Goal: Task Accomplishment & Management: Manage account settings

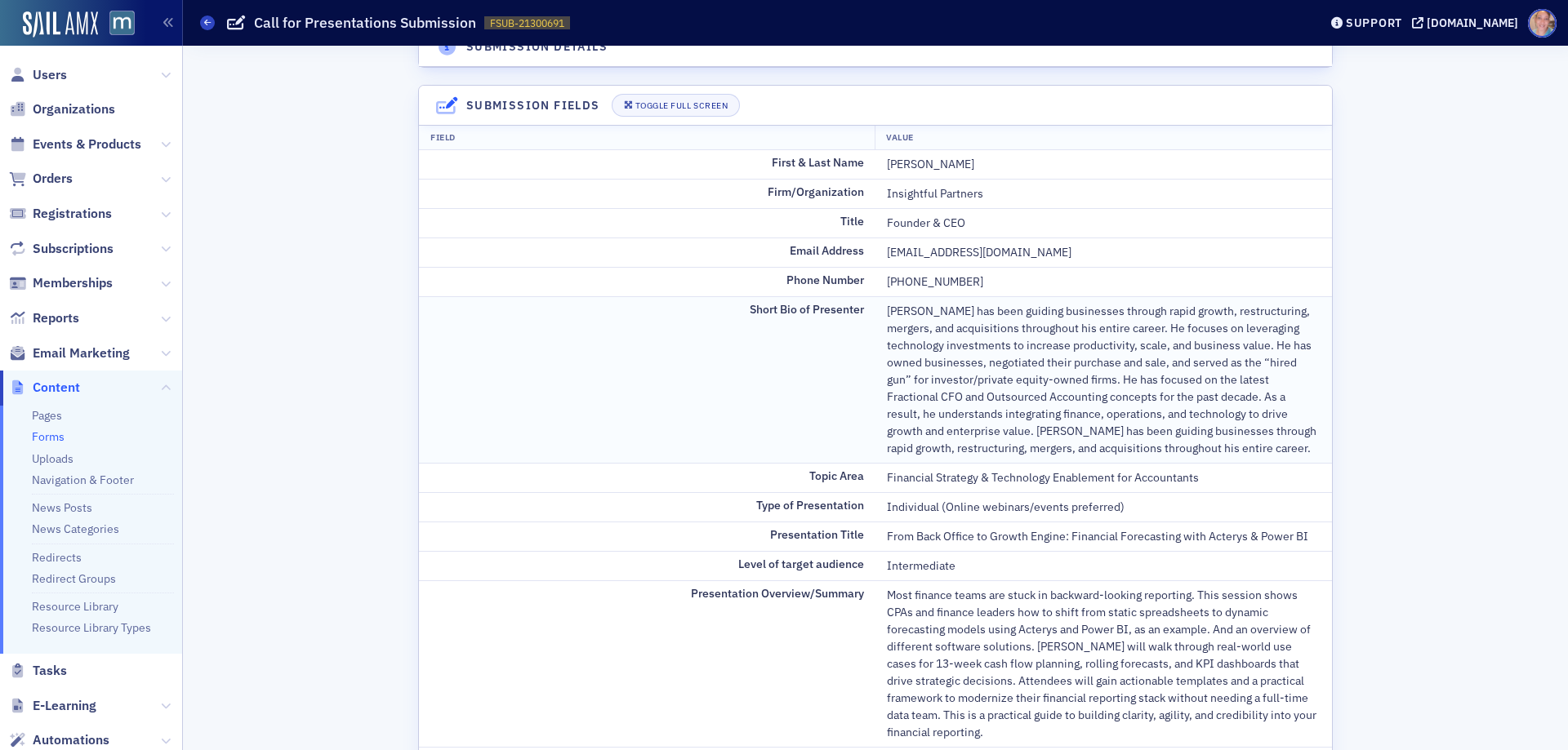
scroll to position [163, 0]
drag, startPoint x: 873, startPoint y: 193, endPoint x: 994, endPoint y: 193, distance: 121.0
click at [994, 193] on td "Insightful Partners" at bounding box center [1103, 194] width 457 height 30
copy div "Insightful Partners"
click at [905, 477] on div "Financial Strategy & Technology Enablement for Accountants" at bounding box center [1103, 479] width 433 height 17
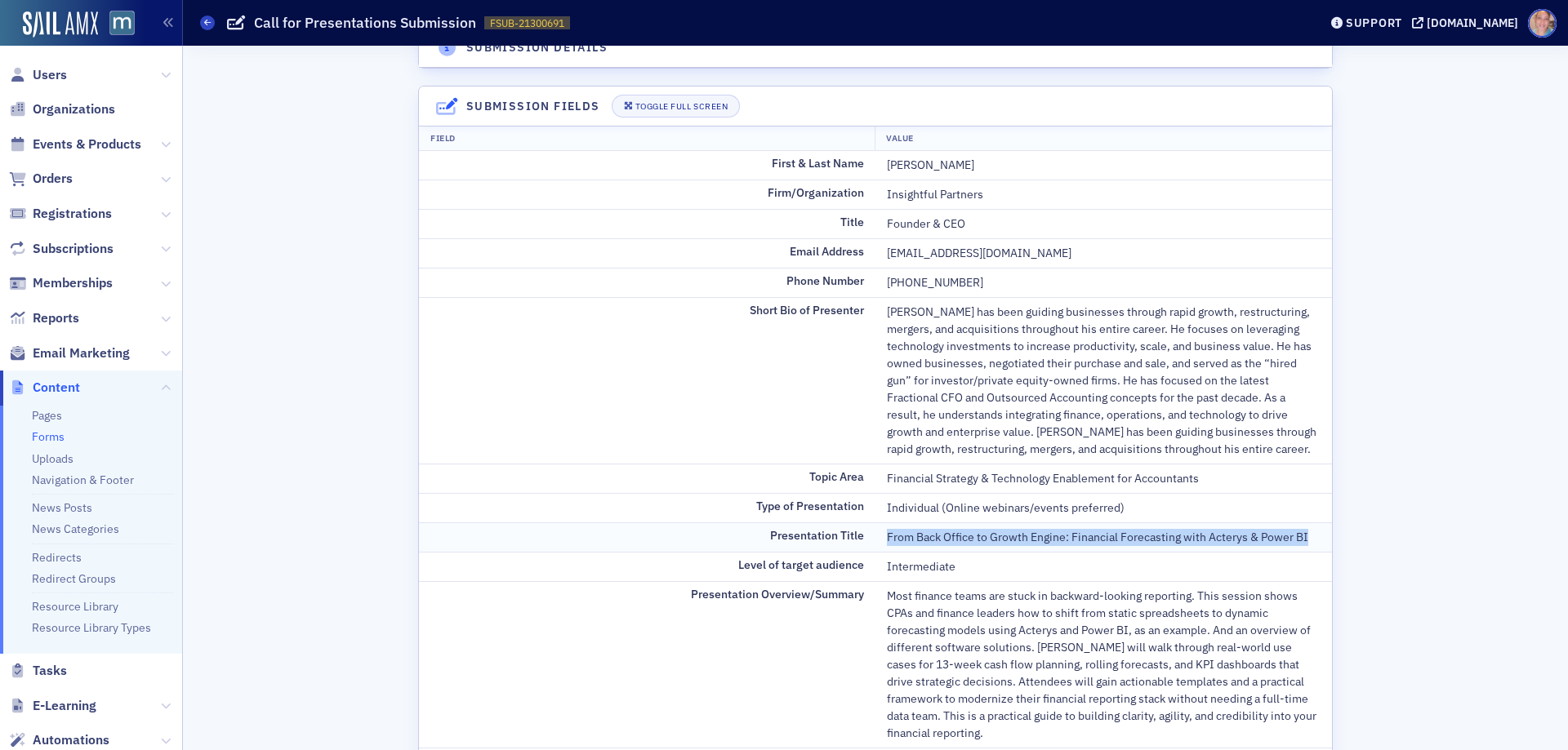
drag, startPoint x: 879, startPoint y: 537, endPoint x: 1304, endPoint y: 548, distance: 425.1
click at [1304, 548] on td "From Back Office to Growth Engine: Financial Forecasting with Acterys & Power BI" at bounding box center [1103, 537] width 457 height 30
copy div "From Back Office to Growth Engine: Financial Forecasting with Acterys & Power BI"
drag, startPoint x: 882, startPoint y: 161, endPoint x: 996, endPoint y: 163, distance: 114.0
click at [996, 163] on div "Ken LaCroix" at bounding box center [1103, 166] width 433 height 17
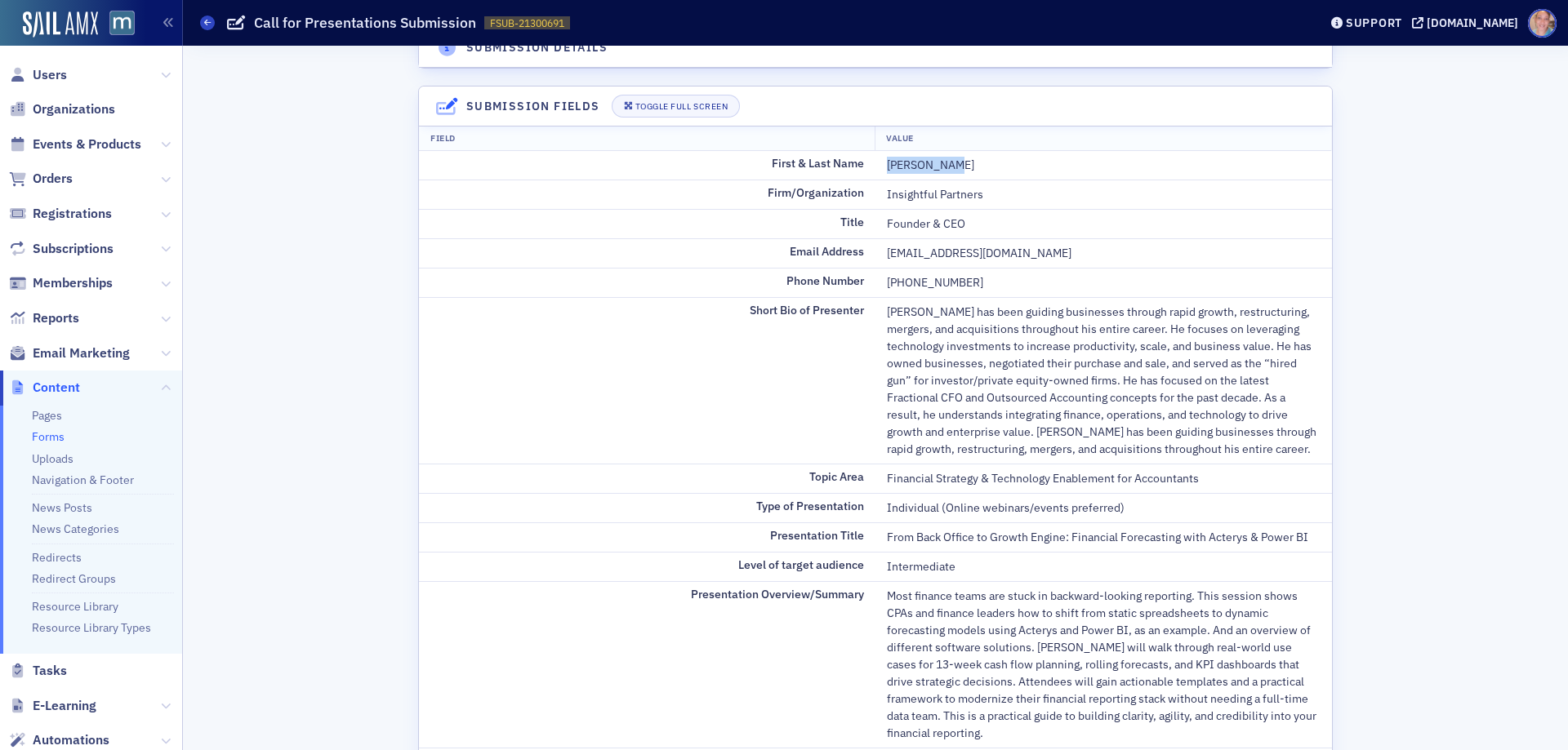
copy div "Ken LaCroix"
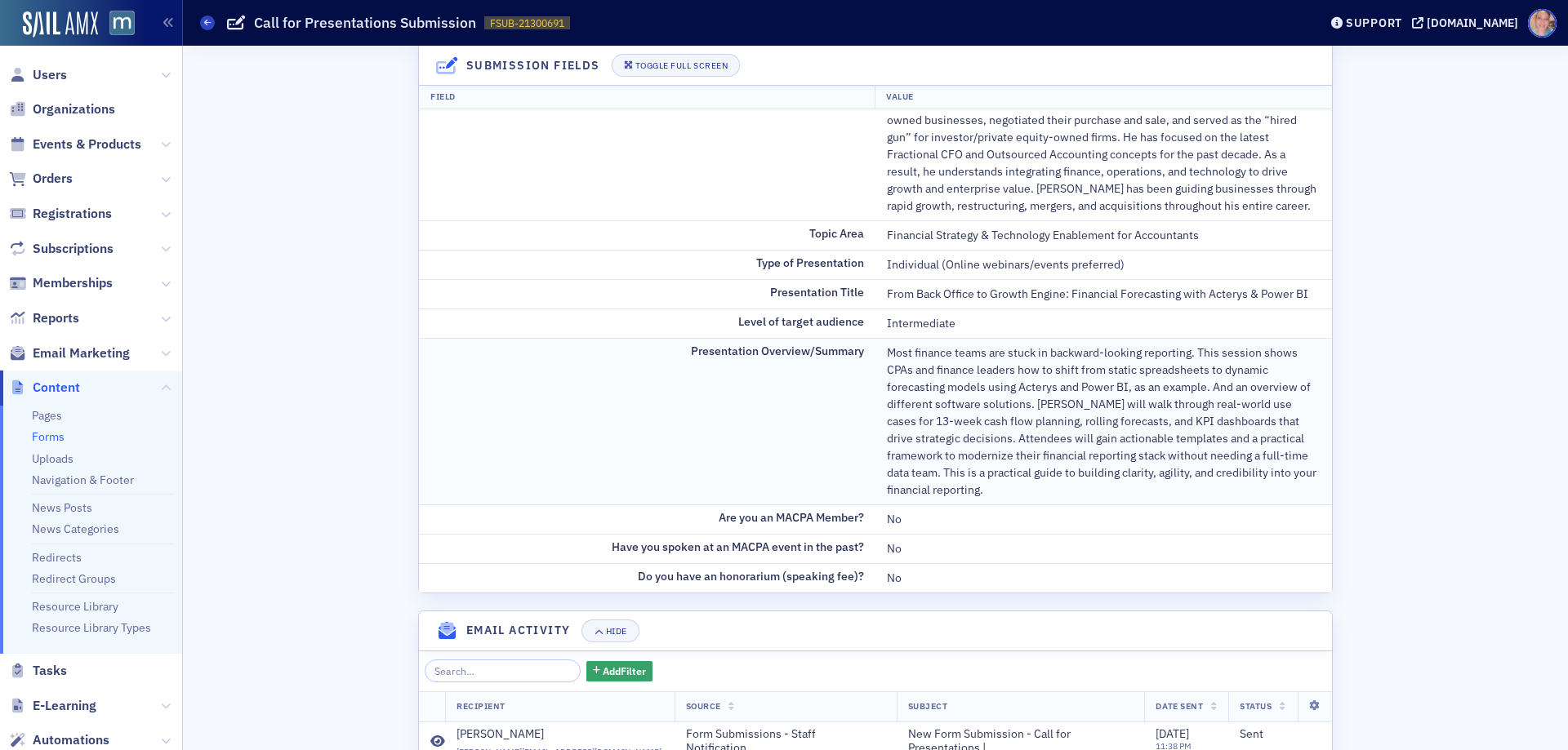
scroll to position [408, 0]
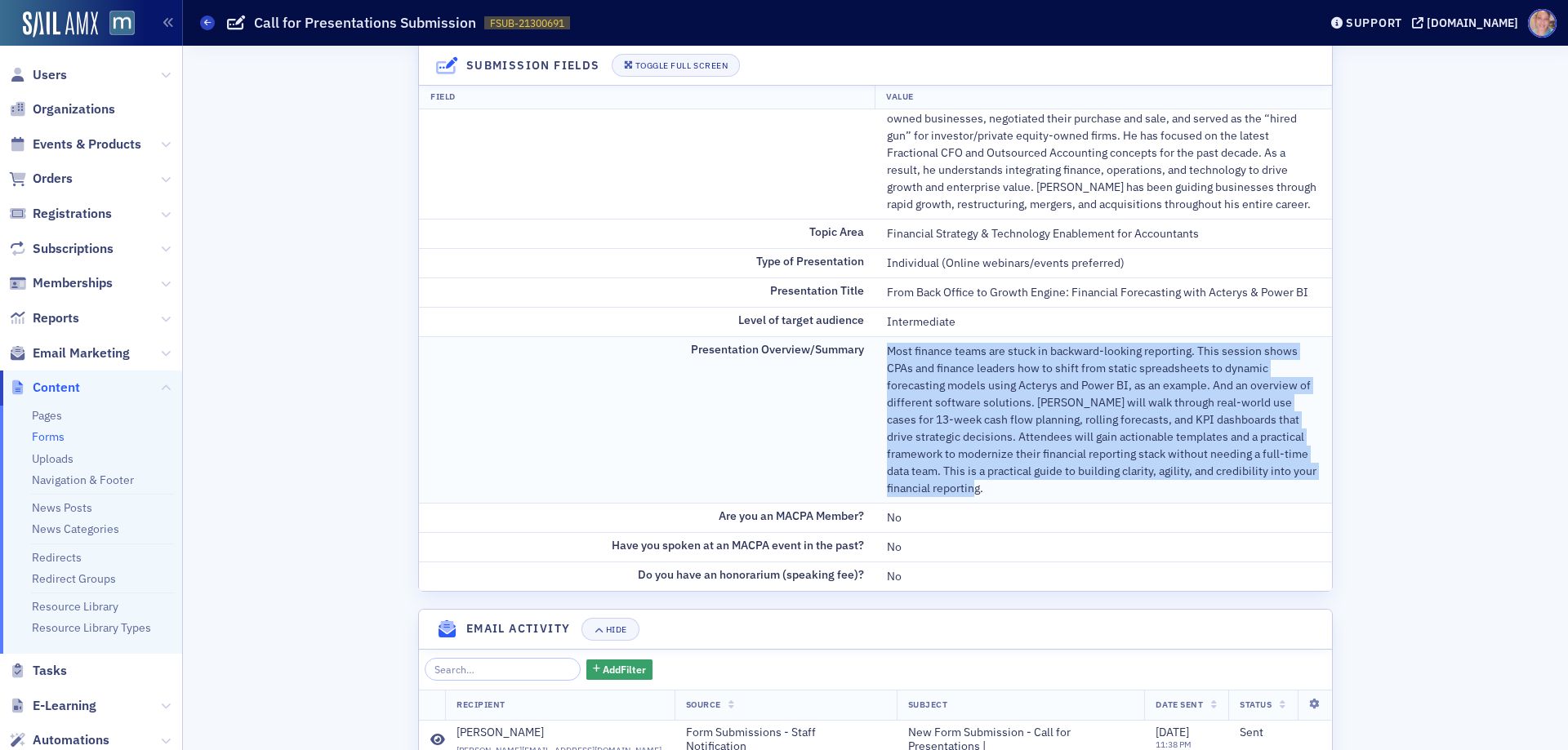
drag, startPoint x: 882, startPoint y: 348, endPoint x: 1037, endPoint y: 483, distance: 205.5
click at [1040, 490] on div "Most finance teams are stuck in backward-looking reporting. This session shows …" at bounding box center [1103, 419] width 433 height 154
copy div "Most finance teams are stuck in backward-looking reporting. This session shows …"
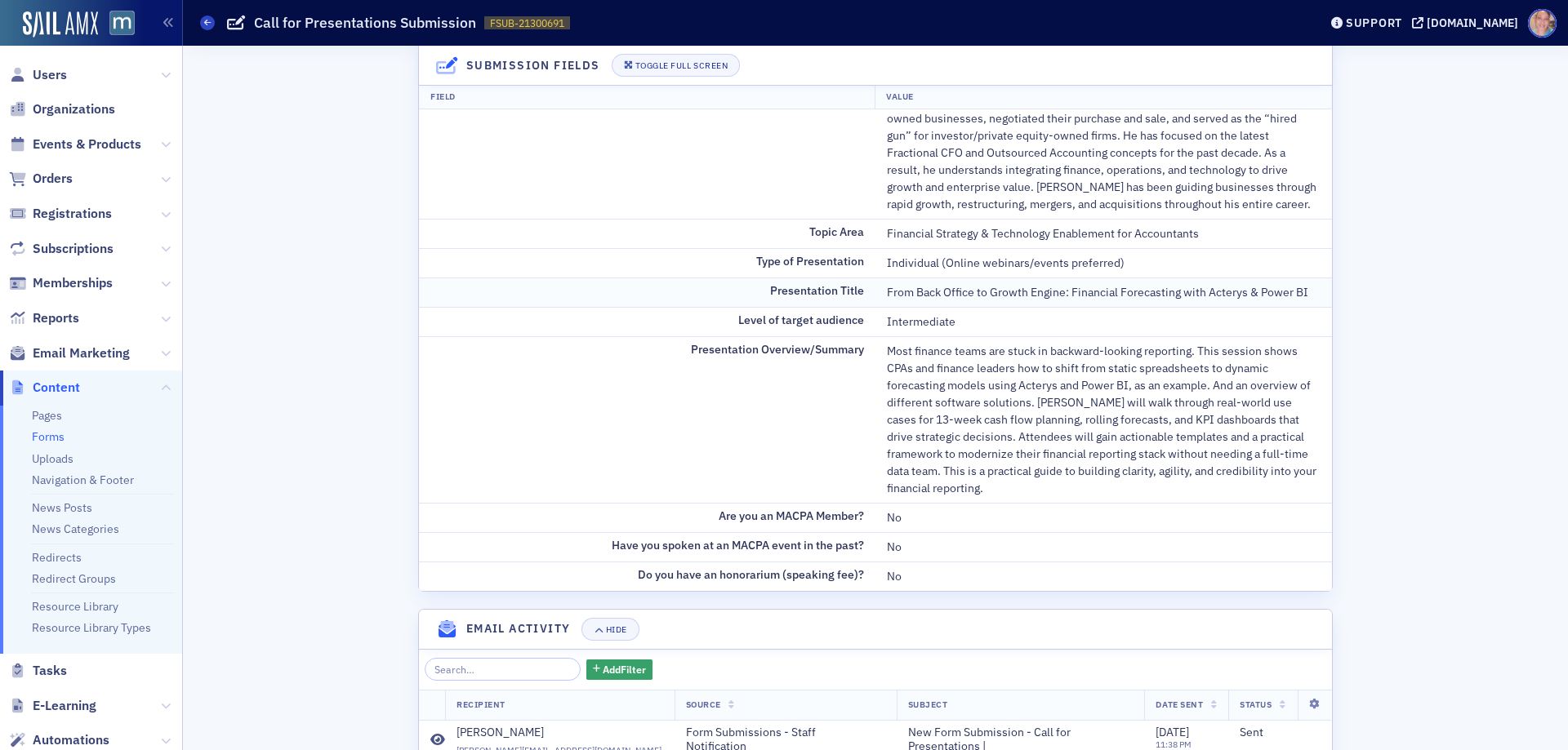
click at [1077, 284] on div "From Back Office to Growth Engine: Financial Forecasting with Acterys & Power BI" at bounding box center [1103, 293] width 433 height 17
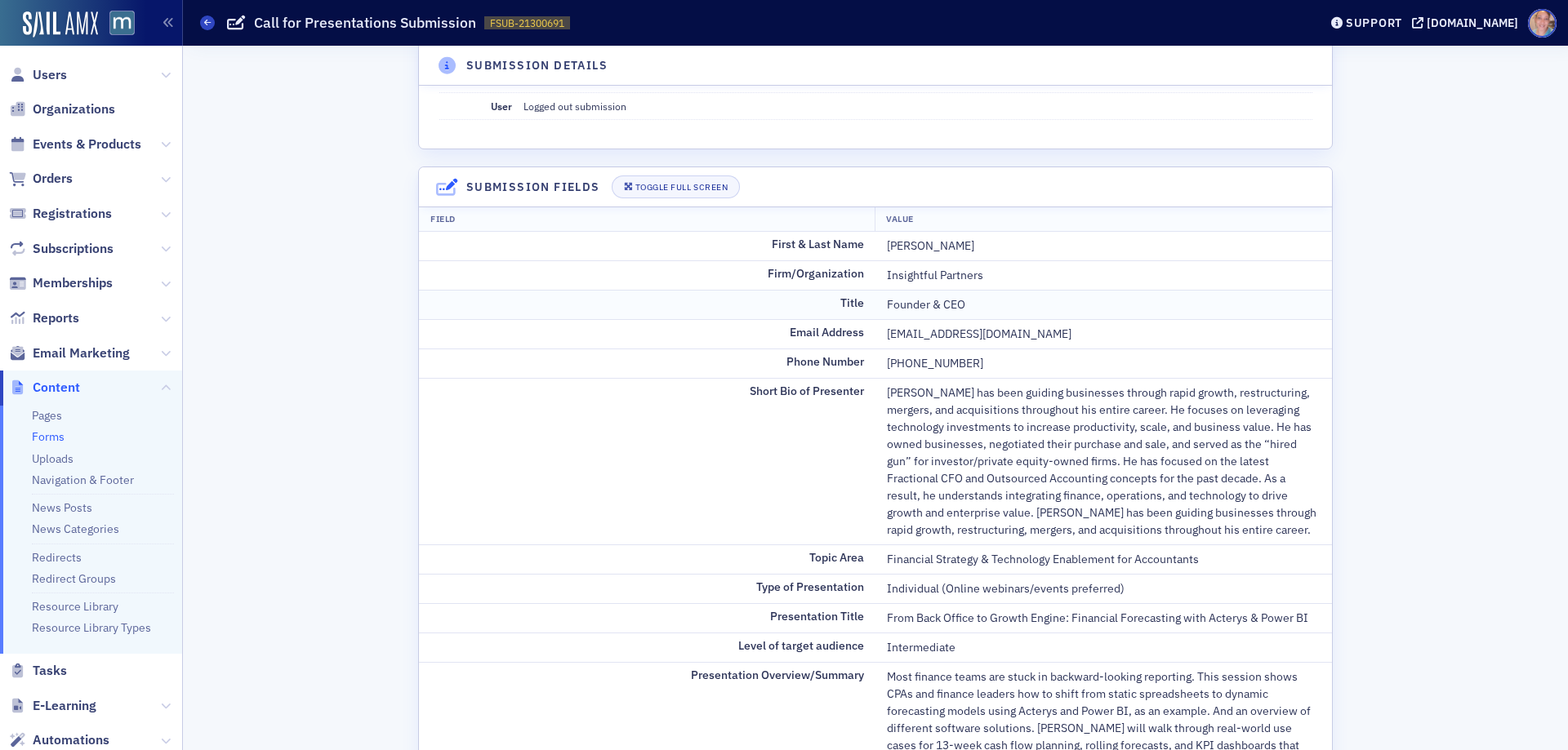
scroll to position [82, 0]
click at [945, 339] on div "bookings@twomilehighmarketing.com" at bounding box center [1103, 335] width 433 height 17
copy div "bookings@twomilehighmarketing.com"
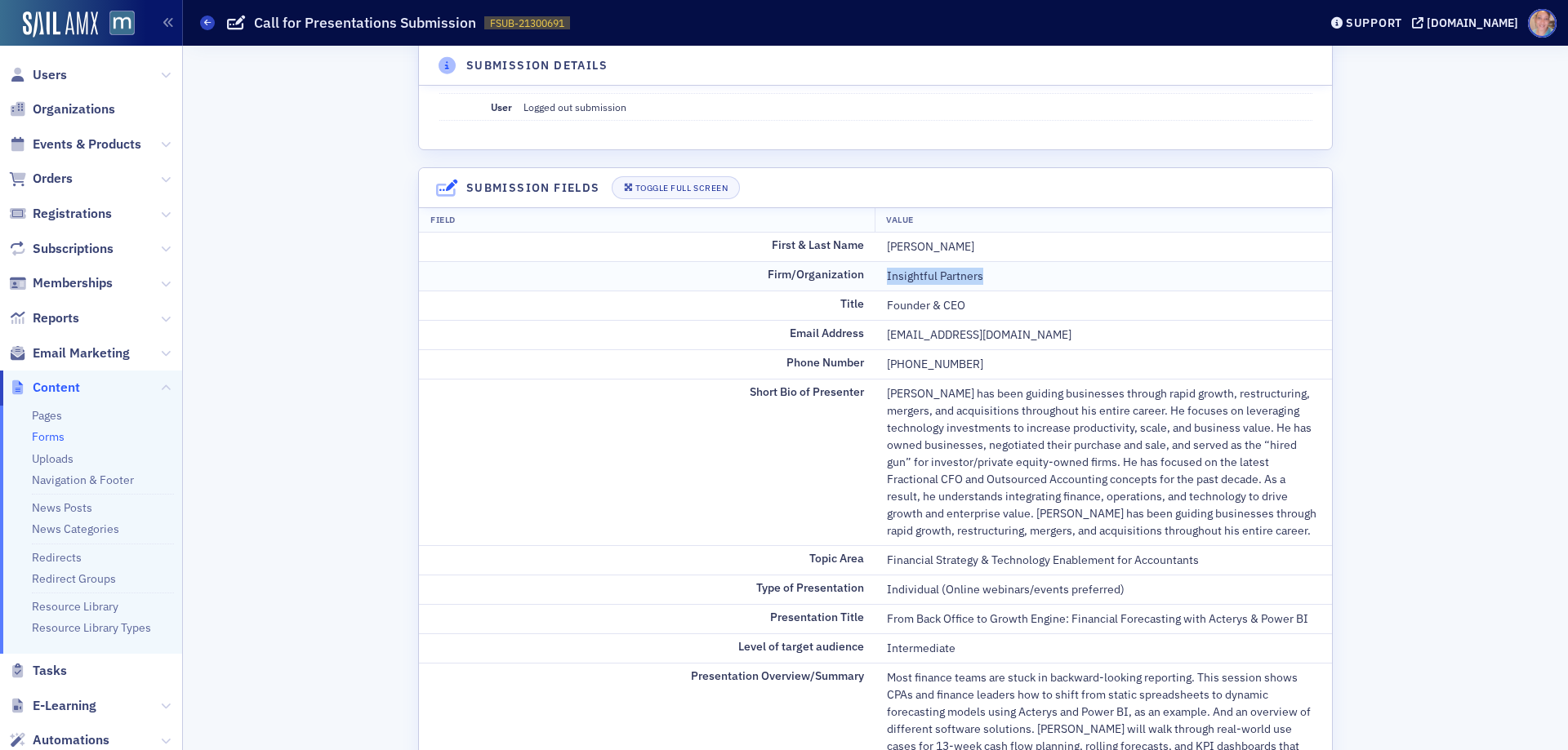
drag, startPoint x: 875, startPoint y: 275, endPoint x: 1004, endPoint y: 274, distance: 129.0
click at [1004, 274] on td "Insightful Partners" at bounding box center [1103, 276] width 457 height 30
copy div "Insightful Partners"
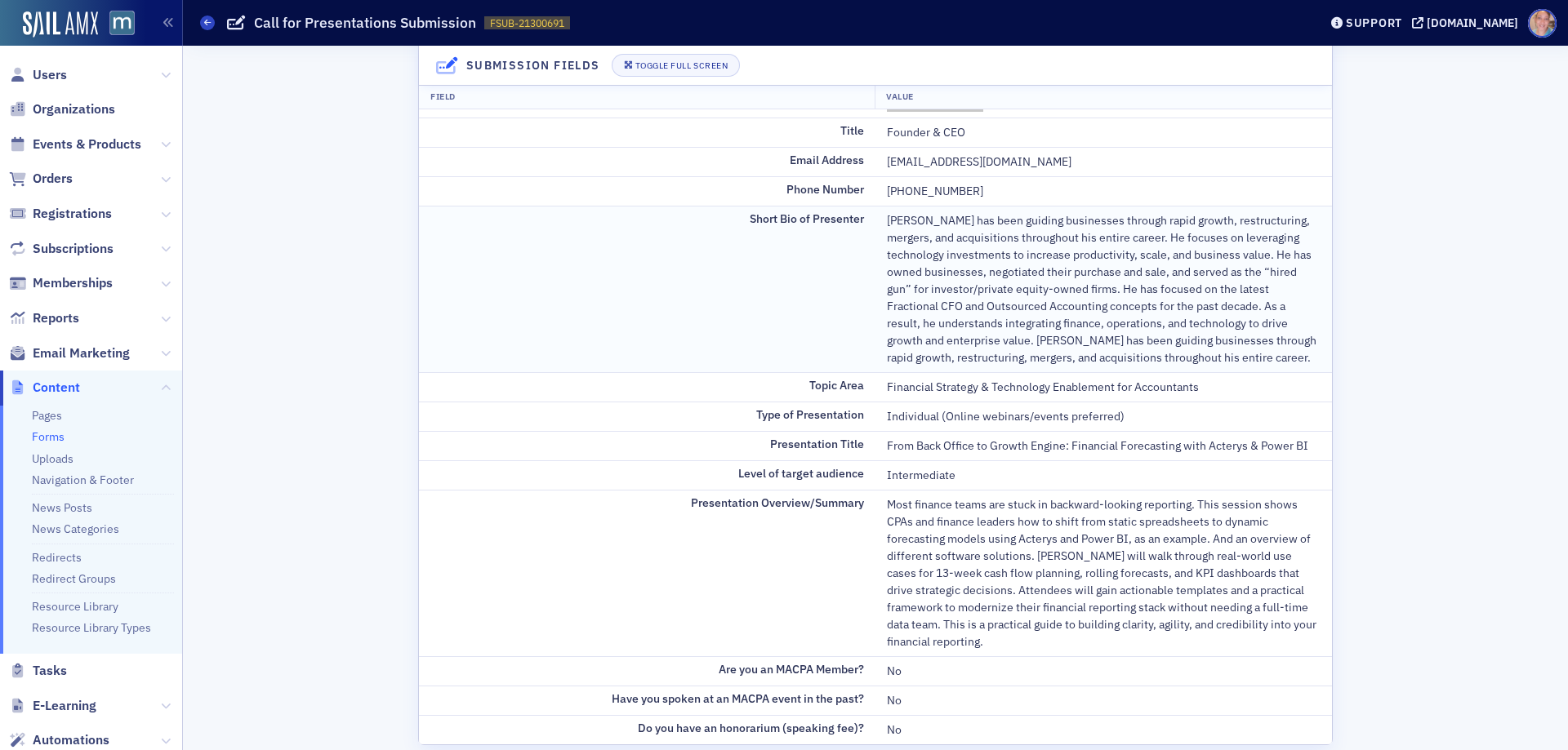
scroll to position [163, 0]
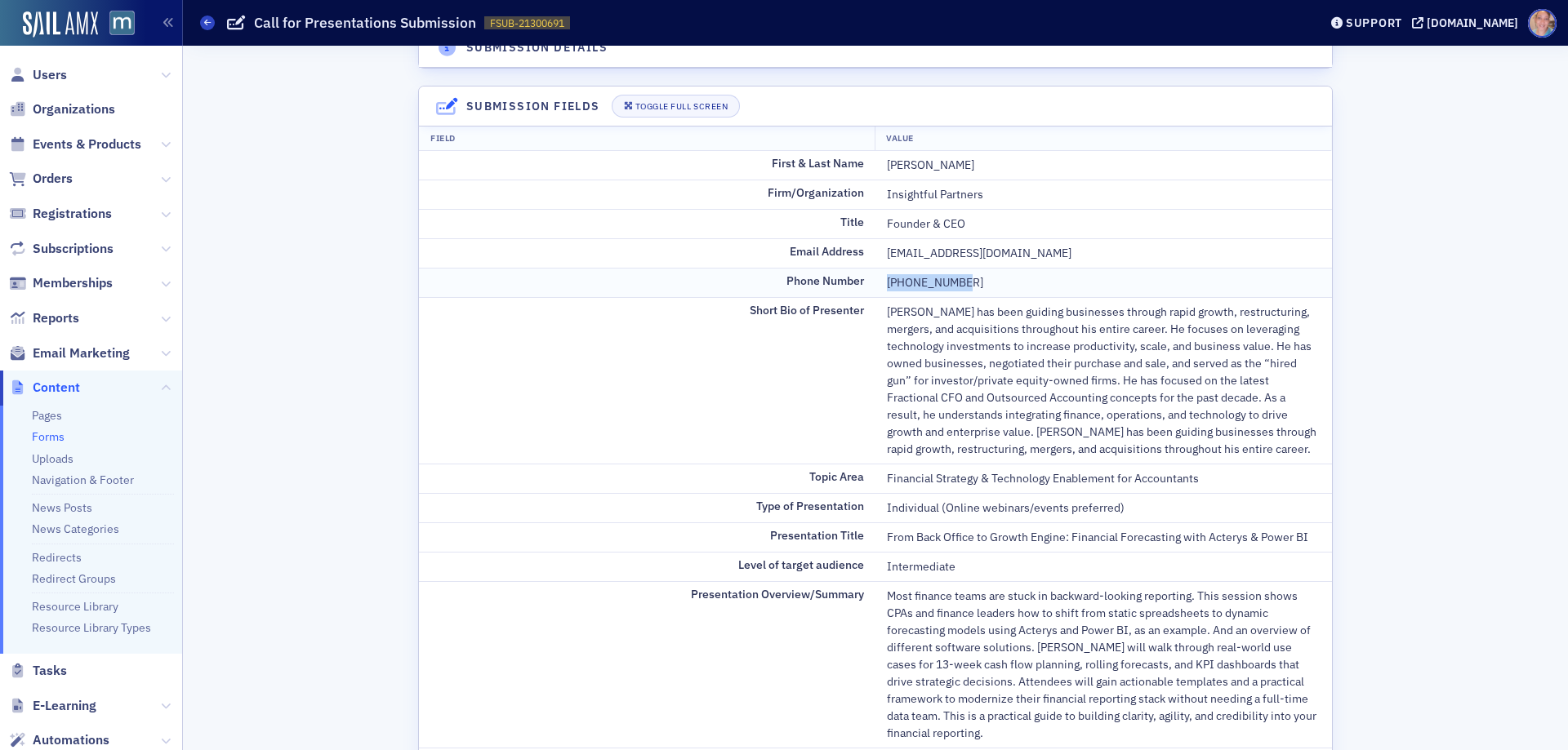
drag, startPoint x: 879, startPoint y: 283, endPoint x: 974, endPoint y: 282, distance: 95.0
click at [974, 282] on td "719-677-8125" at bounding box center [1103, 282] width 457 height 30
copy div "719-677-8125"
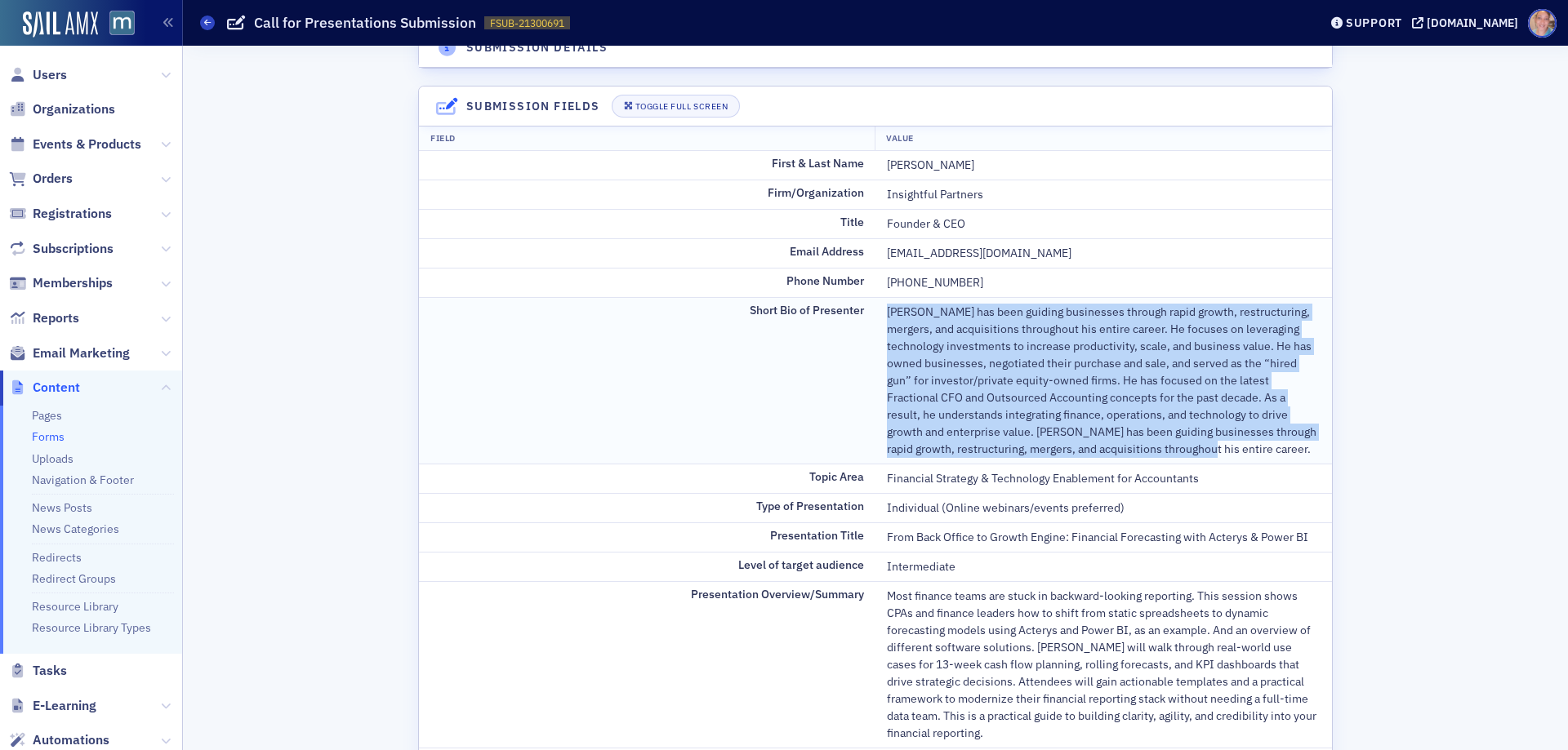
drag, startPoint x: 882, startPoint y: 309, endPoint x: 1096, endPoint y: 376, distance: 224.2
click at [1279, 458] on td "Ken has been guiding businesses through rapid growth, restructuring, mergers, a…" at bounding box center [1103, 380] width 457 height 166
copy div "Ken has been guiding businesses through rapid growth, restructuring, mergers, a…"
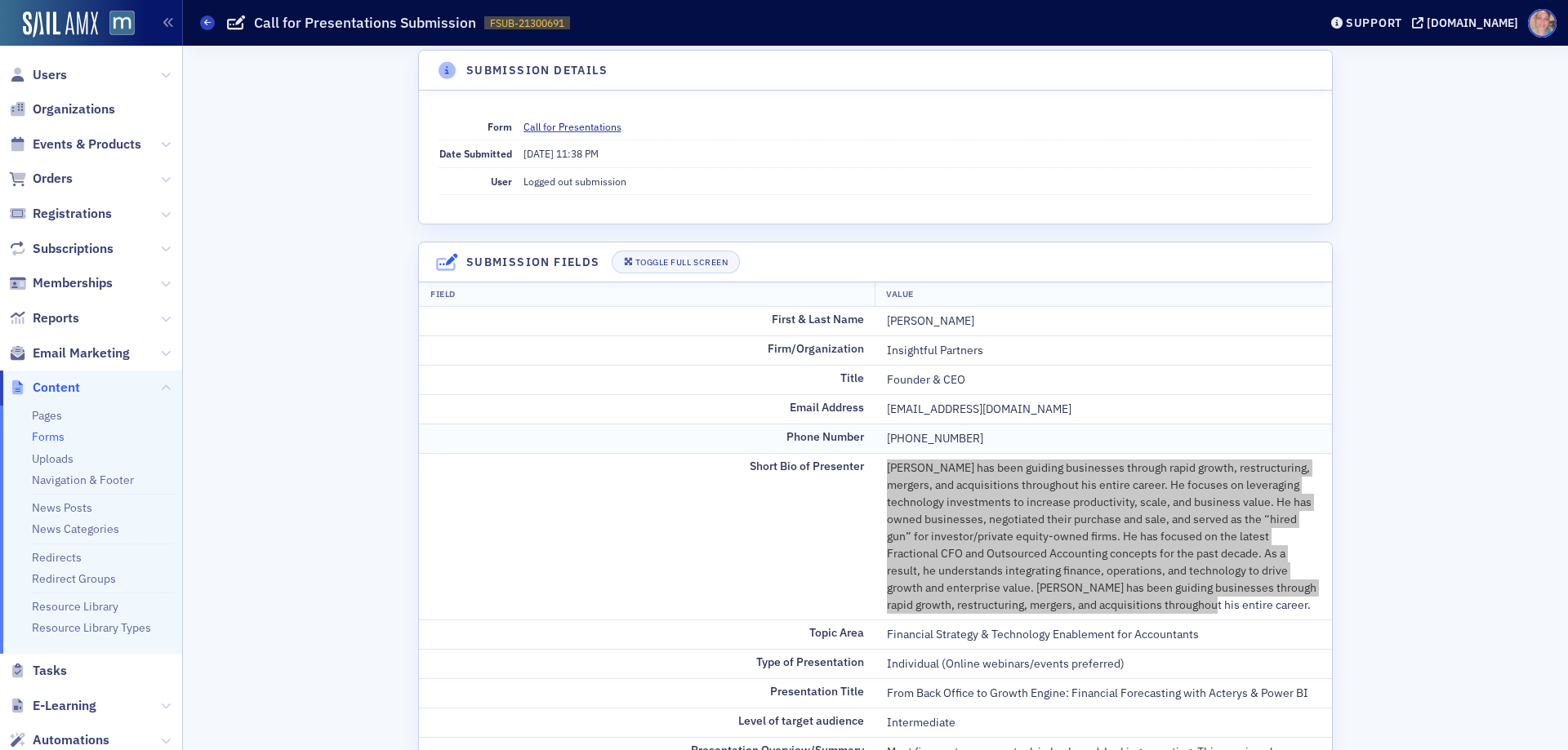
scroll to position [0, 0]
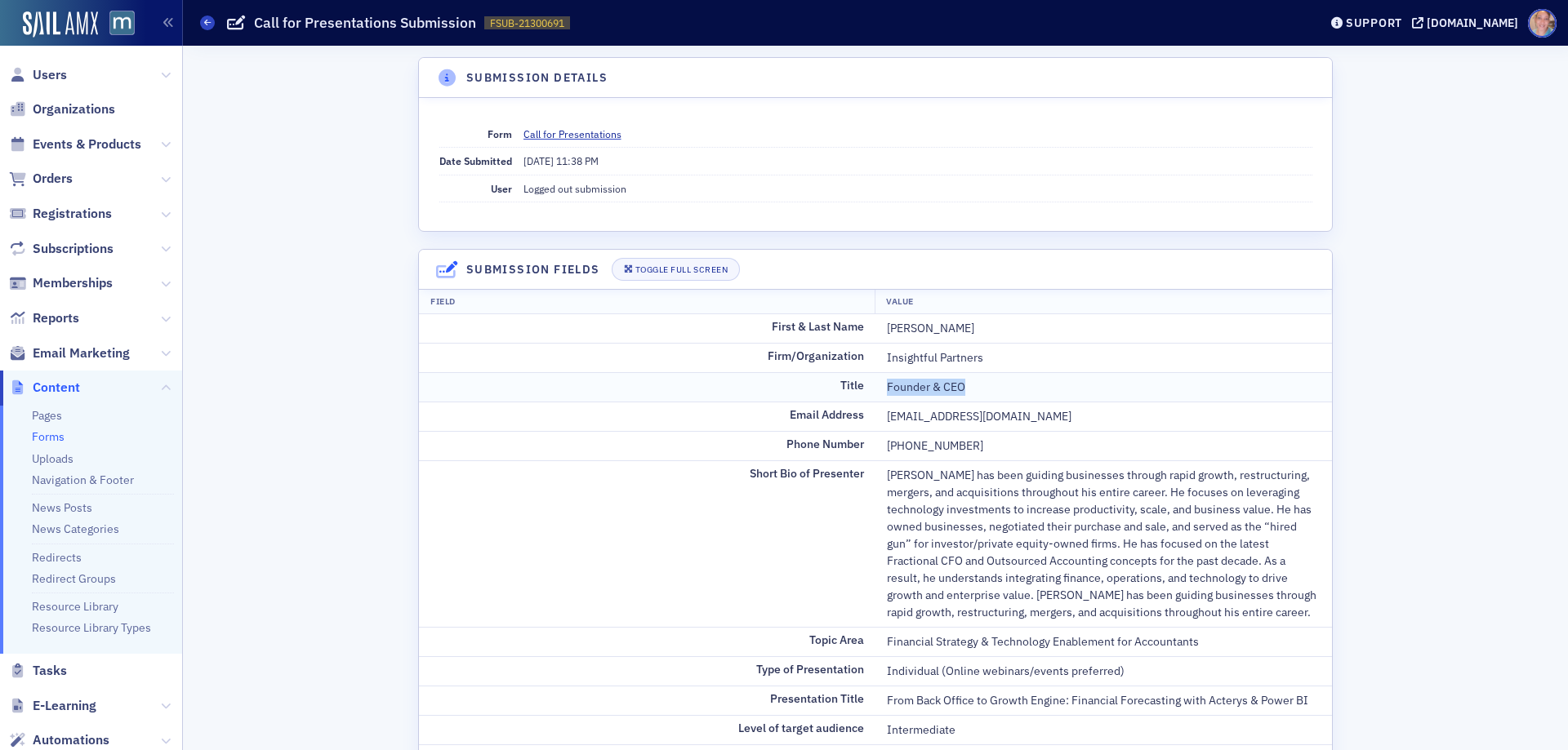
drag, startPoint x: 883, startPoint y: 384, endPoint x: 969, endPoint y: 382, distance: 86.0
click at [969, 382] on div "Founder & CEO" at bounding box center [1103, 388] width 433 height 17
copy div "Founder & CEO"
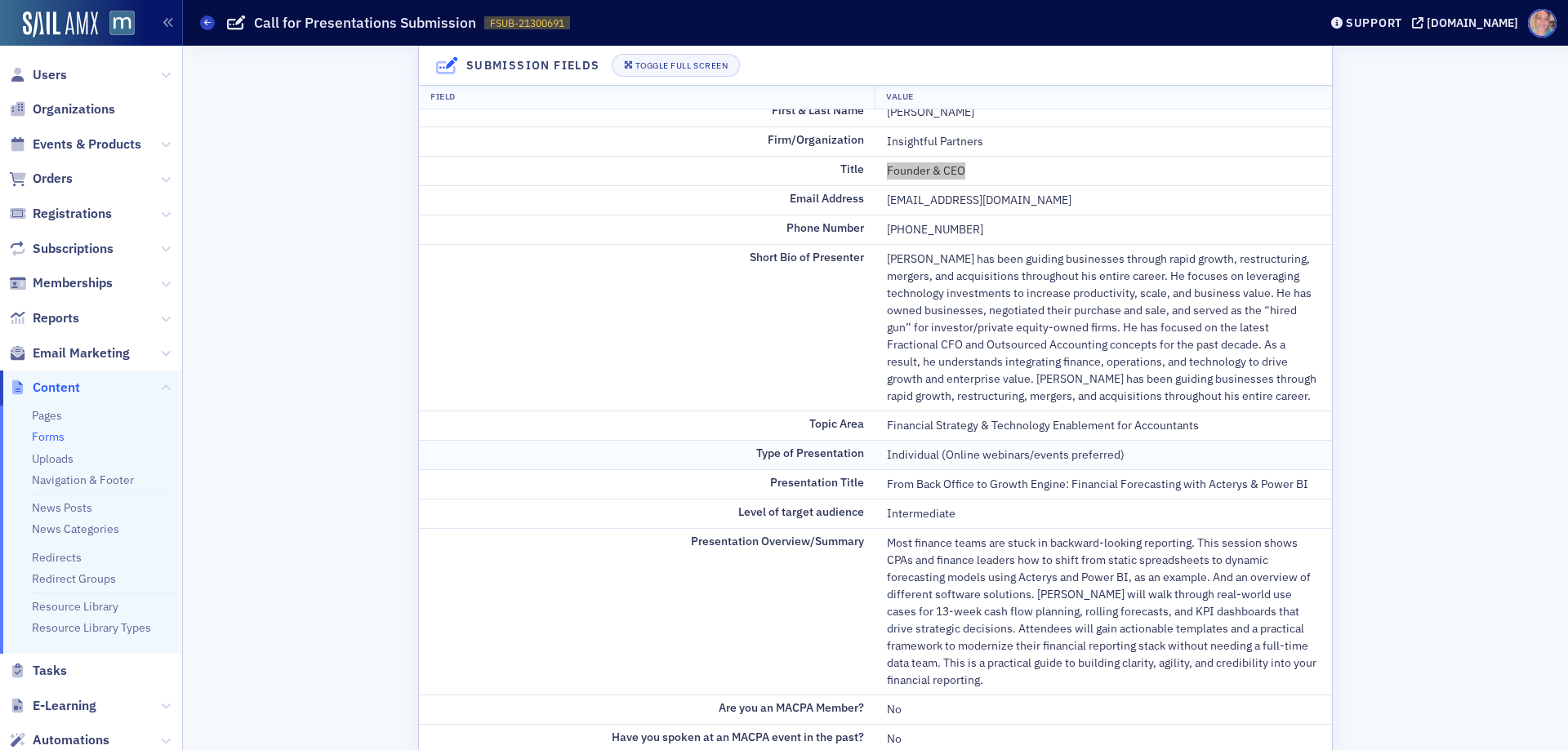
scroll to position [245, 0]
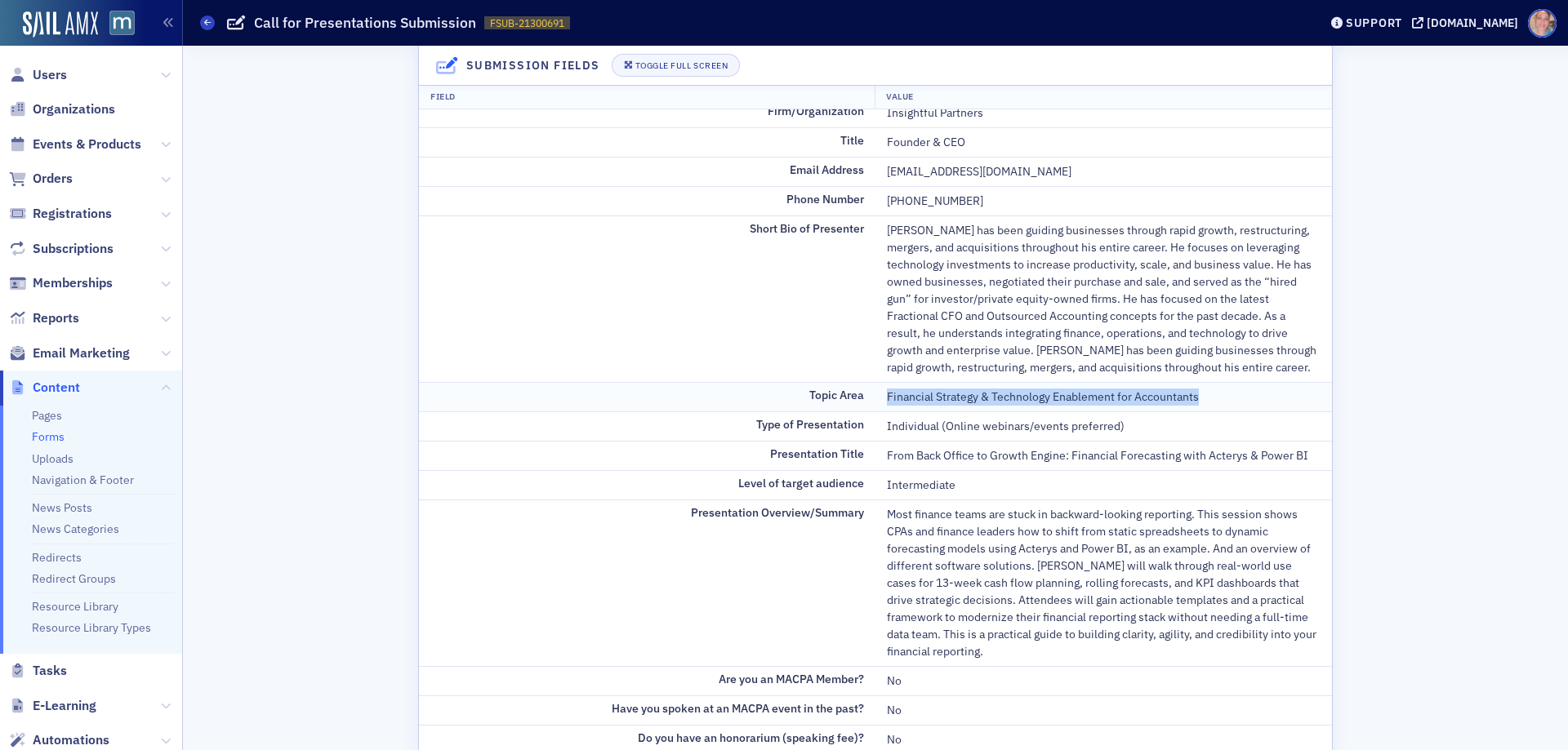
drag, startPoint x: 882, startPoint y: 397, endPoint x: 1226, endPoint y: 395, distance: 344.0
click at [1226, 395] on div "Financial Strategy & Technology Enablement for Accountants" at bounding box center [1103, 397] width 433 height 17
copy div "Financial Strategy & Technology Enablement for Accountants"
click at [946, 420] on div "Individual (Online webinars/events preferred)" at bounding box center [1103, 427] width 433 height 17
click at [946, 422] on div "Individual (Online webinars/events preferred)" at bounding box center [1103, 427] width 433 height 17
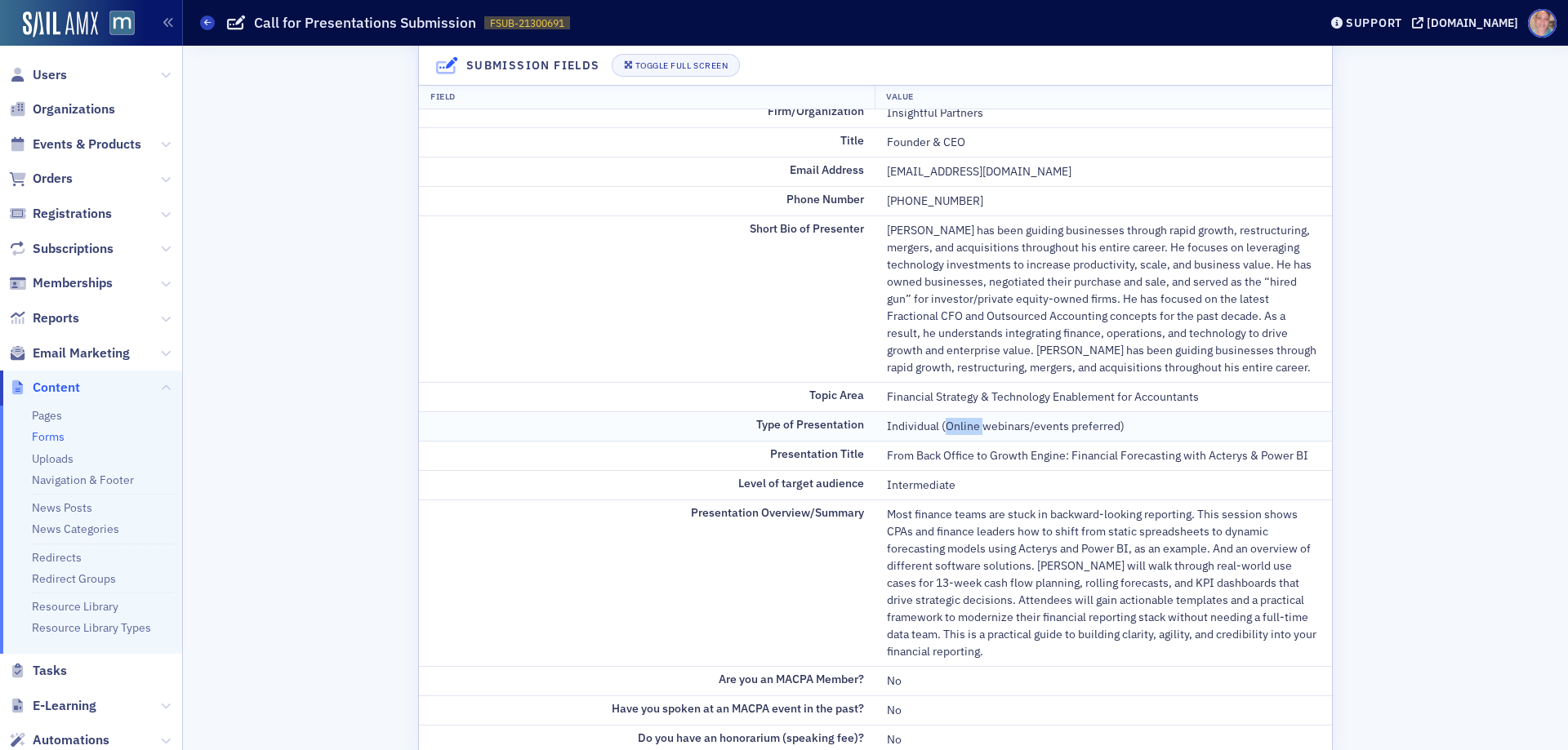
click at [946, 422] on div "Individual (Online webinars/events preferred)" at bounding box center [1103, 427] width 433 height 17
click at [927, 429] on div "Individual (Online webinars/events preferred)" at bounding box center [1103, 427] width 433 height 17
drag, startPoint x: 874, startPoint y: 424, endPoint x: 1125, endPoint y: 421, distance: 251.0
click at [1125, 421] on td "Individual (Online webinars/events preferred)" at bounding box center [1103, 426] width 457 height 30
drag, startPoint x: 988, startPoint y: 238, endPoint x: 1022, endPoint y: 235, distance: 34.1
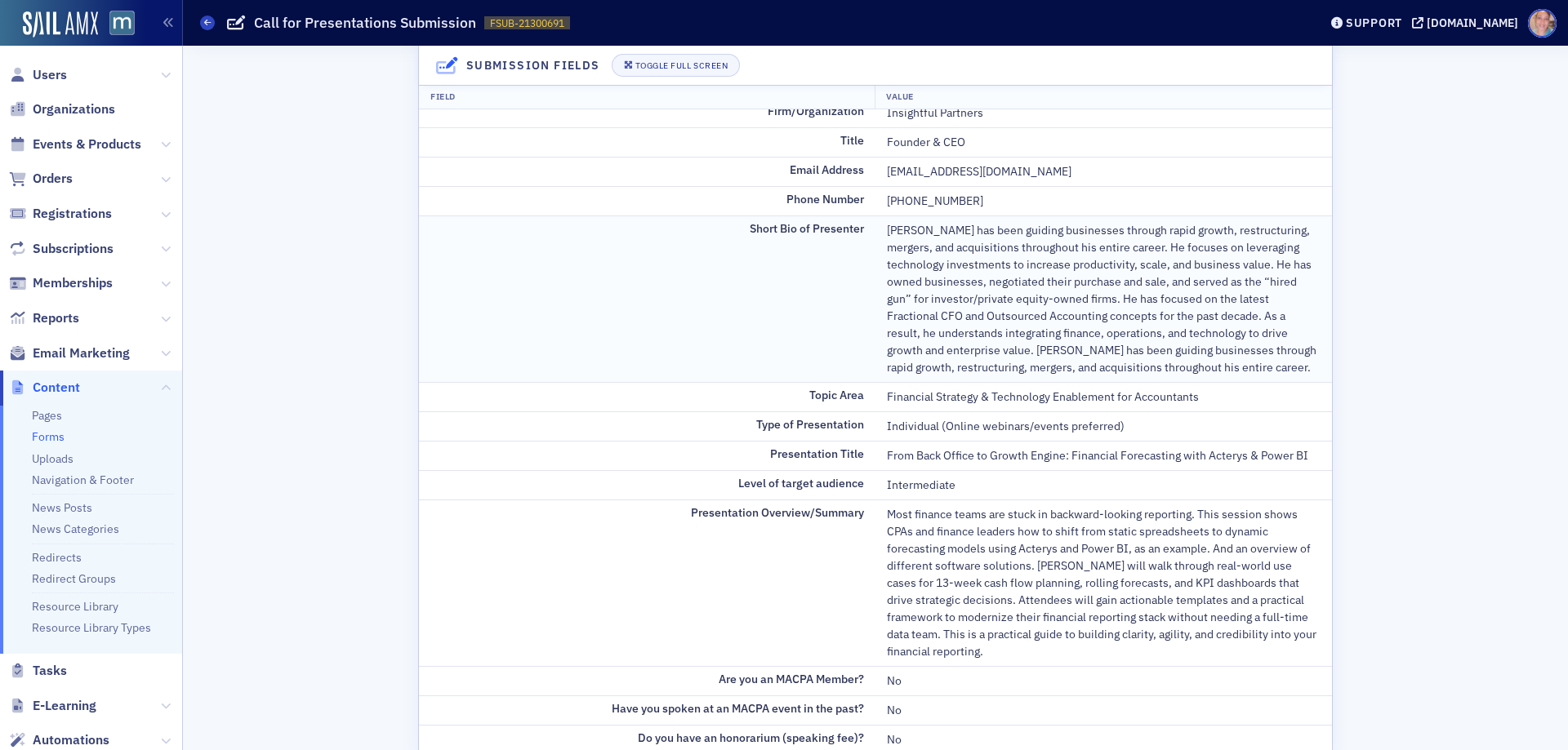
click at [988, 238] on div "Ken has been guiding businesses through rapid growth, restructuring, mergers, a…" at bounding box center [1103, 299] width 433 height 154
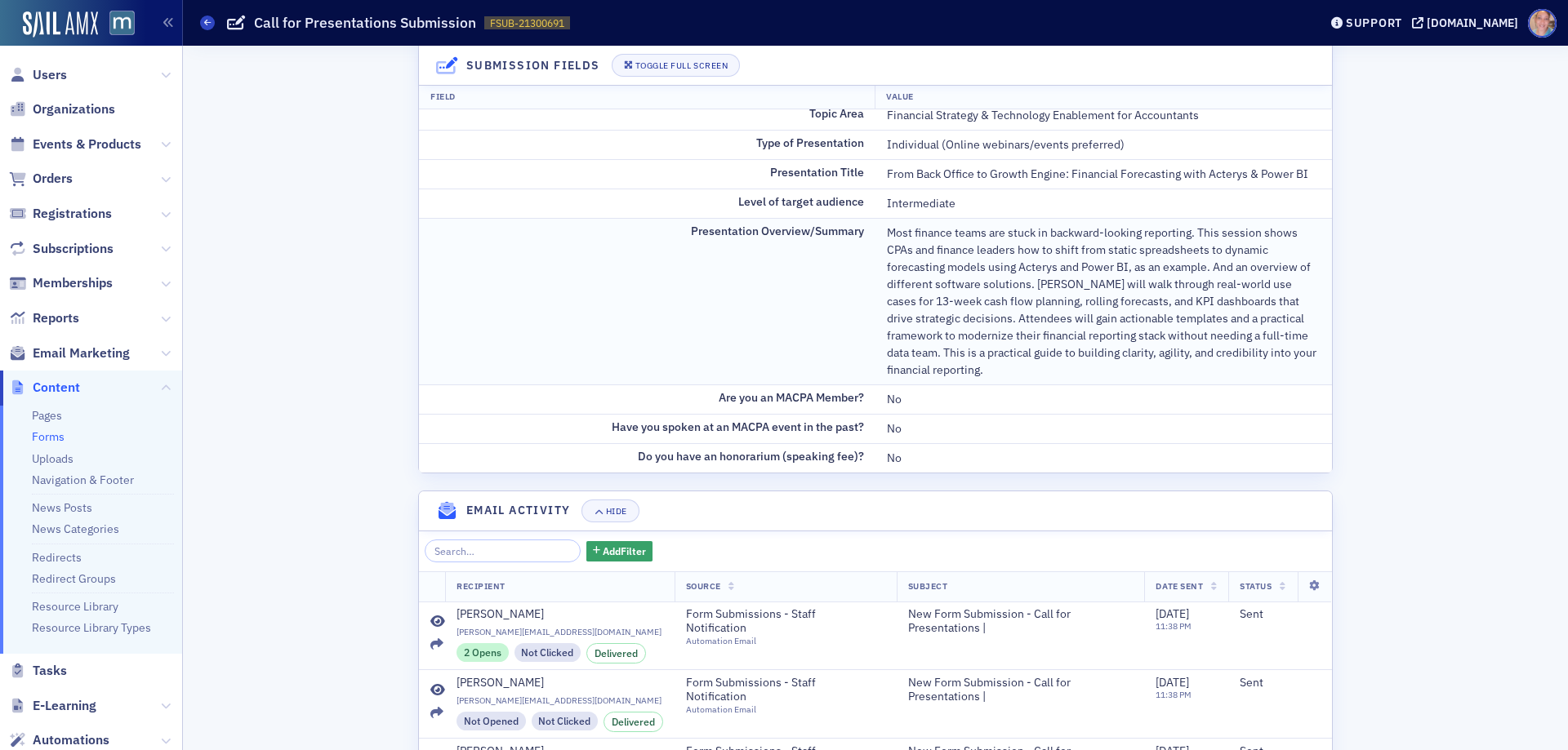
scroll to position [490, 0]
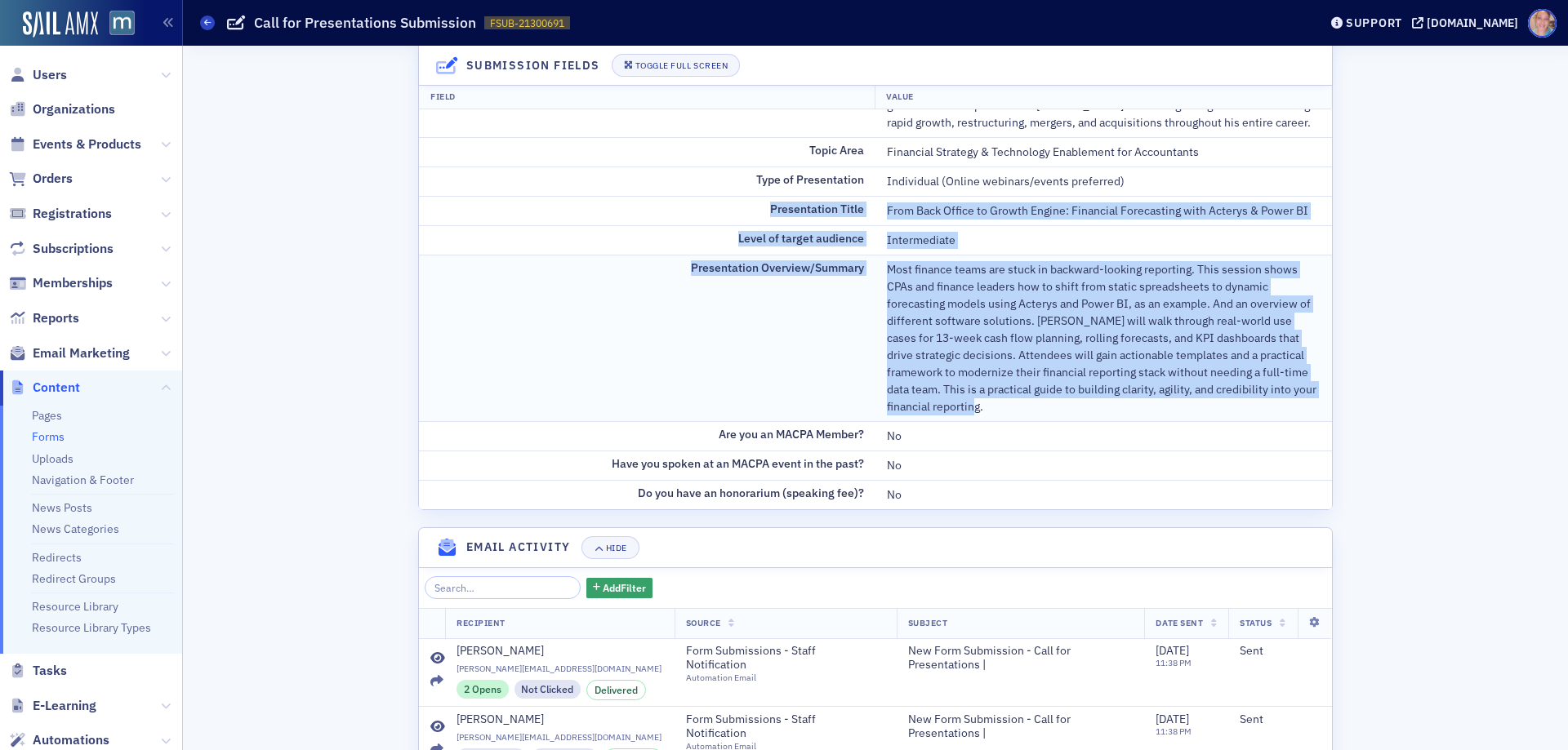
drag, startPoint x: 761, startPoint y: 206, endPoint x: 1132, endPoint y: 350, distance: 398.0
click at [1194, 397] on tbody "First & Last Name Ken LaCroix Firm/Organization Insightful Partners Title Found…" at bounding box center [875, 167] width 913 height 685
drag, startPoint x: 1050, startPoint y: 304, endPoint x: 906, endPoint y: 276, distance: 146.7
click at [907, 278] on div "Most finance teams are stuck in backward-looking reporting. This session shows …" at bounding box center [1103, 338] width 433 height 154
drag, startPoint x: 759, startPoint y: 204, endPoint x: 981, endPoint y: 372, distance: 278.4
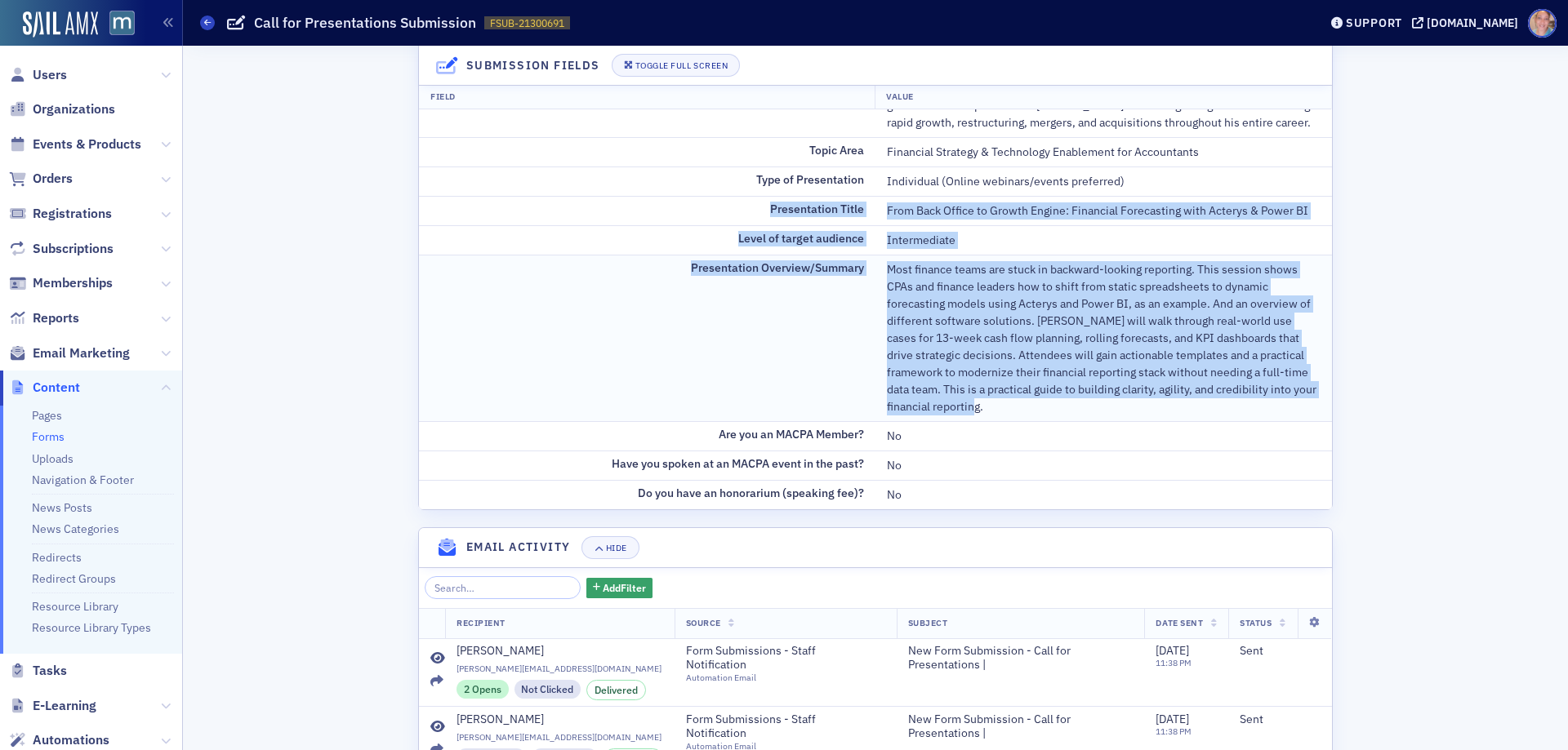
click at [1015, 407] on tbody "First & Last Name Ken LaCroix Firm/Organization Insightful Partners Title Found…" at bounding box center [875, 167] width 913 height 685
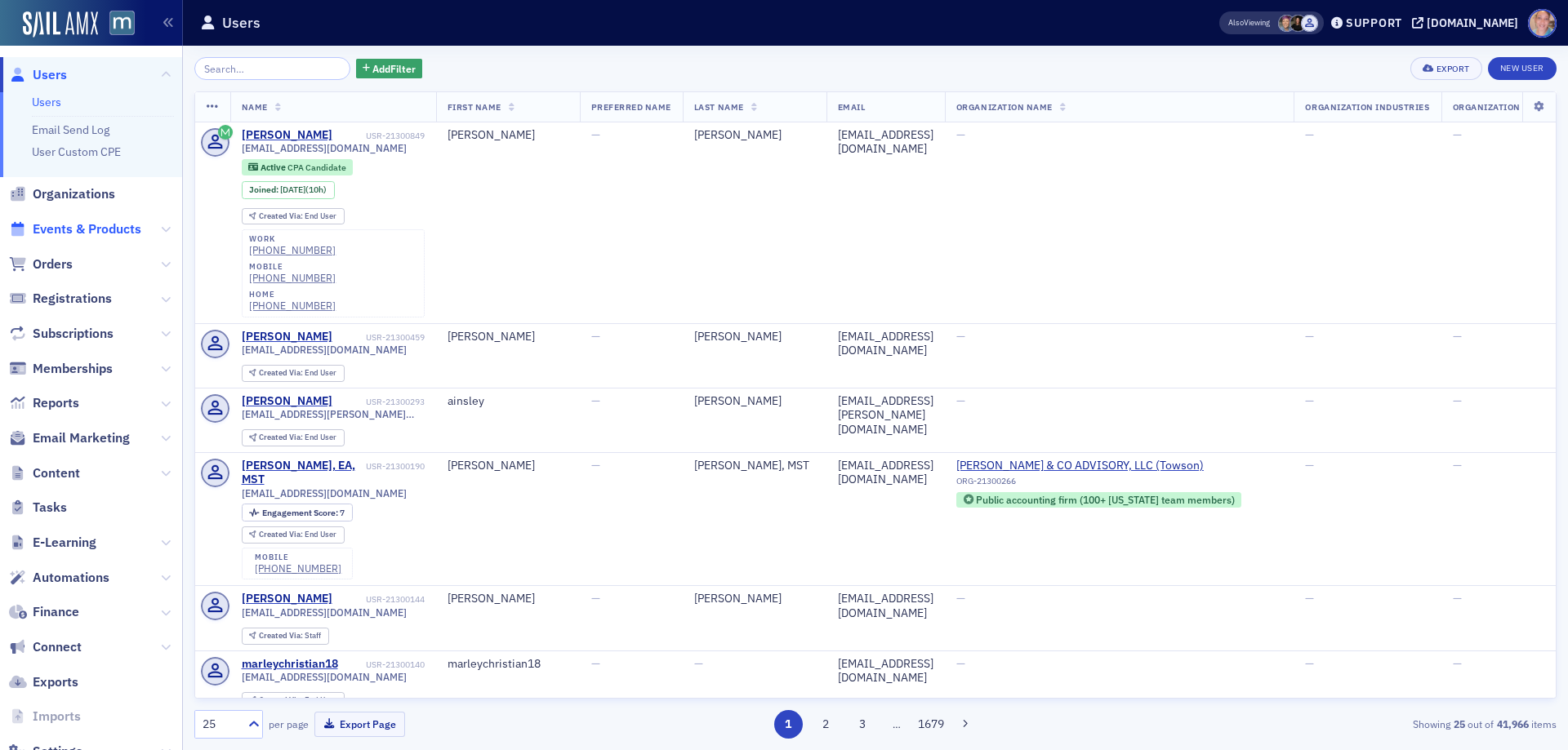
click at [77, 227] on span "Events & Products" at bounding box center [86, 229] width 109 height 18
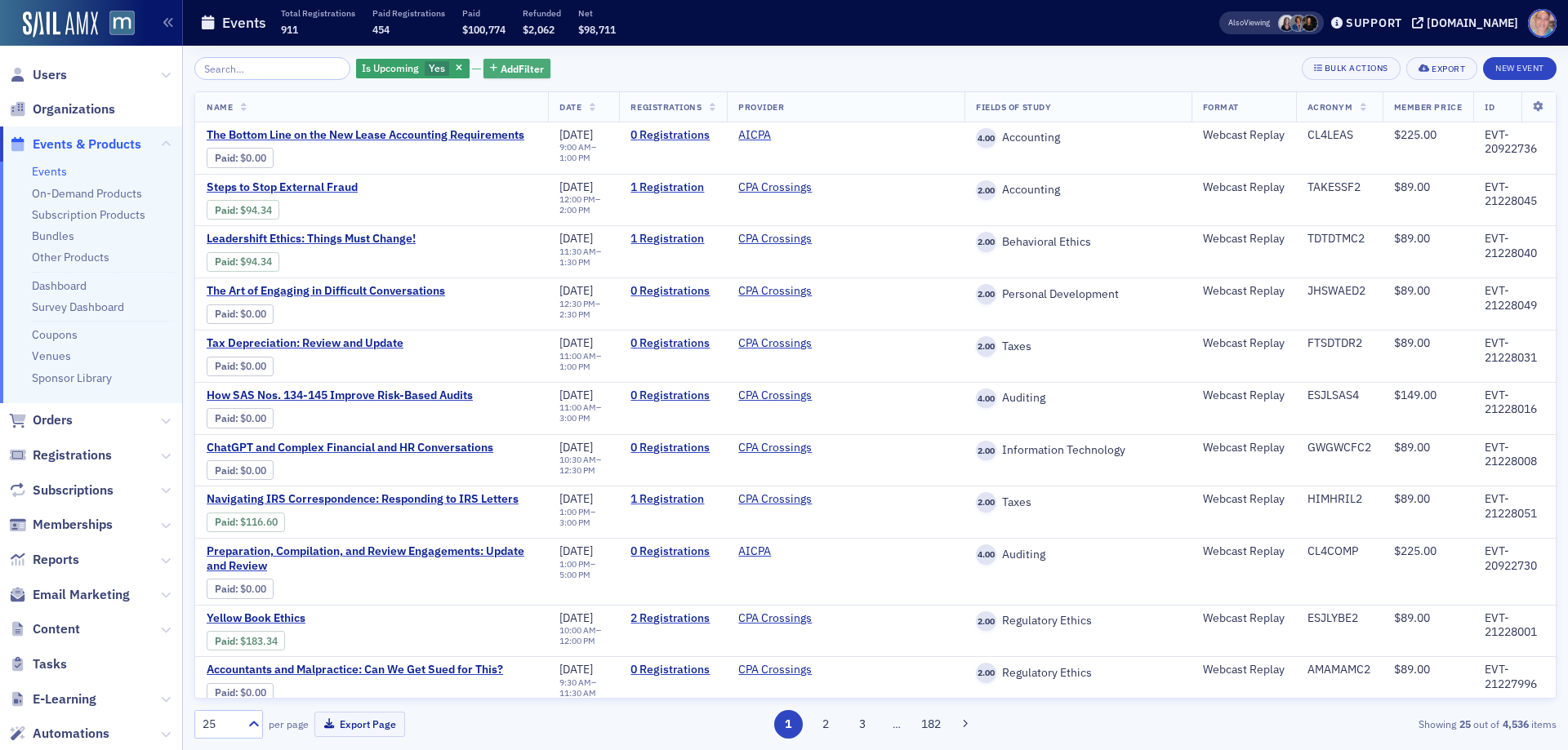
click at [500, 64] on span "Add Filter" at bounding box center [522, 68] width 44 height 15
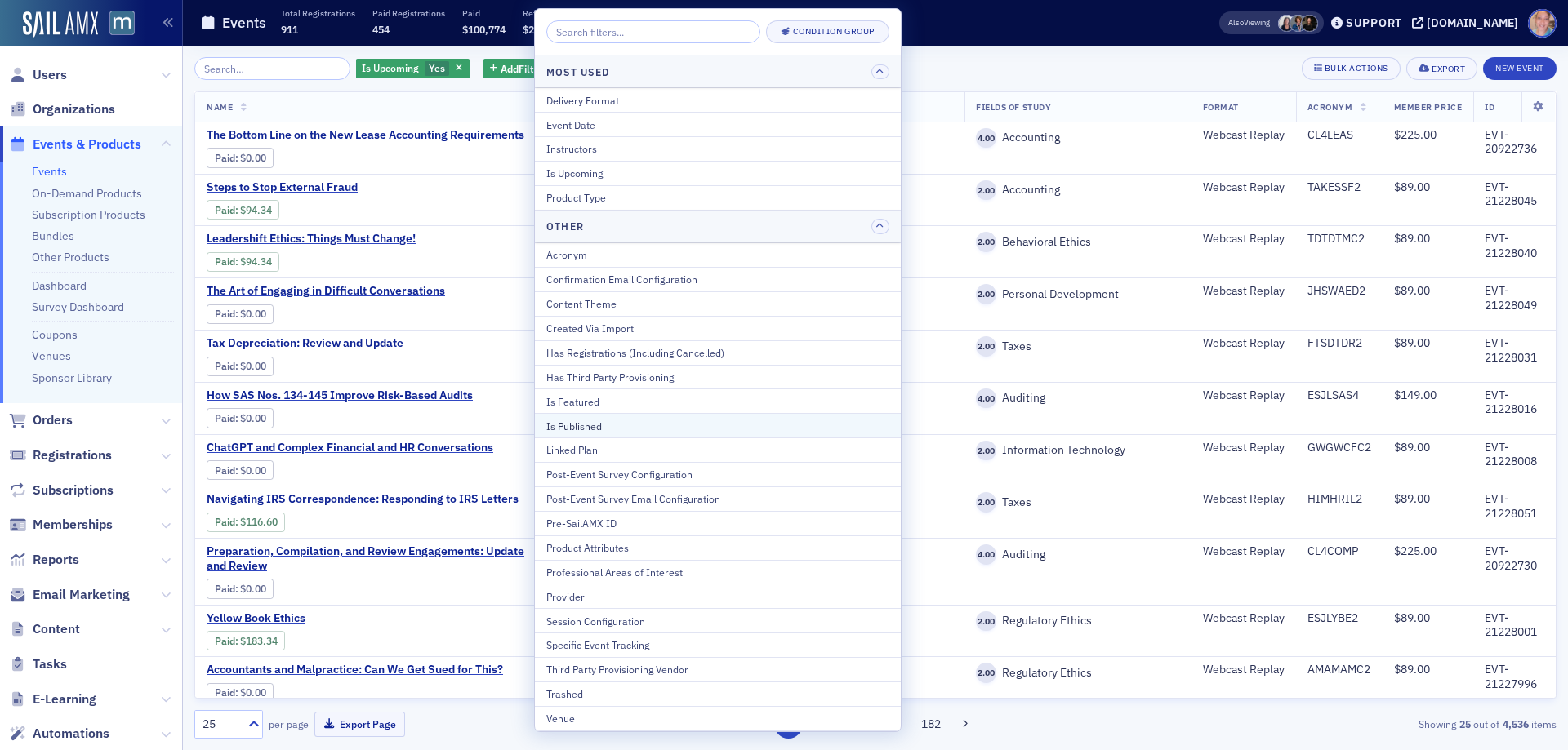
click at [614, 423] on div "Is Published" at bounding box center [717, 426] width 343 height 15
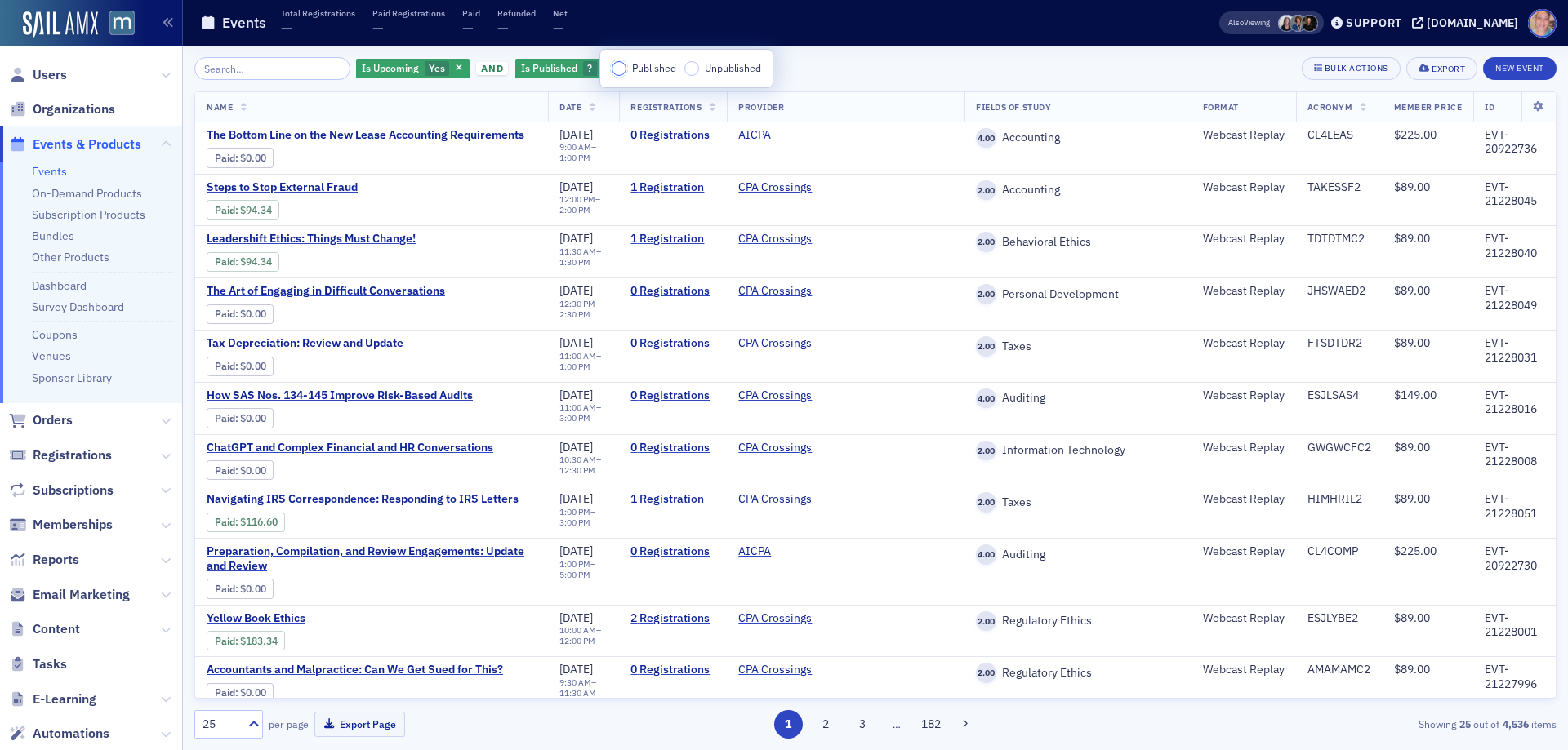
click at [626, 70] on input "Published" at bounding box center [619, 68] width 15 height 15
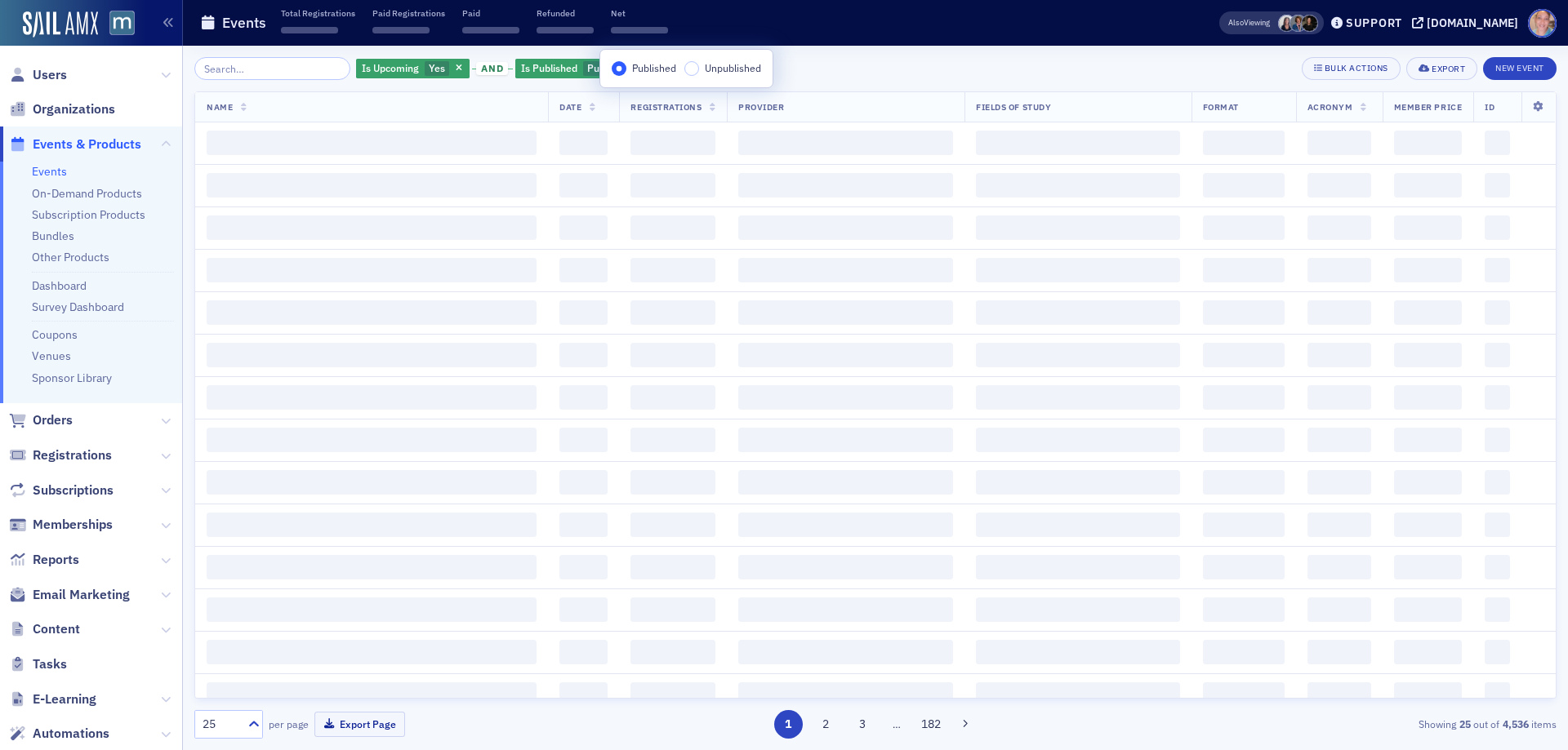
click at [851, 70] on div "Is Upcoming Yes and Is Published Published Add Filter Bulk Actions Export New E…" at bounding box center [875, 69] width 1362 height 23
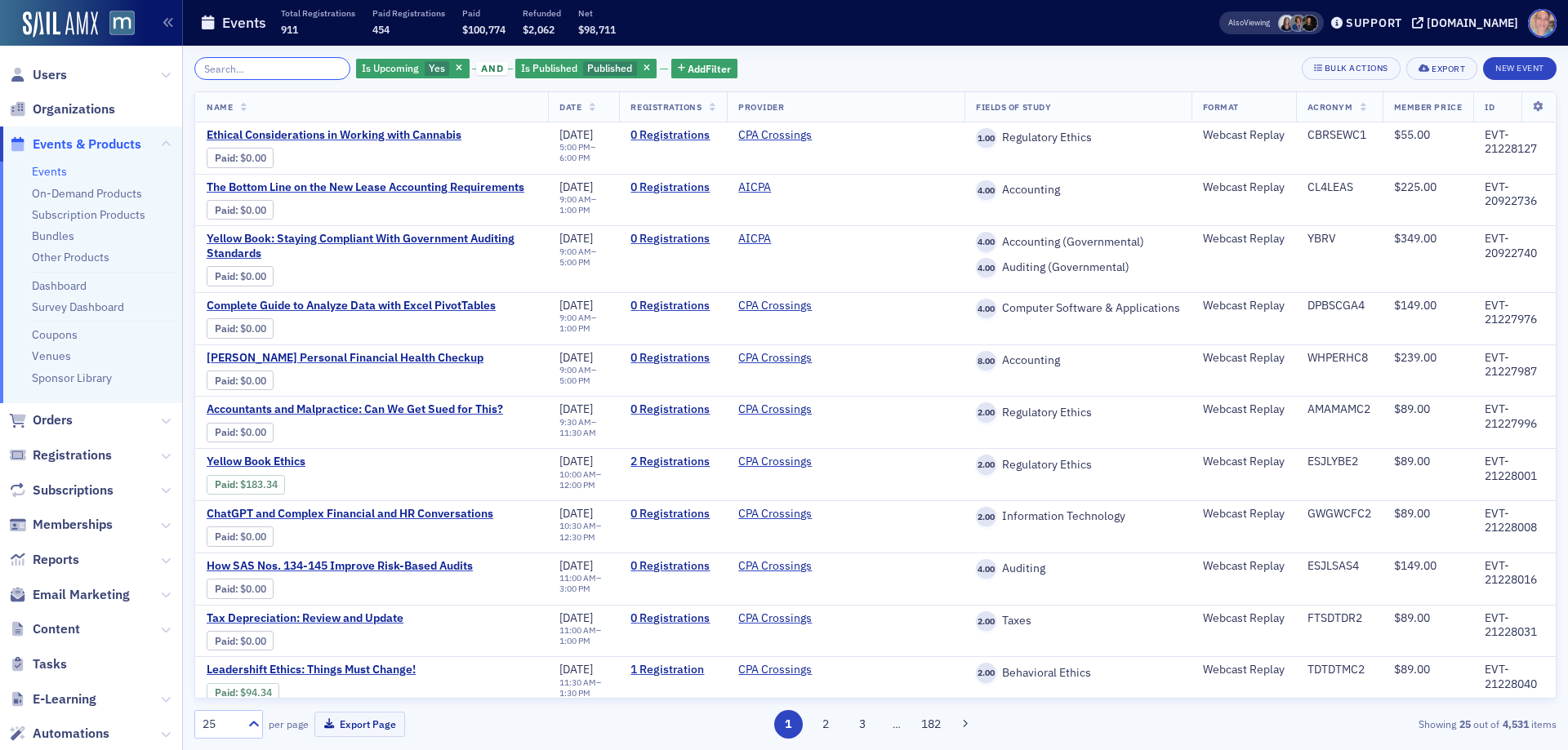
click at [267, 67] on input "search" at bounding box center [272, 69] width 156 height 23
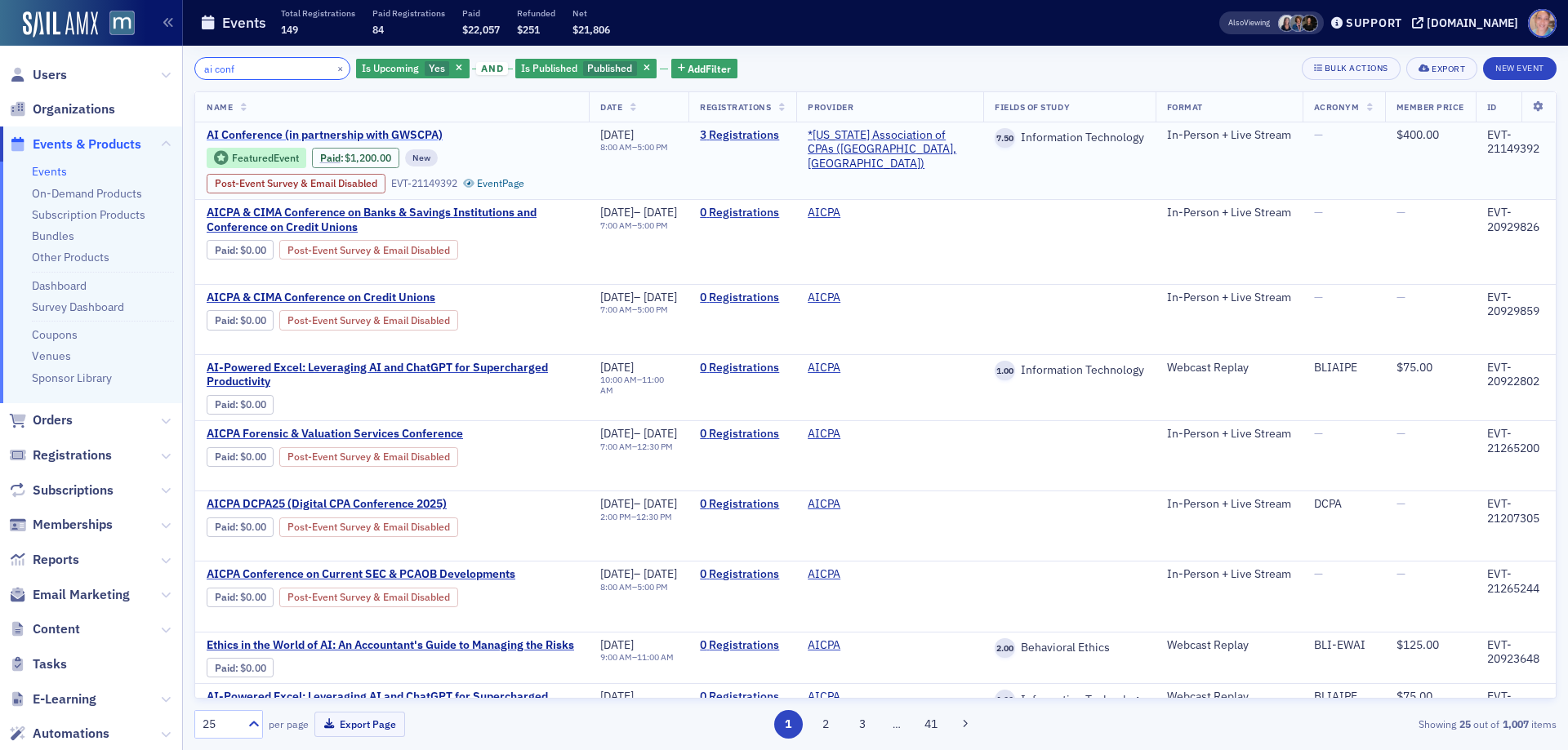
type input "ai conf"
click at [293, 130] on span "AI Conference (in partnership with GWSCPA)" at bounding box center [343, 135] width 275 height 15
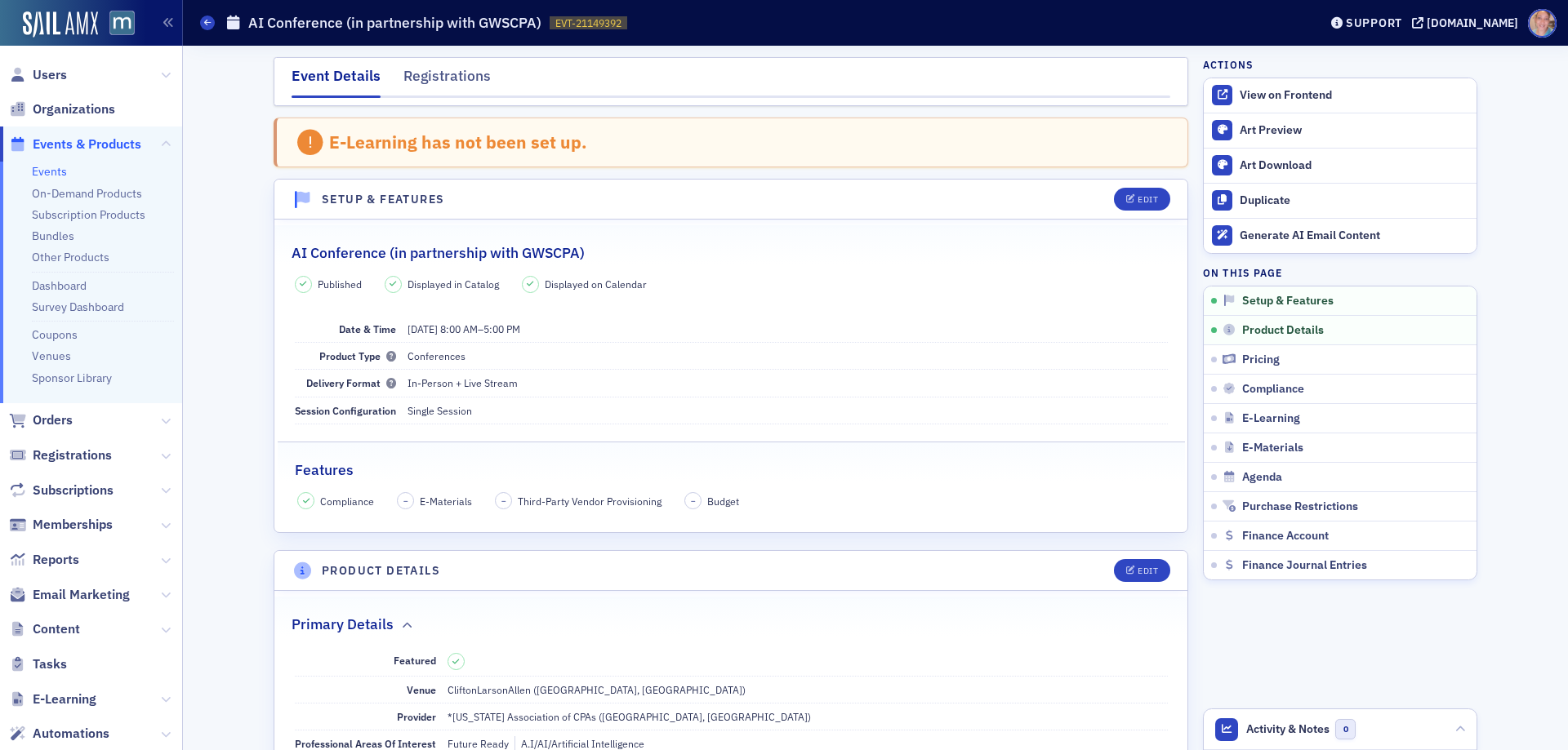
click at [57, 166] on link "Events" at bounding box center [50, 171] width 35 height 15
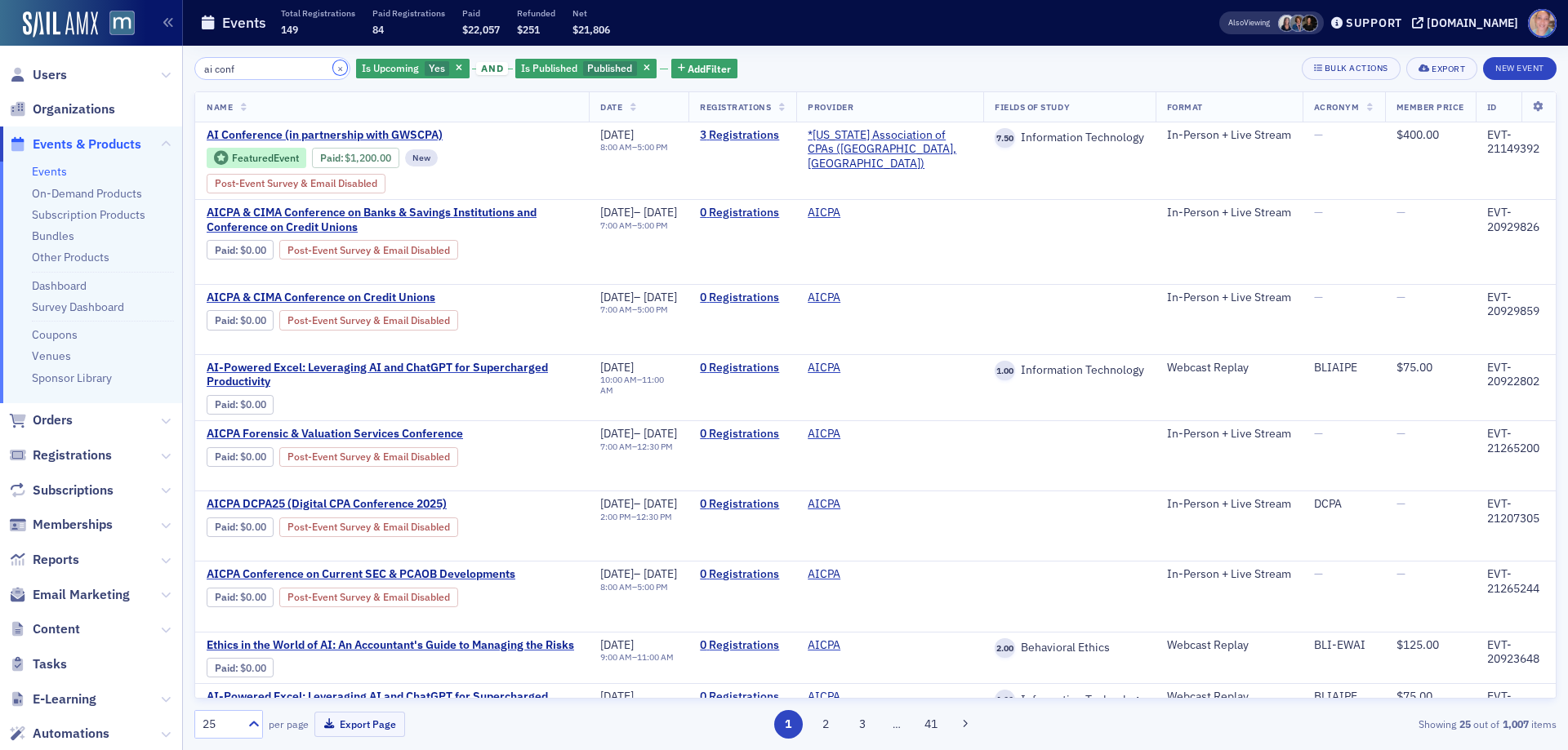
drag, startPoint x: 323, startPoint y: 68, endPoint x: 288, endPoint y: 69, distance: 35.0
click at [333, 68] on button "×" at bounding box center [340, 67] width 15 height 15
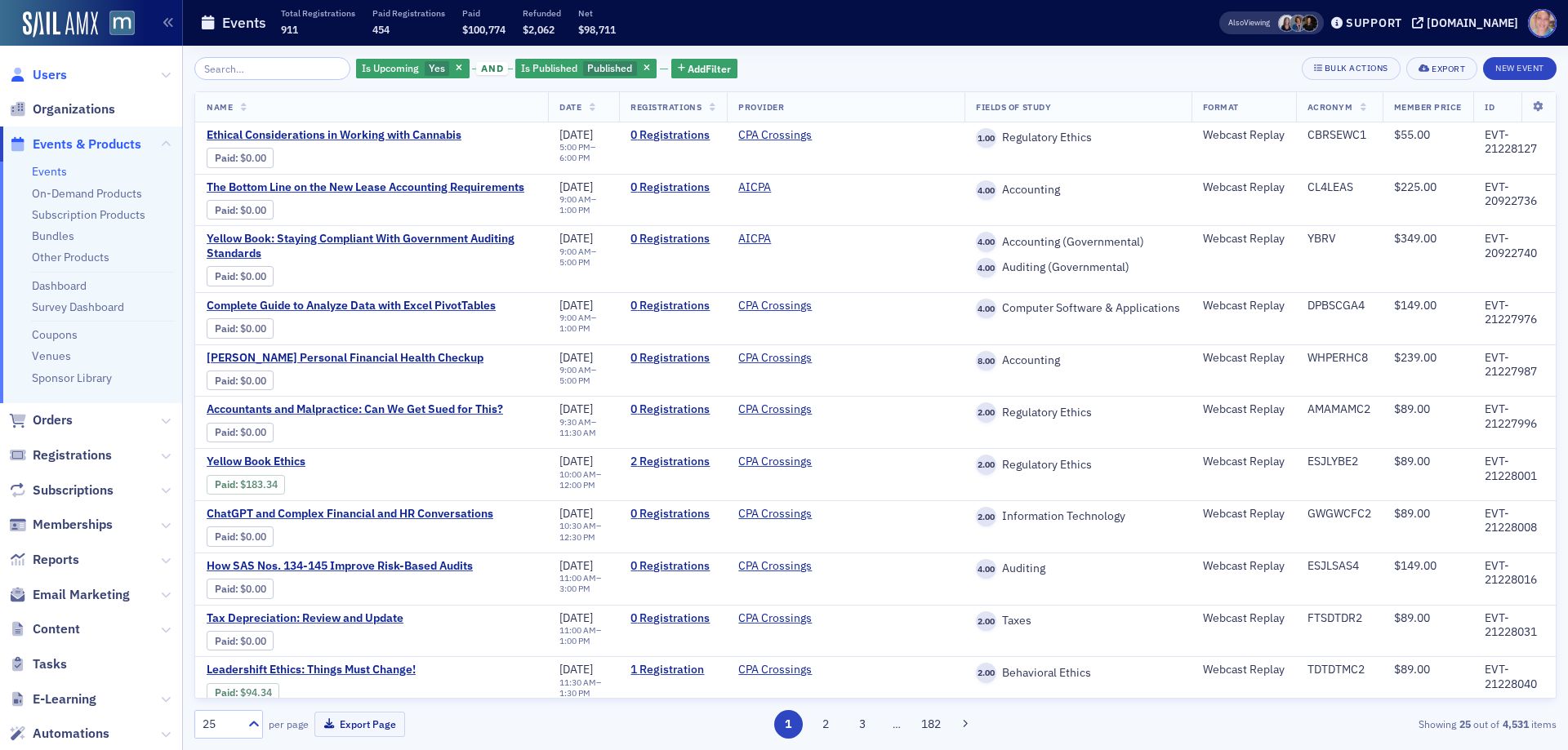
click at [44, 74] on span "Users" at bounding box center [49, 75] width 34 height 18
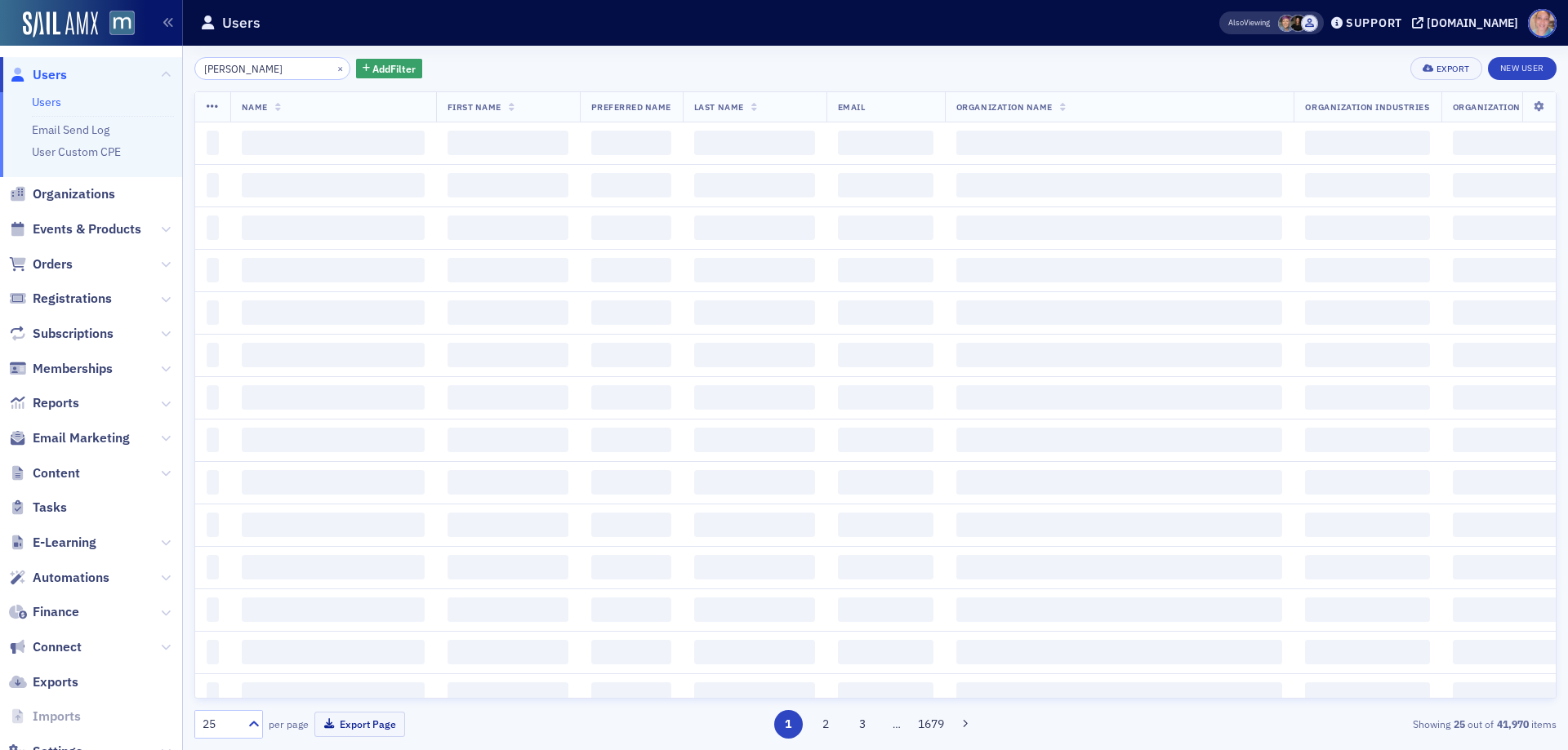
type input "rebecca li"
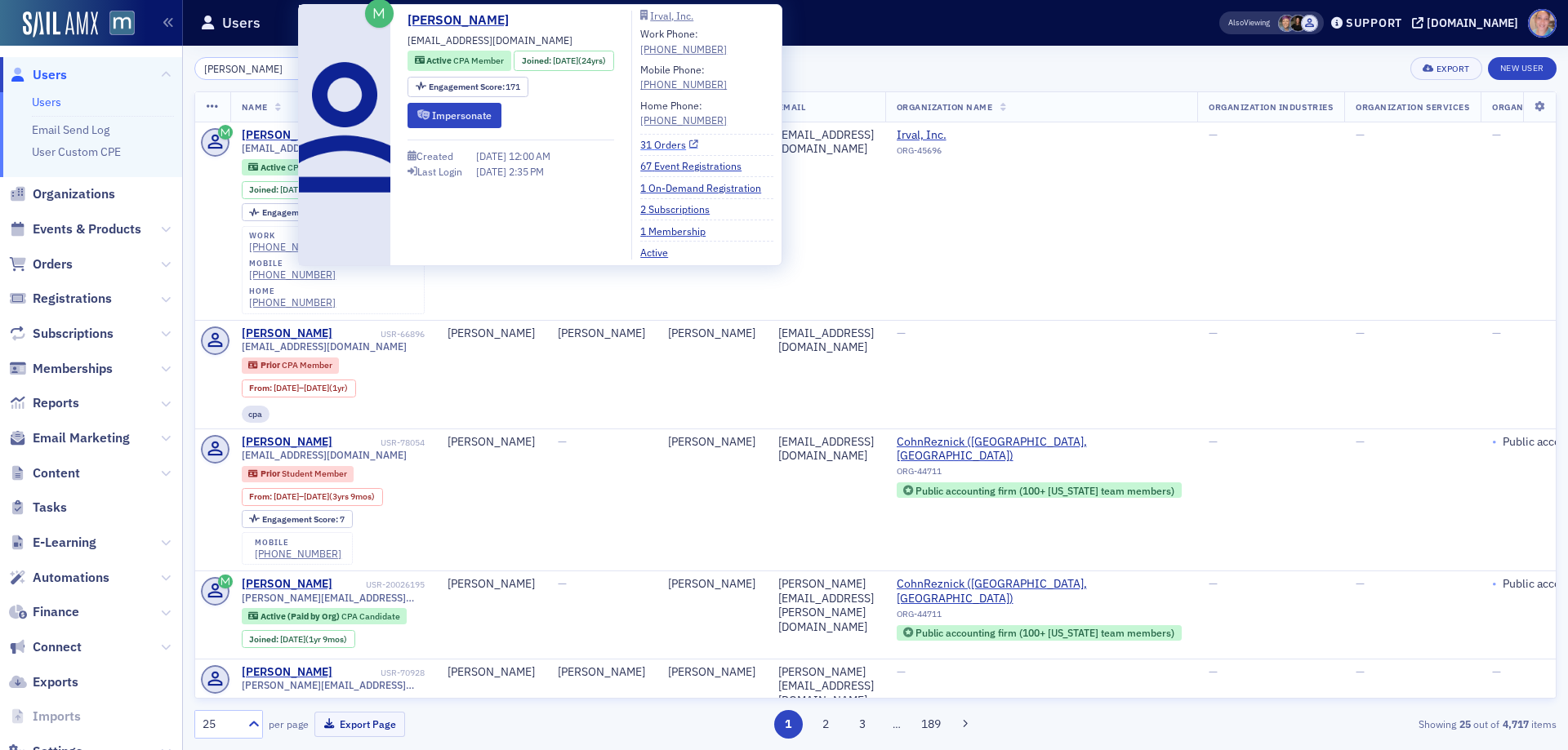
click at [679, 140] on link "31 Orders" at bounding box center [669, 144] width 58 height 15
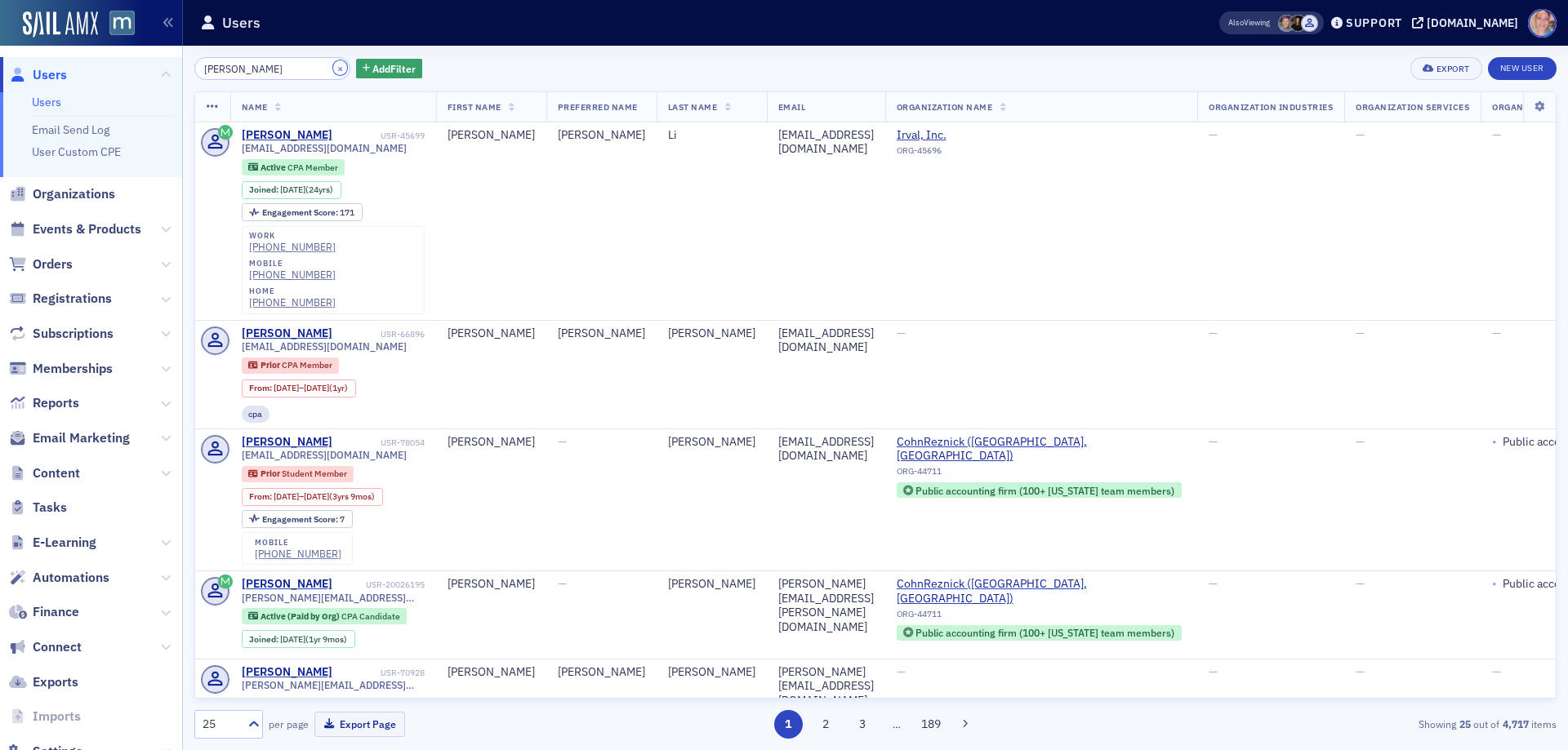
click at [333, 68] on button "×" at bounding box center [340, 67] width 15 height 15
click at [255, 65] on input "rebecca li" at bounding box center [272, 69] width 156 height 23
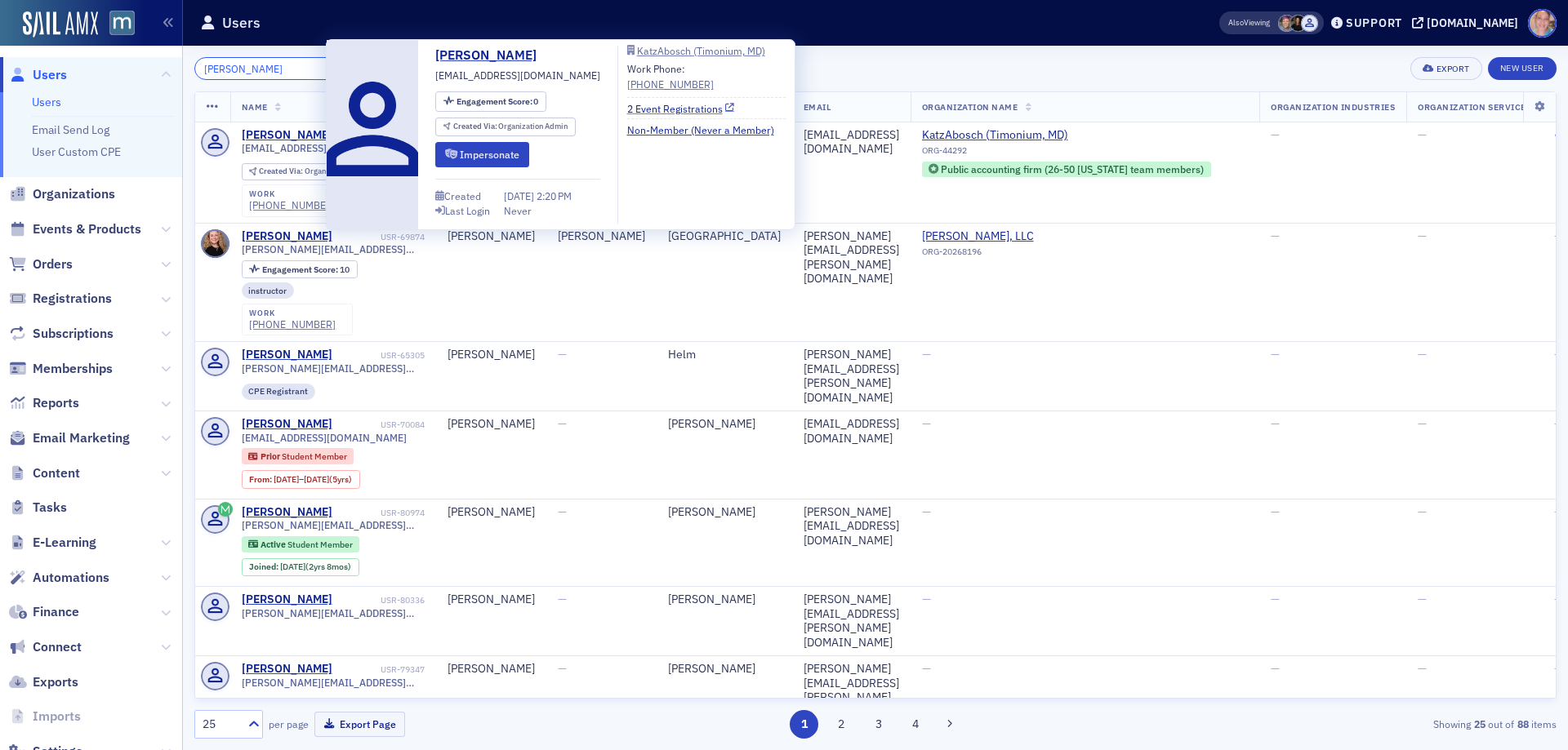
type input "samantha helm"
click at [658, 110] on link "2 Event Registrations" at bounding box center [682, 108] width 108 height 15
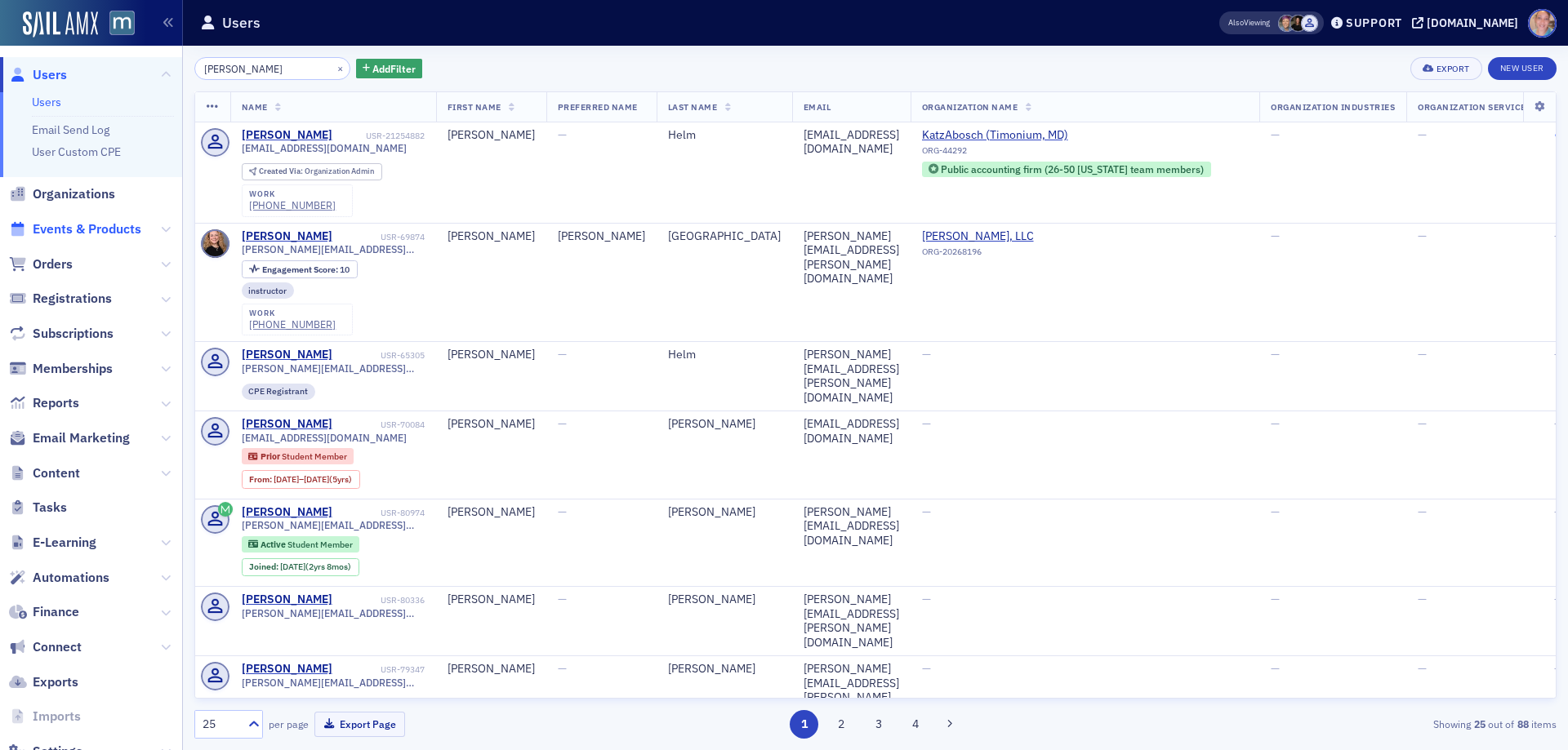
click at [68, 221] on span "Events & Products" at bounding box center [86, 229] width 109 height 18
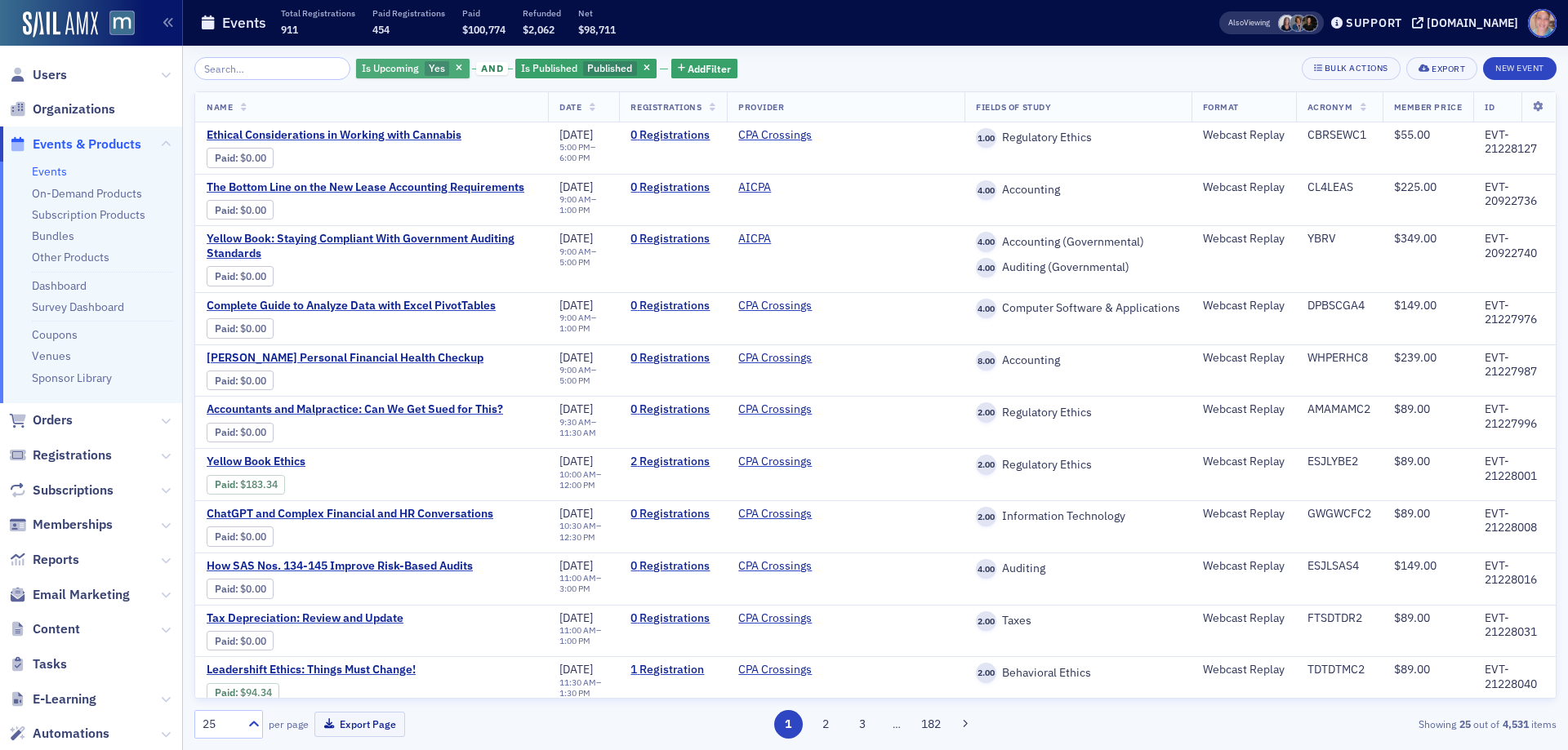
click at [429, 71] on span "Yes" at bounding box center [437, 67] width 17 height 13
click at [517, 68] on input "No" at bounding box center [514, 68] width 15 height 15
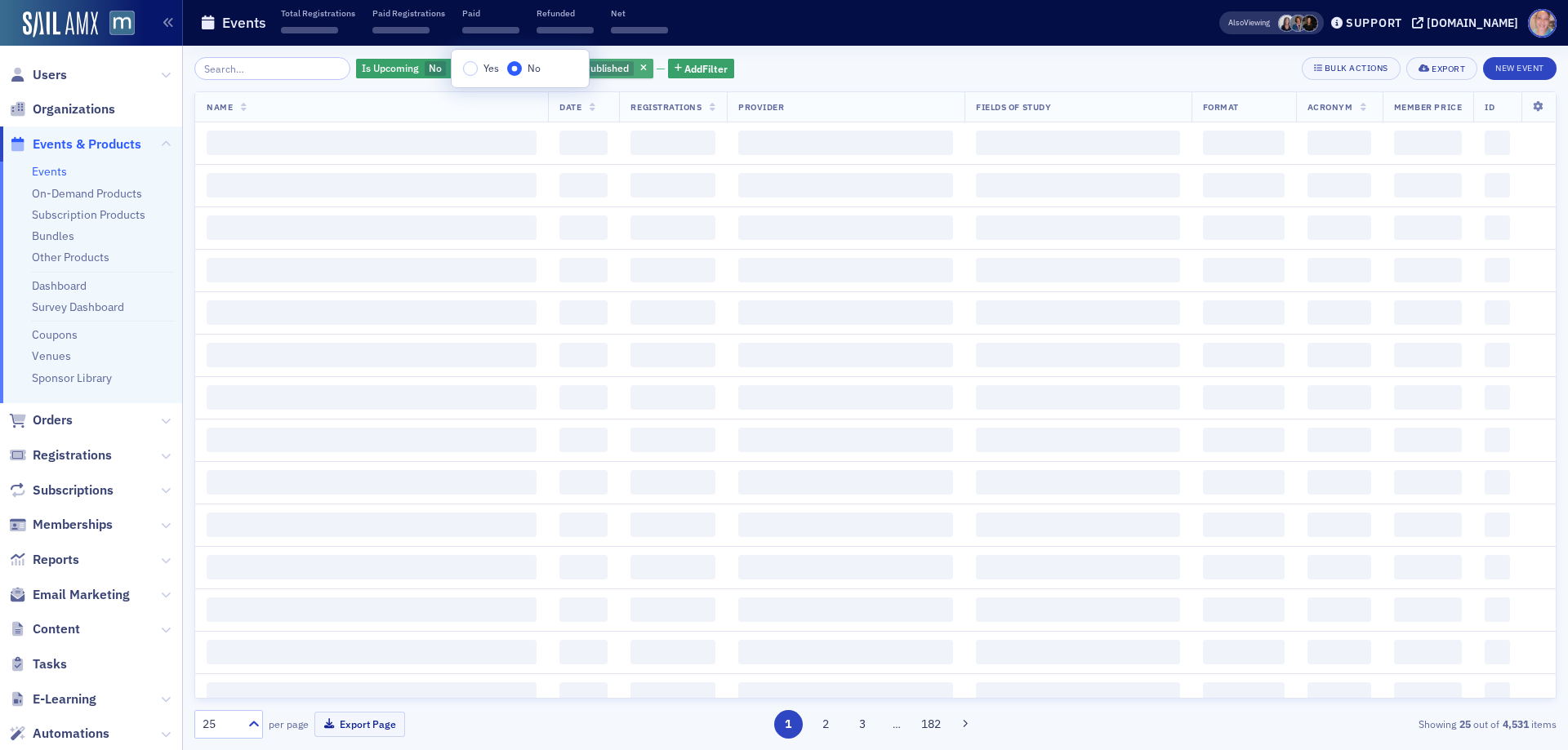
click at [869, 76] on div "Is Upcoming No and Is Published Published Add Filter Bulk Actions Export New Ev…" at bounding box center [875, 69] width 1362 height 23
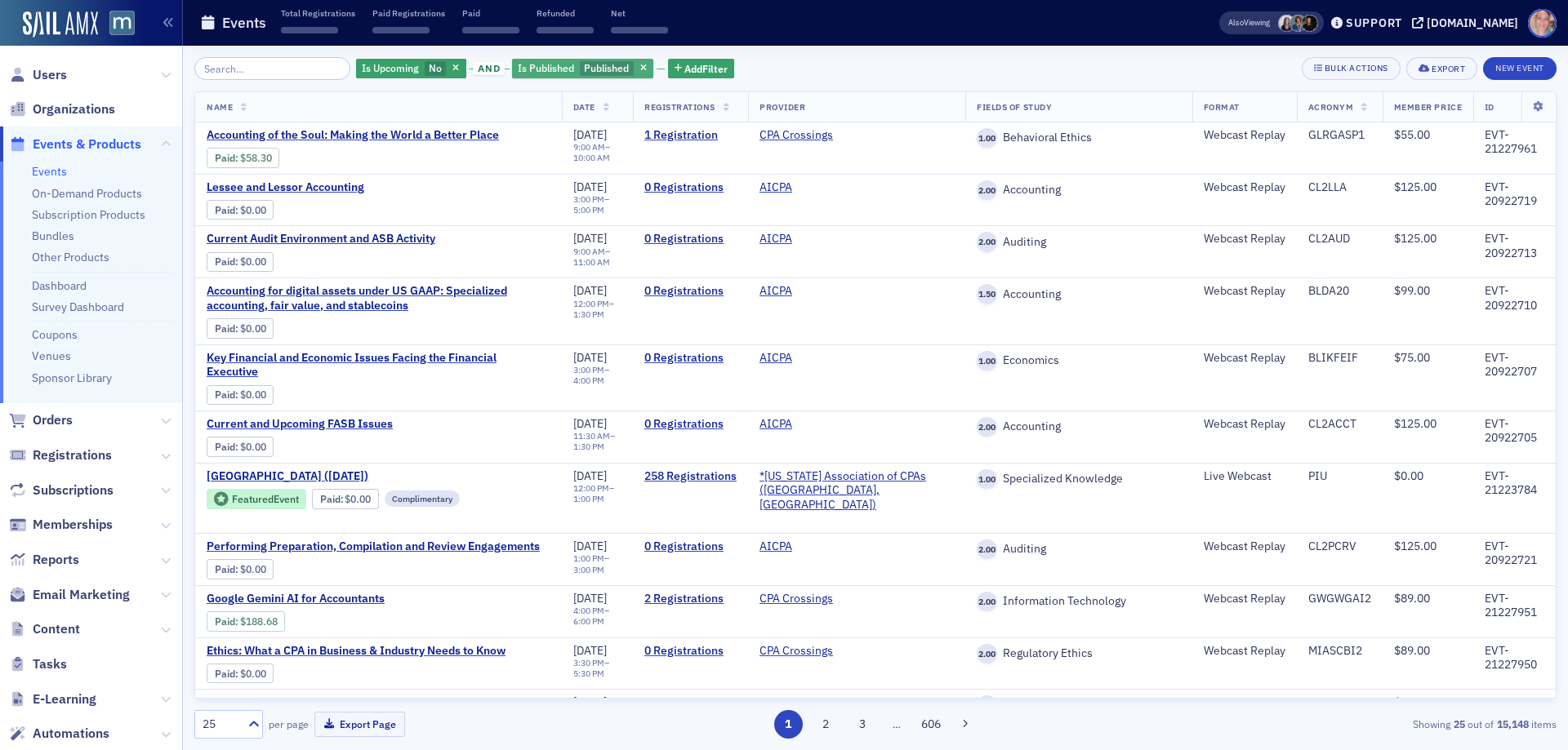
click at [587, 69] on span "Published" at bounding box center [607, 67] width 45 height 13
drag, startPoint x: 922, startPoint y: 78, endPoint x: 756, endPoint y: 80, distance: 166.0
click at [921, 78] on div "Is Upcoming No and Is Published Published Add Filter Bulk Actions Export New Ev…" at bounding box center [875, 69] width 1362 height 23
click at [709, 66] on span "Add Filter" at bounding box center [706, 68] width 44 height 15
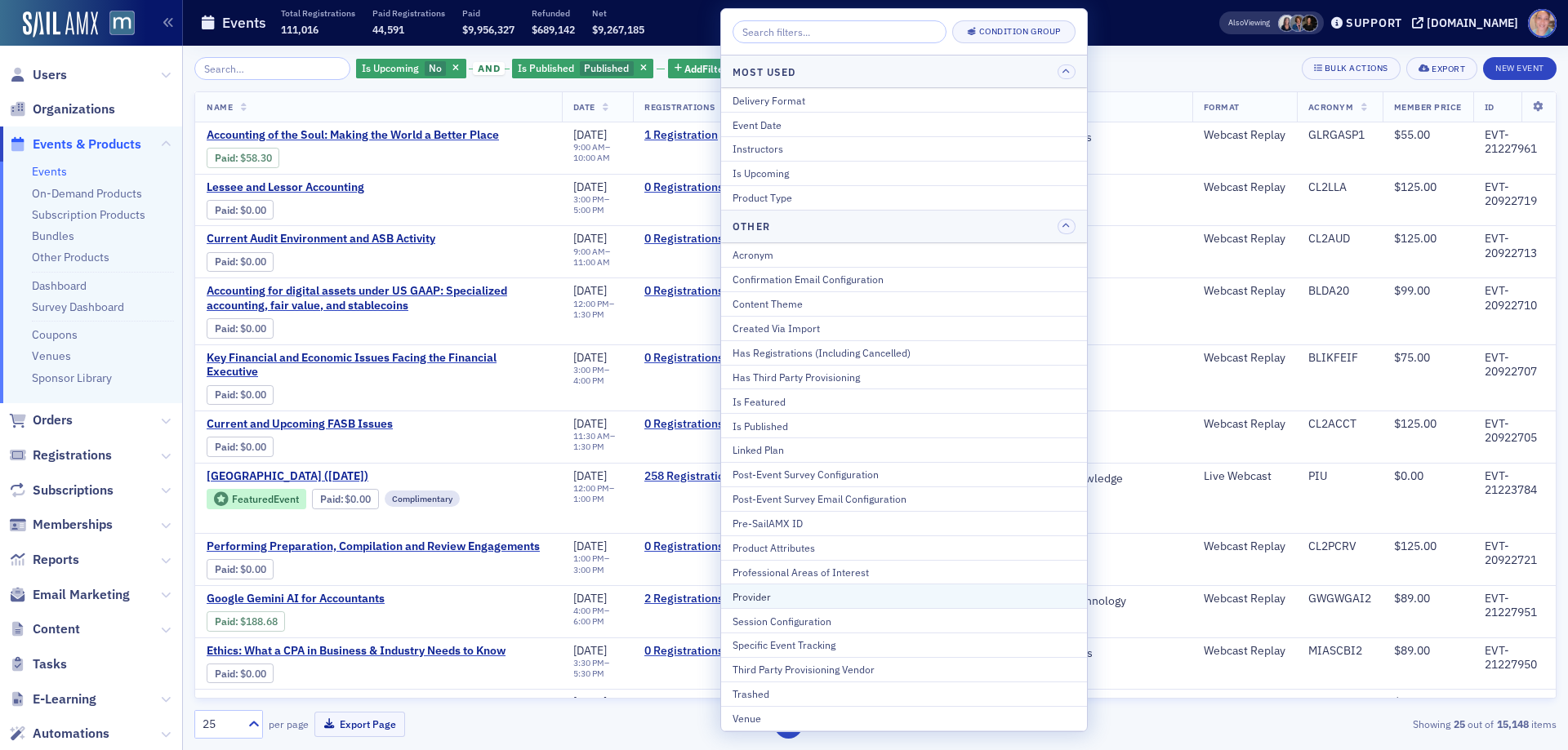
click at [796, 592] on div "Provider" at bounding box center [903, 596] width 343 height 15
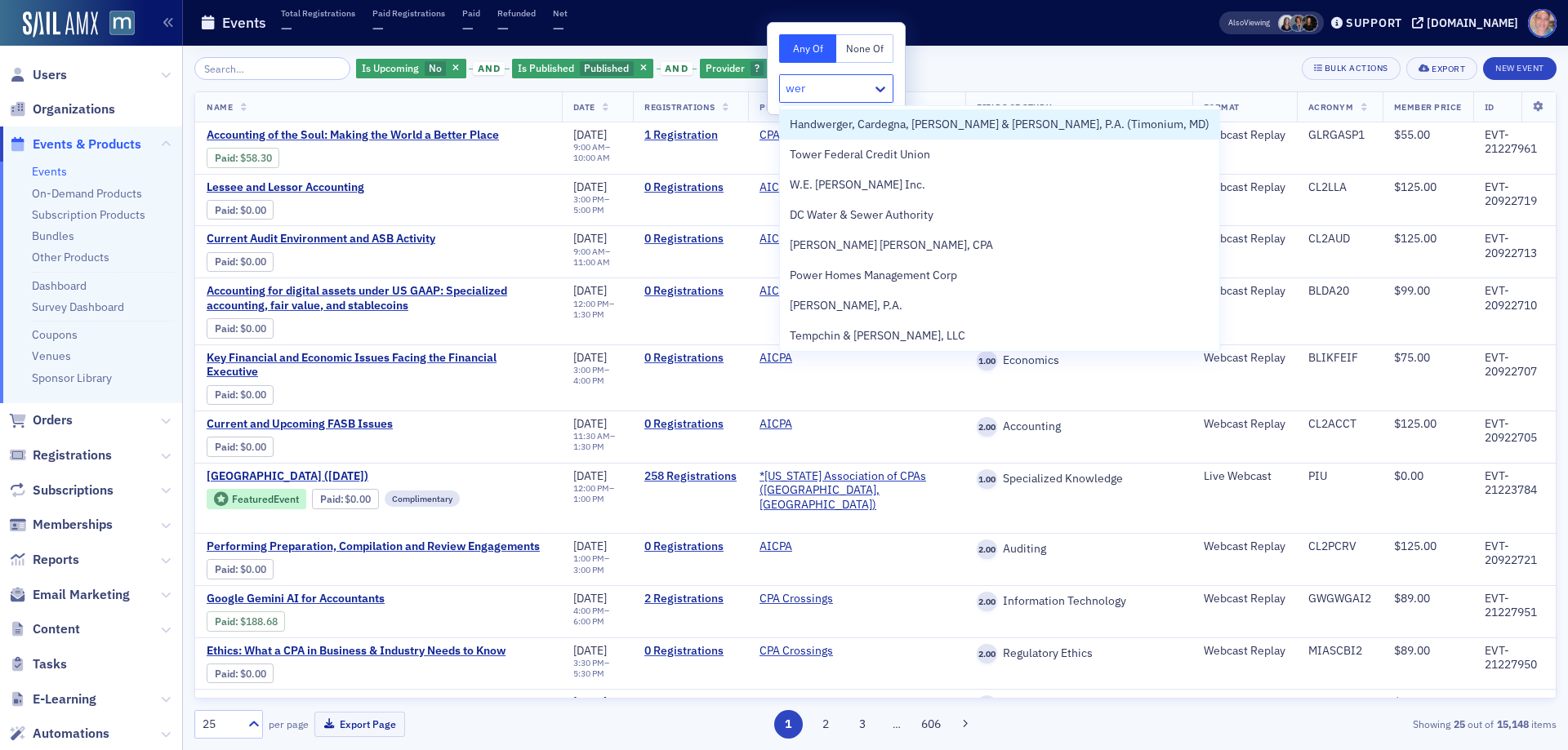
type input "wern"
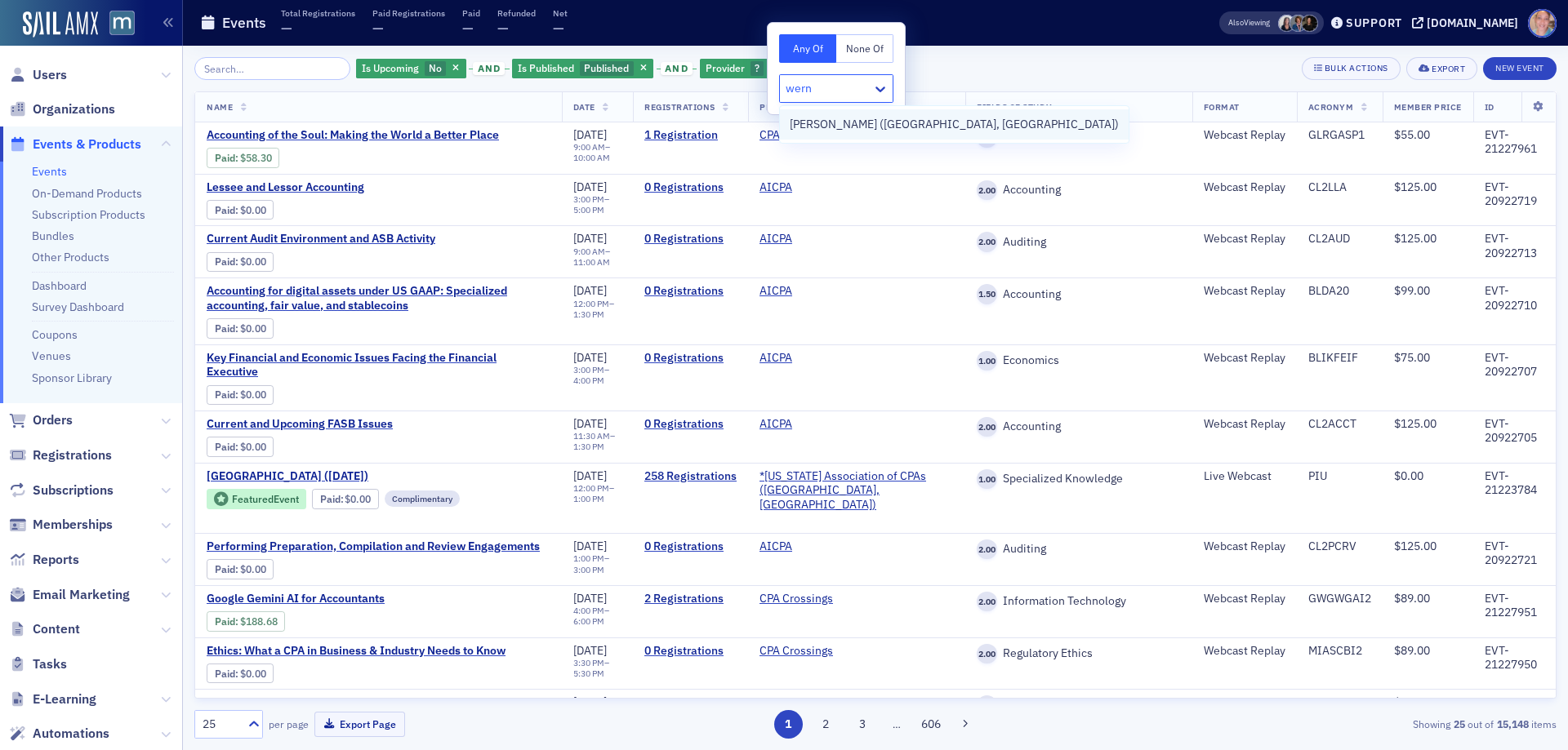
click at [857, 126] on span "Werner-Rocca (Flourtown, PA)" at bounding box center [954, 125] width 329 height 17
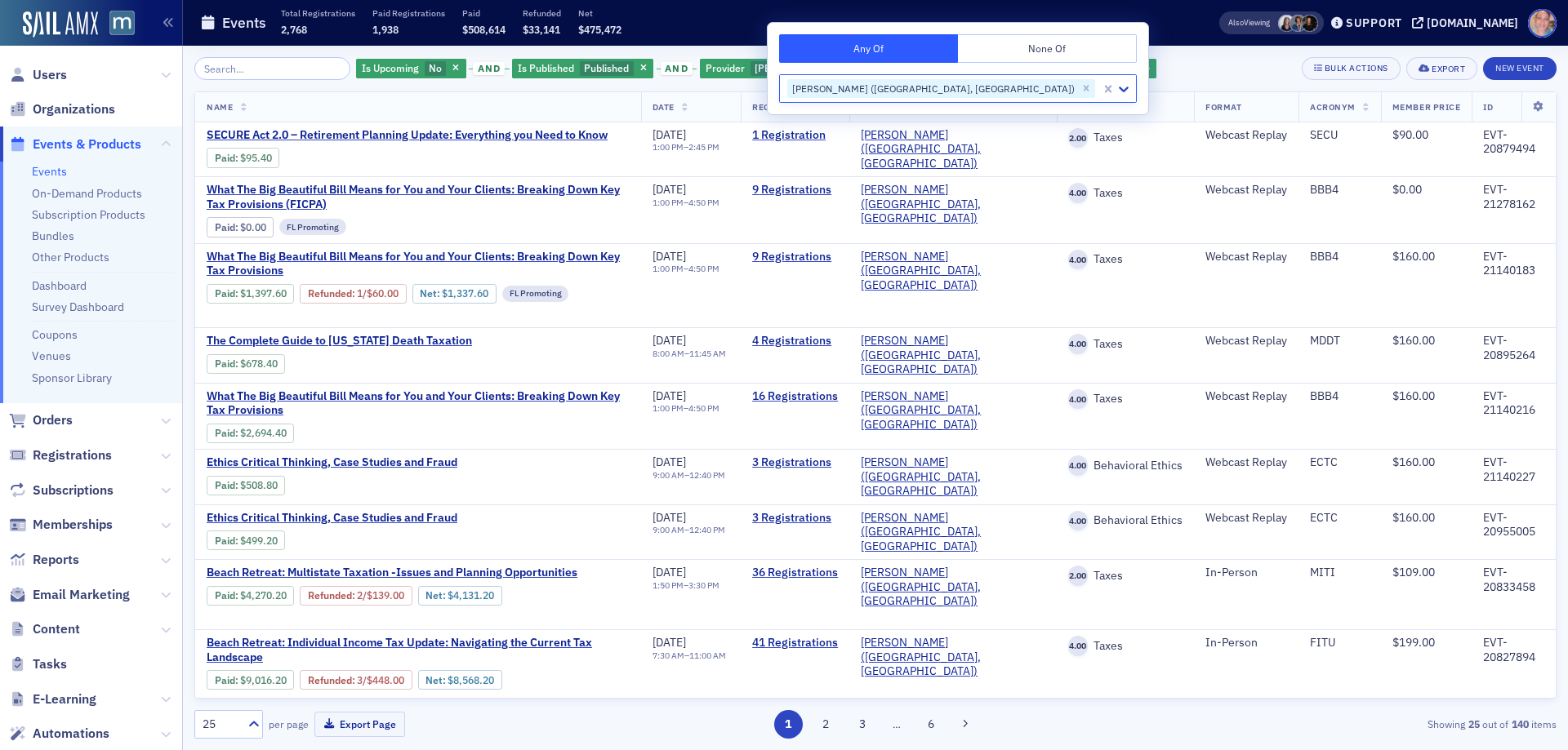
click at [1070, 64] on div "Is Upcoming No and Is Published Published and Provider Werner-Rocca (Flourtown,…" at bounding box center [875, 69] width 1362 height 23
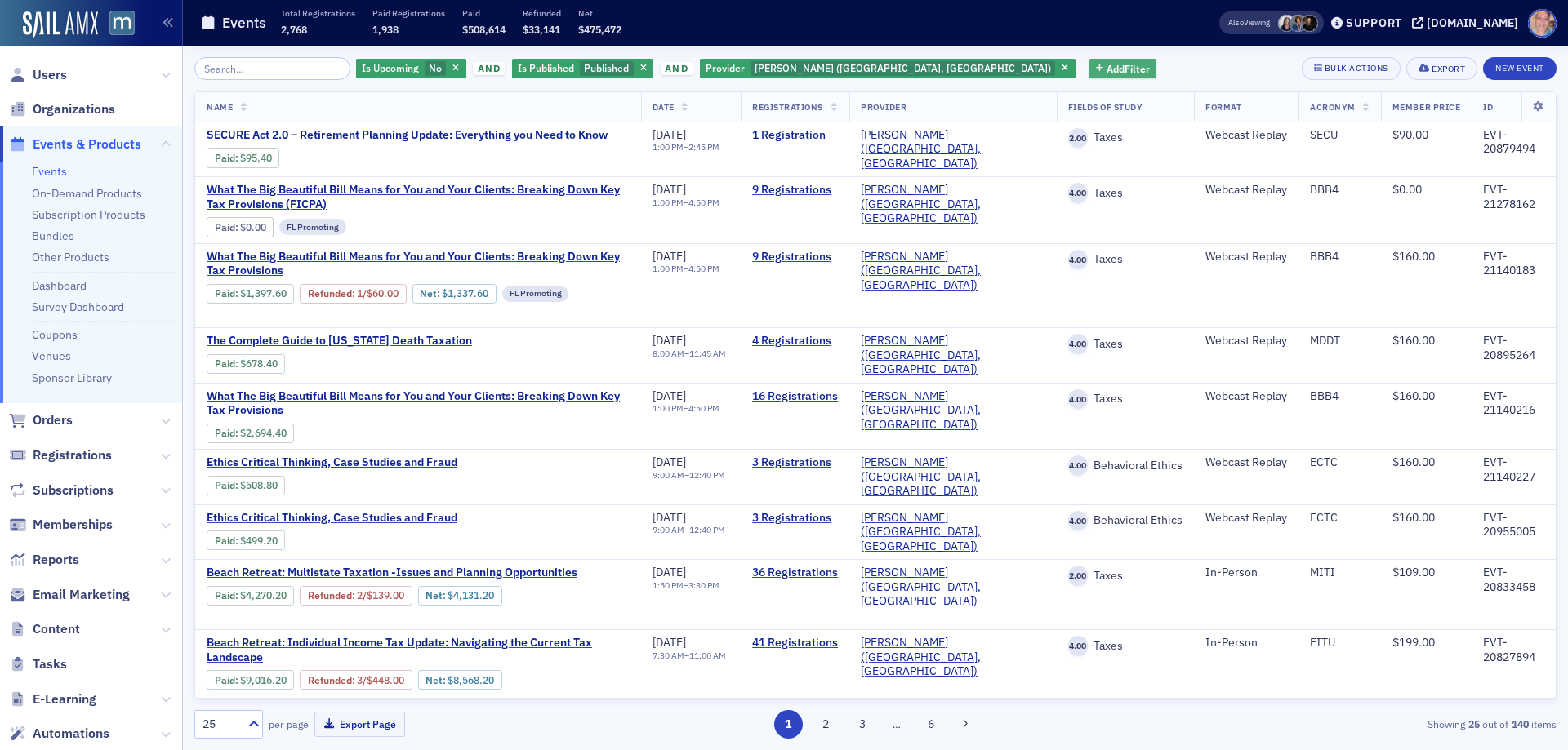
click at [1106, 75] on span "Add Filter" at bounding box center [1128, 68] width 44 height 15
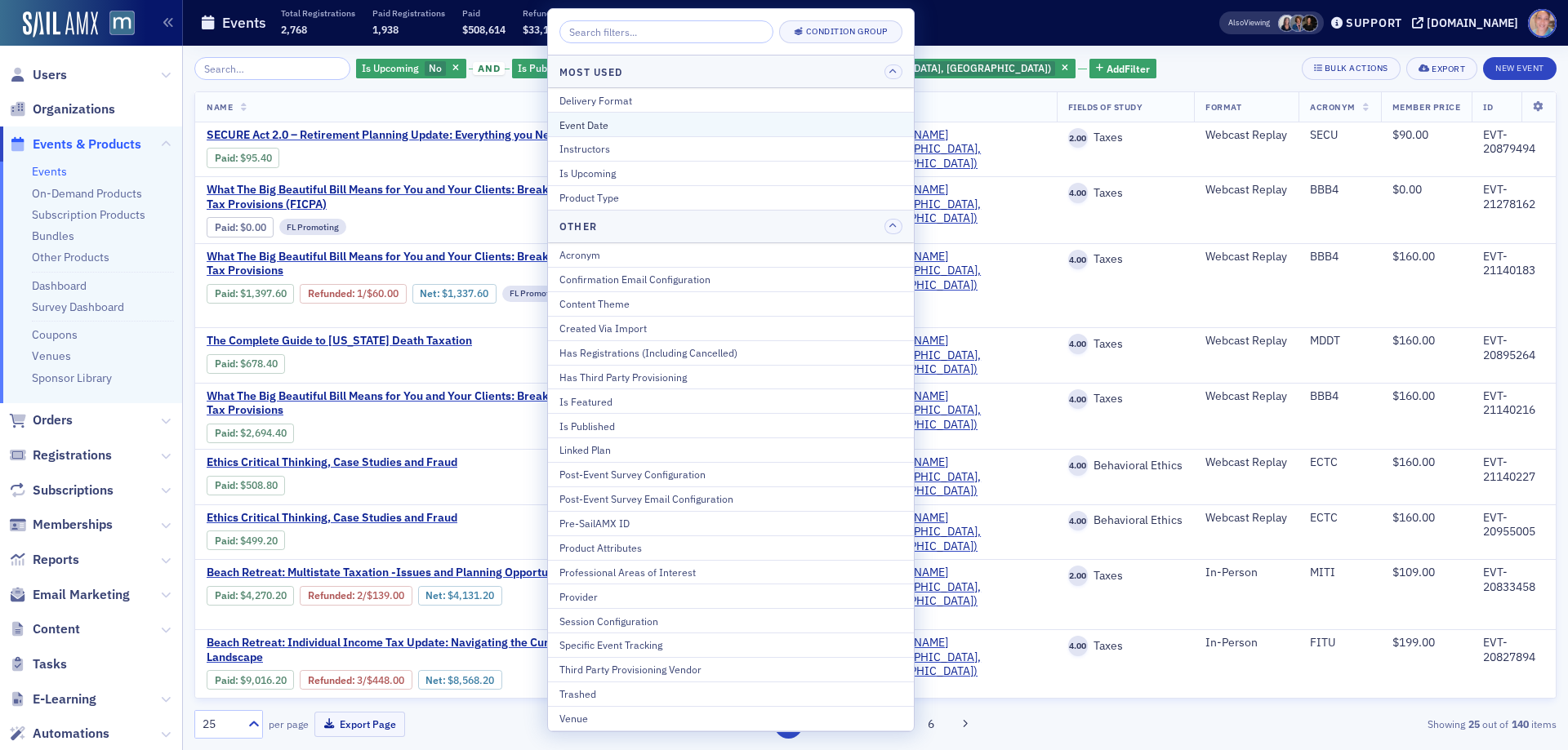
click at [608, 120] on div "Event Date" at bounding box center [730, 125] width 343 height 15
select select "8"
select select "2025"
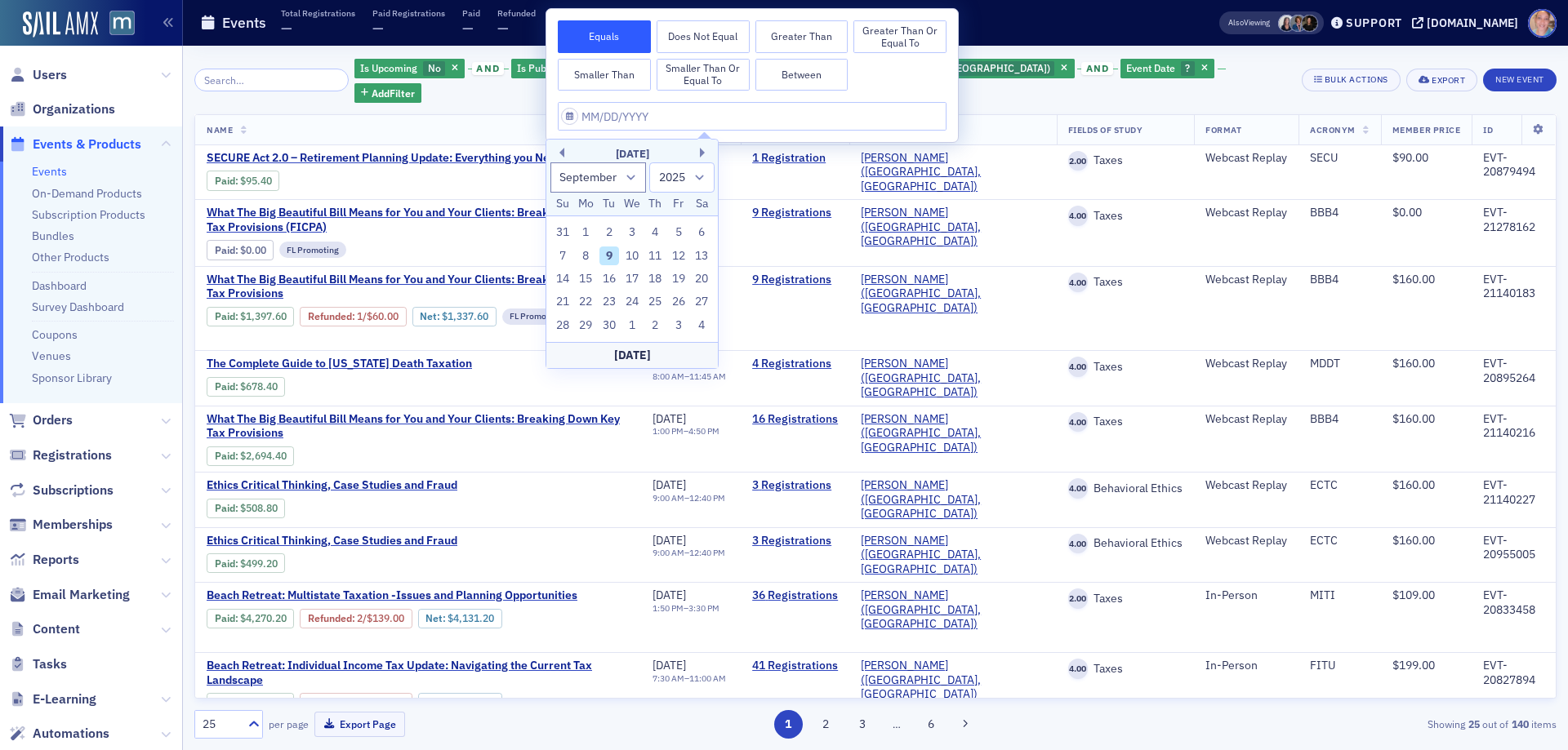
click at [794, 71] on button "Between" at bounding box center [802, 74] width 93 height 32
select select "8"
select select "2025"
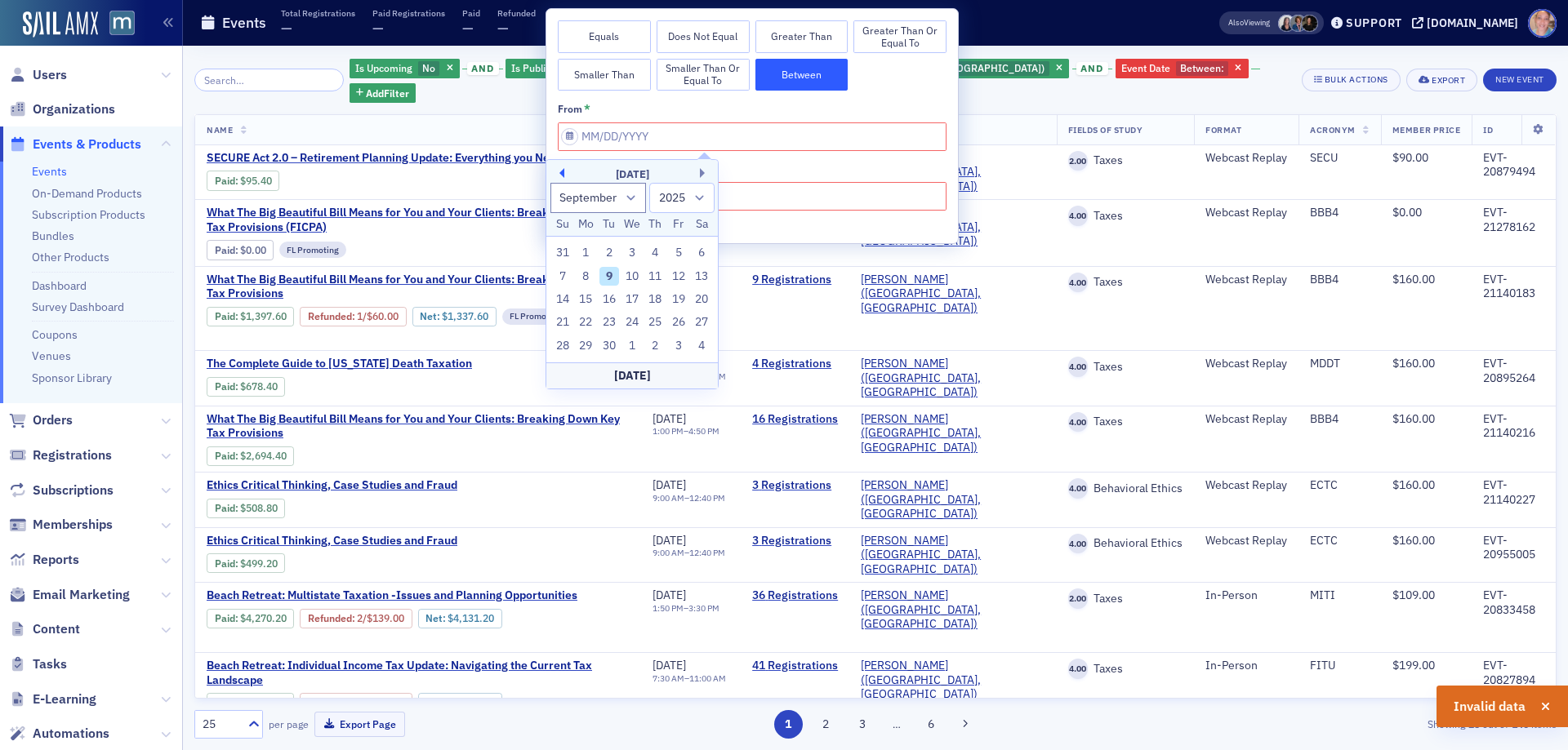
click at [561, 172] on button "Previous Month" at bounding box center [559, 172] width 10 height 10
select select "7"
click at [675, 253] on div "1" at bounding box center [678, 253] width 19 height 19
type input "08/01/2025"
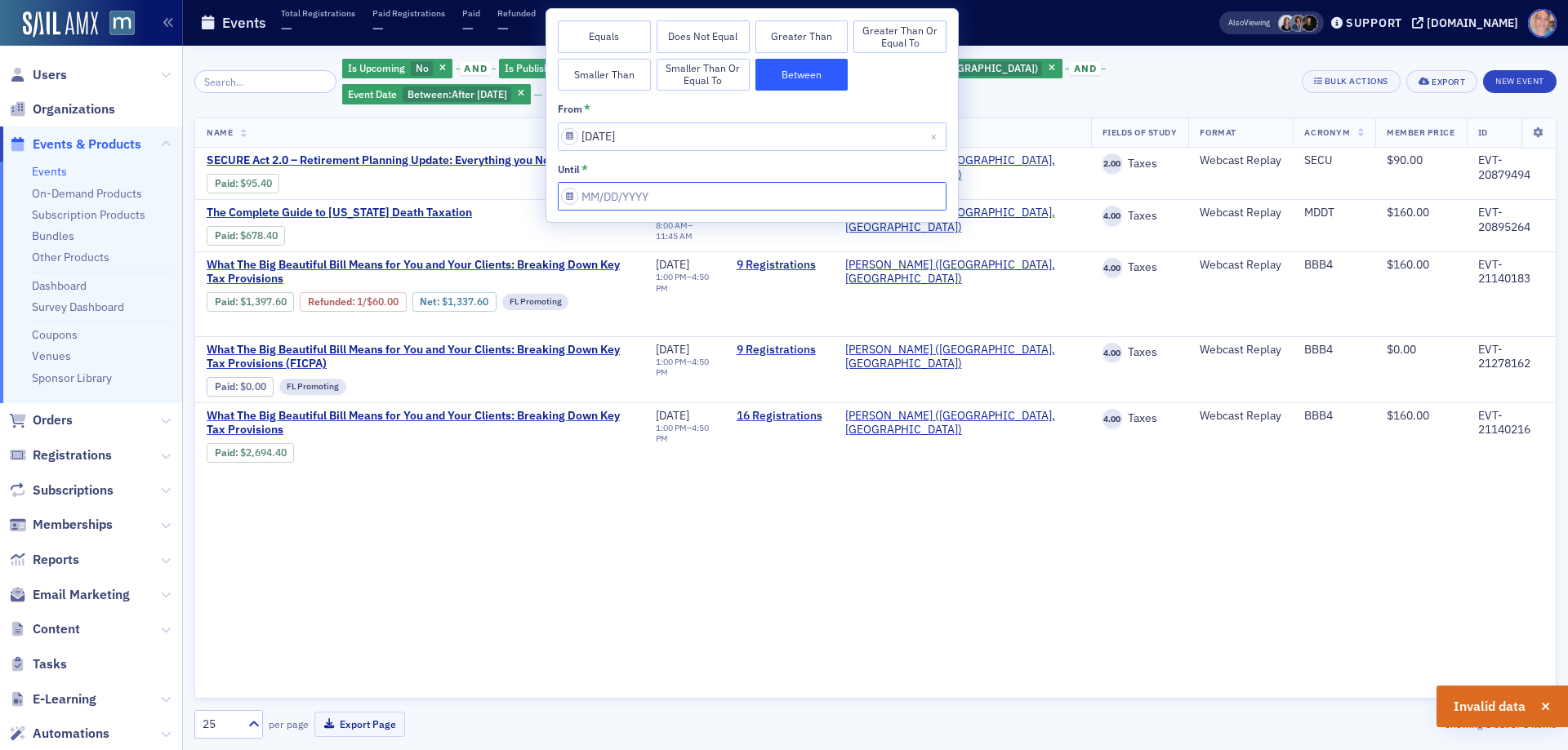
click at [685, 192] on input "from *" at bounding box center [752, 196] width 389 height 29
select select "8"
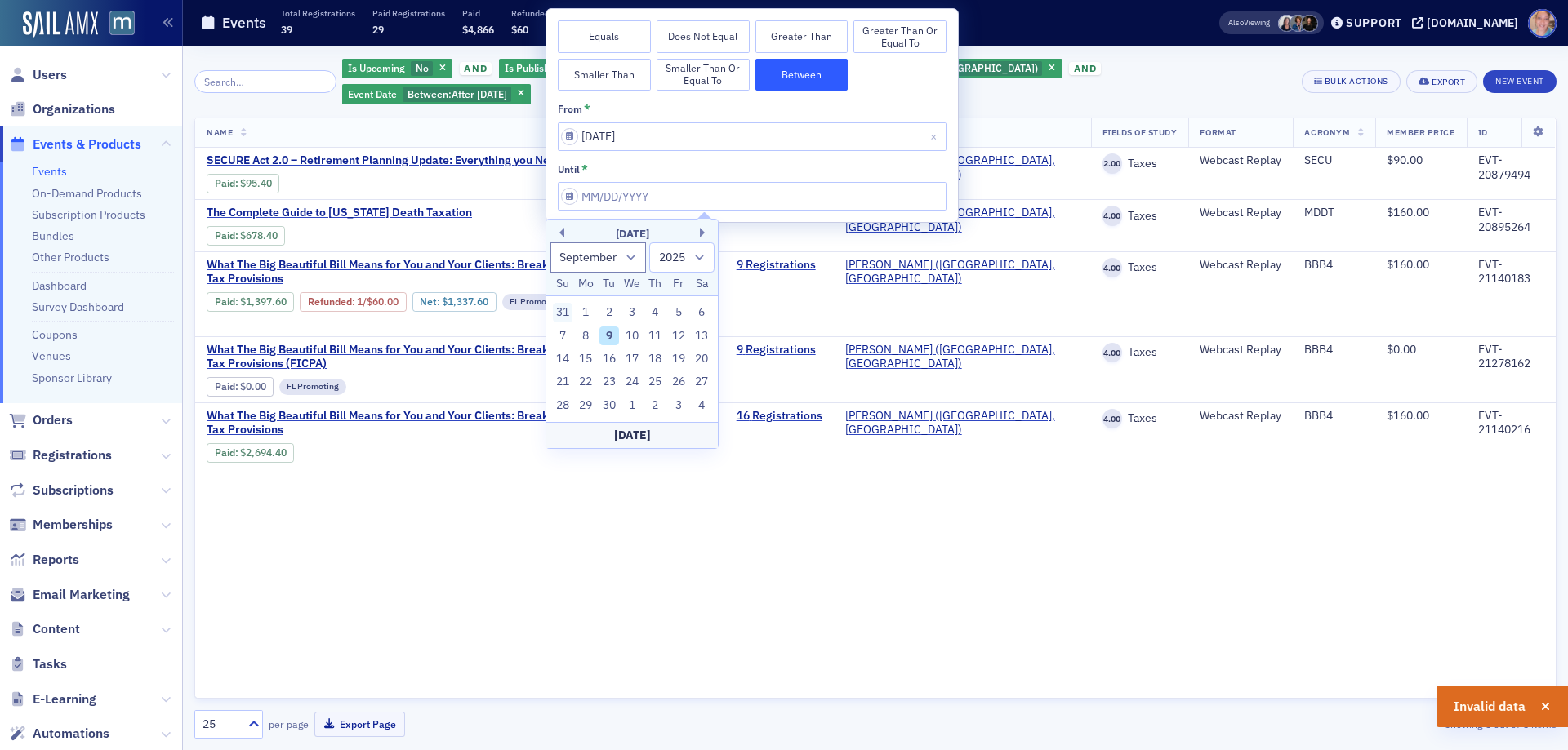
click at [560, 308] on div "31" at bounding box center [562, 313] width 19 height 19
type input "08/31/2025"
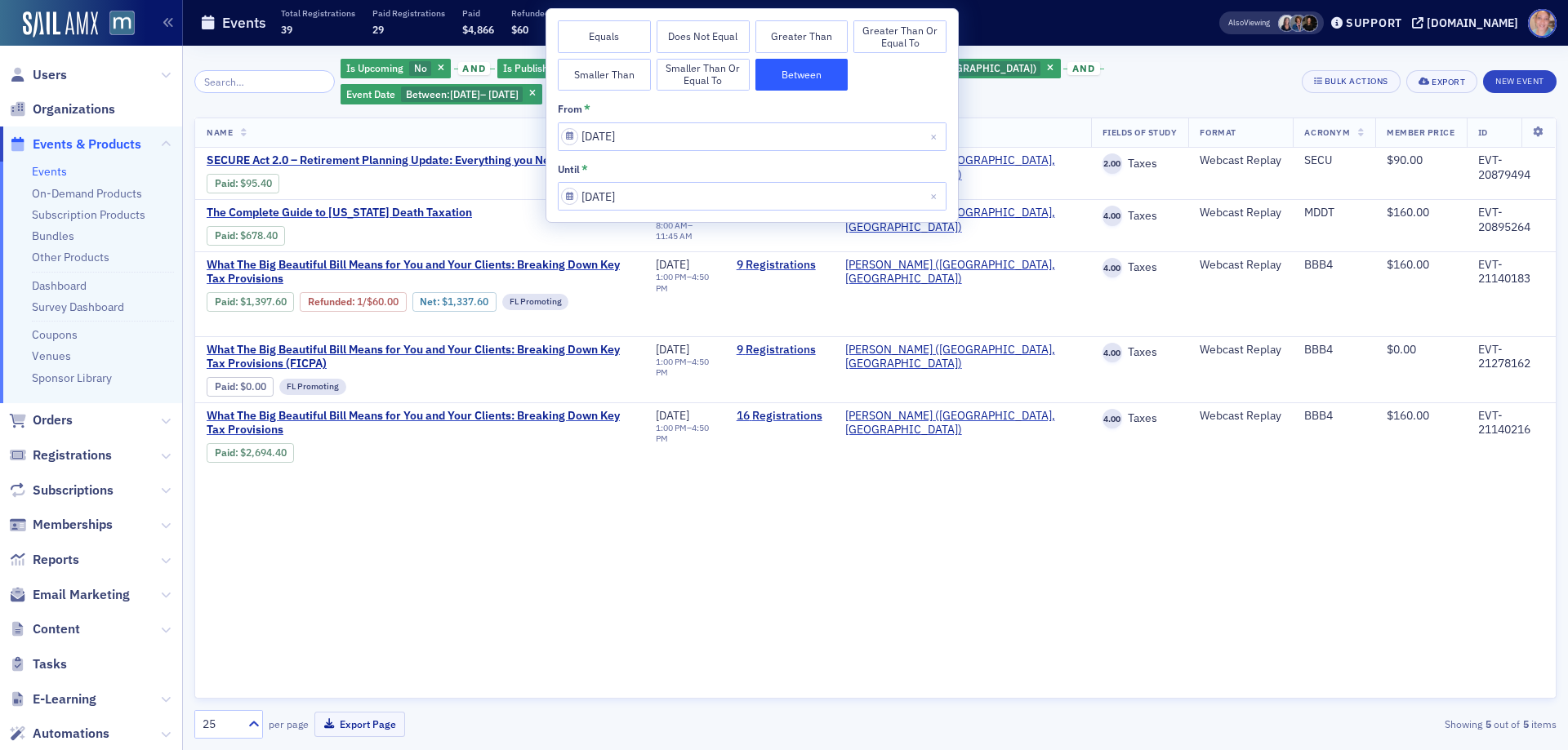
click at [1284, 78] on div "Is Upcoming No and Is Published Published and Provider Werner-Rocca (Flourtown,…" at bounding box center [875, 82] width 1362 height 49
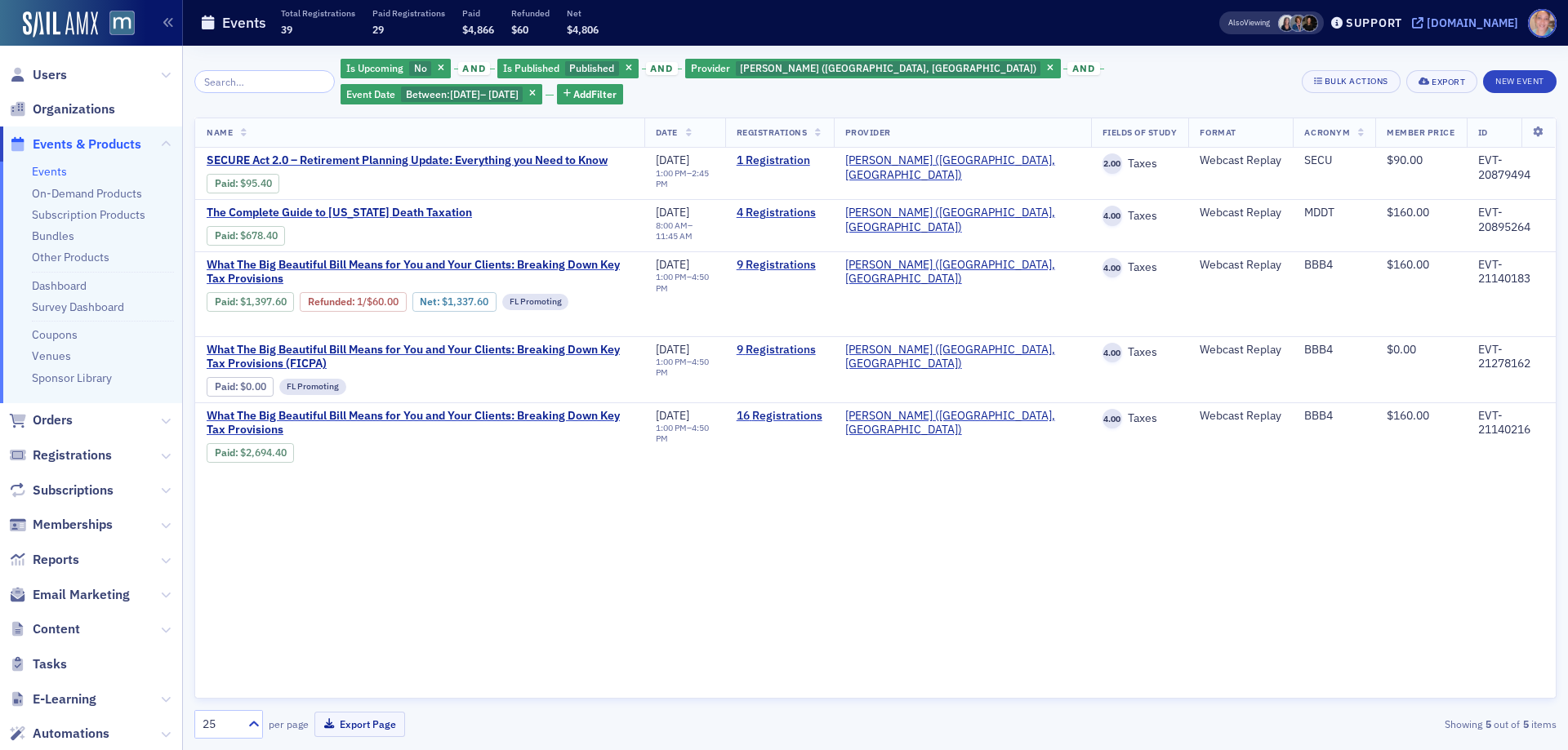
click at [1473, 22] on div "[DOMAIN_NAME]" at bounding box center [1472, 23] width 92 height 15
click at [419, 69] on span "No" at bounding box center [420, 67] width 13 height 13
click at [470, 71] on input "Yes" at bounding box center [466, 68] width 15 height 15
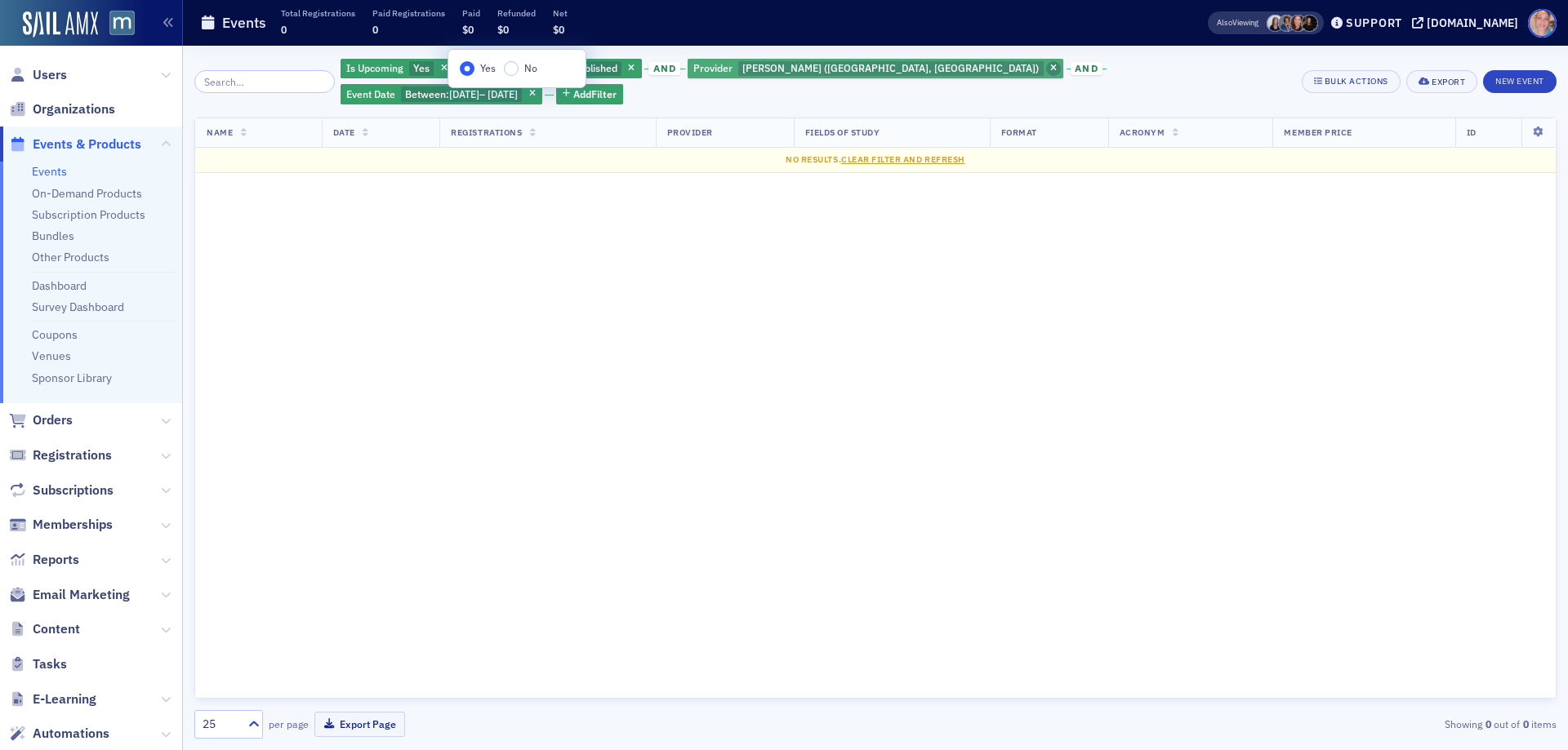
click at [1046, 71] on span "button" at bounding box center [1053, 68] width 15 height 15
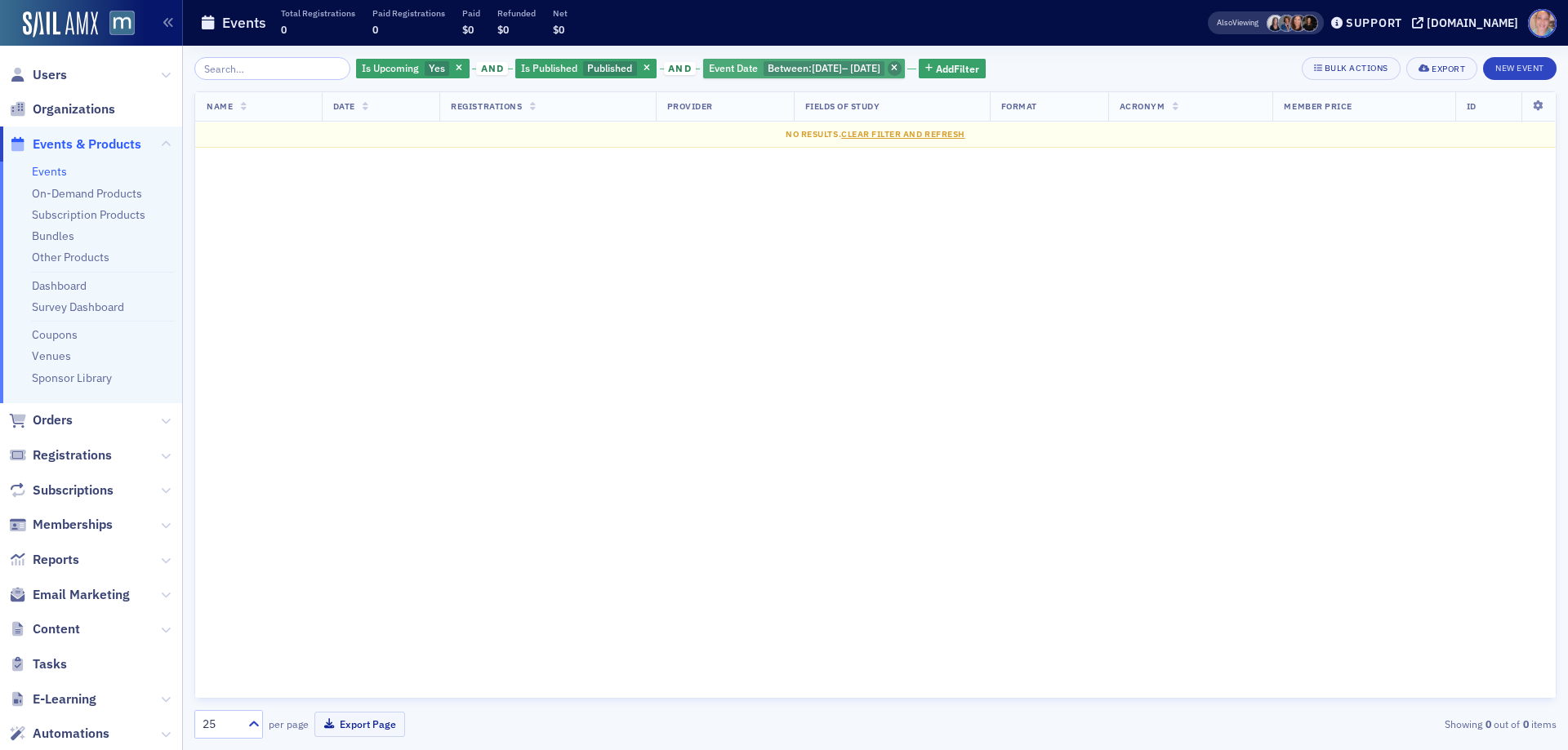
click at [898, 65] on icon "button" at bounding box center [893, 69] width 6 height 9
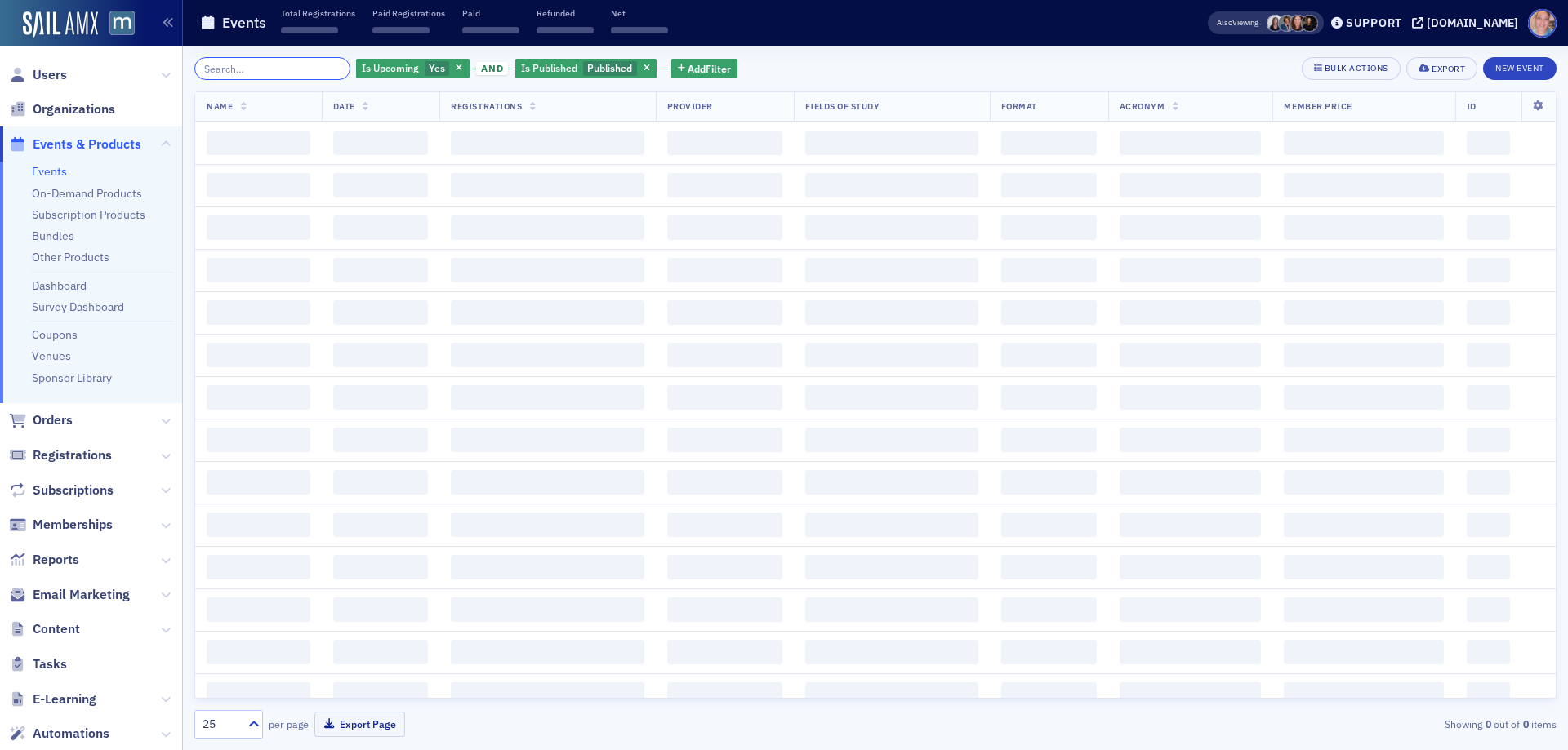
click at [241, 68] on input "search" at bounding box center [272, 69] width 156 height 23
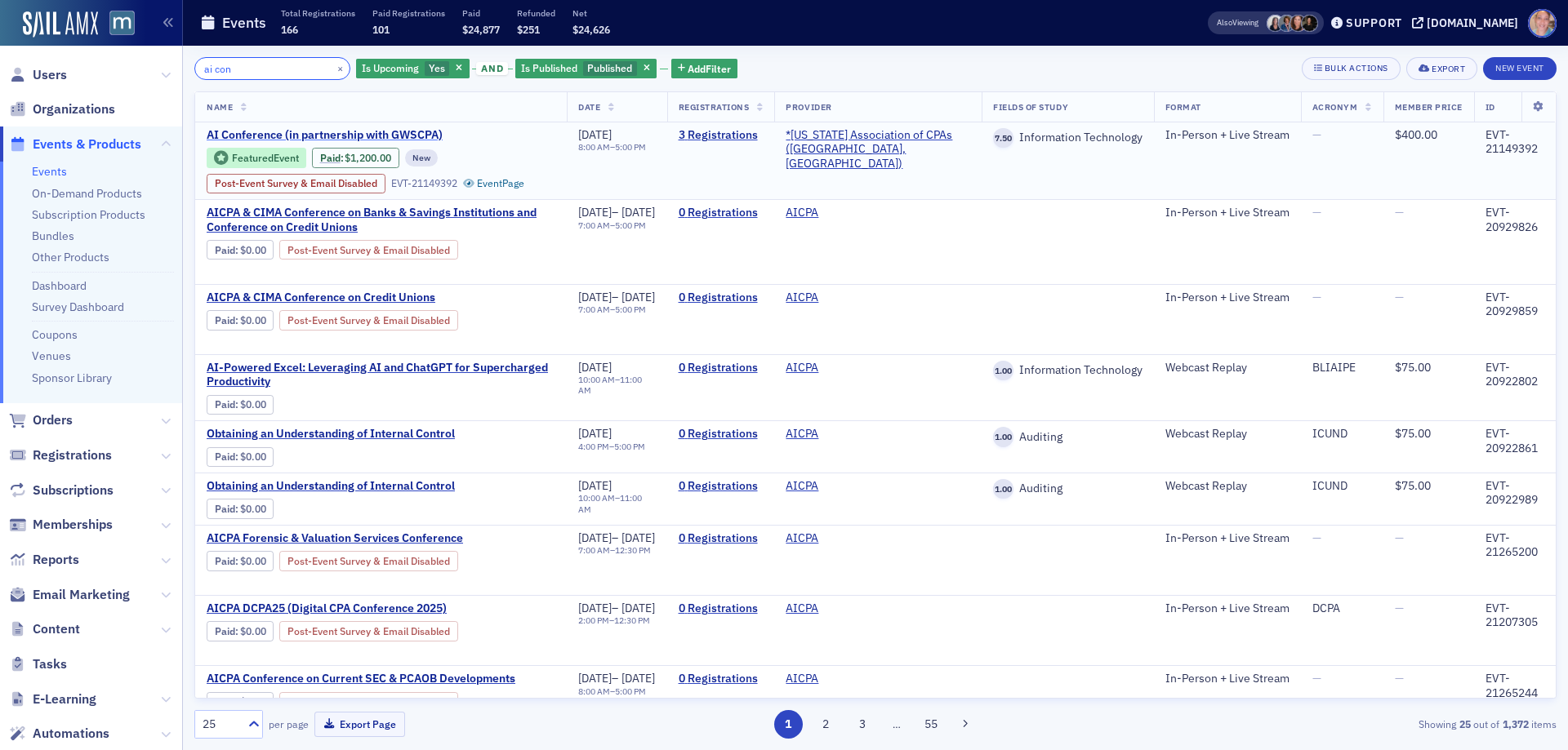
type input "ai con"
click at [356, 129] on span "AI Conference (in partnership with GWSCPA)" at bounding box center [343, 135] width 275 height 15
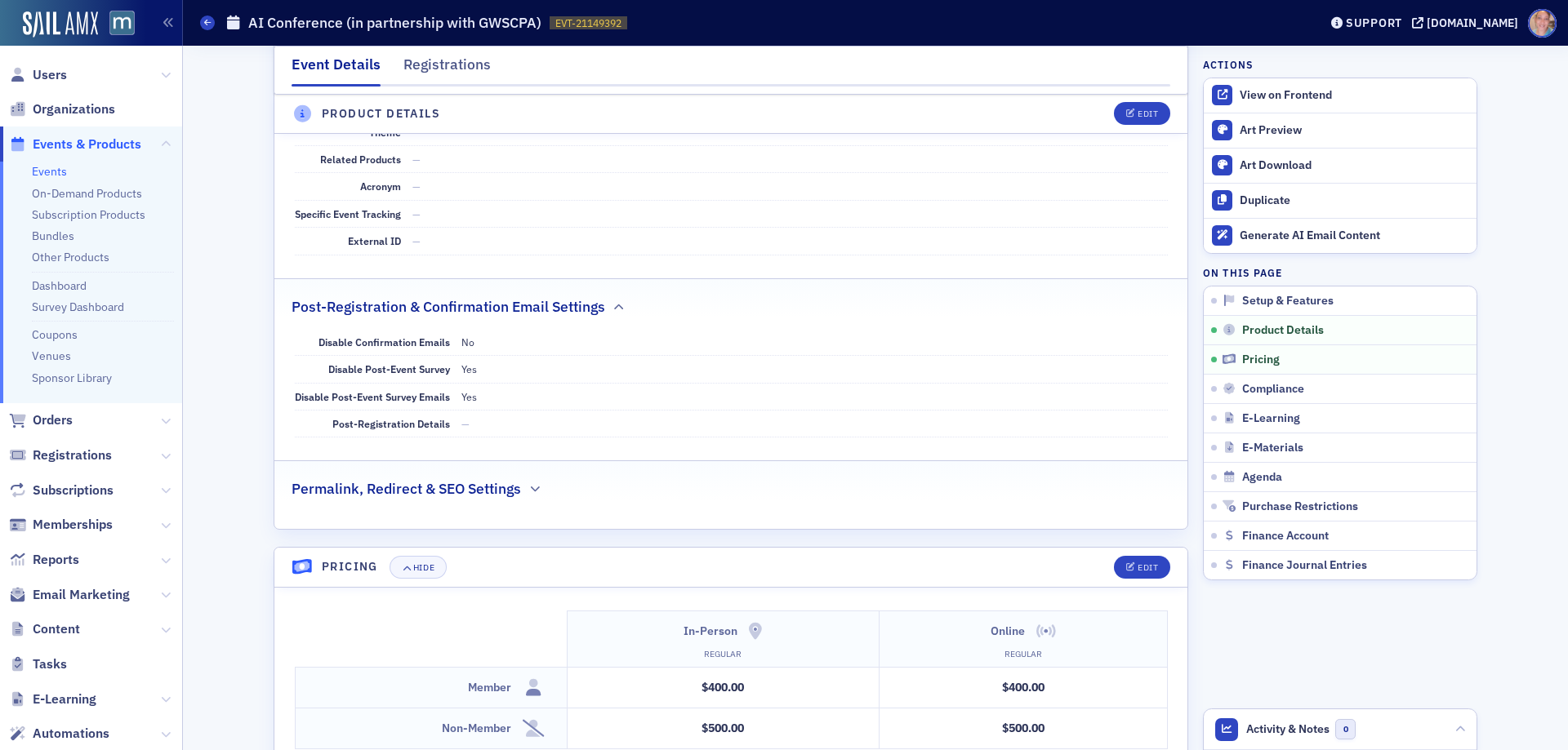
scroll to position [979, 0]
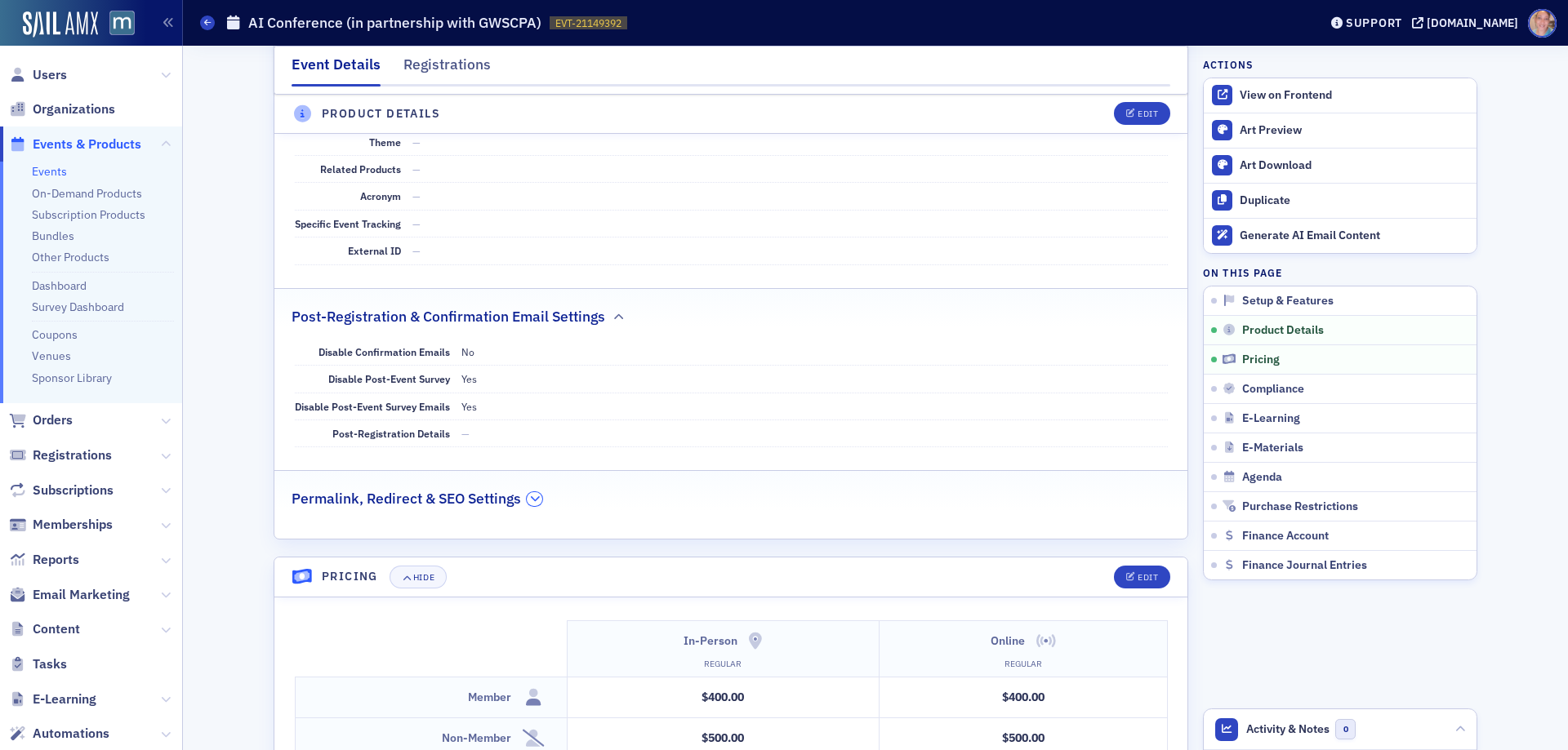
click at [533, 497] on icon "button" at bounding box center [534, 498] width 10 height 10
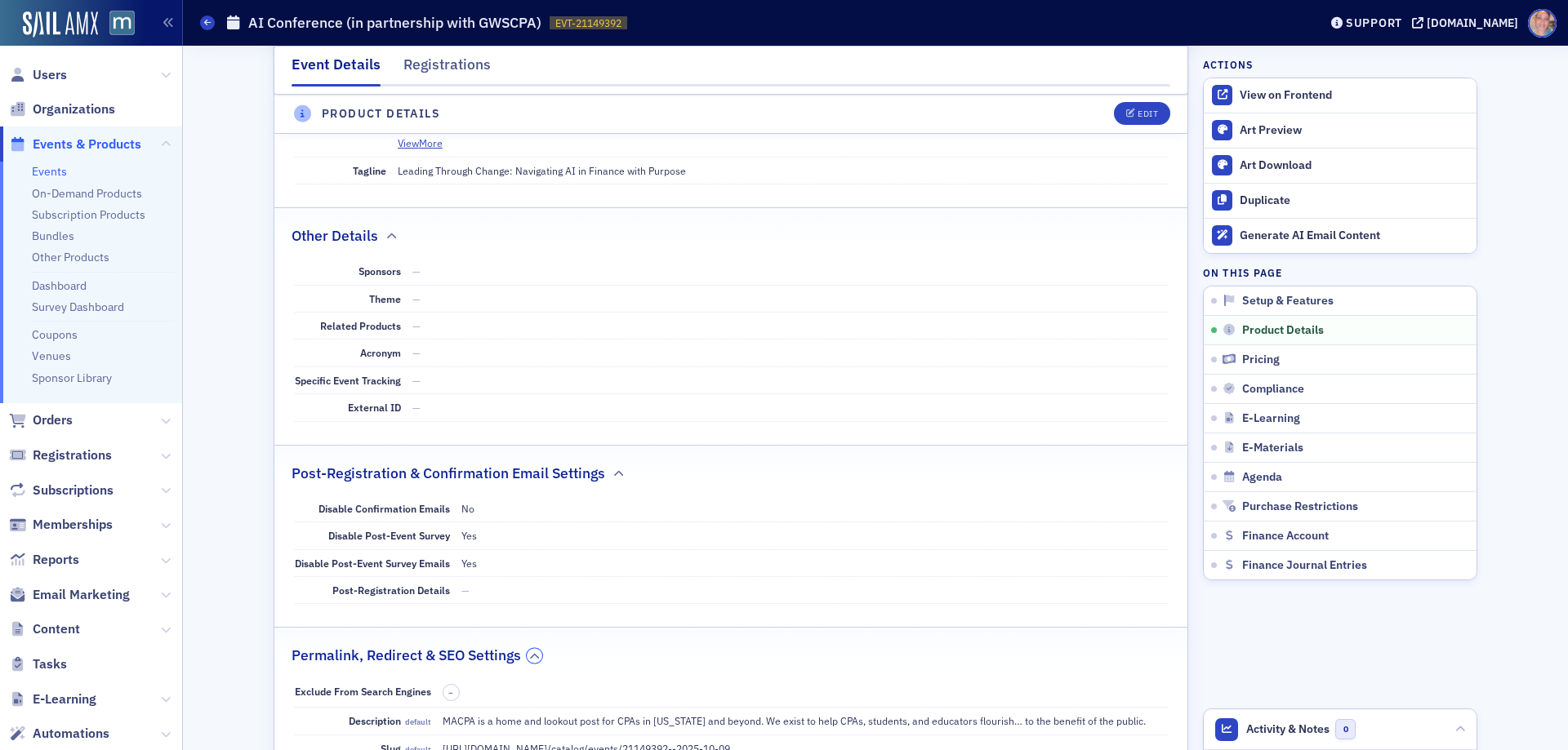
scroll to position [816, 0]
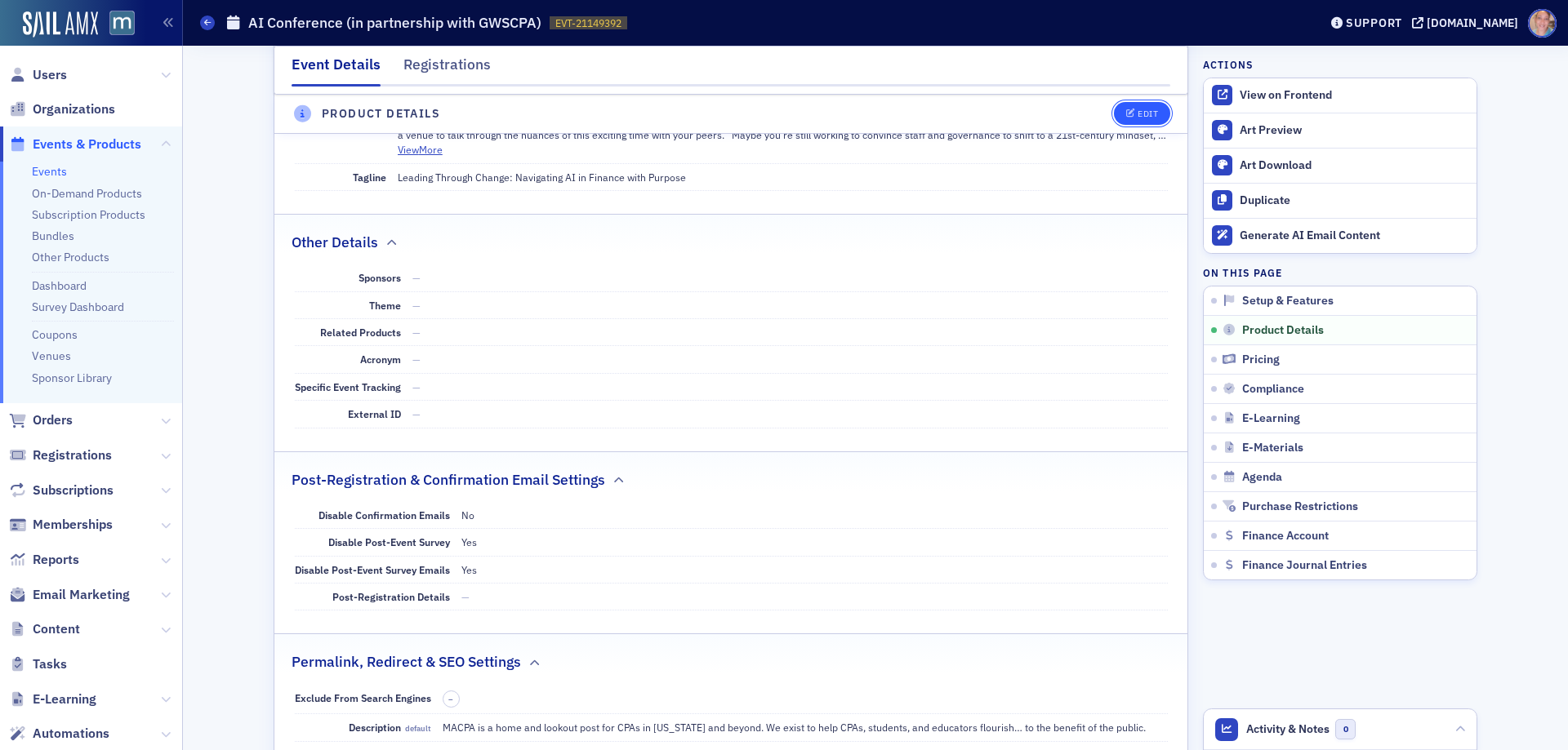
click at [1137, 113] on div "Edit" at bounding box center [1147, 114] width 20 height 9
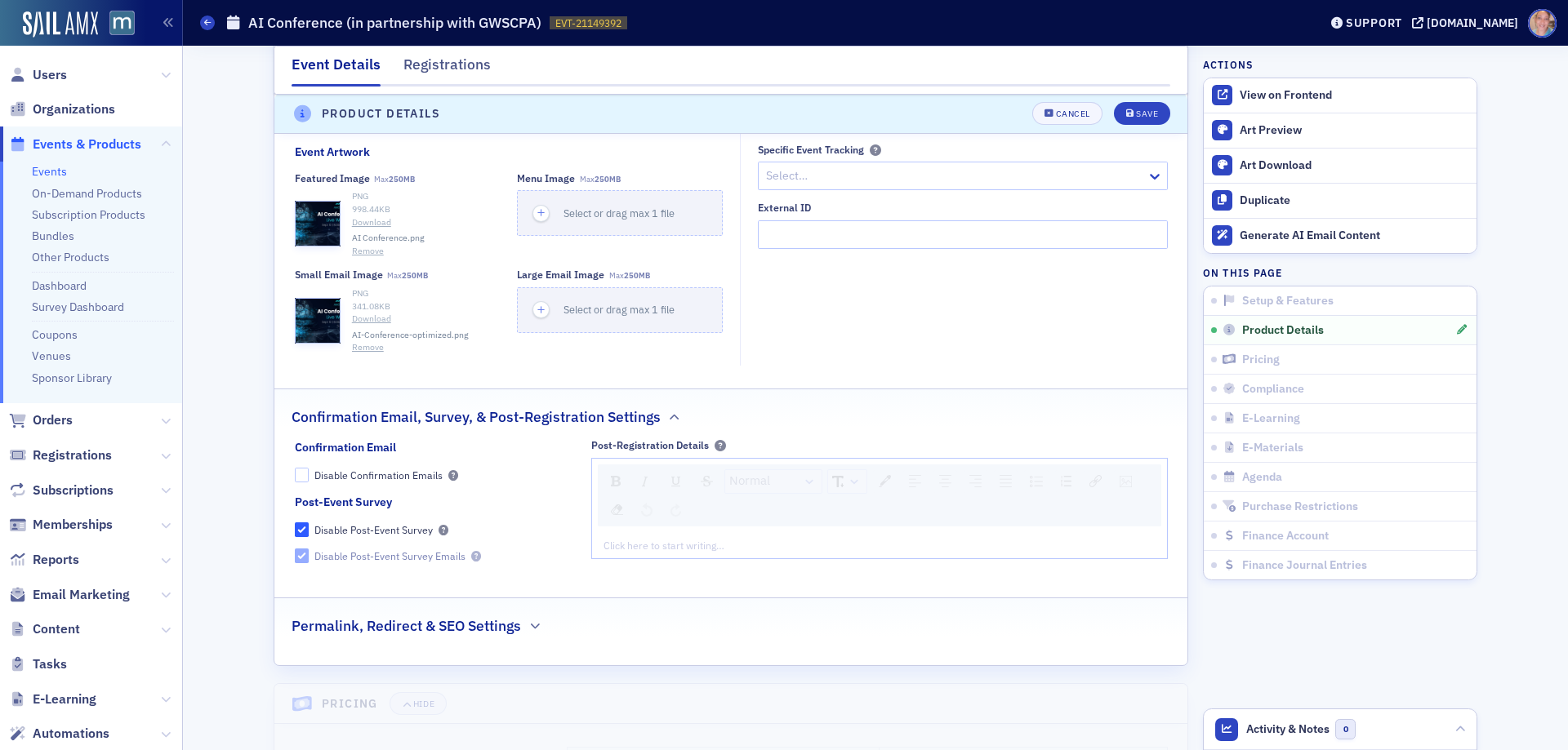
scroll to position [1598, 0]
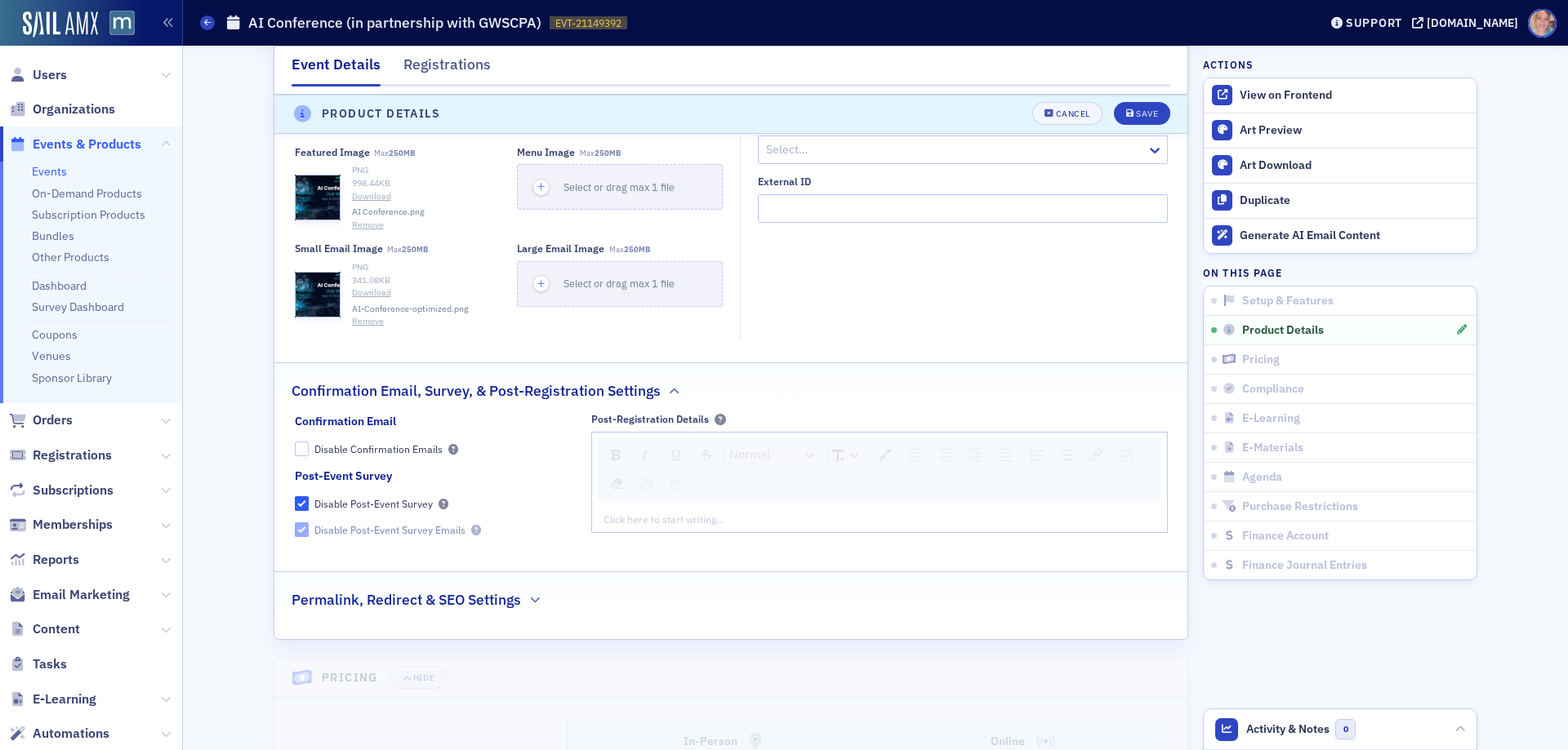
click at [748, 526] on div "rdw-editor" at bounding box center [879, 518] width 551 height 15
click at [734, 526] on div "rdw-editor" at bounding box center [879, 518] width 551 height 15
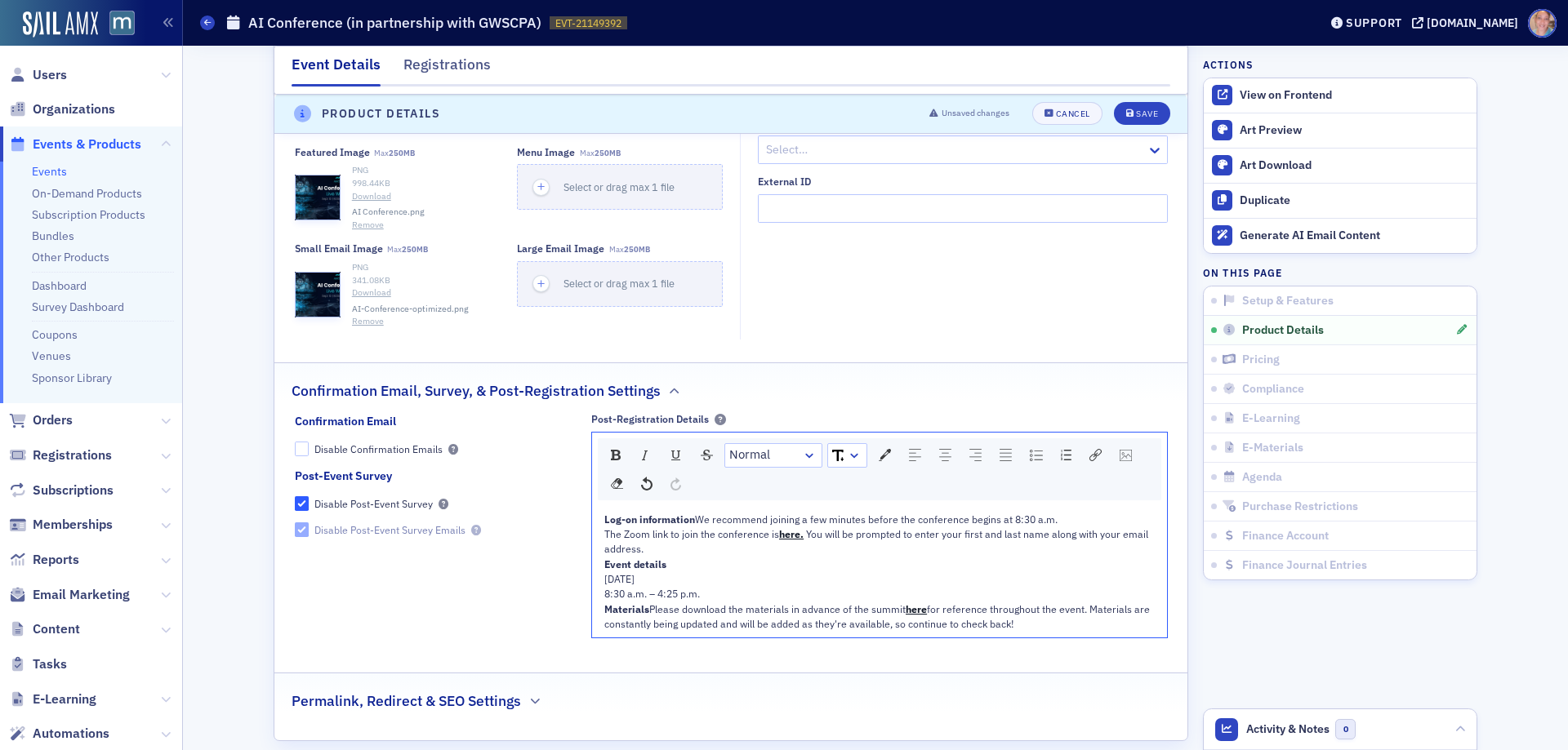
click at [677, 557] on div "The Zoom link to join the conference is here. You will be prompted to enter you…" at bounding box center [879, 541] width 551 height 30
click at [709, 601] on div "8:30 a.m. – 4:25 p.m." at bounding box center [879, 593] width 551 height 15
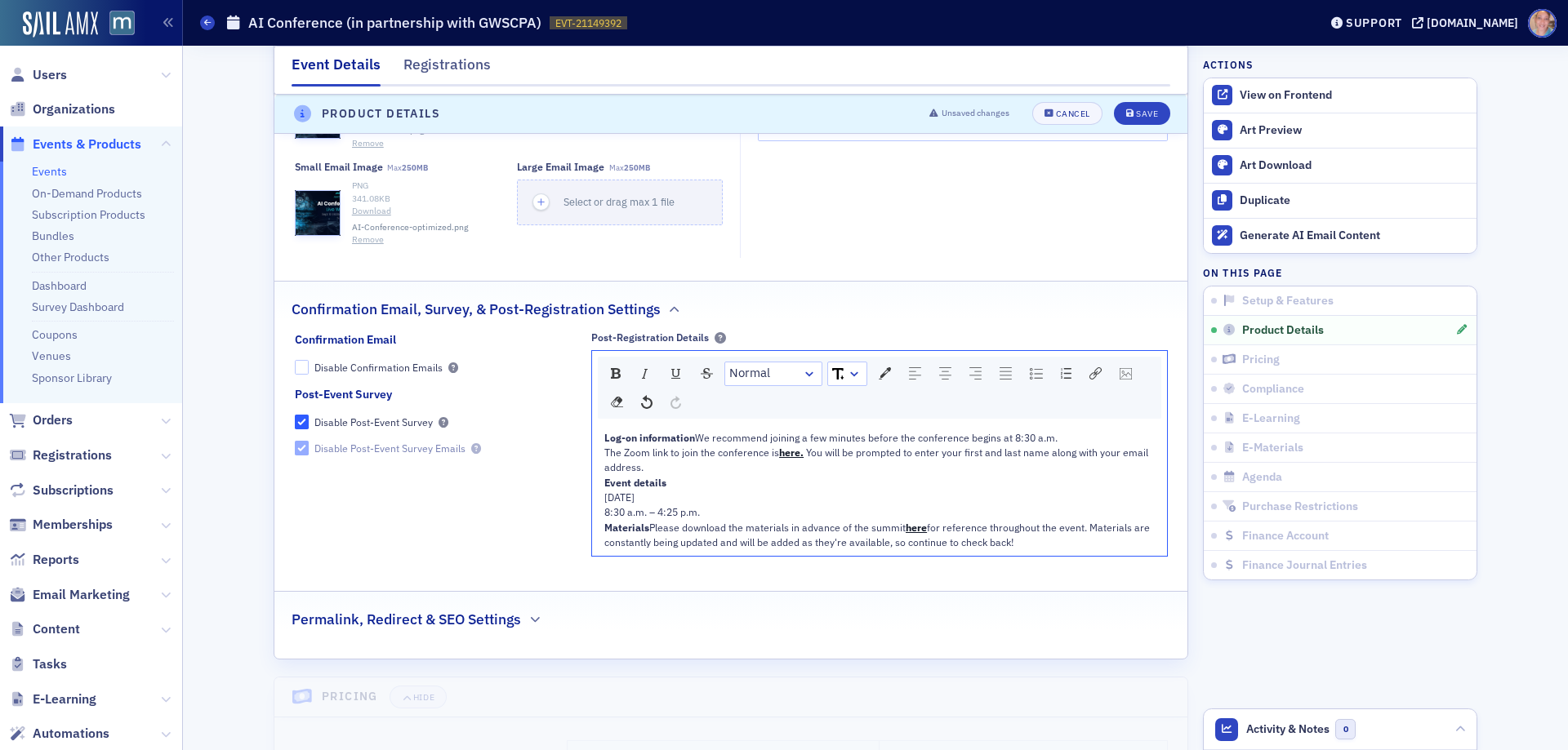
click at [973, 445] on div "Log-on information We recommend joining a few minutes before the conference beg…" at bounding box center [879, 437] width 551 height 15
click at [1126, 111] on icon "submit" at bounding box center [1130, 114] width 8 height 9
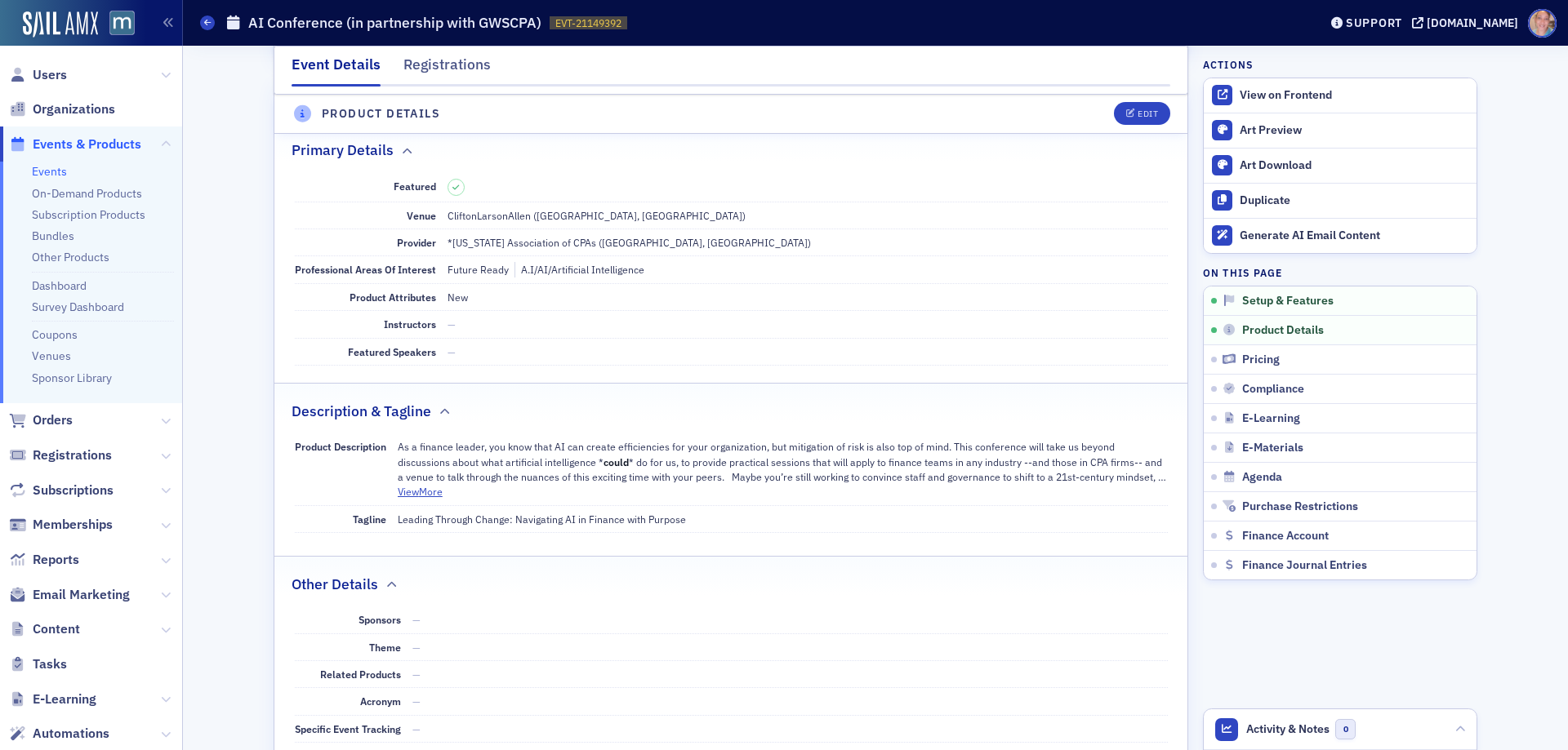
scroll to position [456, 0]
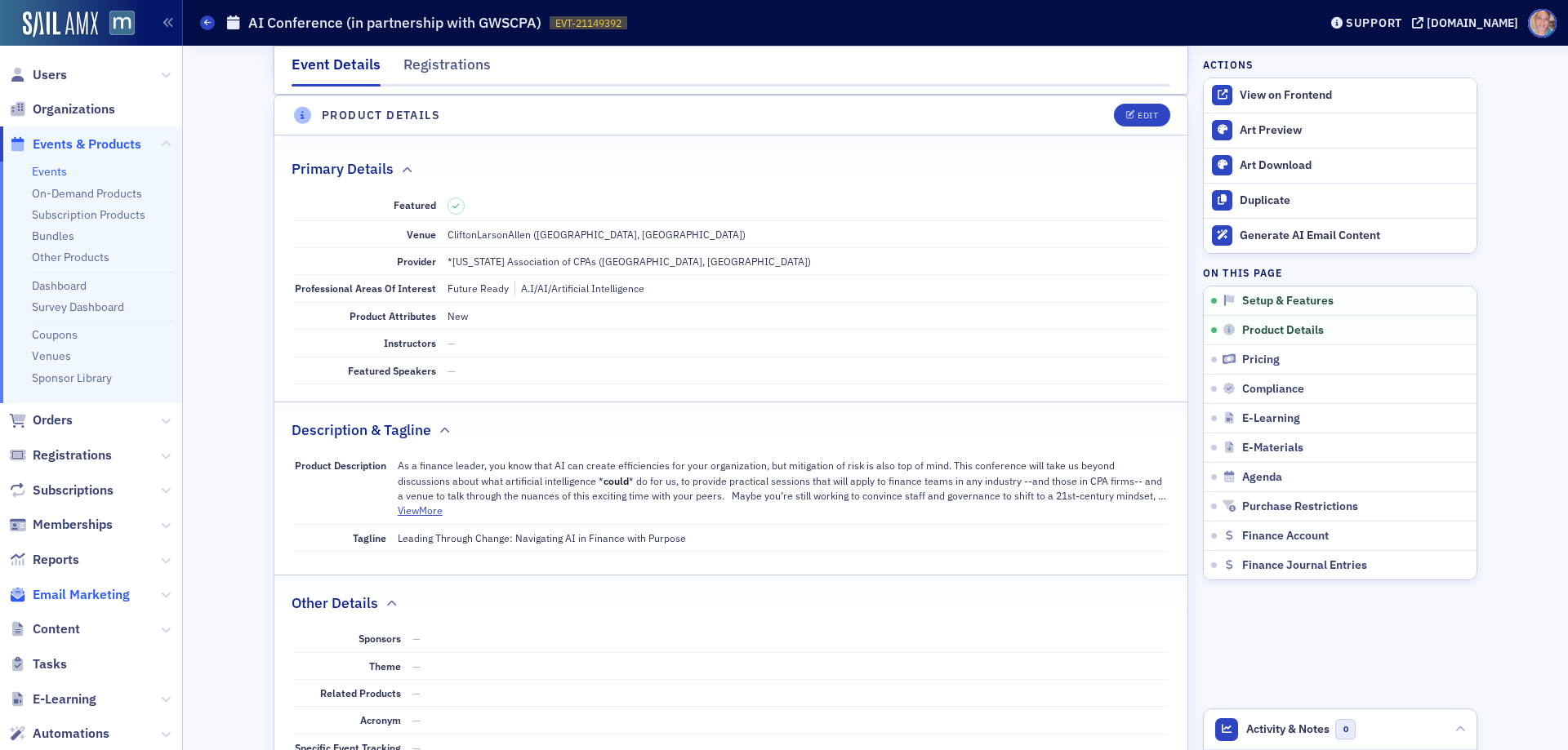
click at [84, 596] on span "Email Marketing" at bounding box center [80, 595] width 97 height 18
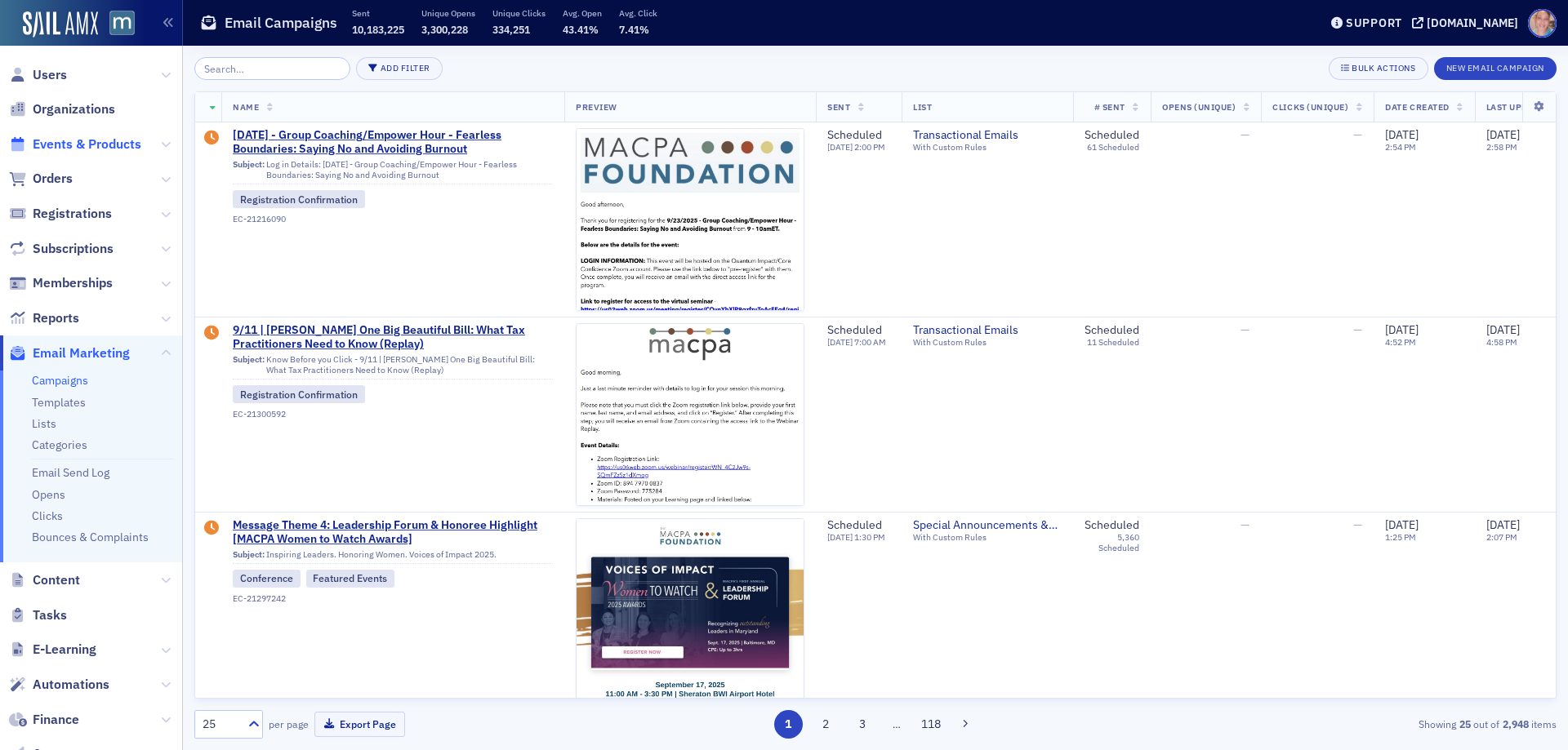
click at [91, 139] on span "Events & Products" at bounding box center [86, 145] width 109 height 18
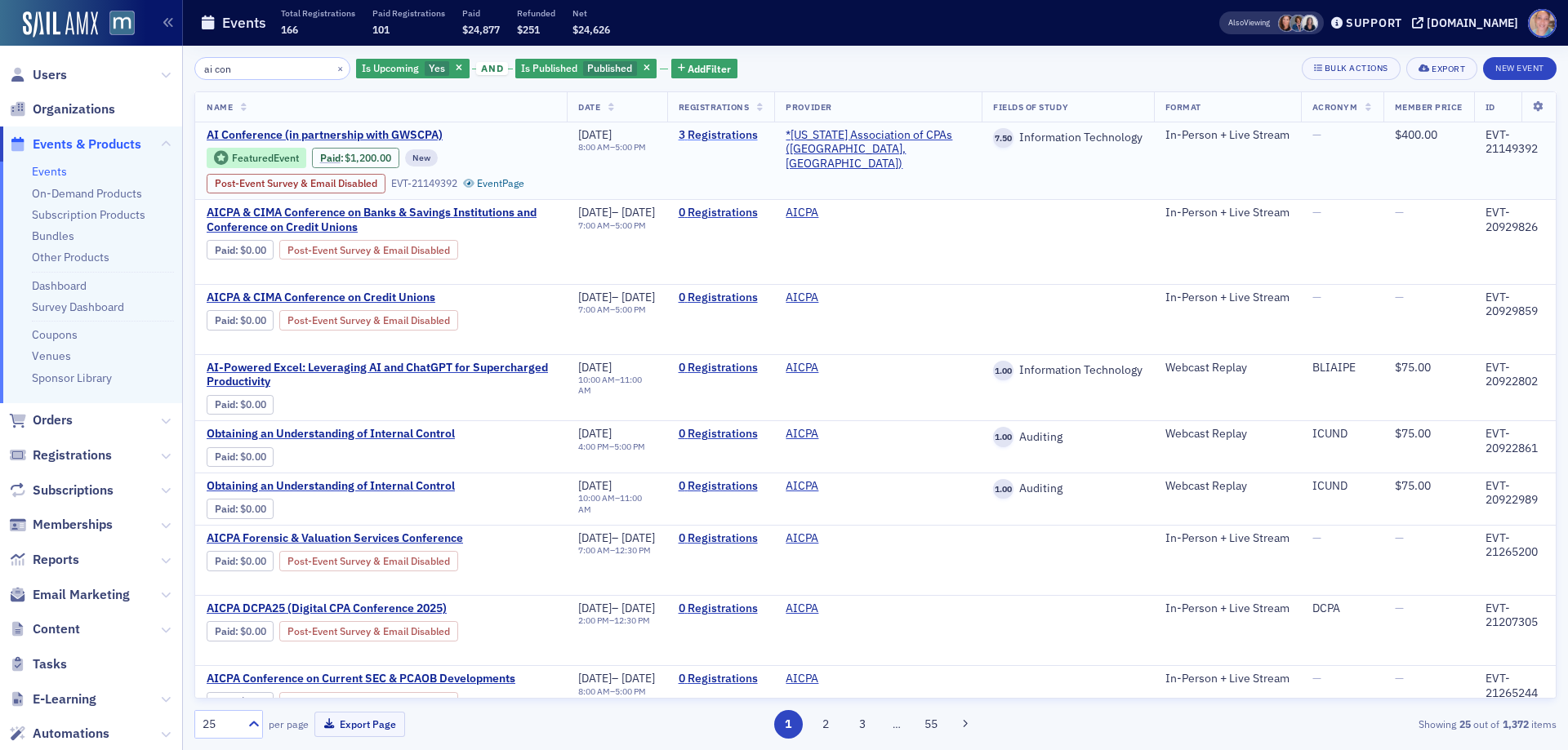
click at [757, 138] on link "3 Registrations" at bounding box center [721, 135] width 85 height 15
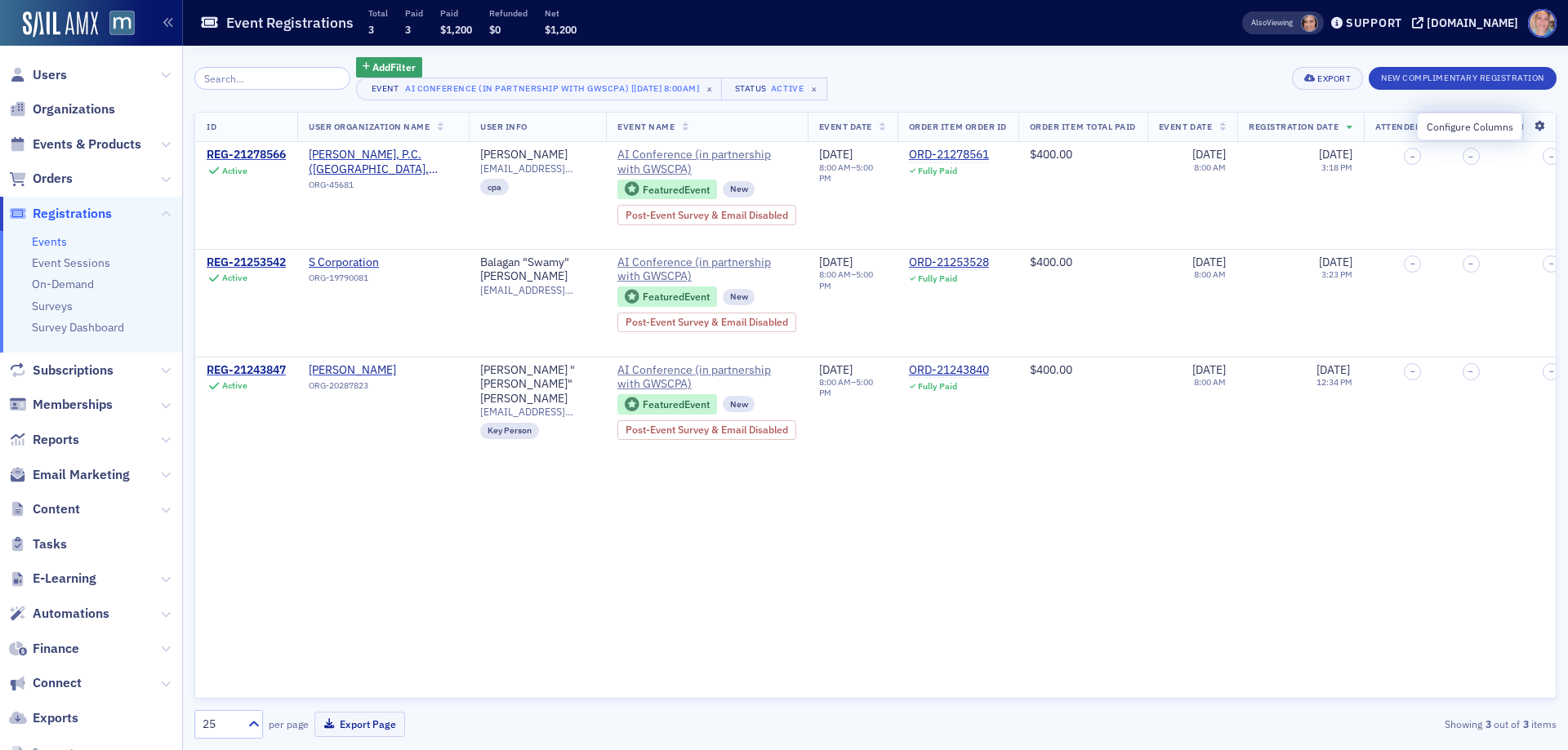
click at [1542, 125] on icon at bounding box center [1538, 126] width 33 height 10
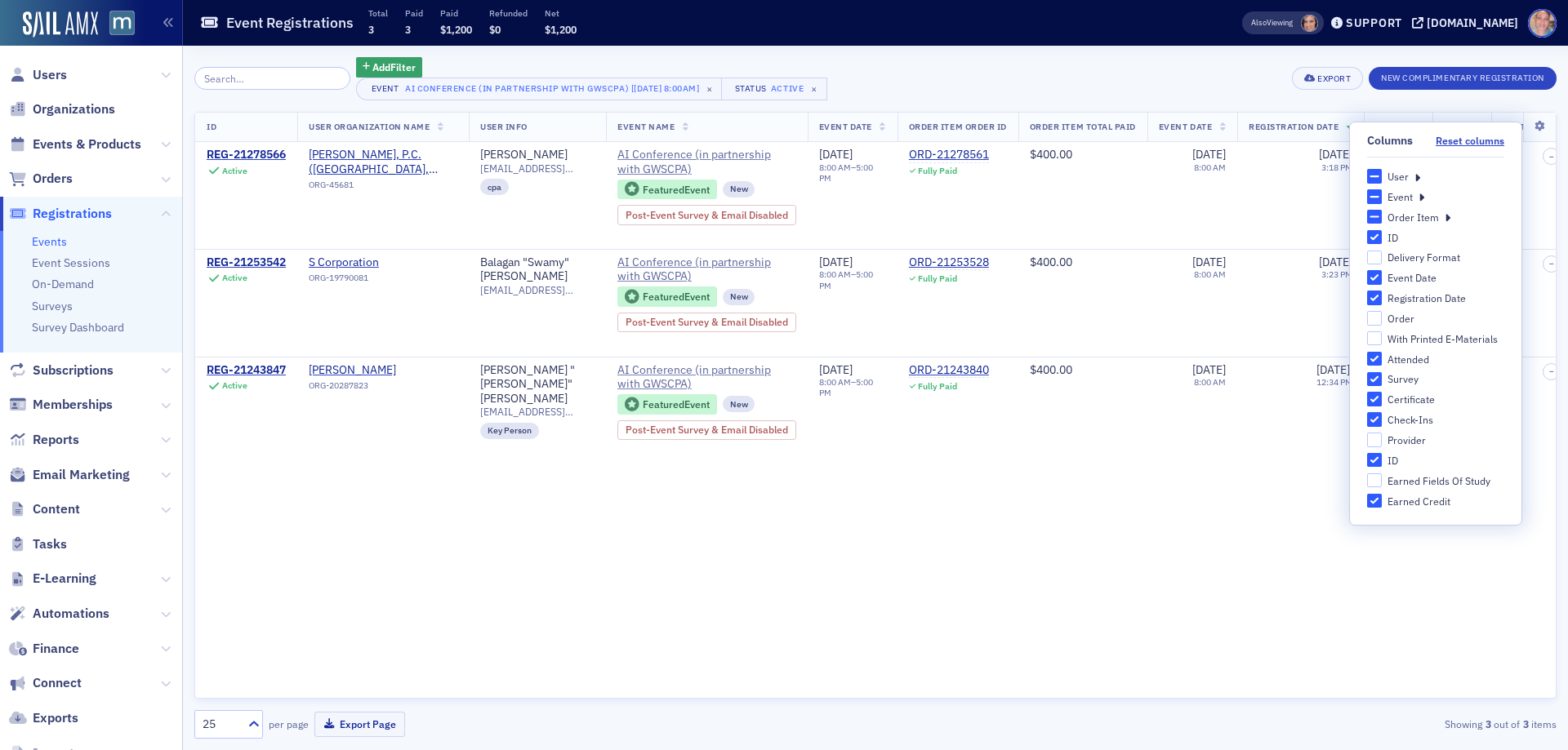
click at [1418, 178] on icon at bounding box center [1417, 176] width 6 height 15
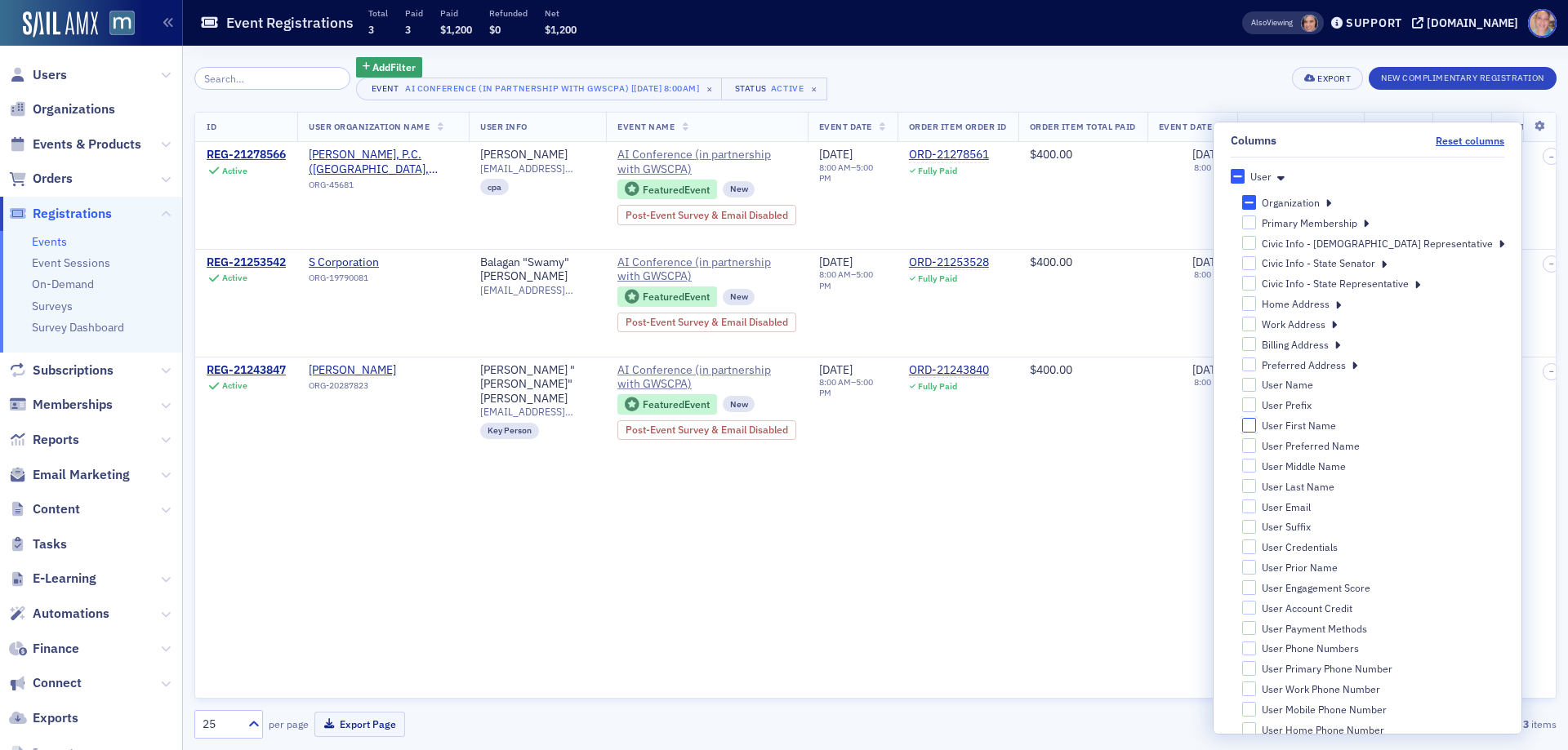
click at [1257, 426] on input "User First Name" at bounding box center [1249, 425] width 15 height 15
checkbox input "true"
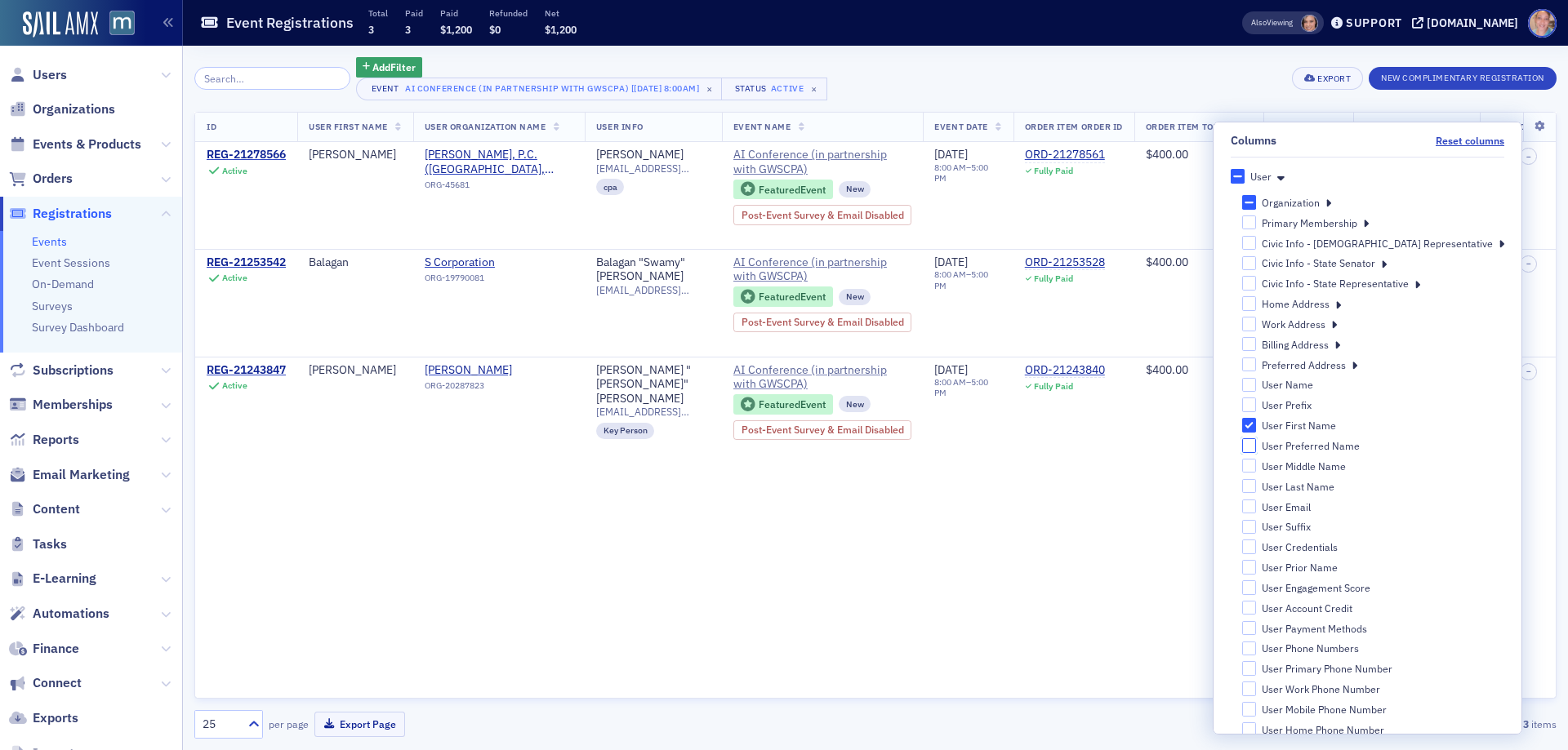
click at [1257, 447] on input "User Preferred Name" at bounding box center [1249, 445] width 15 height 15
checkbox input "true"
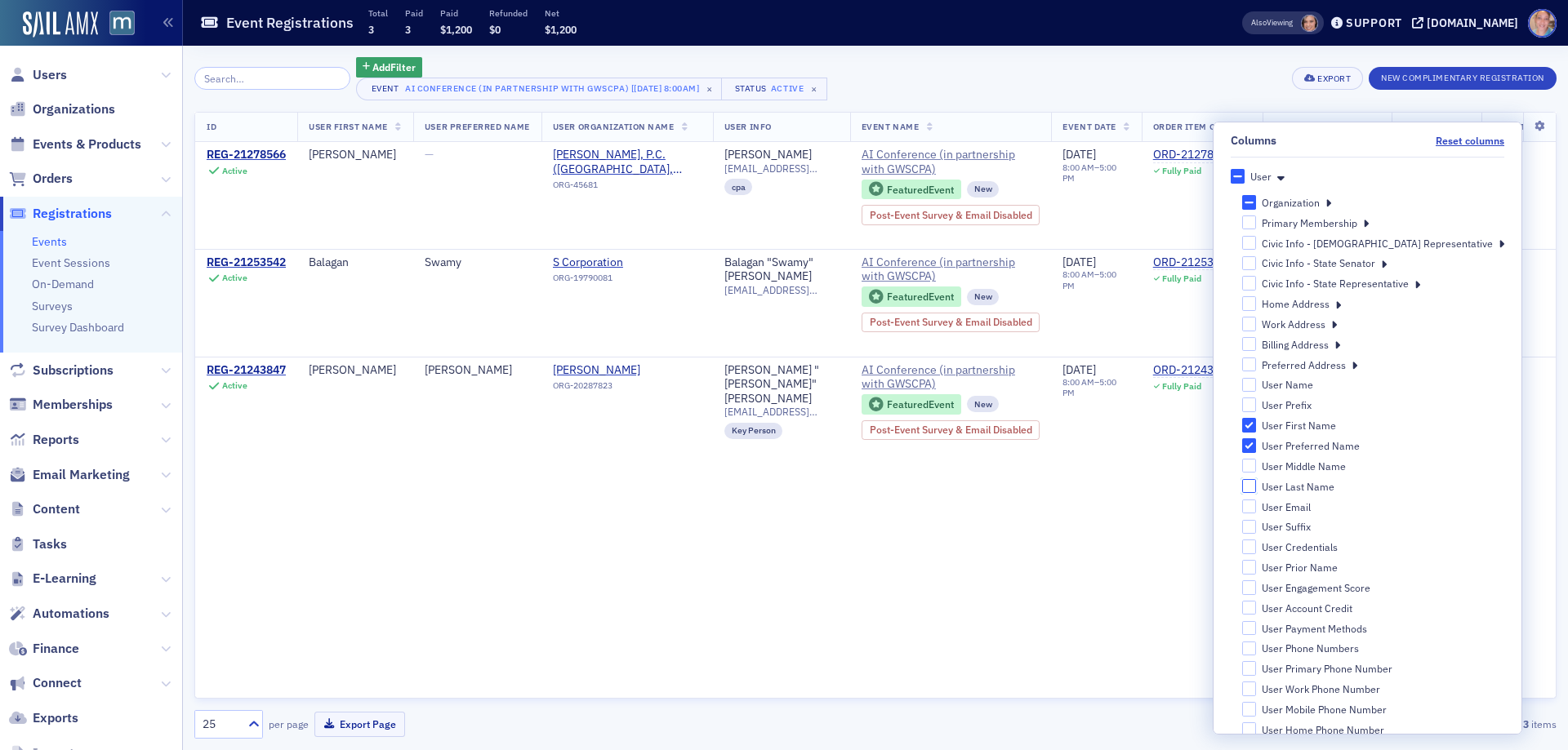
click at [1257, 487] on input "User Last Name" at bounding box center [1249, 486] width 15 height 15
checkbox input "true"
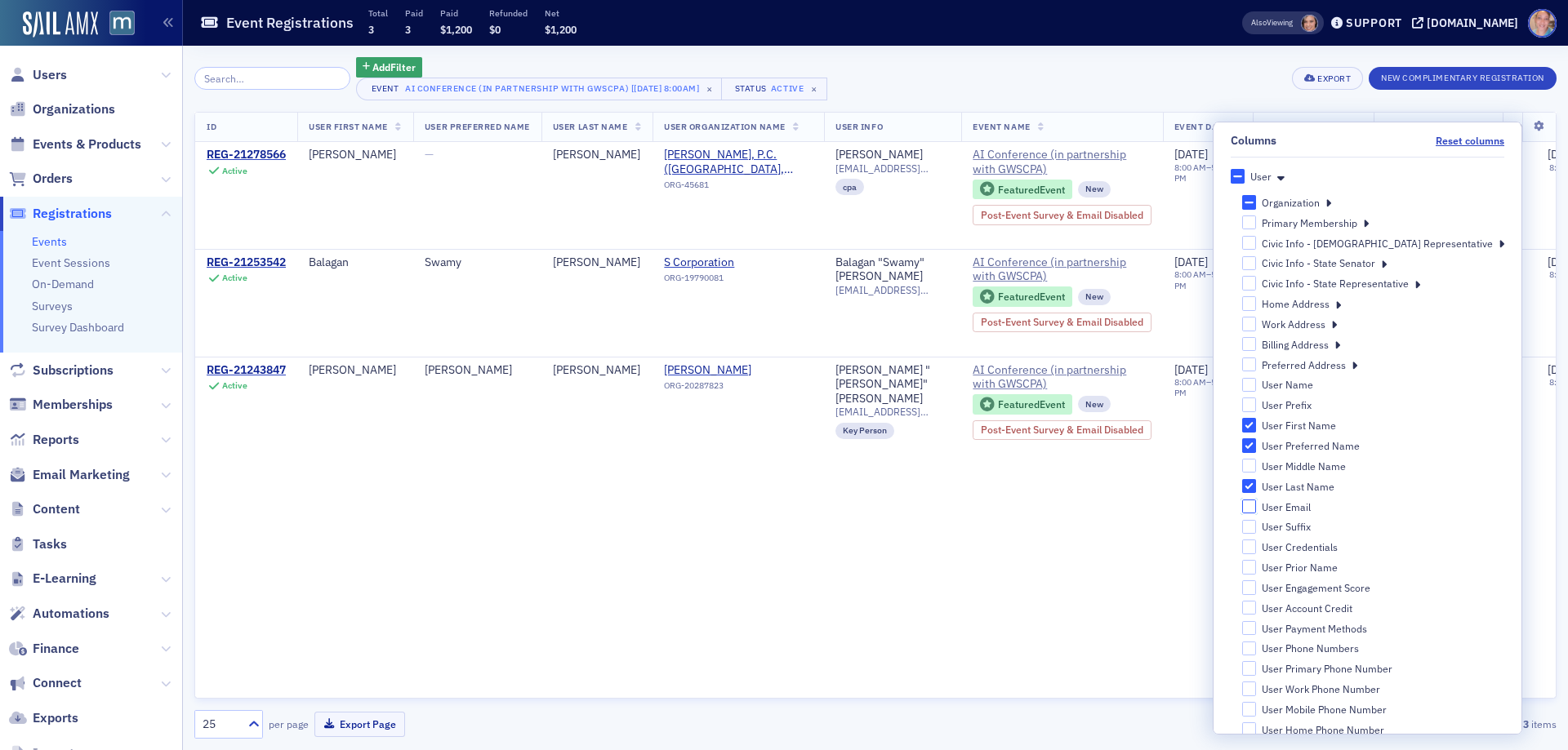
click at [1257, 510] on input "User Email" at bounding box center [1249, 506] width 15 height 15
checkbox input "true"
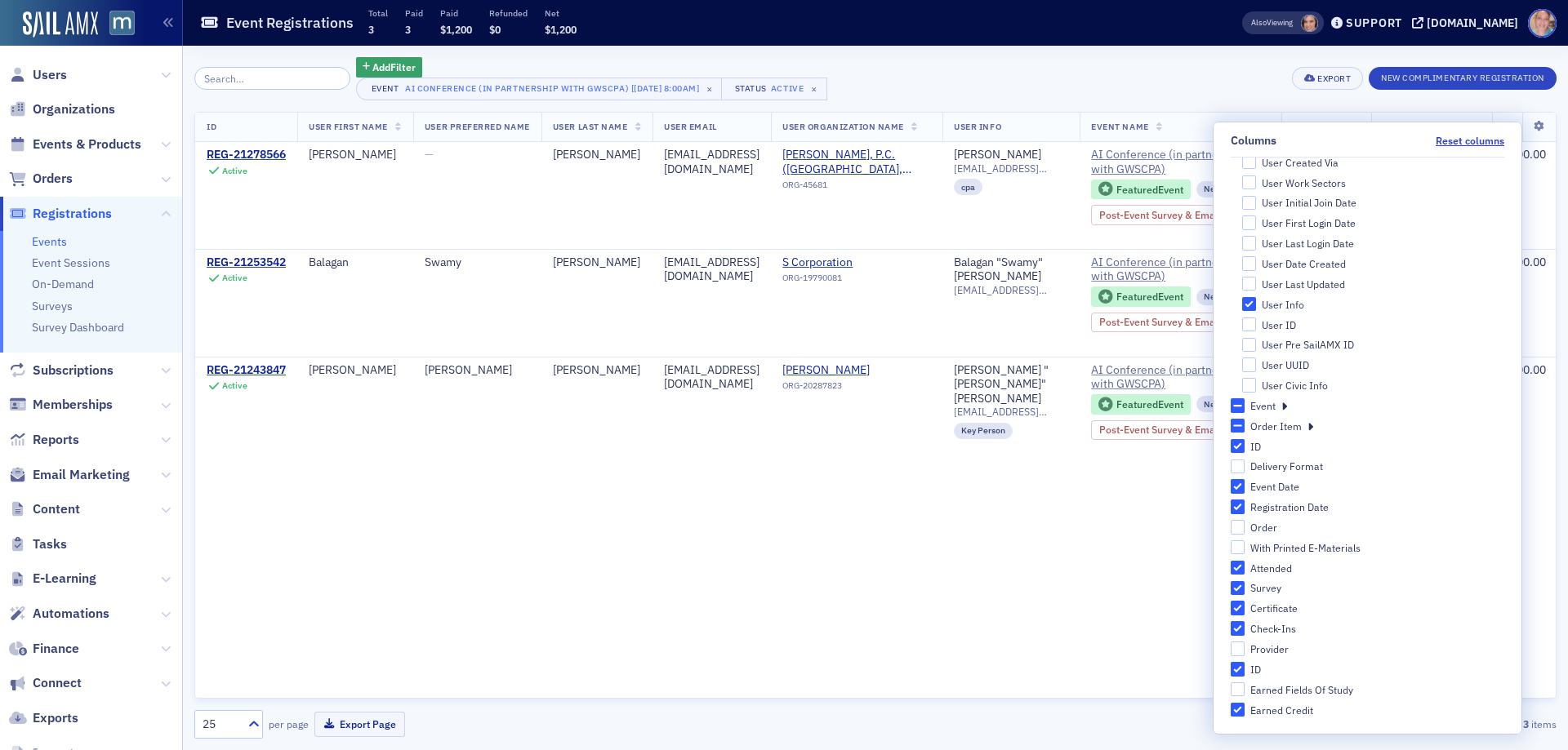
click at [1187, 71] on div "Add Filter Event AI Conference (in partnership with GWSCPA) [9/10/2025 8:00am] …" at bounding box center [875, 79] width 1362 height 44
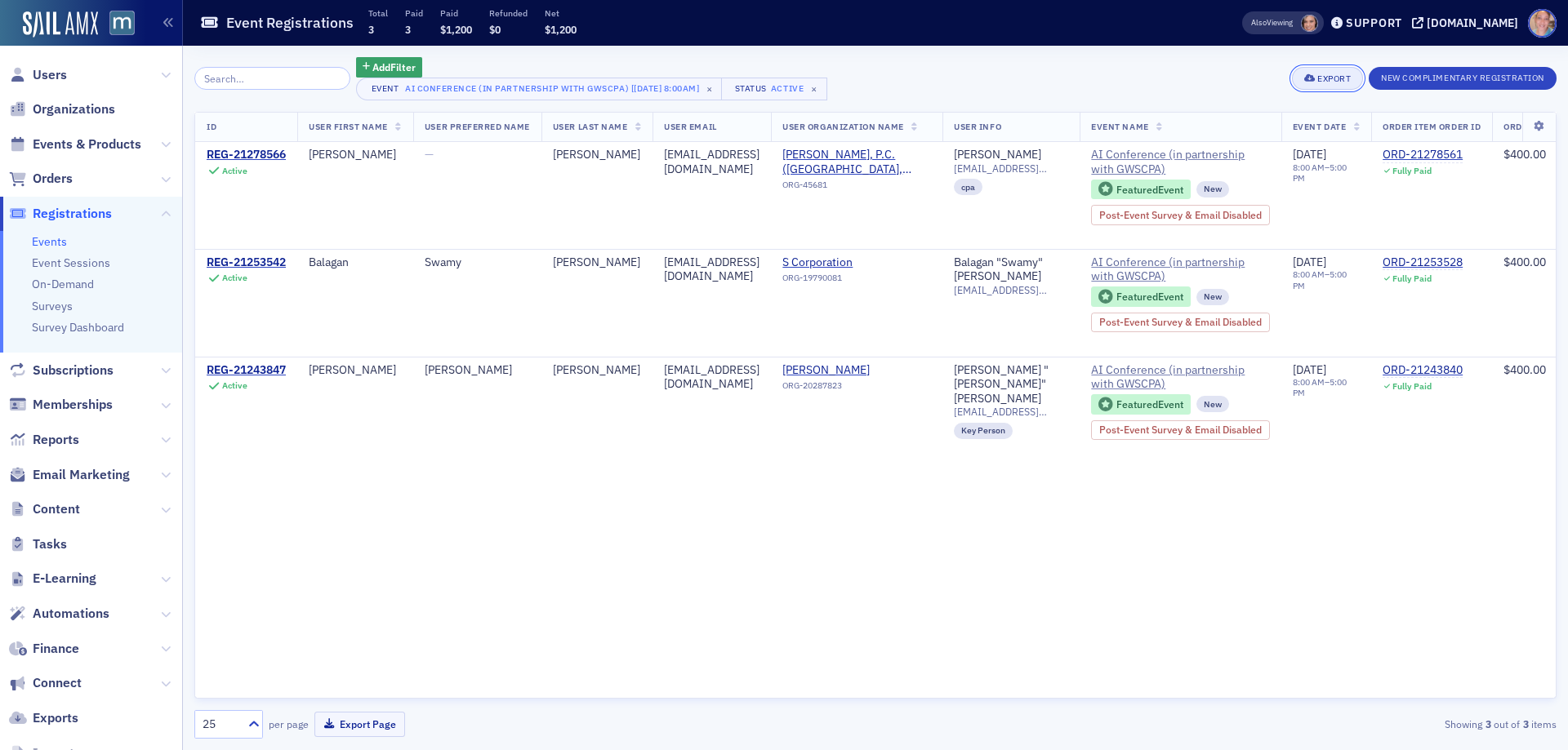
click at [1334, 83] on div "Export" at bounding box center [1334, 78] width 33 height 9
click at [1263, 135] on button "Export All ( 3 Event Registrations )" at bounding box center [1273, 133] width 172 height 26
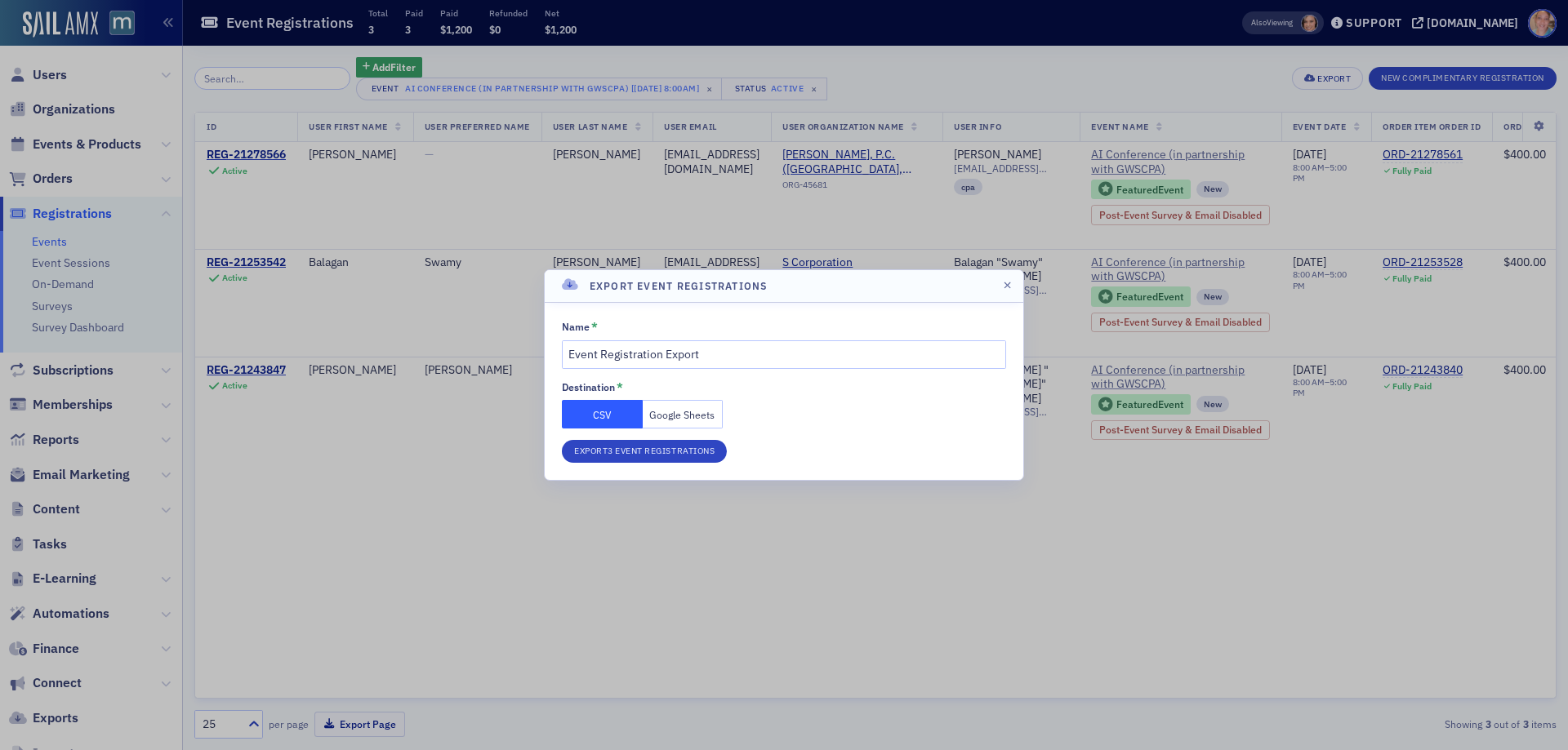
click at [681, 419] on button "Google Sheets" at bounding box center [682, 414] width 81 height 29
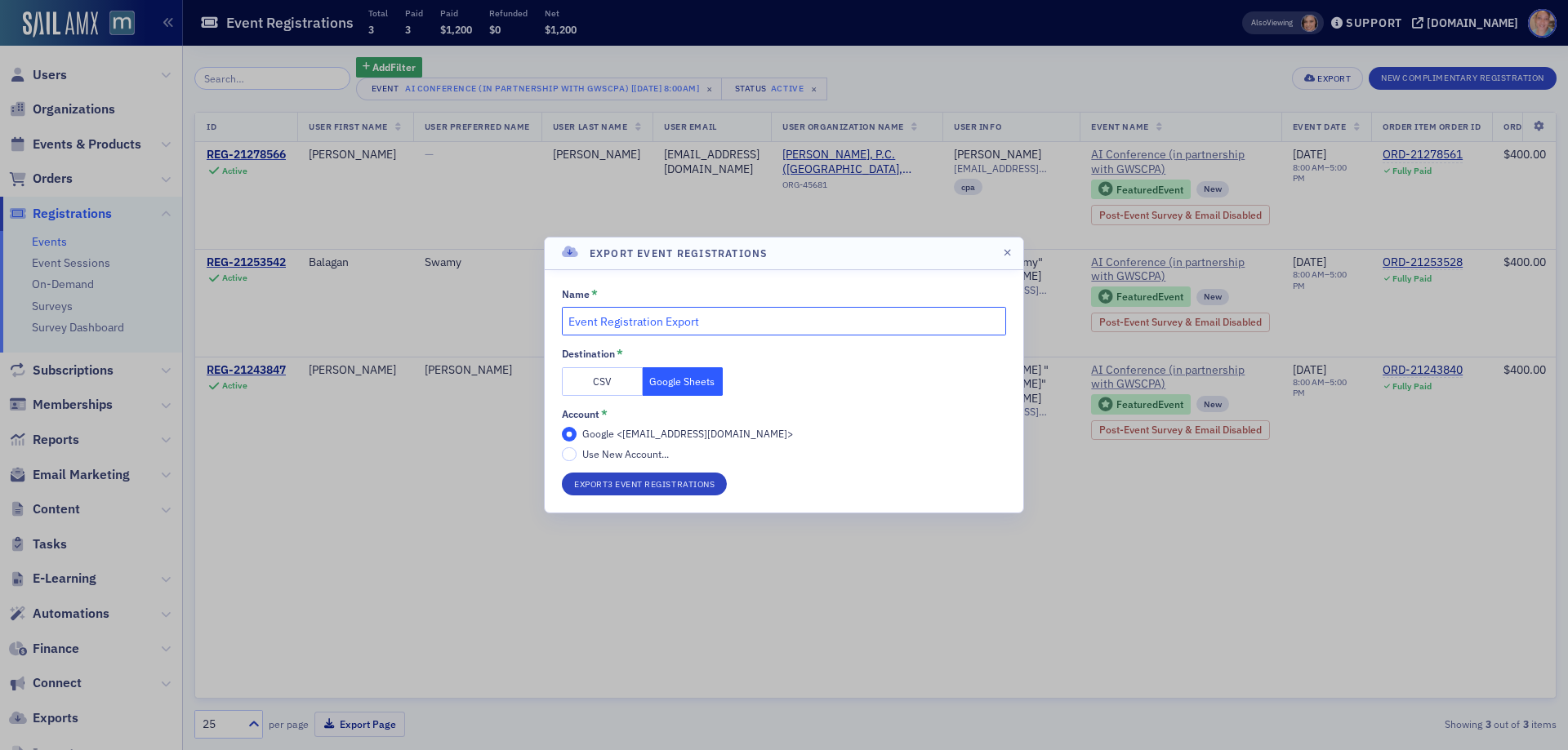
drag, startPoint x: 707, startPoint y: 329, endPoint x: 348, endPoint y: 342, distance: 359.2
click at [348, 342] on div "Export Event Registrations Name * Event Registration Export Destination * CSV G…" at bounding box center [784, 375] width 1568 height 750
click at [802, 317] on input "9/10/2025 - AI Conference" at bounding box center [784, 321] width 445 height 29
type input "9/10/2025 - AI Conference Registrants"
click at [661, 485] on button "Export 3 Event Registrations" at bounding box center [644, 483] width 165 height 23
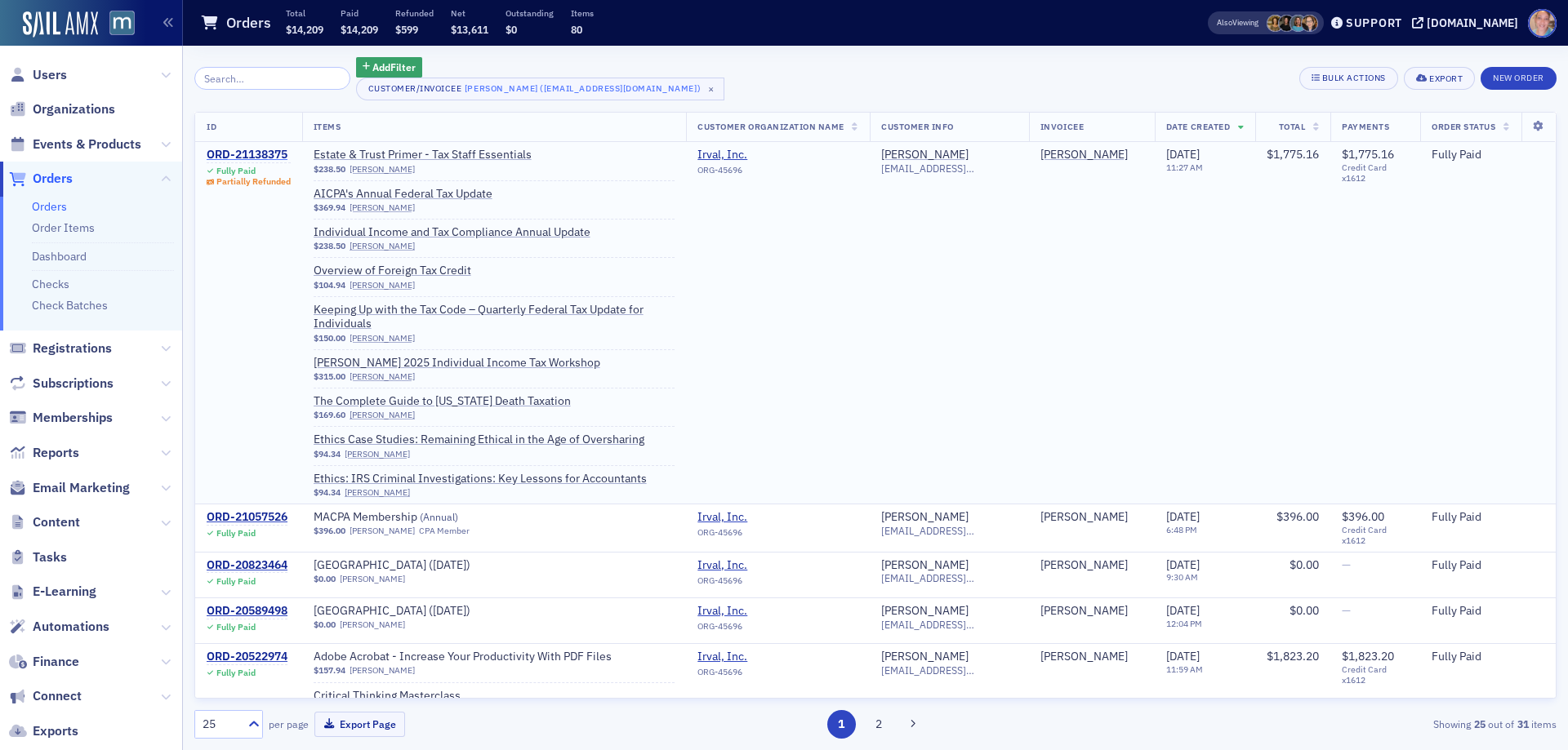
click at [249, 152] on div "ORD-21138375" at bounding box center [248, 155] width 84 height 15
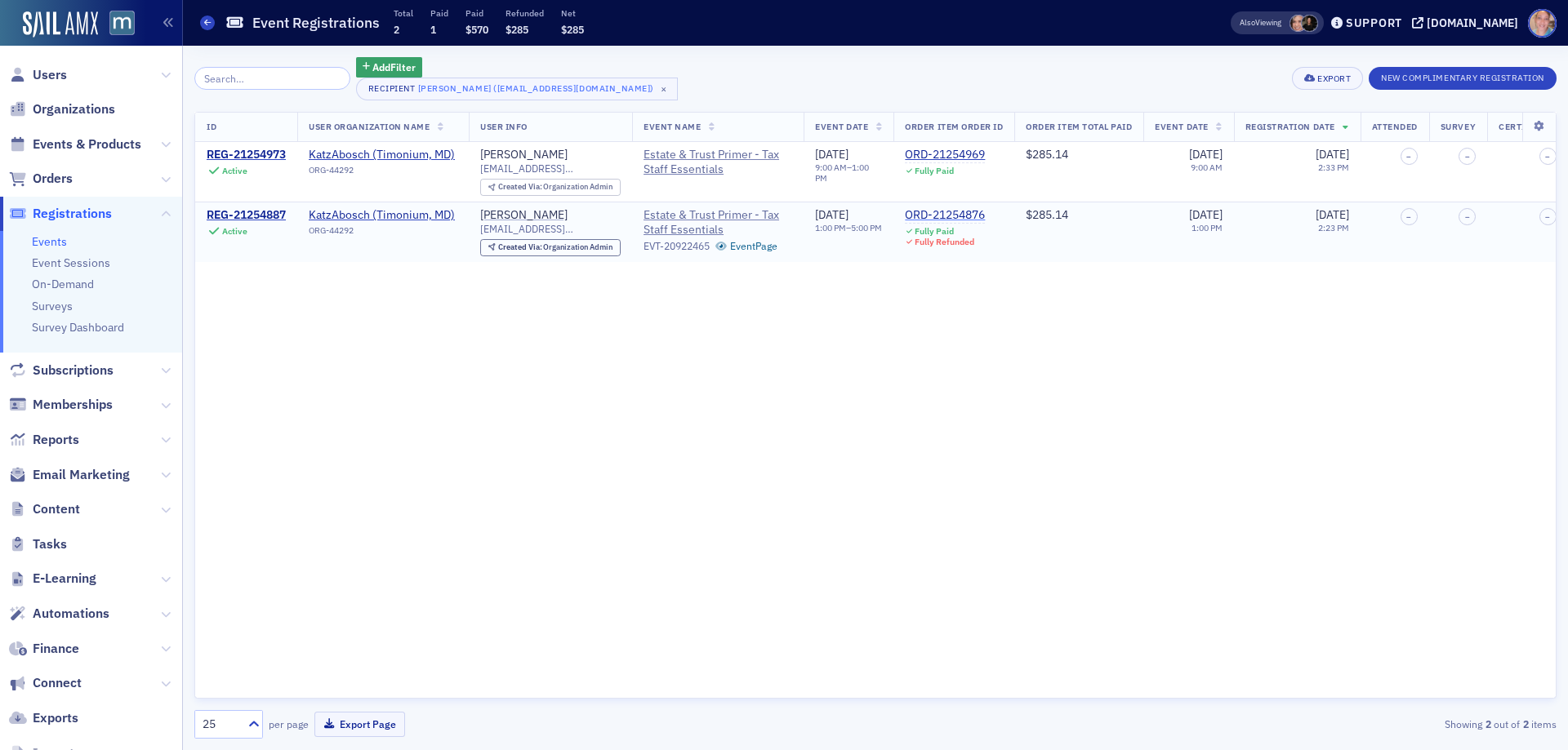
click at [981, 215] on div "ORD-21254876" at bounding box center [945, 215] width 80 height 15
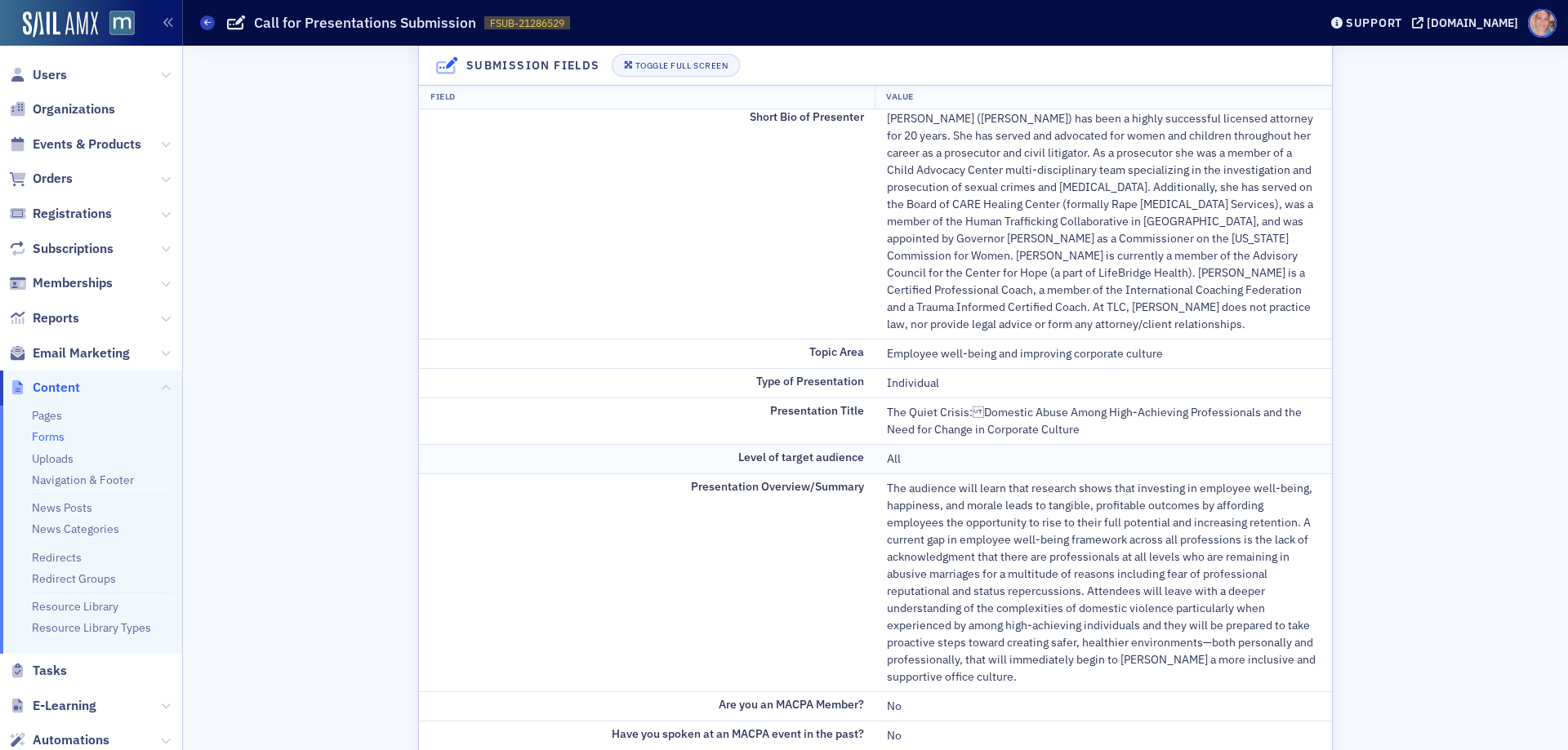
scroll to position [408, 0]
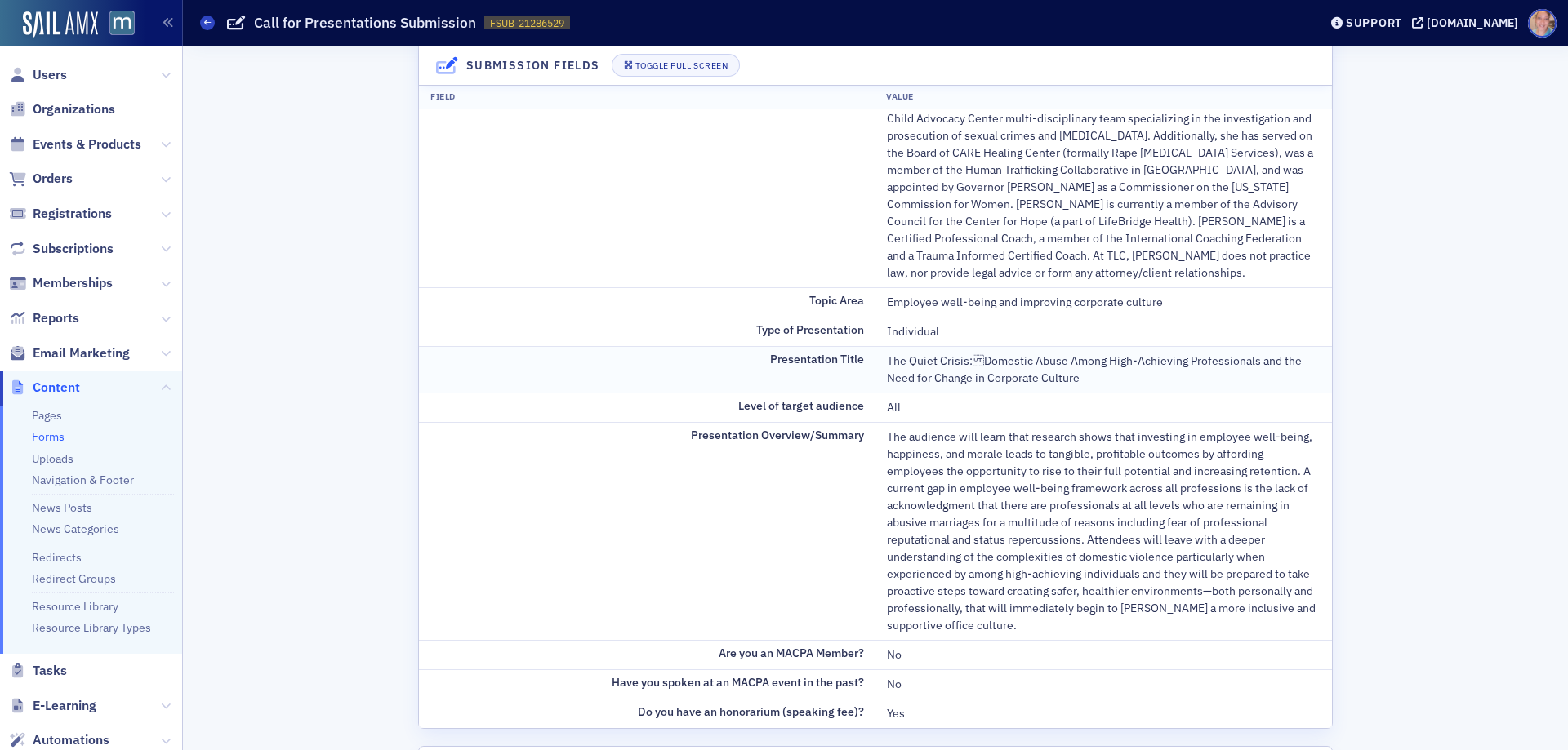
drag, startPoint x: 877, startPoint y: 356, endPoint x: 1142, endPoint y: 377, distance: 265.8
click at [1142, 377] on td "The Quiet Crisis:Domestic Abuse Among High-Achieving Professionals and the Nee…" at bounding box center [1103, 368] width 457 height 46
copy div "The Quiet Crisis:Domestic Abuse Among High-Achieving Professionals and the Nee…"
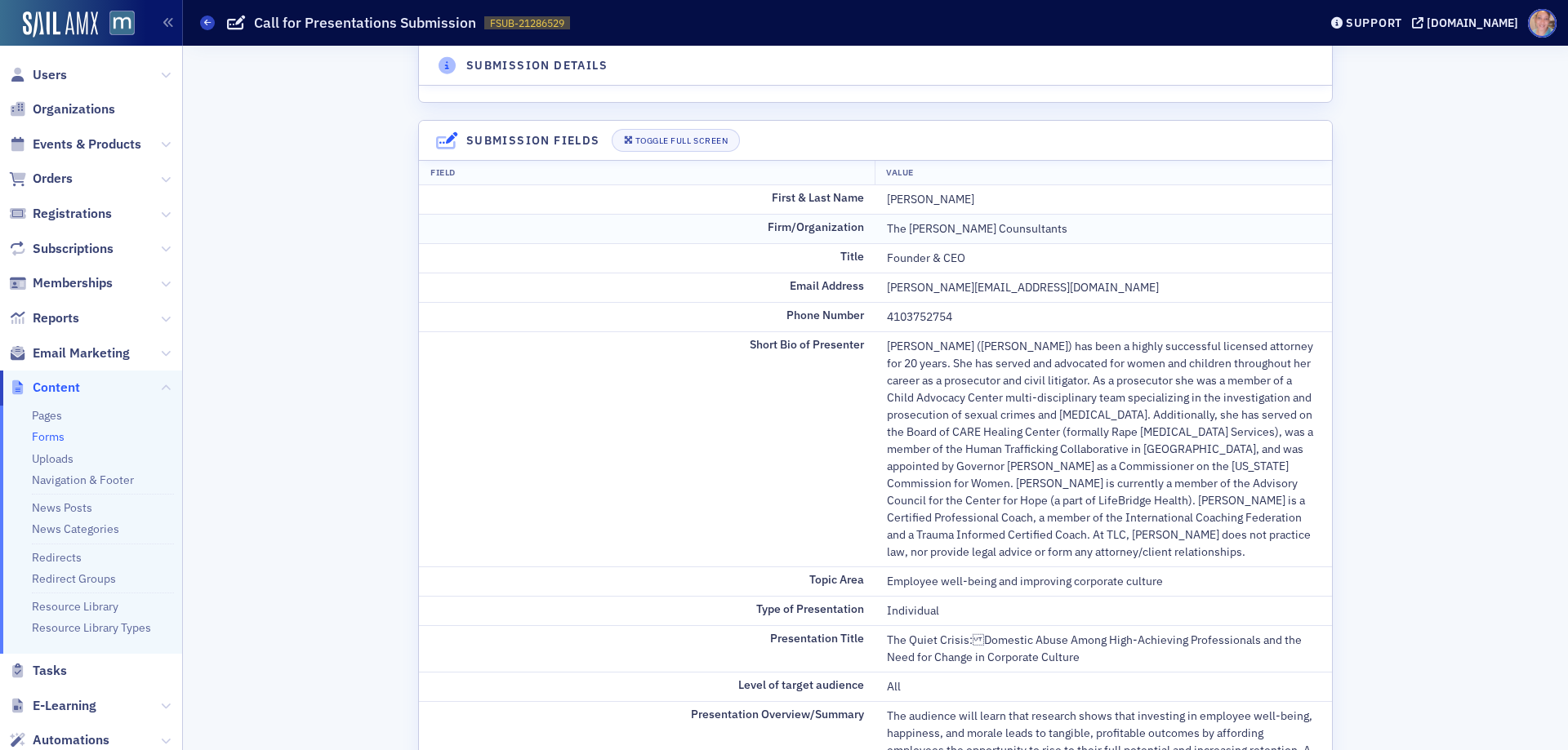
scroll to position [82, 0]
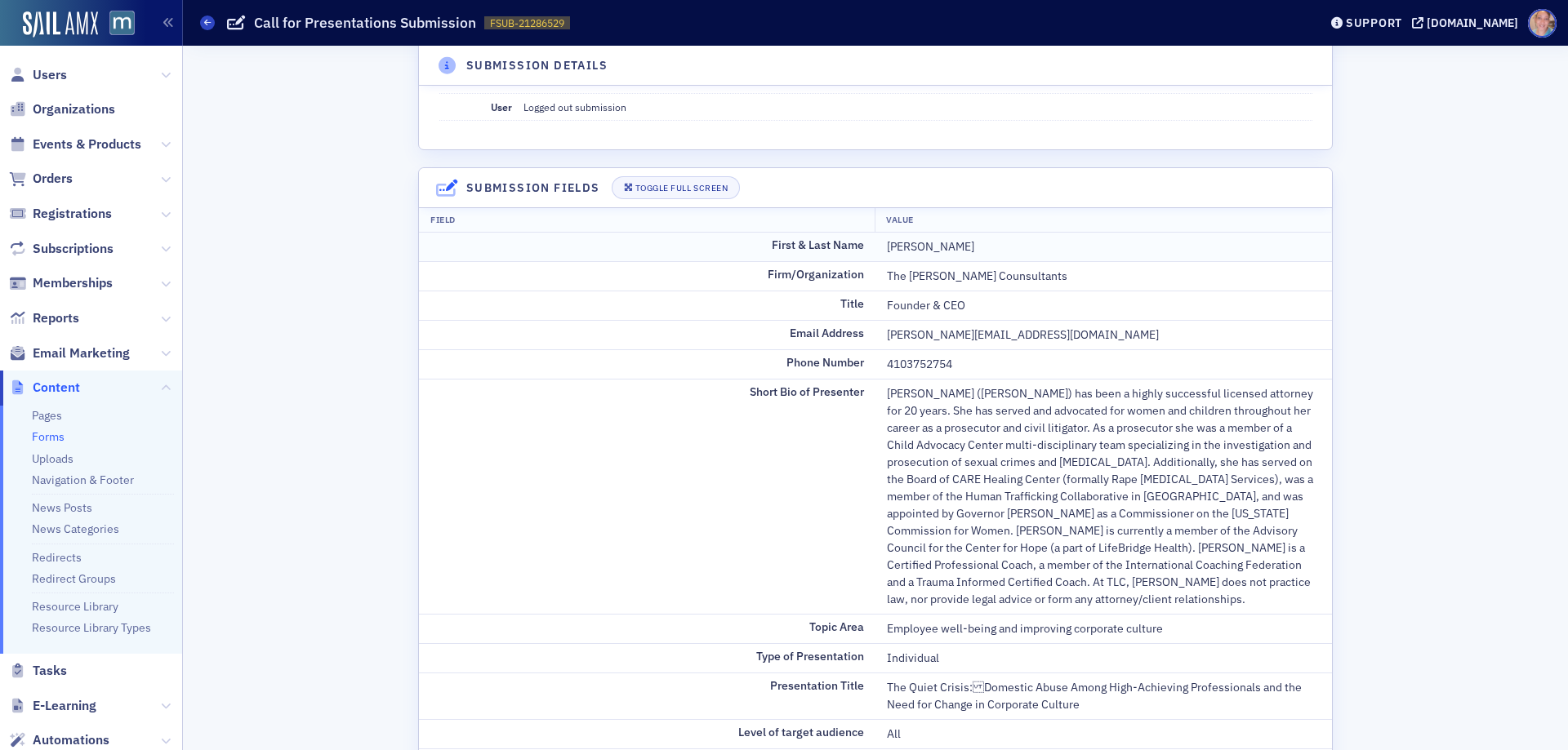
drag, startPoint x: 884, startPoint y: 245, endPoint x: 991, endPoint y: 244, distance: 107.0
click at [991, 244] on div "Amanda Lee Costley" at bounding box center [1103, 247] width 433 height 17
copy div "Amanda Lee Costley"
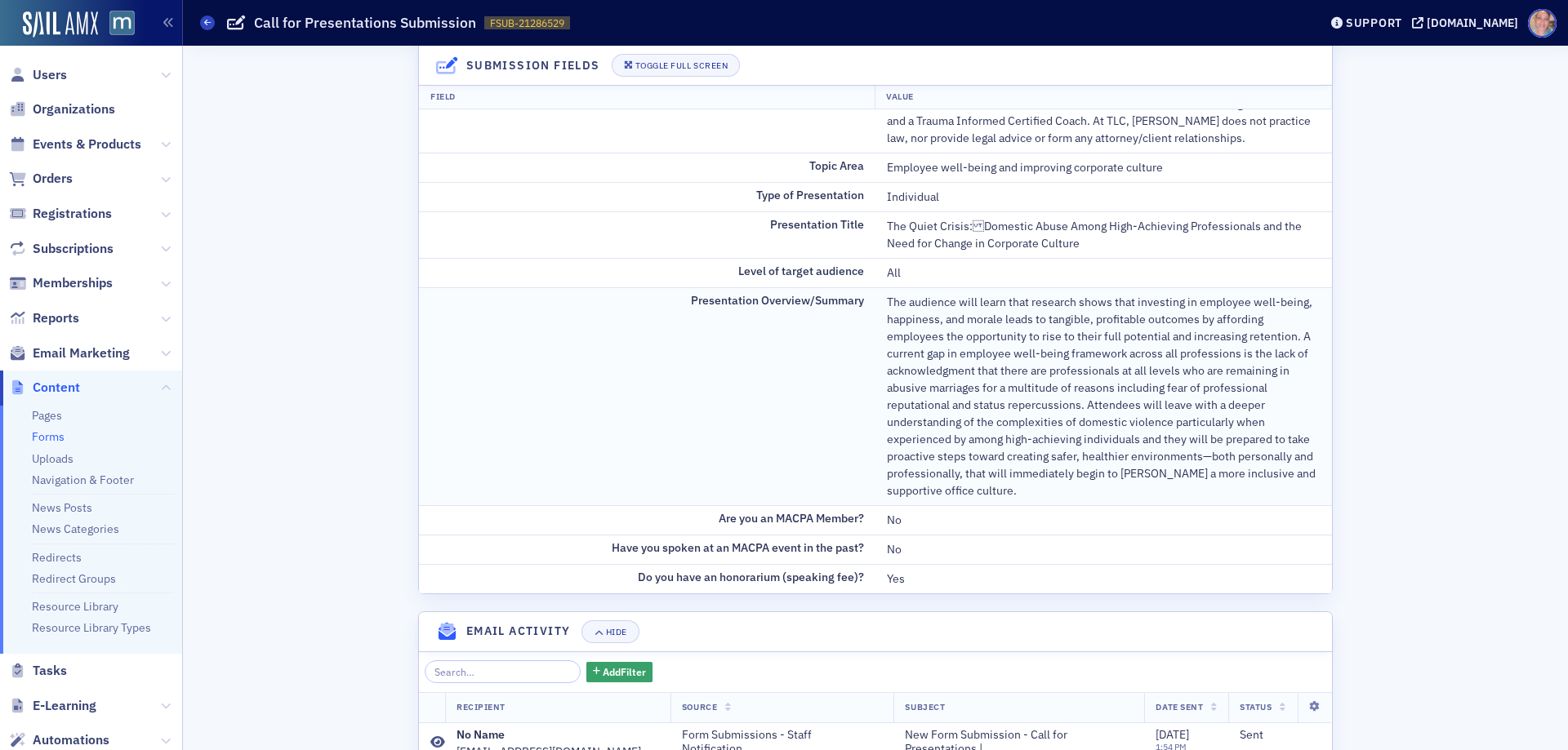
scroll to position [571, 0]
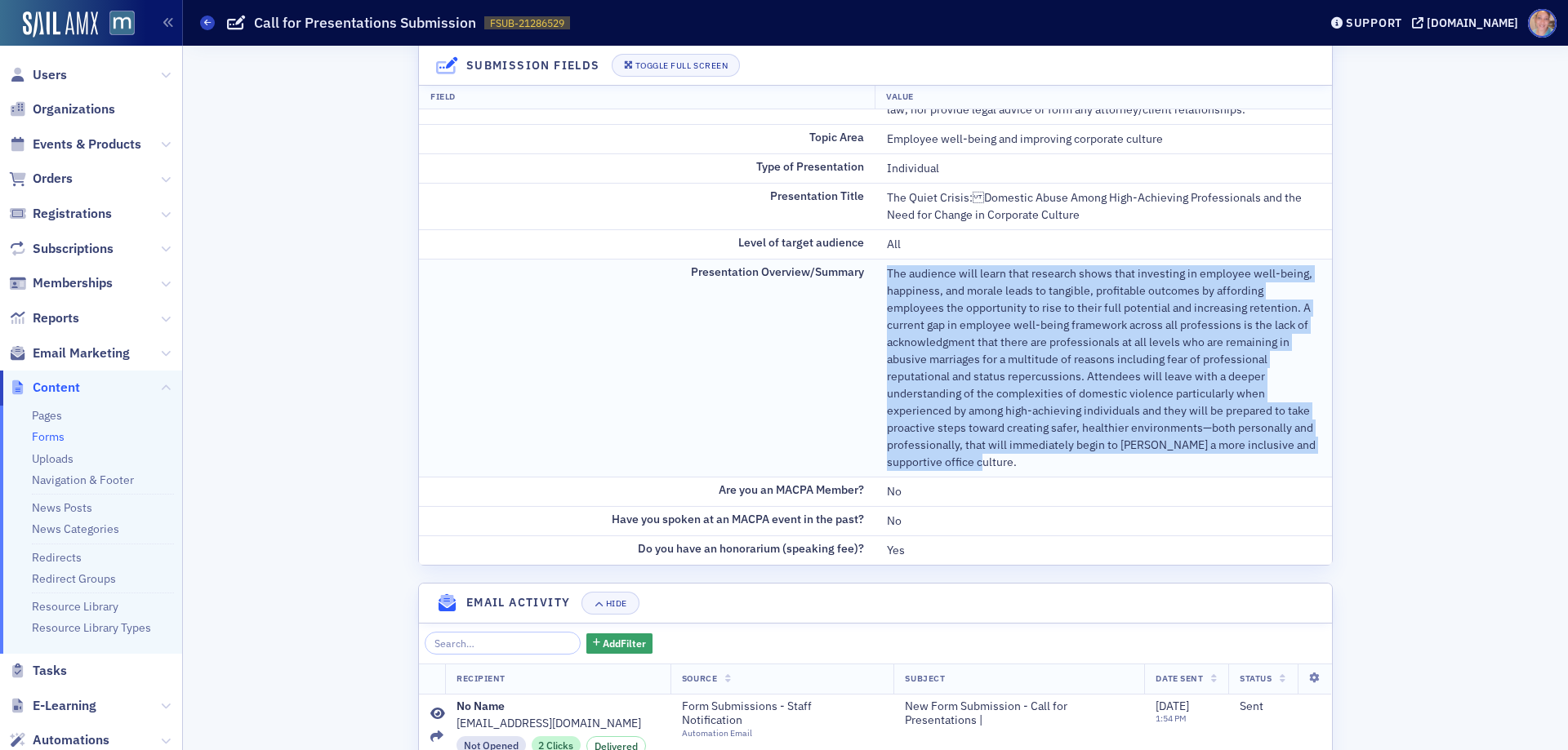
drag, startPoint x: 879, startPoint y: 273, endPoint x: 991, endPoint y: 459, distance: 217.1
click at [991, 459] on td "The audience will learn that research shows that investing in employee well-bei…" at bounding box center [1103, 368] width 457 height 218
copy div "The audience will learn that research shows that investing in employee well-bei…"
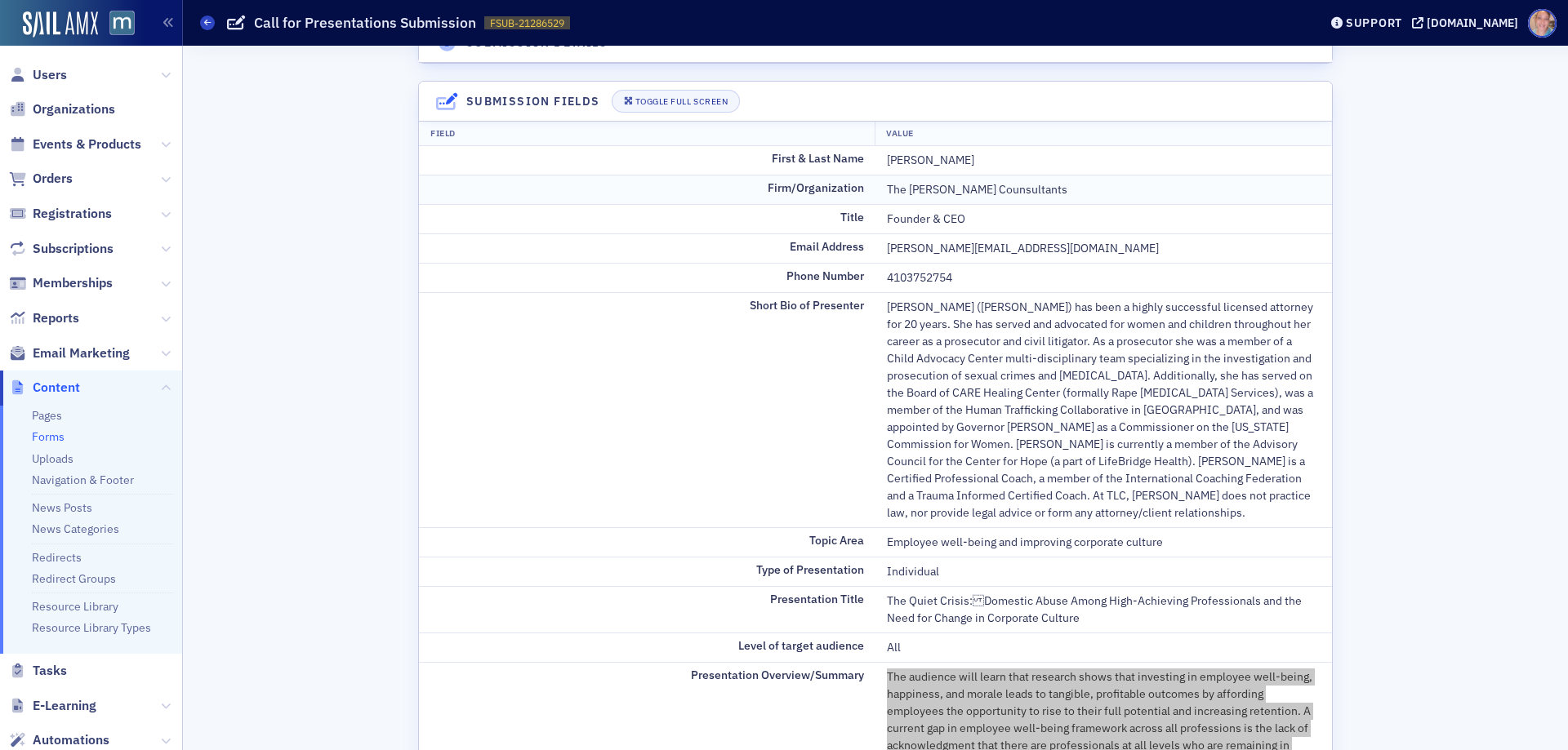
scroll to position [82, 0]
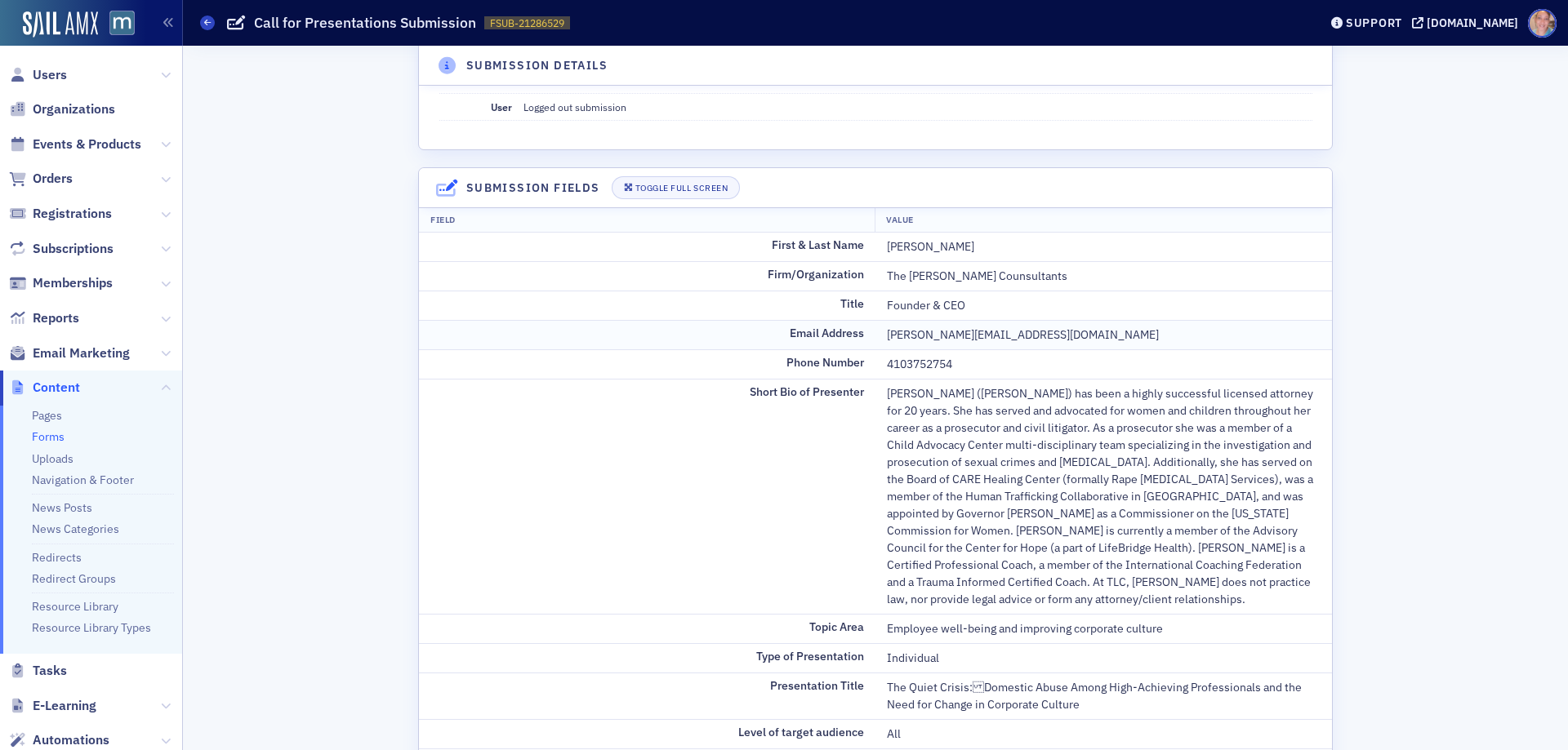
click at [901, 329] on div "amanda@theleeconsultants.com" at bounding box center [1103, 335] width 433 height 17
copy div "amanda@theleeconsultants.com"
click at [910, 297] on div "Founder & CEO" at bounding box center [1103, 306] width 433 height 17
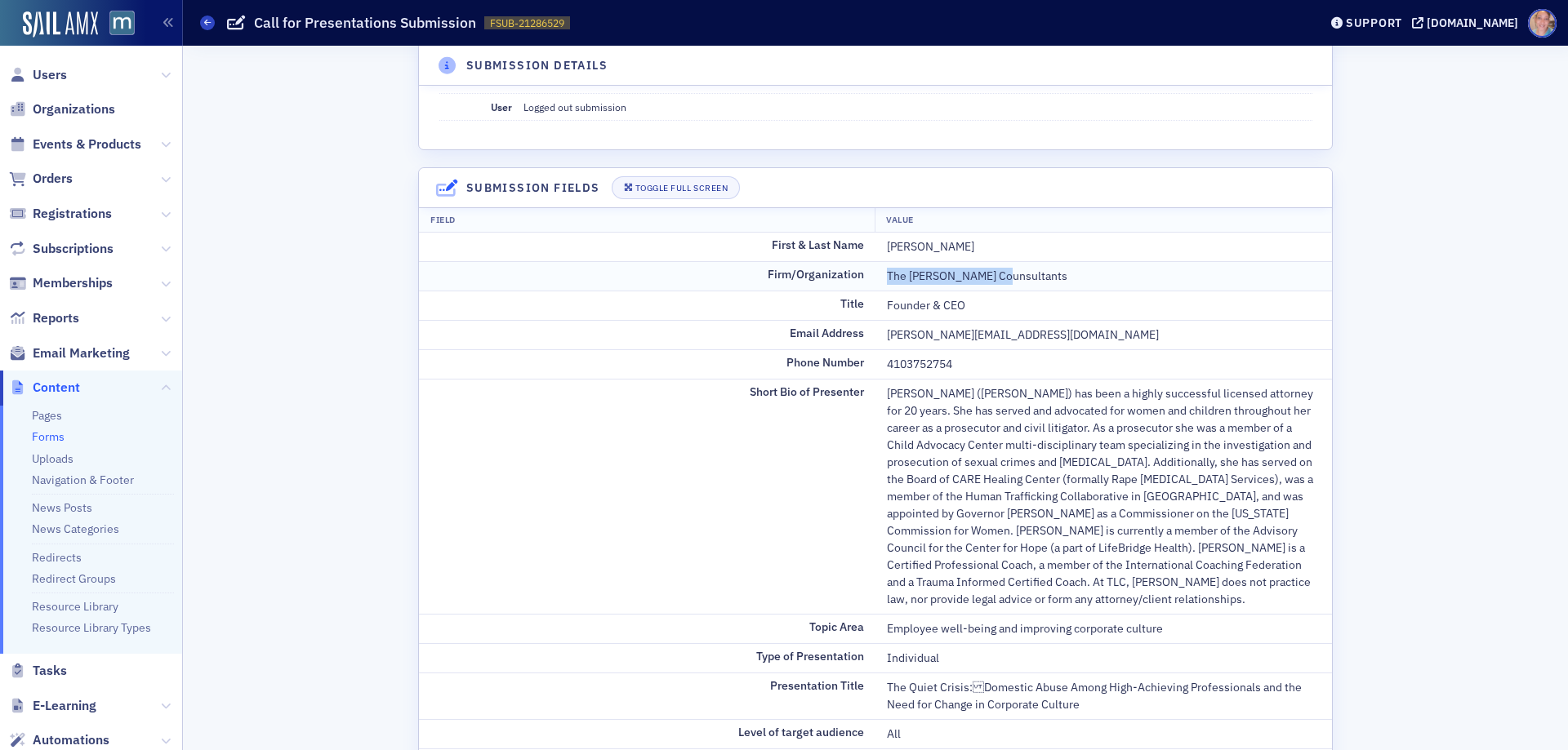
drag, startPoint x: 882, startPoint y: 278, endPoint x: 1018, endPoint y: 279, distance: 136.0
click at [1018, 279] on div "The Lee Counsultants" at bounding box center [1103, 276] width 433 height 17
copy div "The Lee Counsultants"
click at [979, 424] on div "Amanda Lee (Costley) has been a highly successful licensed attorney for 20 year…" at bounding box center [1103, 497] width 433 height 223
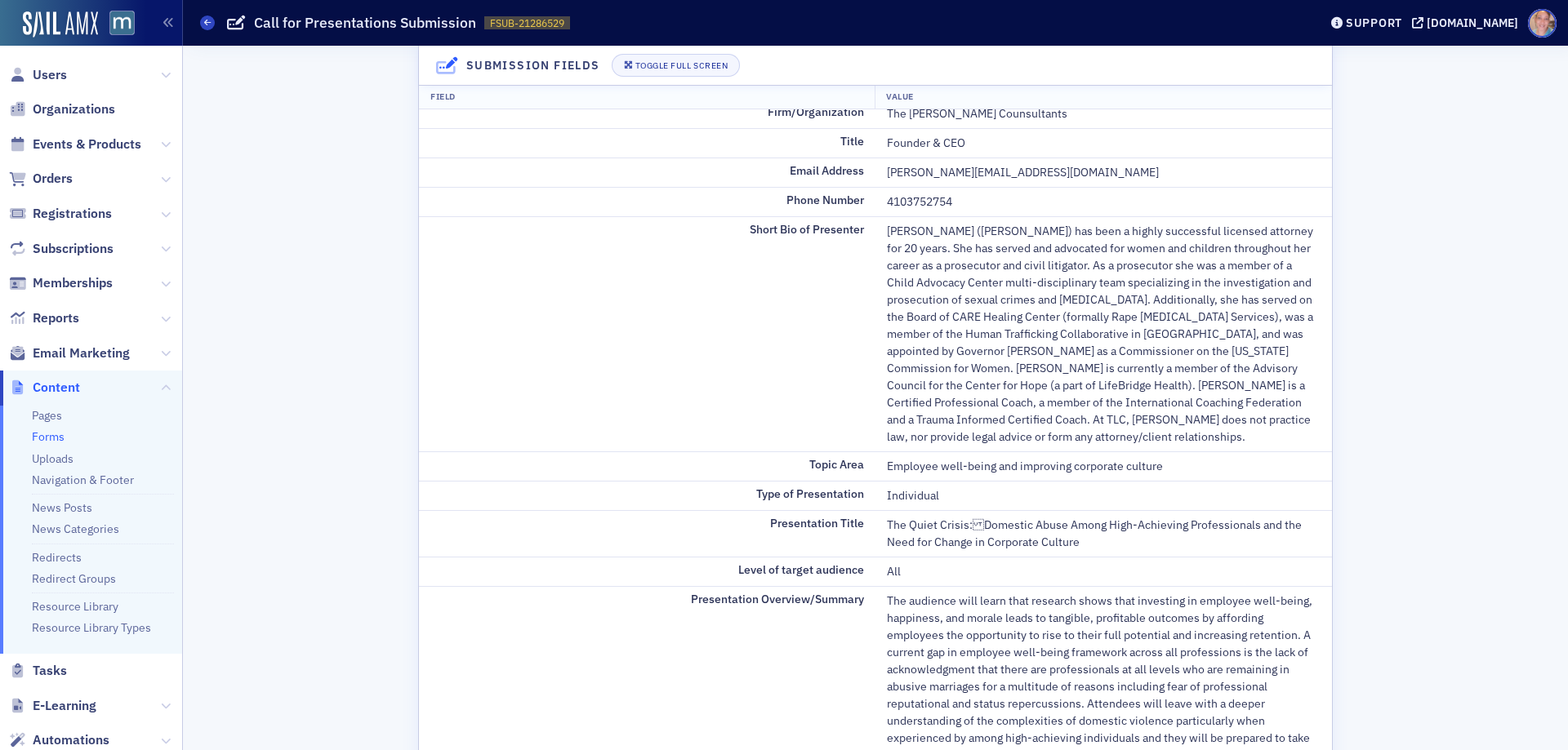
scroll to position [245, 0]
click at [913, 203] on div "4103752754" at bounding box center [1103, 201] width 433 height 17
click at [913, 202] on div "4103752754" at bounding box center [1103, 201] width 433 height 17
copy div "4103752754"
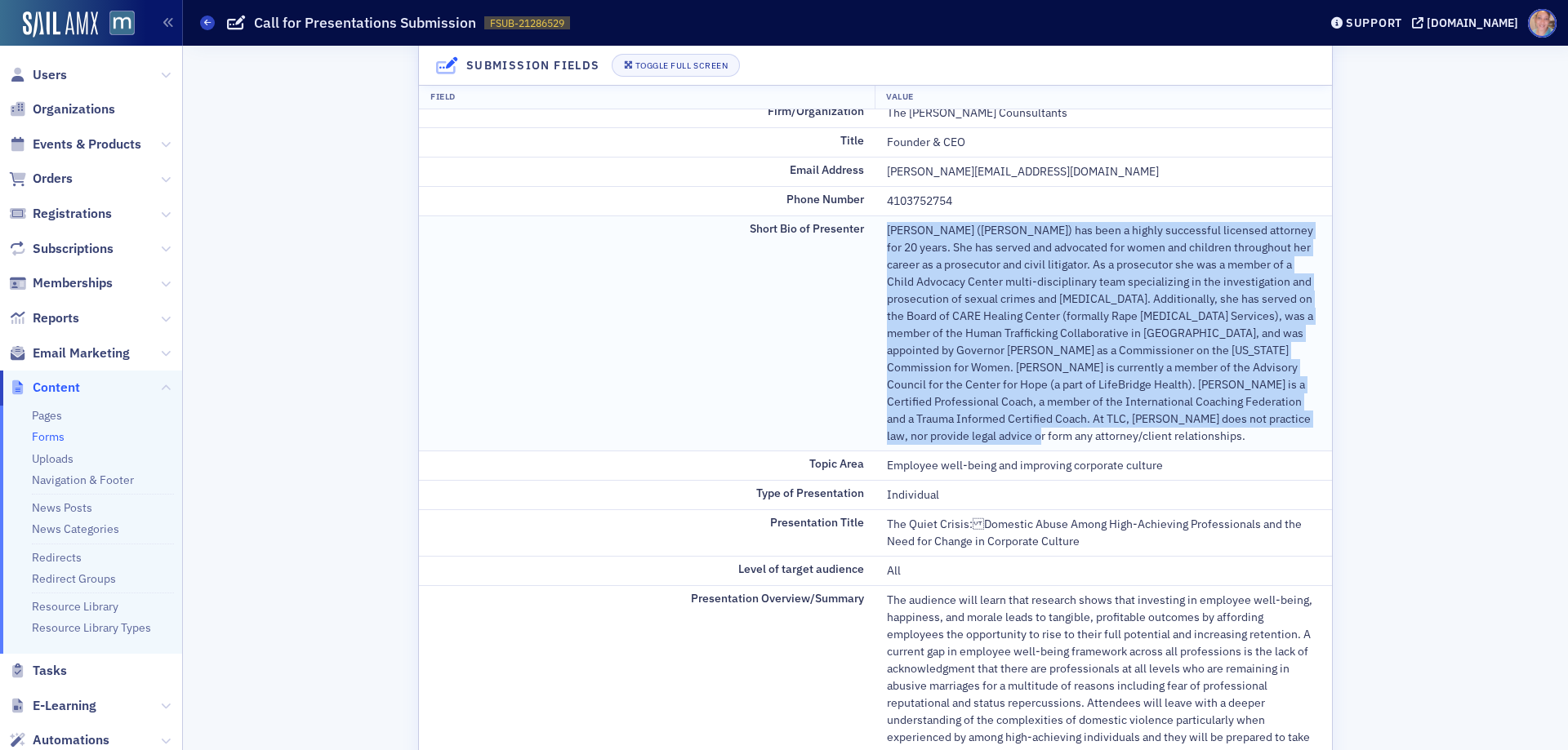
drag, startPoint x: 873, startPoint y: 231, endPoint x: 1011, endPoint y: 443, distance: 253.0
click at [1011, 443] on td "Amanda Lee (Costley) has been a highly successful licensed attorney for 20 year…" at bounding box center [1103, 333] width 457 height 235
copy div "Amanda Lee (Costley) has been a highly successful licensed attorney for 20 year…"
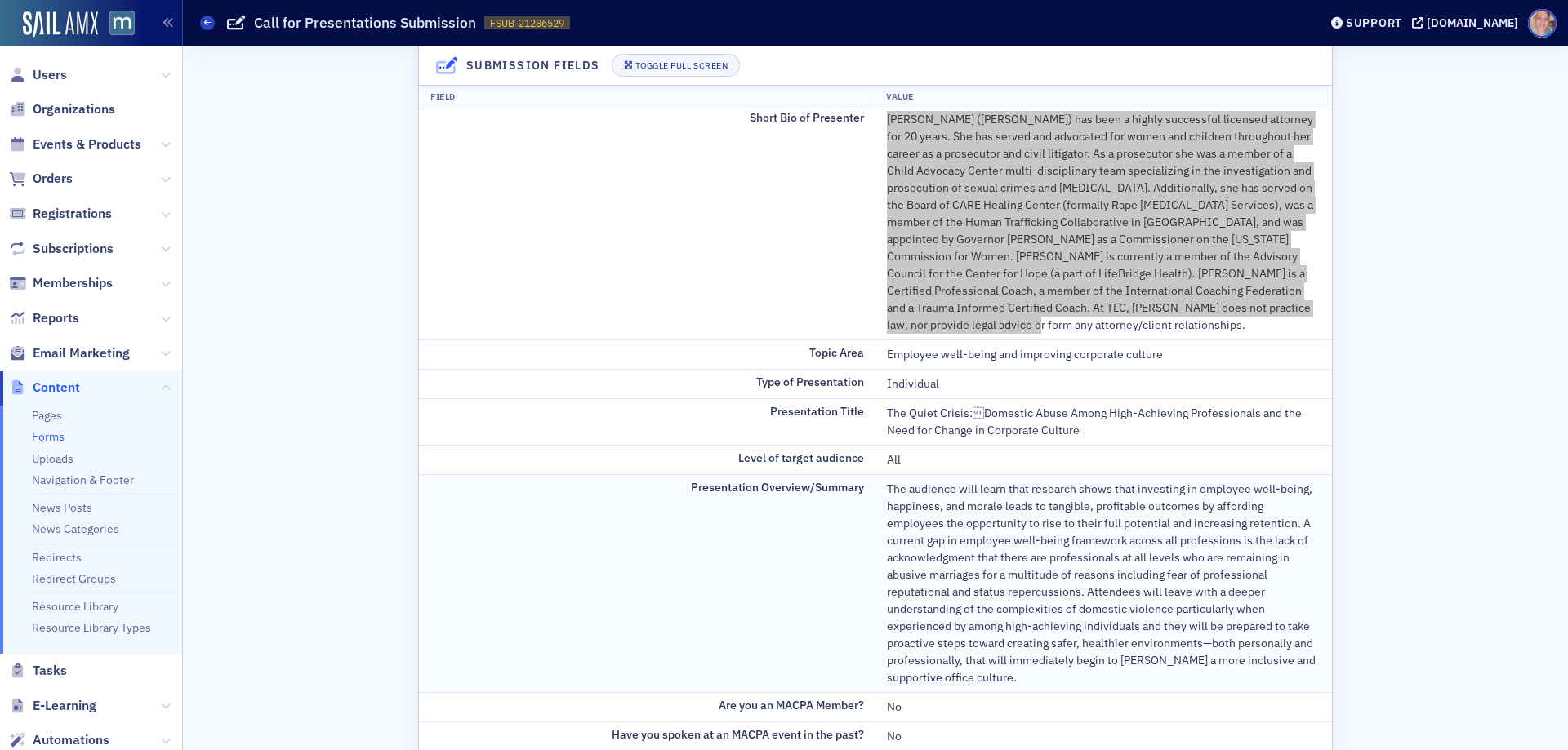
scroll to position [408, 0]
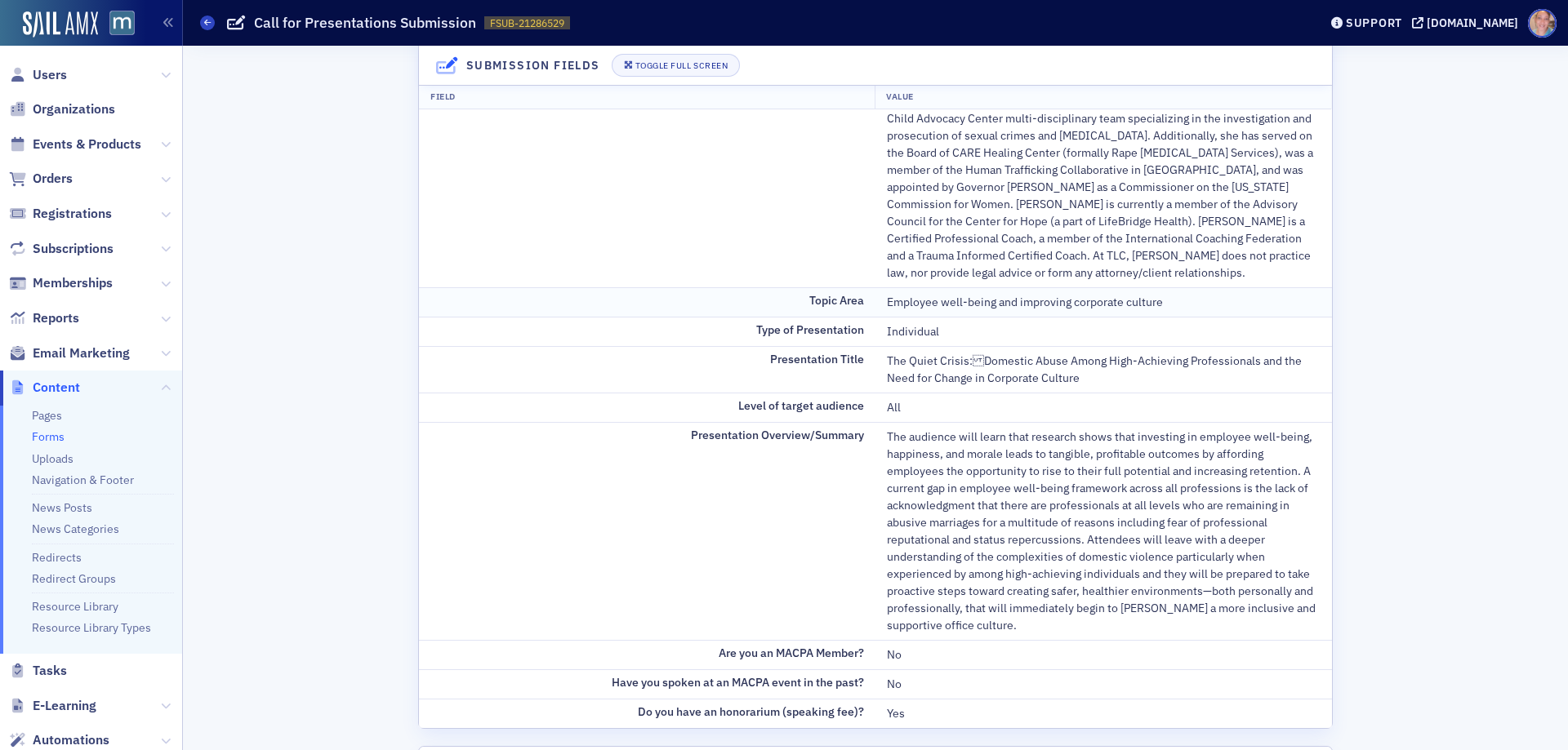
click at [987, 299] on div "Employee well-being and improving corporate culture" at bounding box center [1103, 302] width 433 height 17
copy div "Employee well-being and improving corporate culture"
click at [616, 312] on td "Topic Area" at bounding box center [648, 302] width 457 height 30
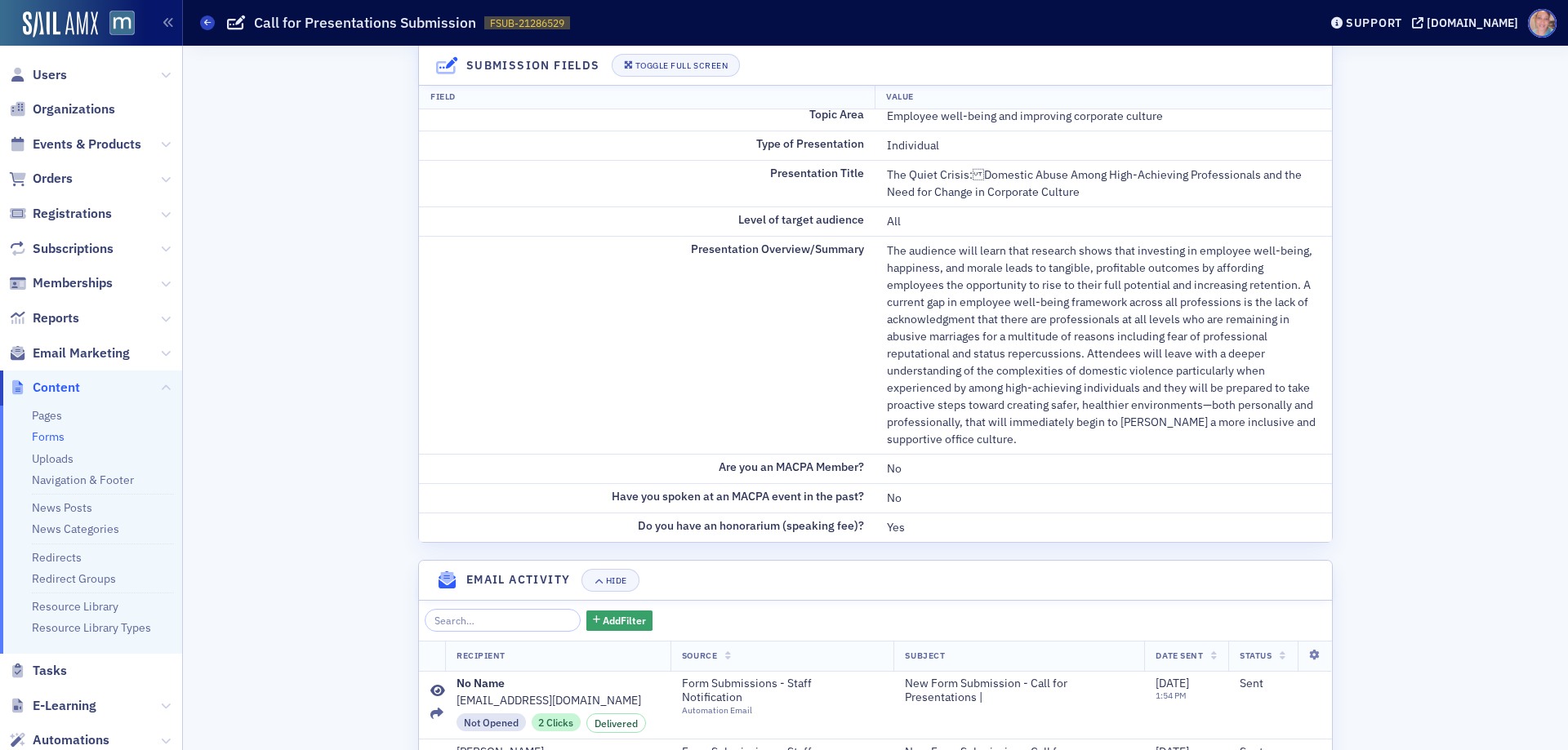
scroll to position [734, 0]
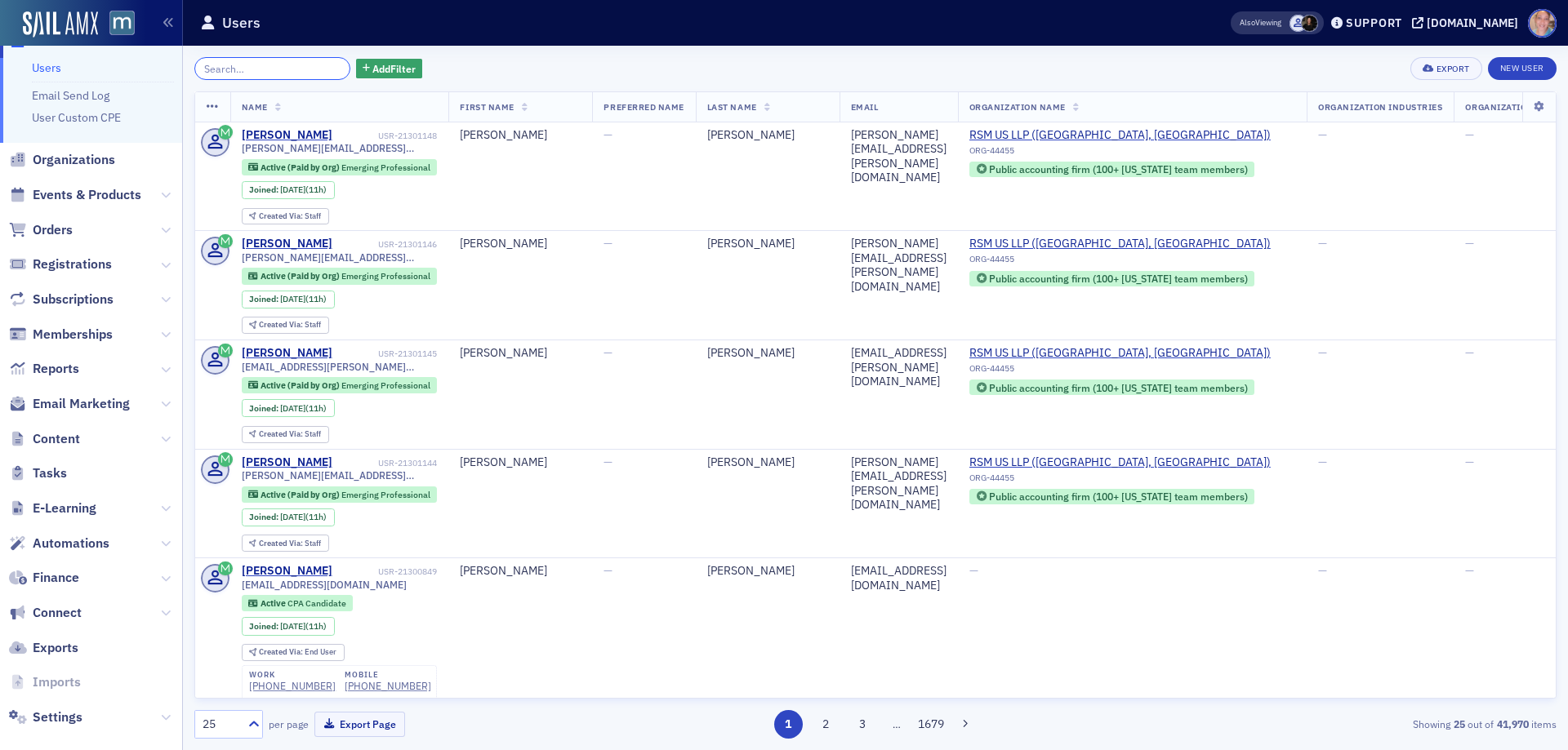
scroll to position [53, 0]
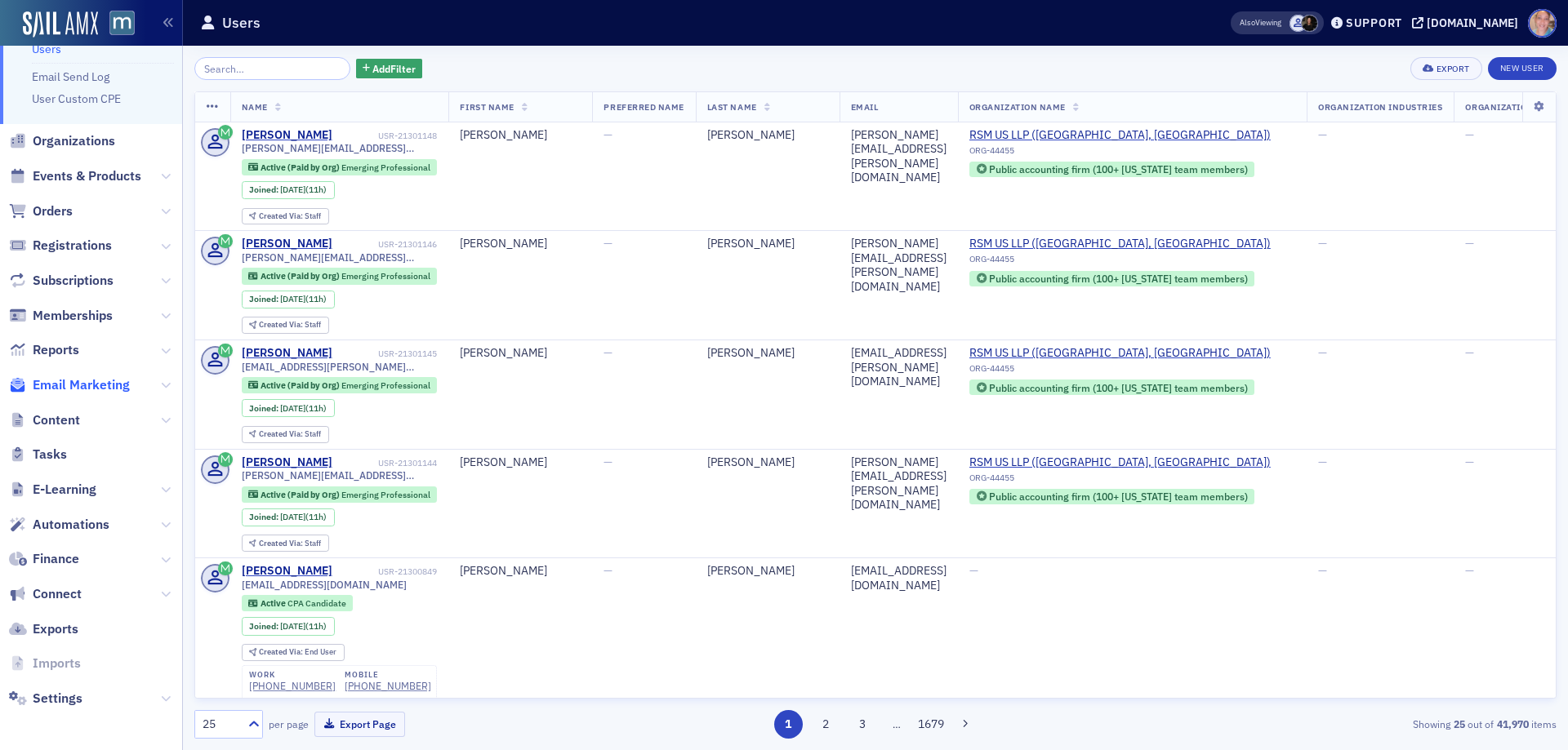
click at [93, 380] on span "Email Marketing" at bounding box center [80, 385] width 97 height 18
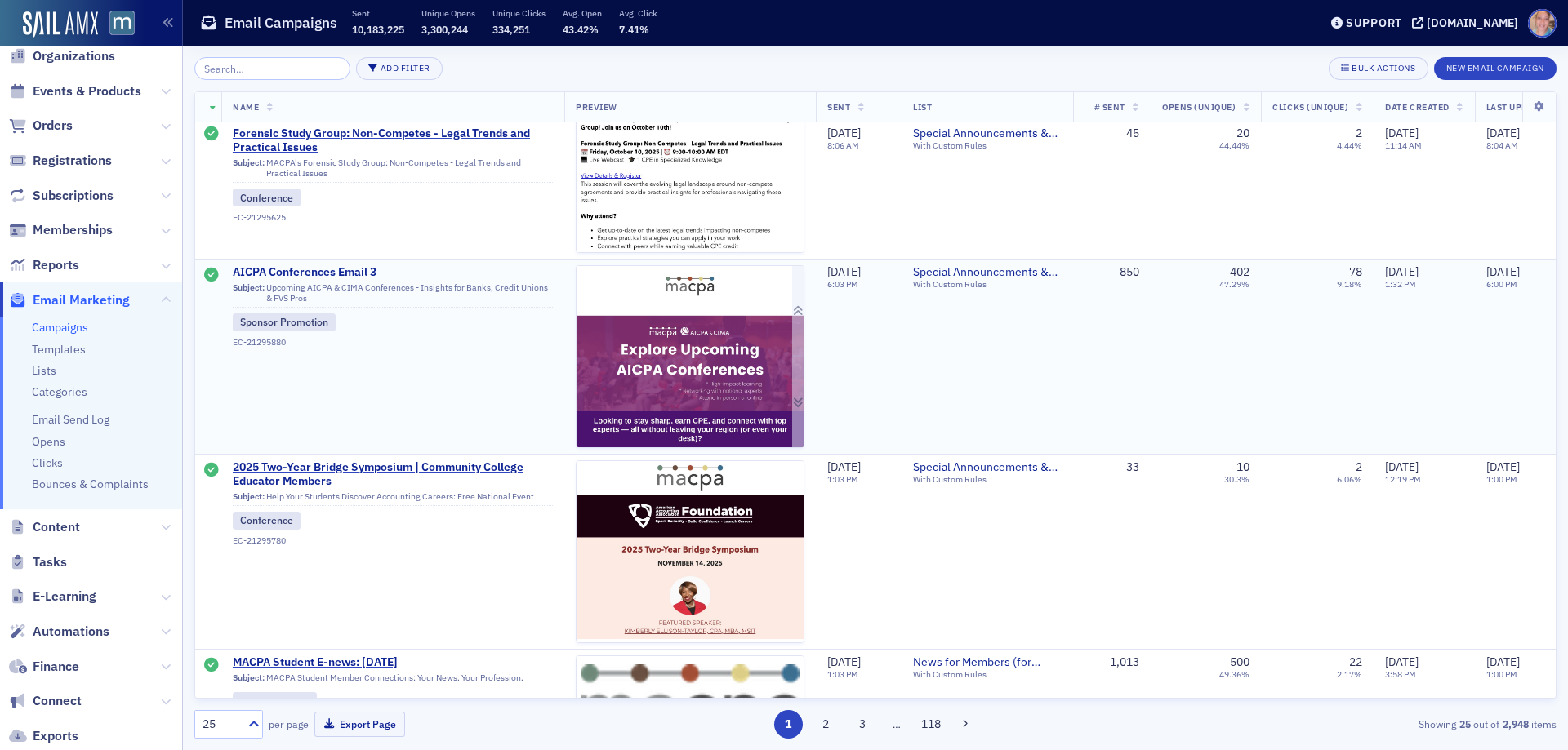
scroll to position [2367, 0]
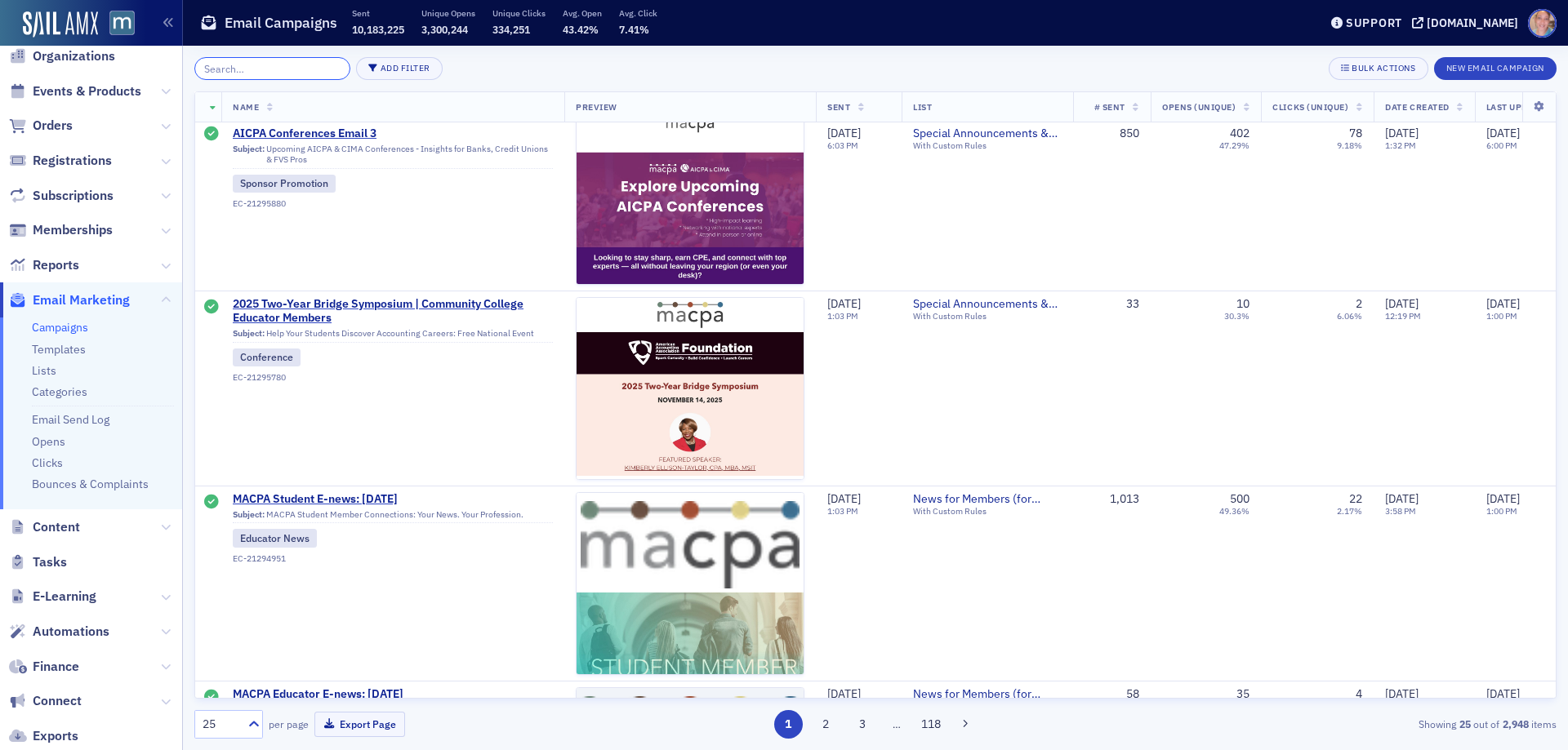
click at [256, 71] on input "search" at bounding box center [272, 69] width 156 height 23
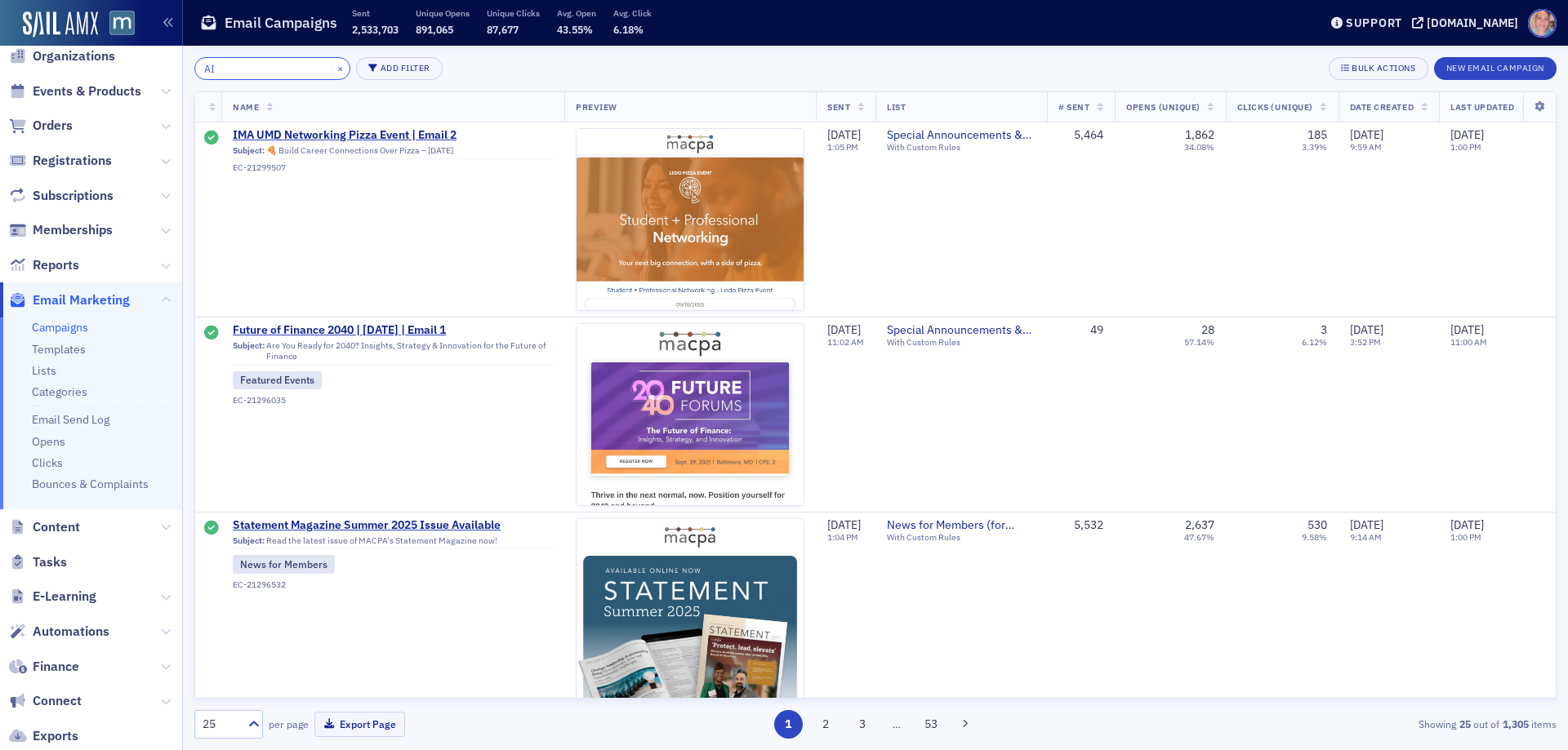
type input "AI"
click at [333, 71] on button "×" at bounding box center [340, 67] width 15 height 15
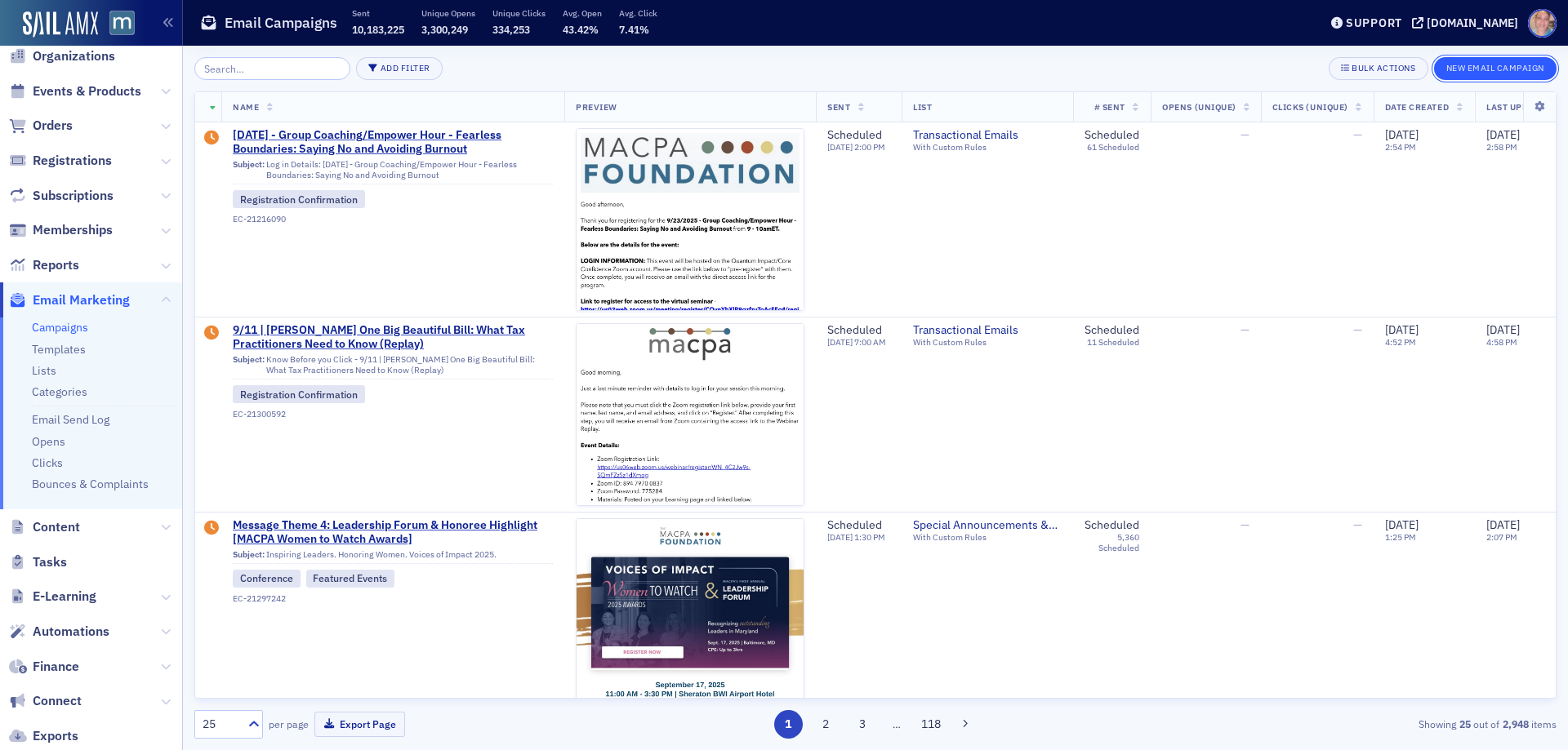
click at [1476, 68] on button "New Email Campaign" at bounding box center [1495, 69] width 123 height 23
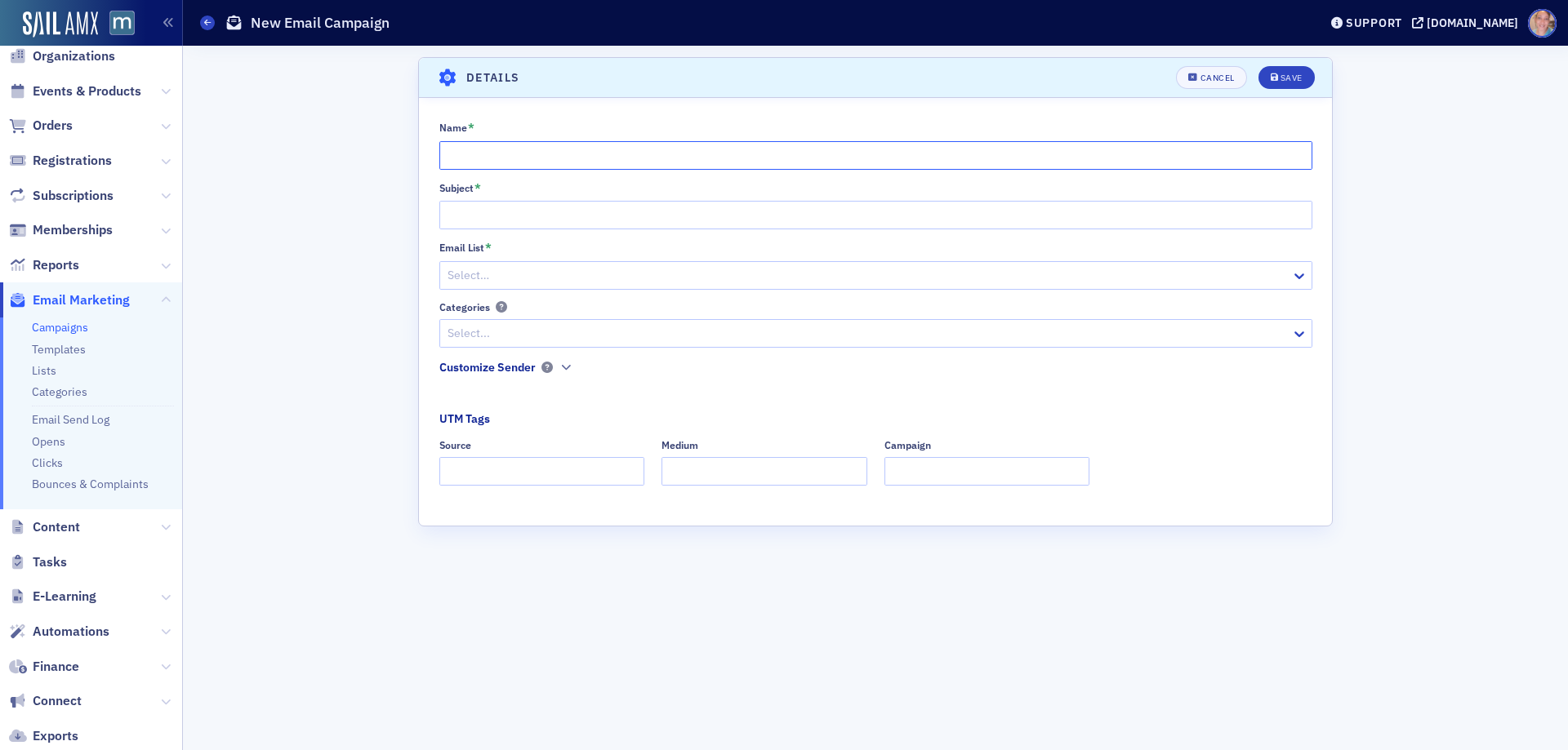
click at [483, 151] on input "Name *" at bounding box center [876, 155] width 873 height 29
paste input "AI Conference (in partnership with GWSCPA)"
click at [445, 152] on input "AI Conference (in partnership with GWSCPA)" at bounding box center [876, 155] width 873 height 29
click at [543, 161] on input "Log in Details for 9/10 AI Conference" at bounding box center [876, 155] width 873 height 29
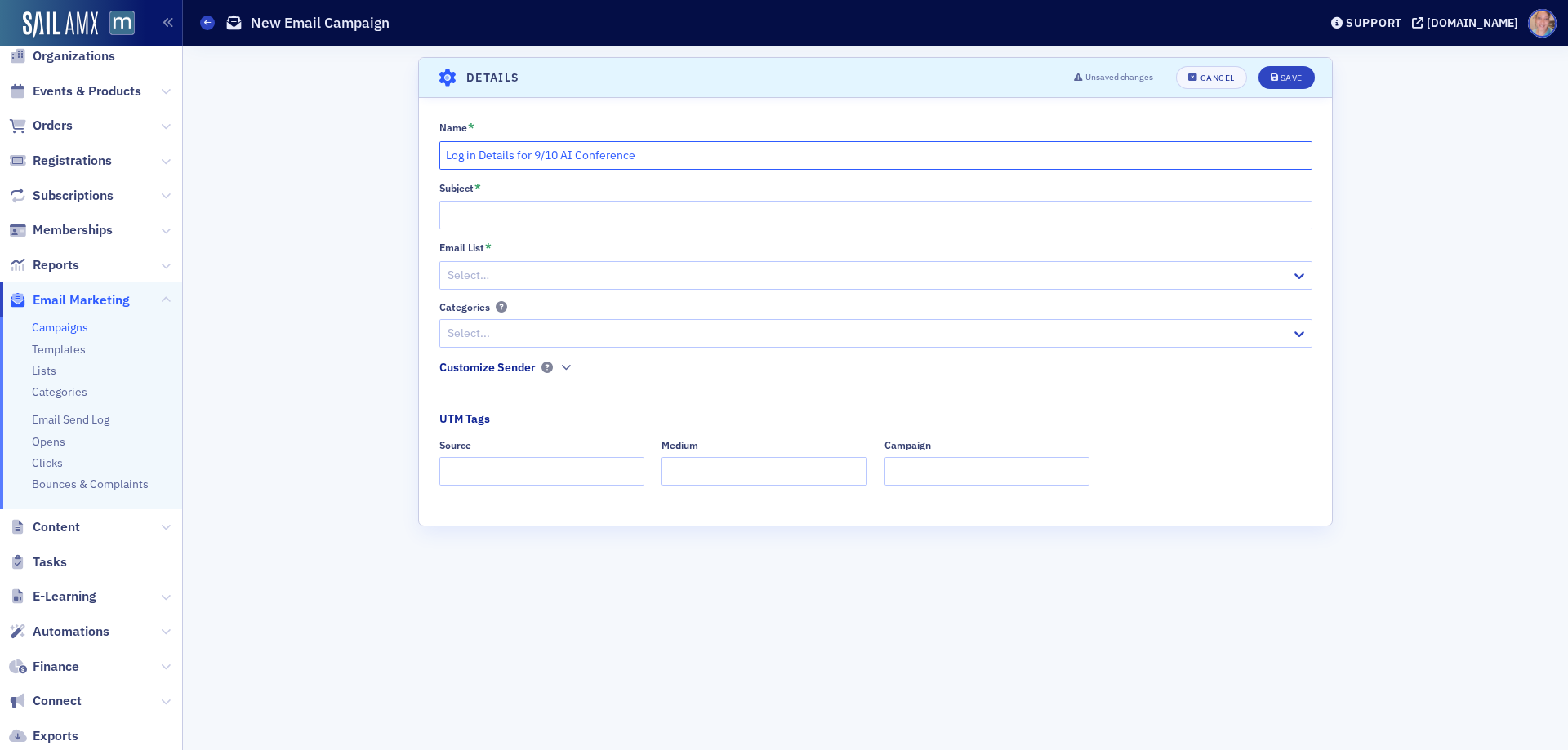
click at [543, 161] on input "Log in Details for 9/10 AI Conference" at bounding box center [876, 155] width 873 height 29
type input "Log in Details for 9/10 AI Conference"
click at [511, 217] on input "Subject *" at bounding box center [876, 214] width 873 height 29
paste input "Log in Details for 9/10 AI Conference"
type input "Log in Details for 9/10 AI Conference"
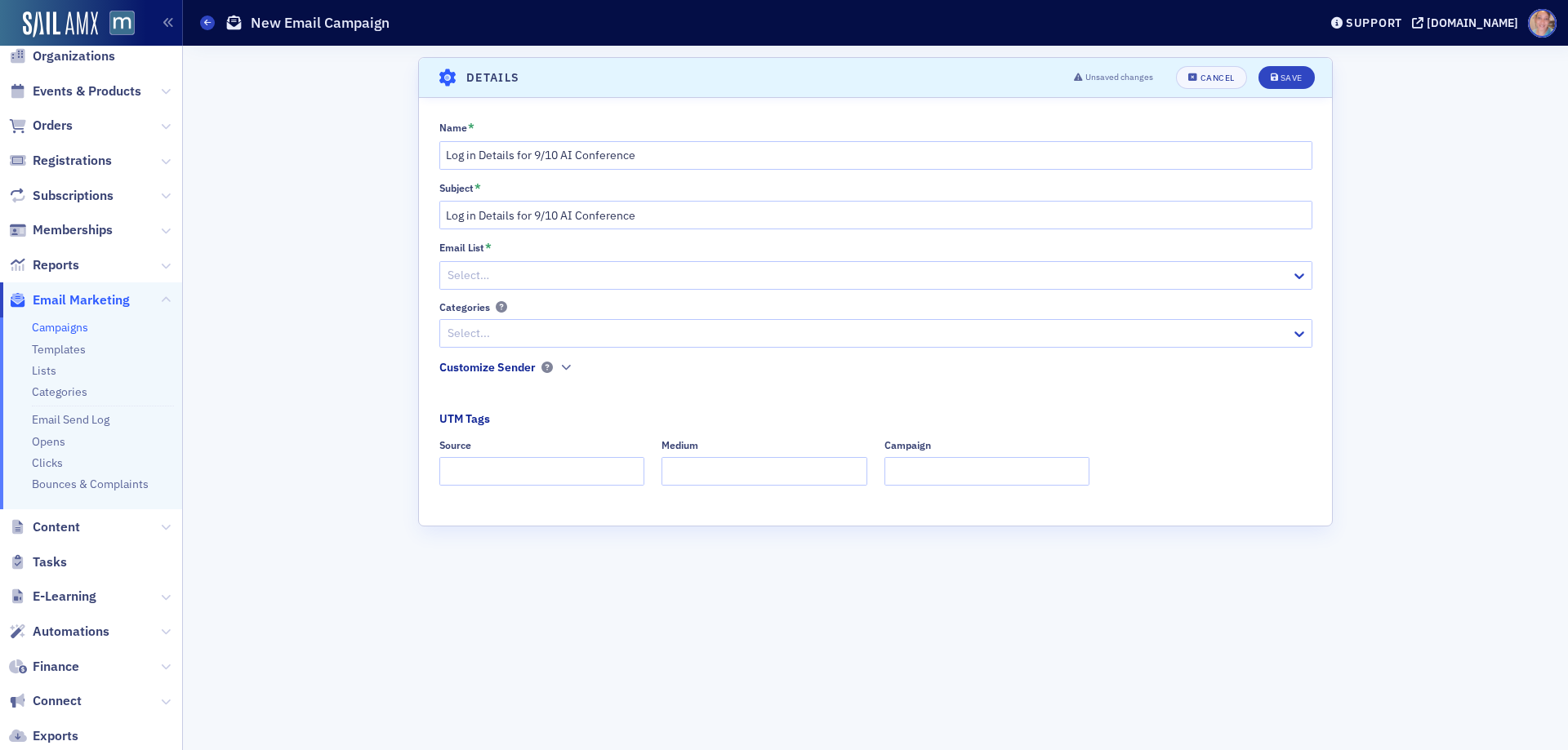
click at [518, 275] on div at bounding box center [868, 274] width 844 height 20
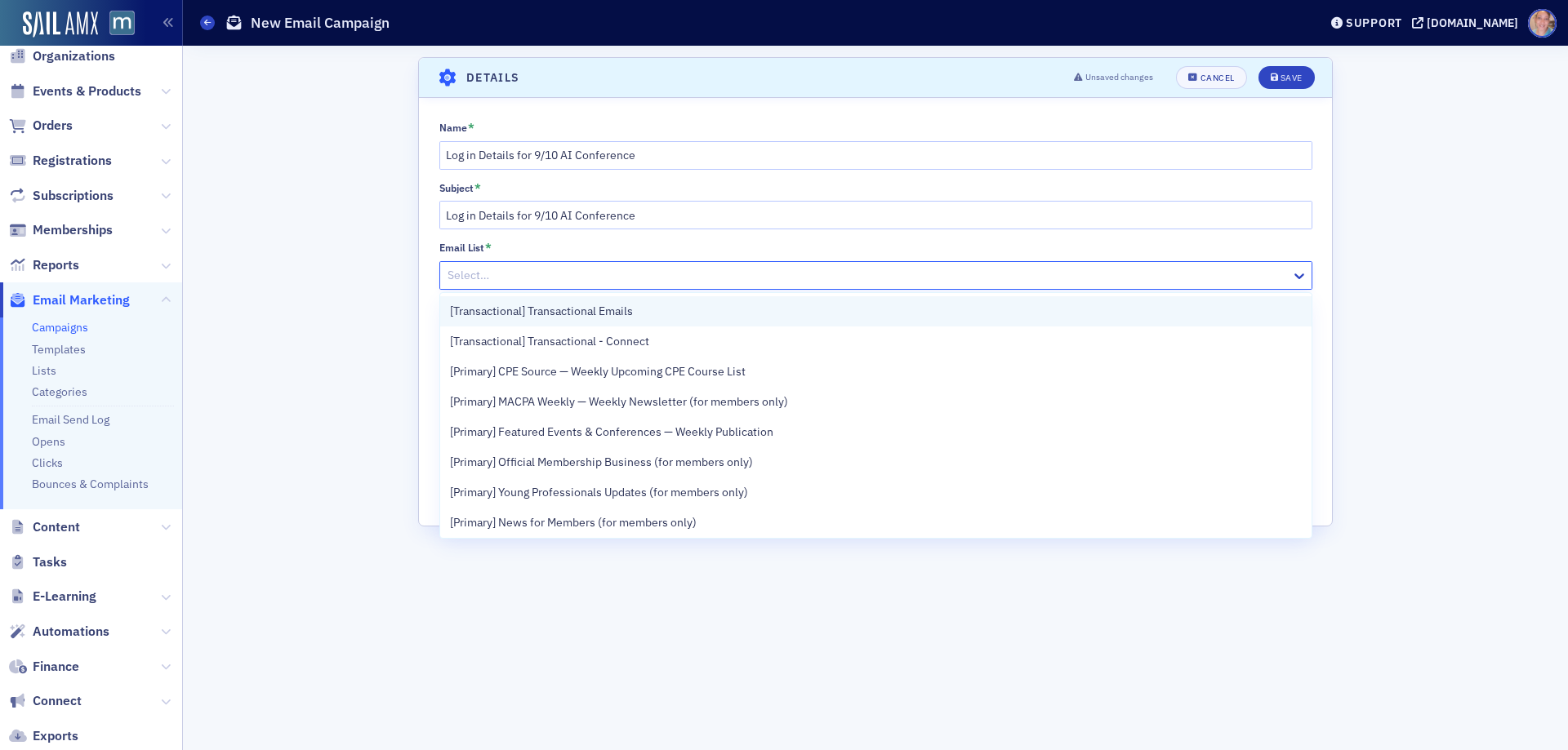
click at [636, 317] on div "[Transactional] Transactional Emails" at bounding box center [875, 312] width 852 height 17
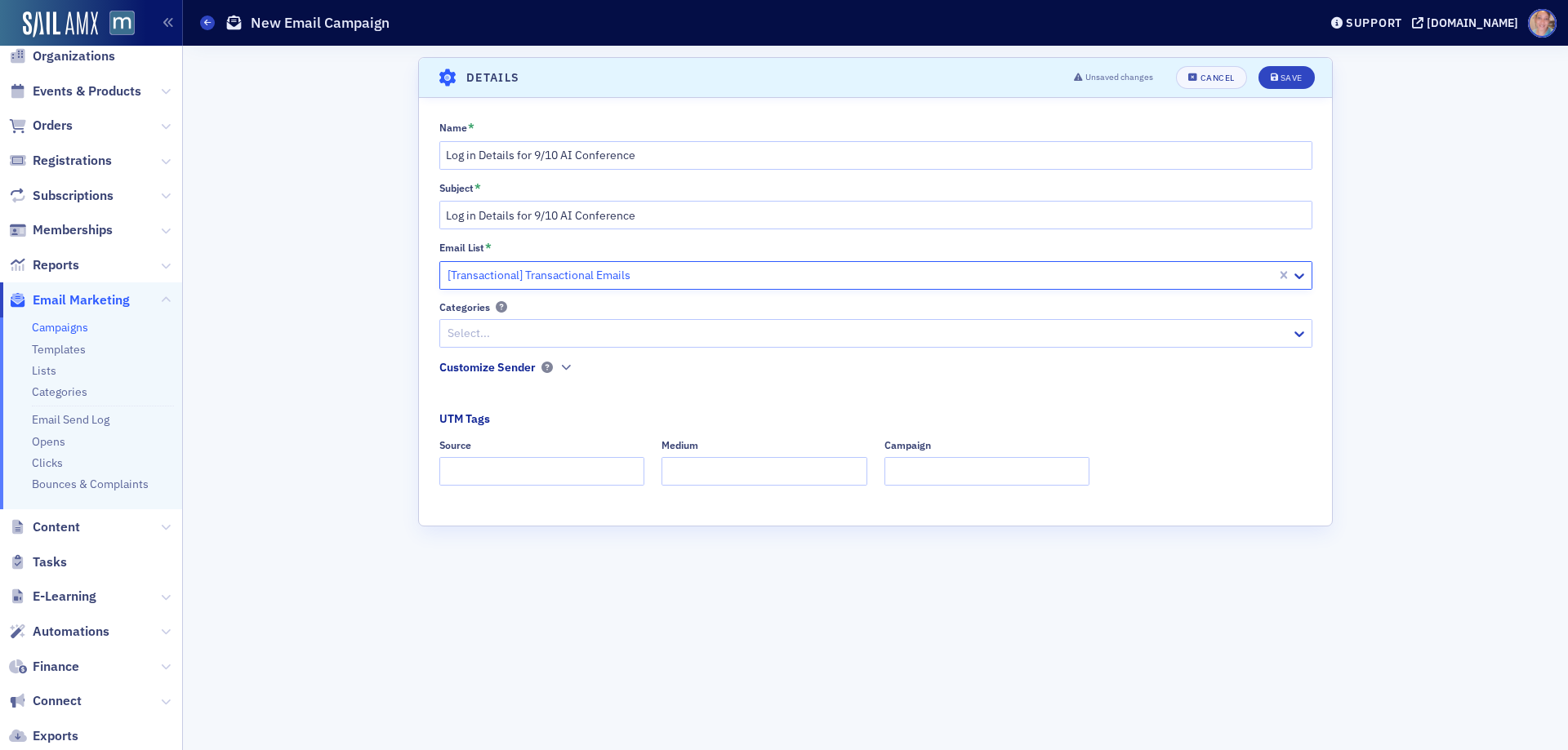
click at [546, 345] on div "Select..." at bounding box center [876, 333] width 873 height 29
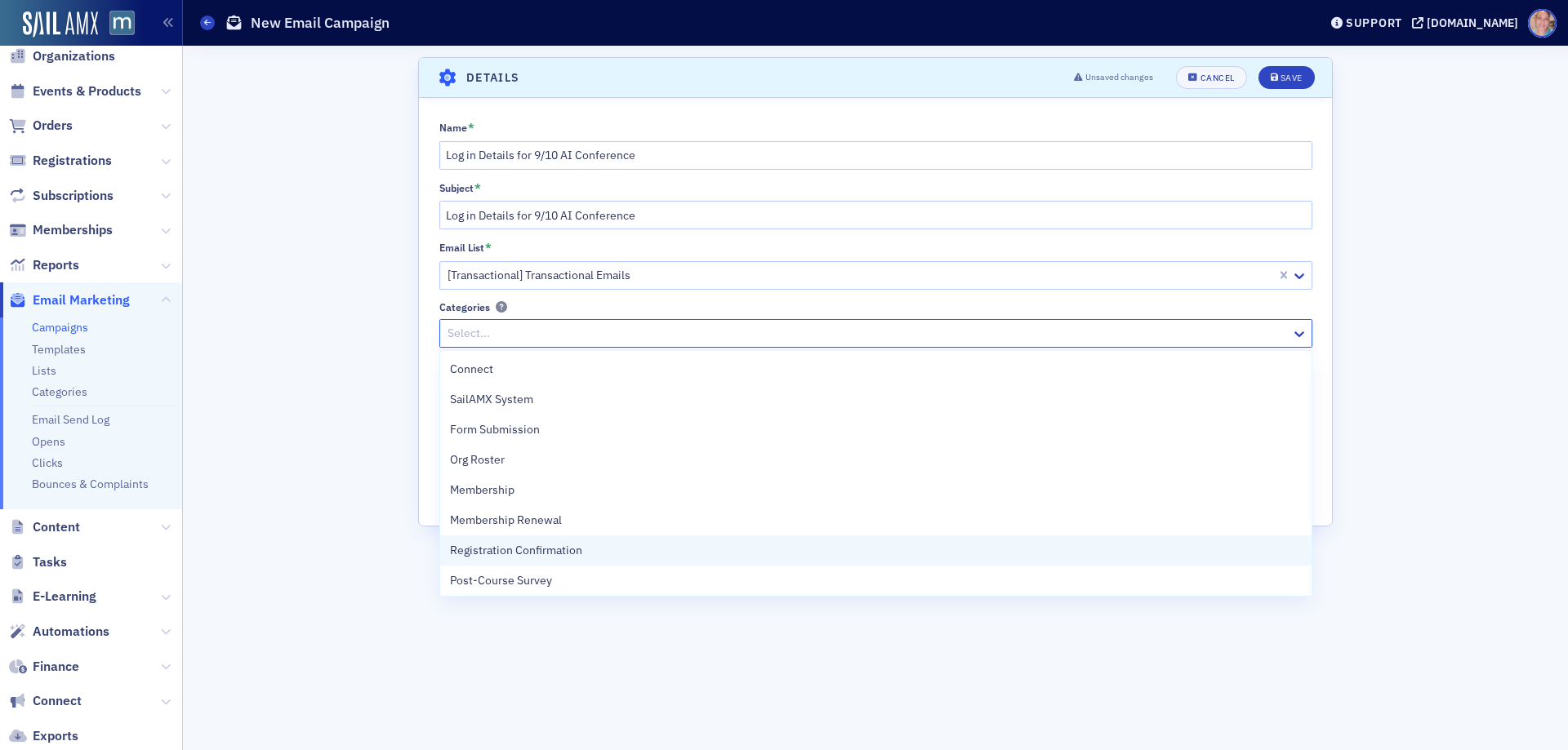
click at [574, 549] on span "Registration Confirmation" at bounding box center [516, 551] width 132 height 17
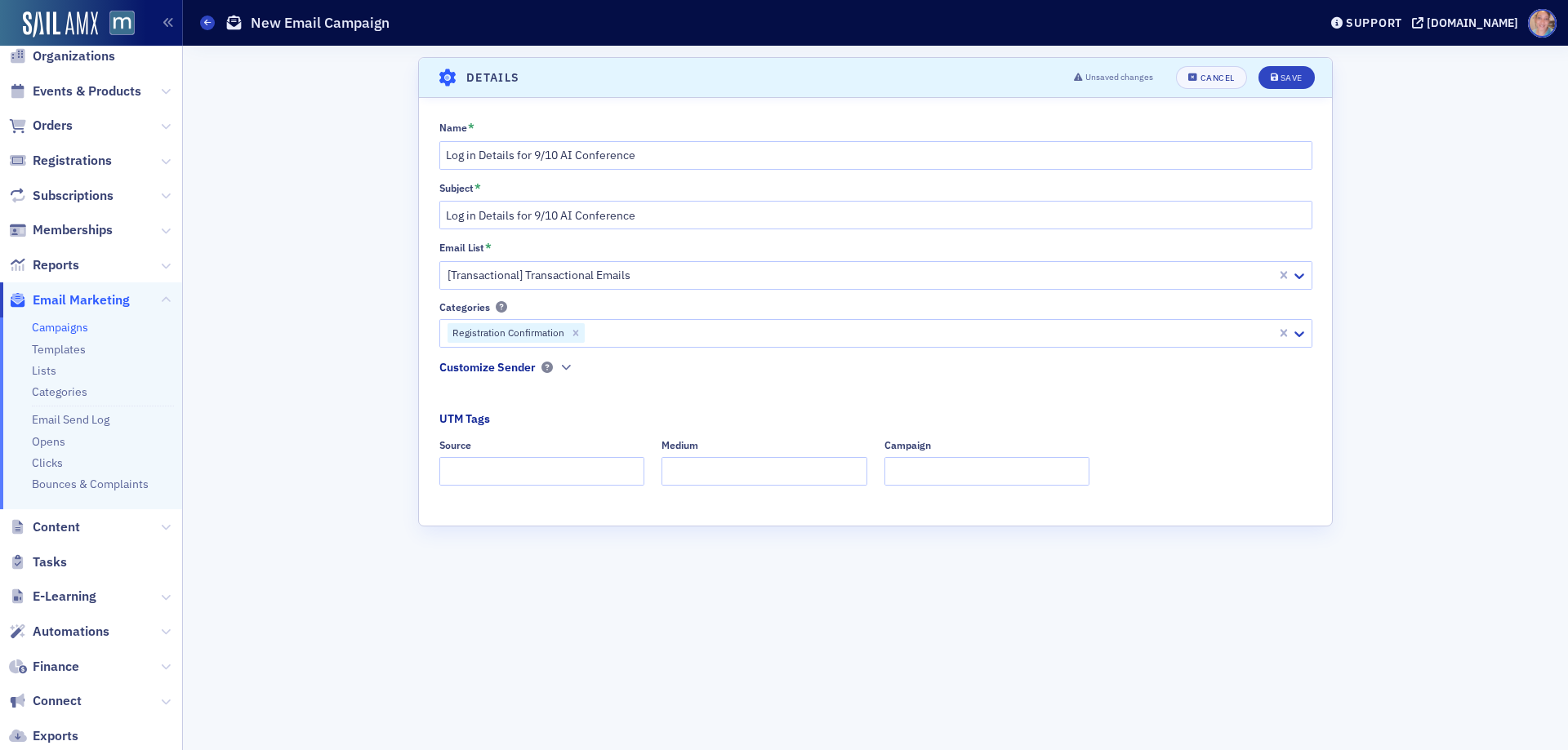
click at [1320, 341] on div "Name * Log in Details for 9/10 AI Conference Subject * Log in Details for 9/10 …" at bounding box center [875, 309] width 913 height 376
click at [564, 368] on icon "button" at bounding box center [566, 367] width 10 height 10
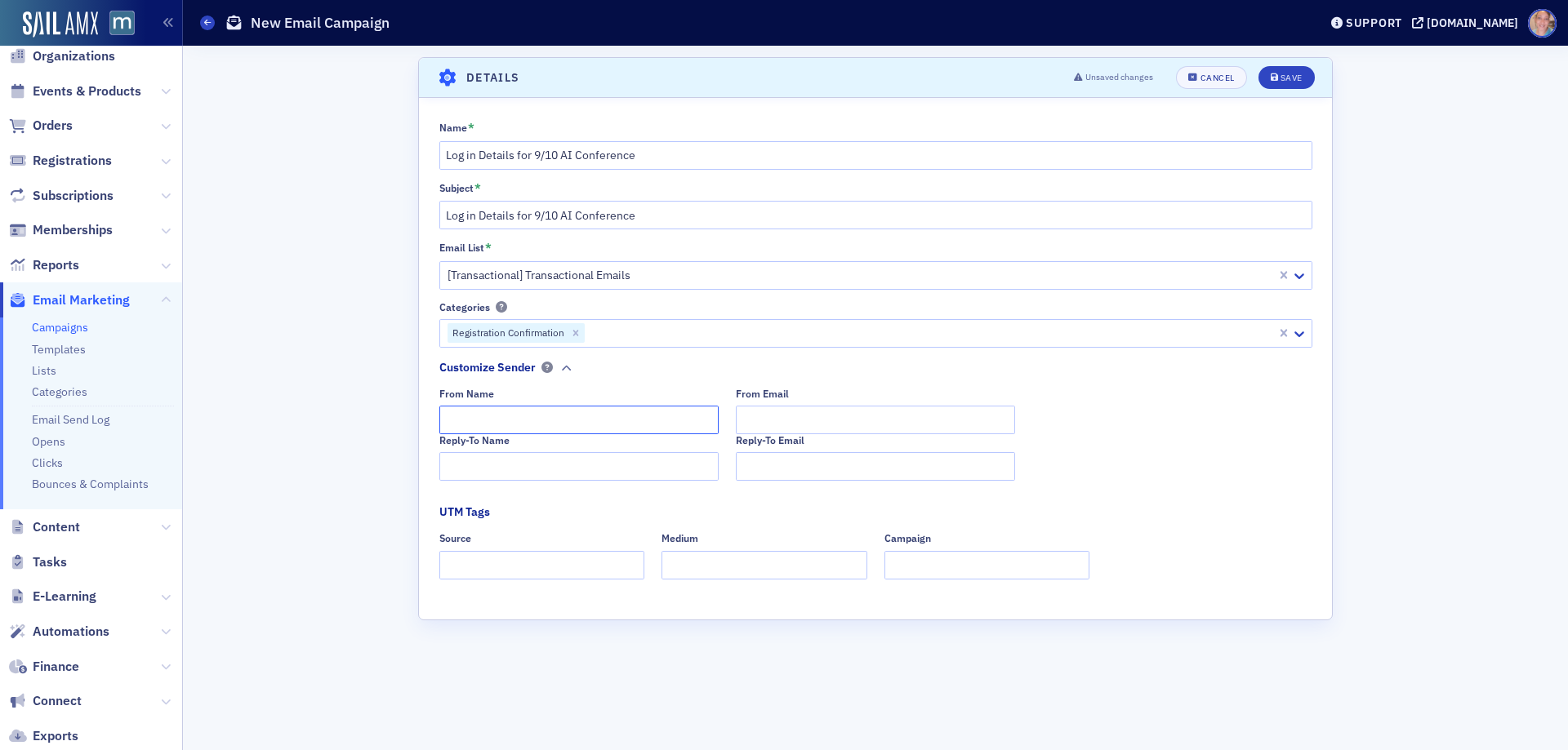
click at [533, 427] on input "From Name" at bounding box center [579, 420] width 279 height 29
type input "MACPA Professional Development Team"
click at [498, 471] on input "Reply-To Name" at bounding box center [579, 466] width 279 height 29
paste input "MACPA Professional Development Team"
type input "MACPA Professional Development Team"
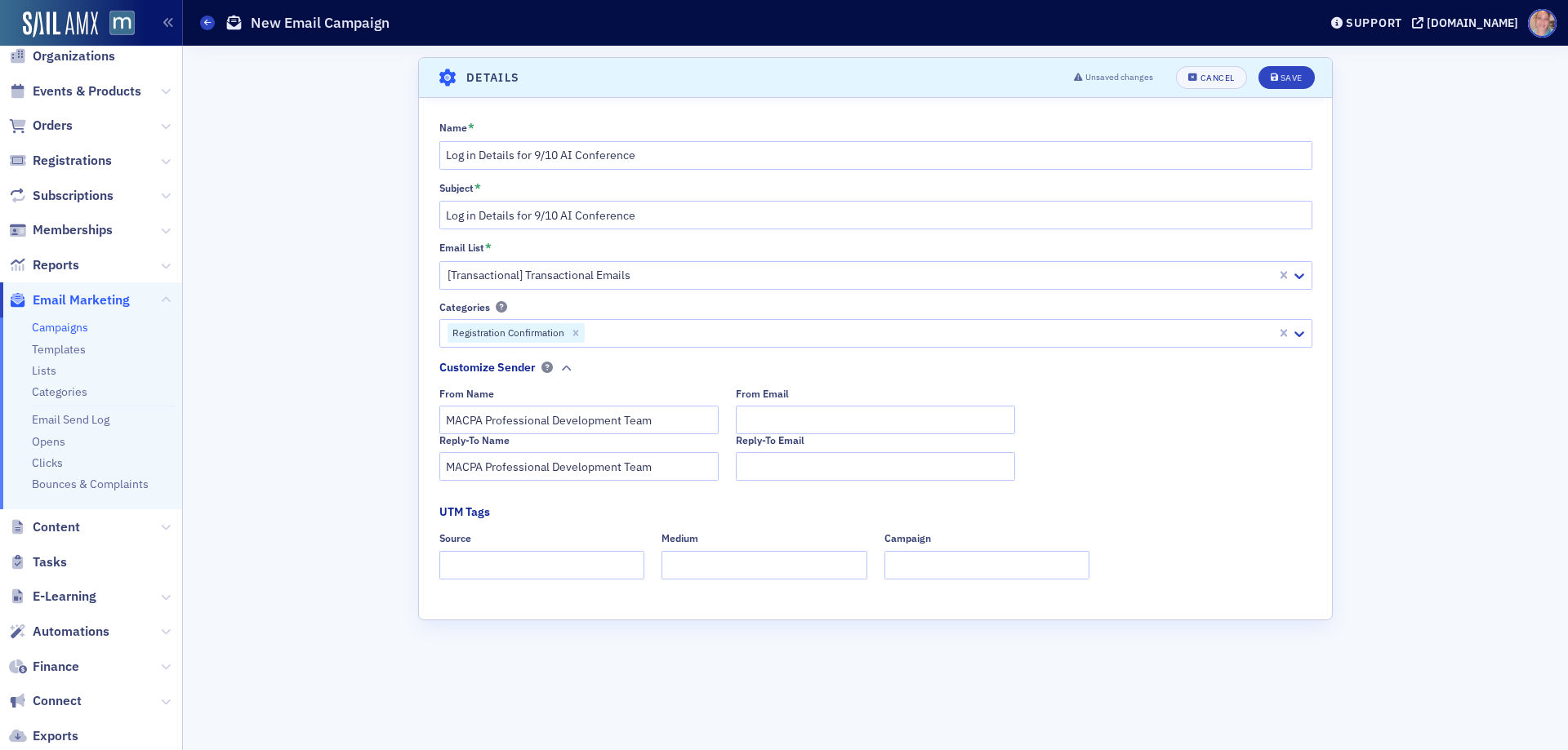
click at [834, 435] on div "Reply-To Email" at bounding box center [875, 440] width 279 height 12
click at [812, 406] on input "From Email" at bounding box center [875, 420] width 279 height 29
type input "TEA"
paste input "MACPA Professional Development Team"
type input "MACPA Professional Development Team"
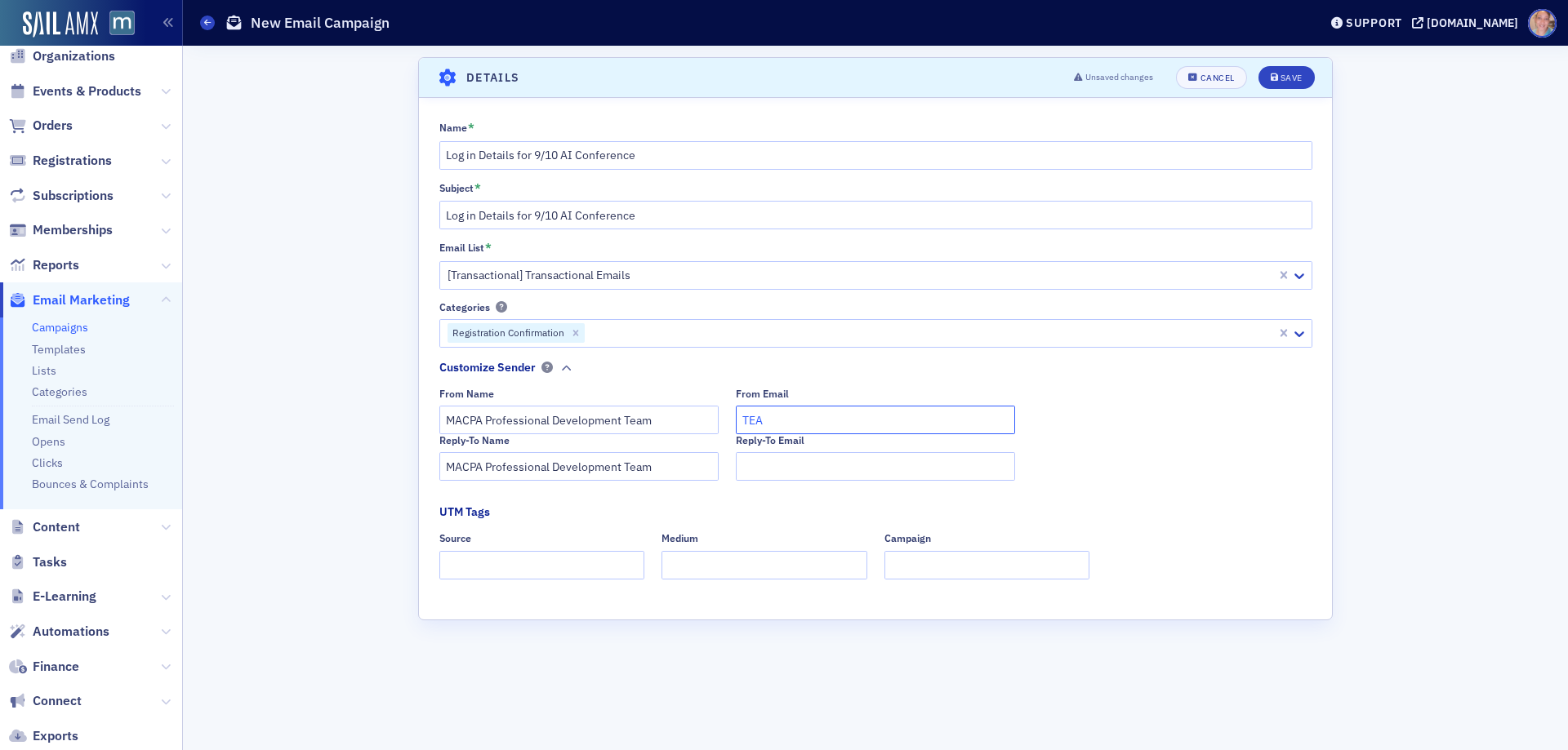
click at [786, 423] on input "TEA" at bounding box center [875, 420] width 279 height 29
type input "T"
type input "team@macpa.org"
type input "g"
type input "team@macpa.org"
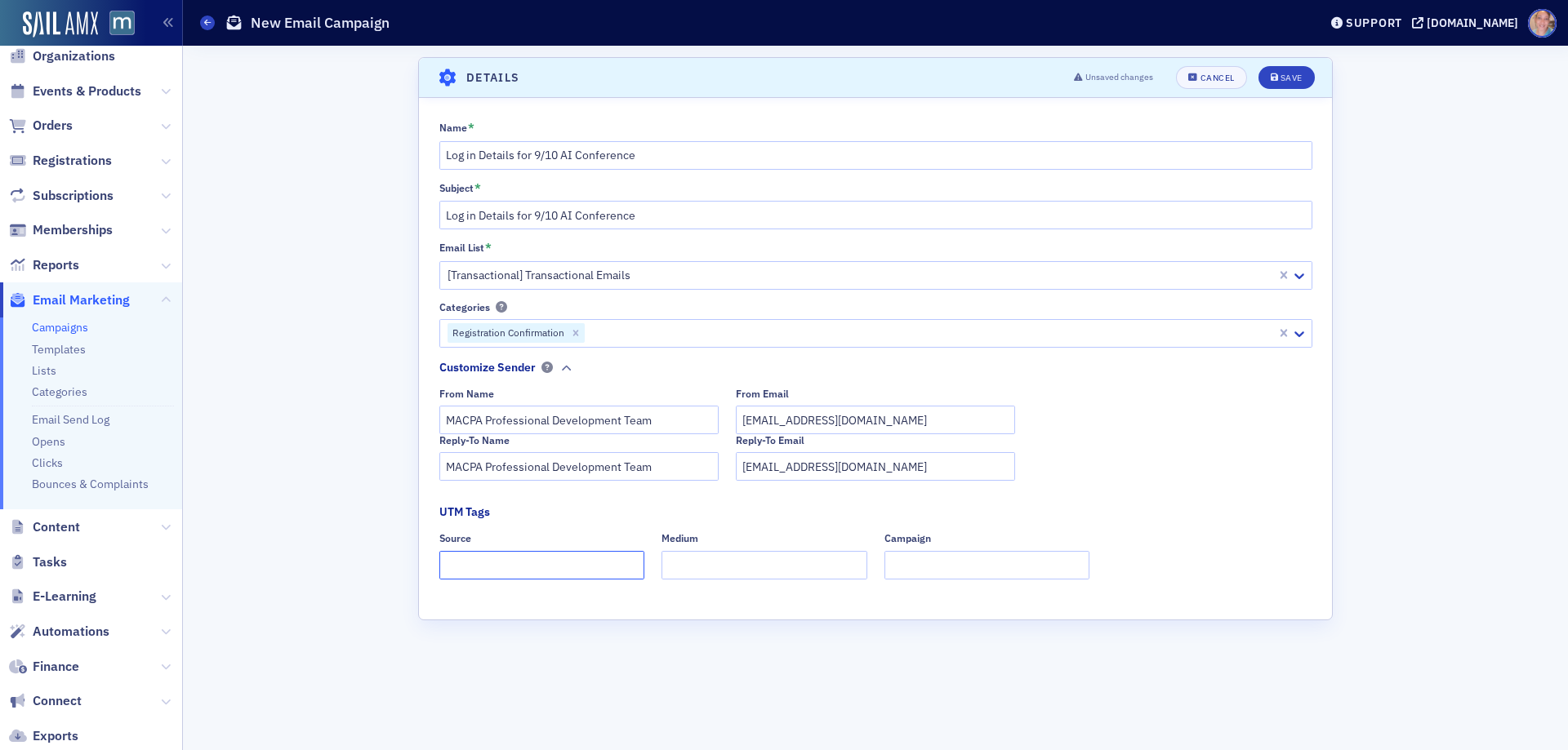
click at [512, 564] on input "Source" at bounding box center [542, 564] width 206 height 29
type input "dedicated"
type input "email"
type input "ai conference"
click at [1293, 74] on div "Save" at bounding box center [1291, 78] width 22 height 9
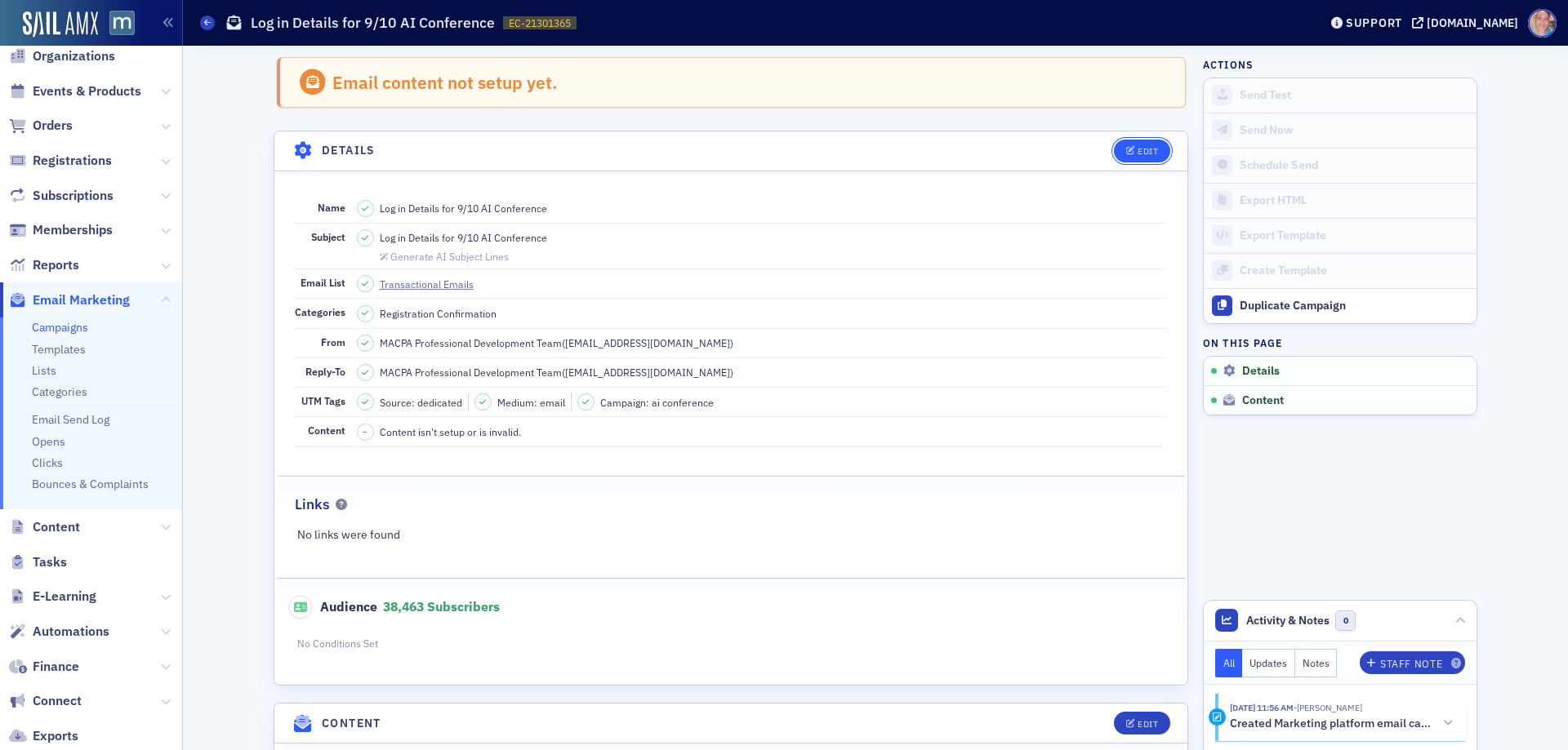
click at [1141, 144] on button "Edit" at bounding box center [1142, 151] width 57 height 23
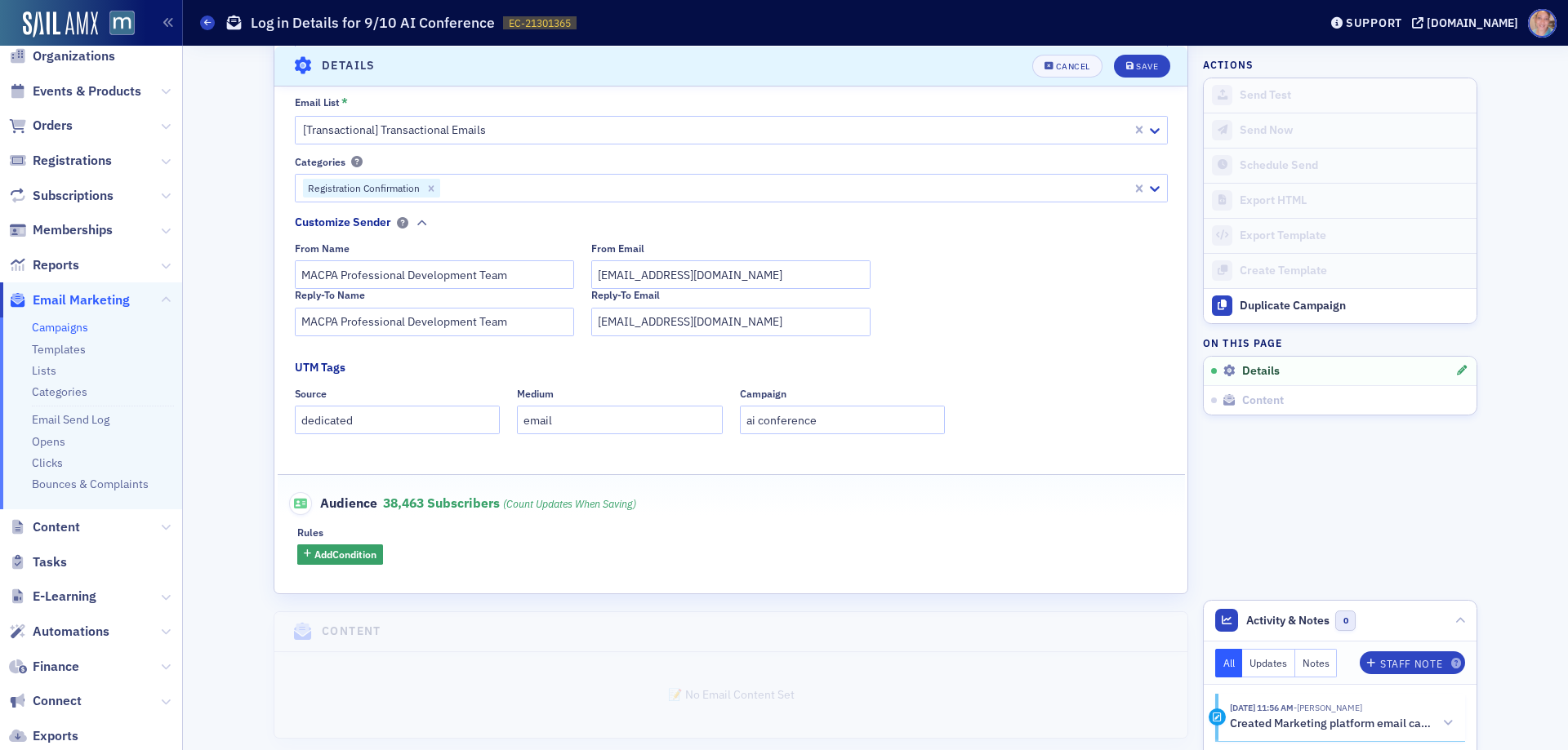
scroll to position [253, 0]
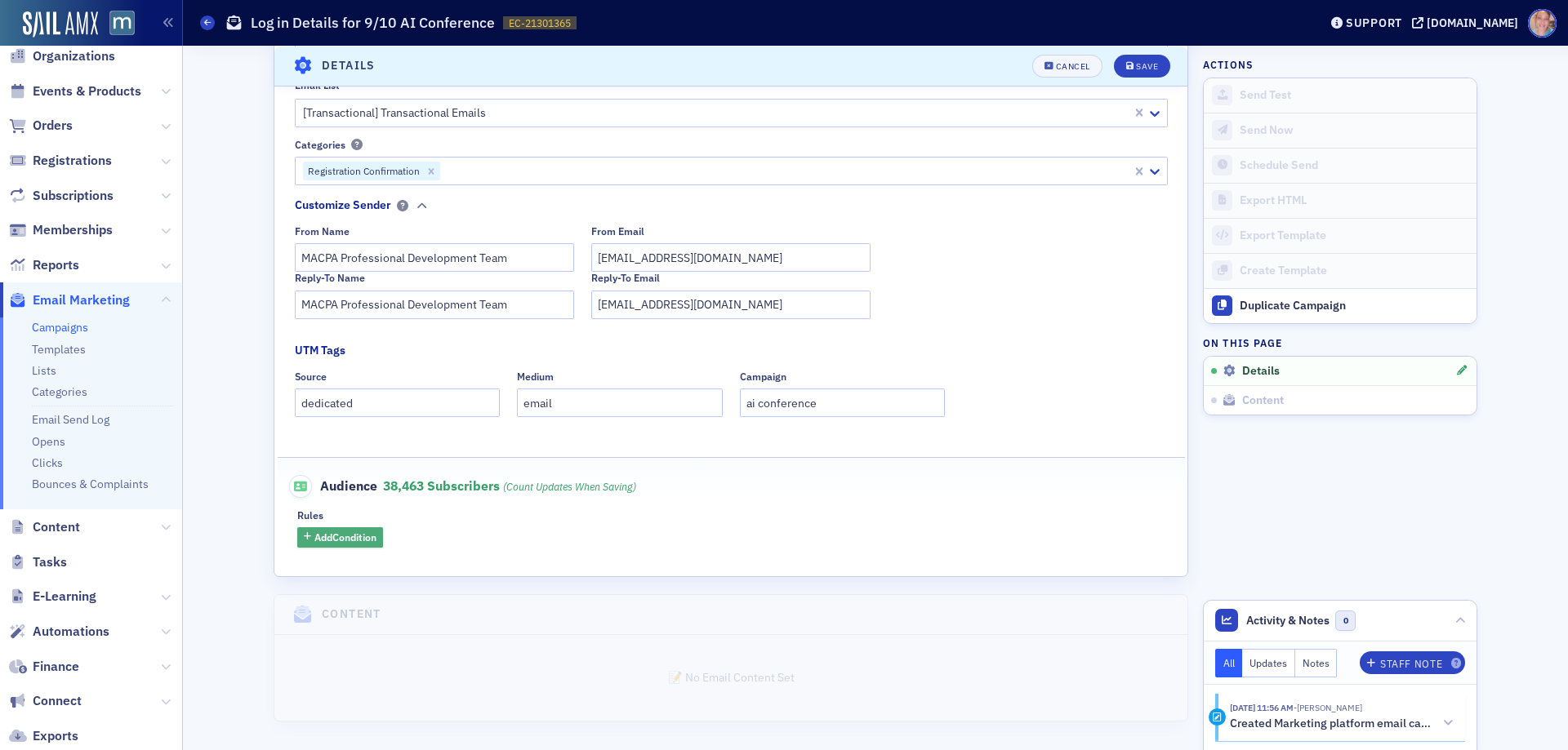
click at [360, 530] on span "Add Condition" at bounding box center [345, 537] width 62 height 15
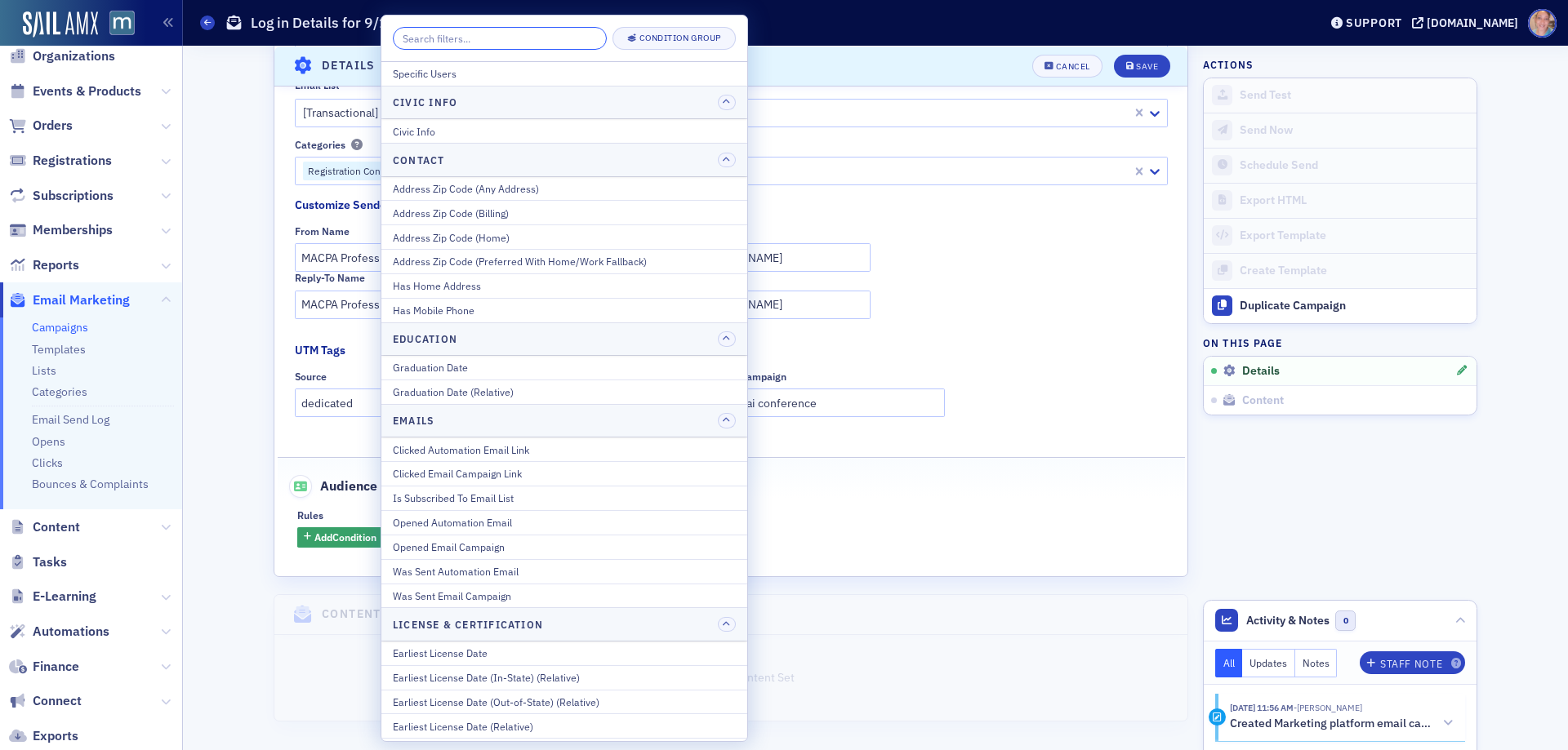
click at [479, 37] on input "search" at bounding box center [499, 38] width 214 height 23
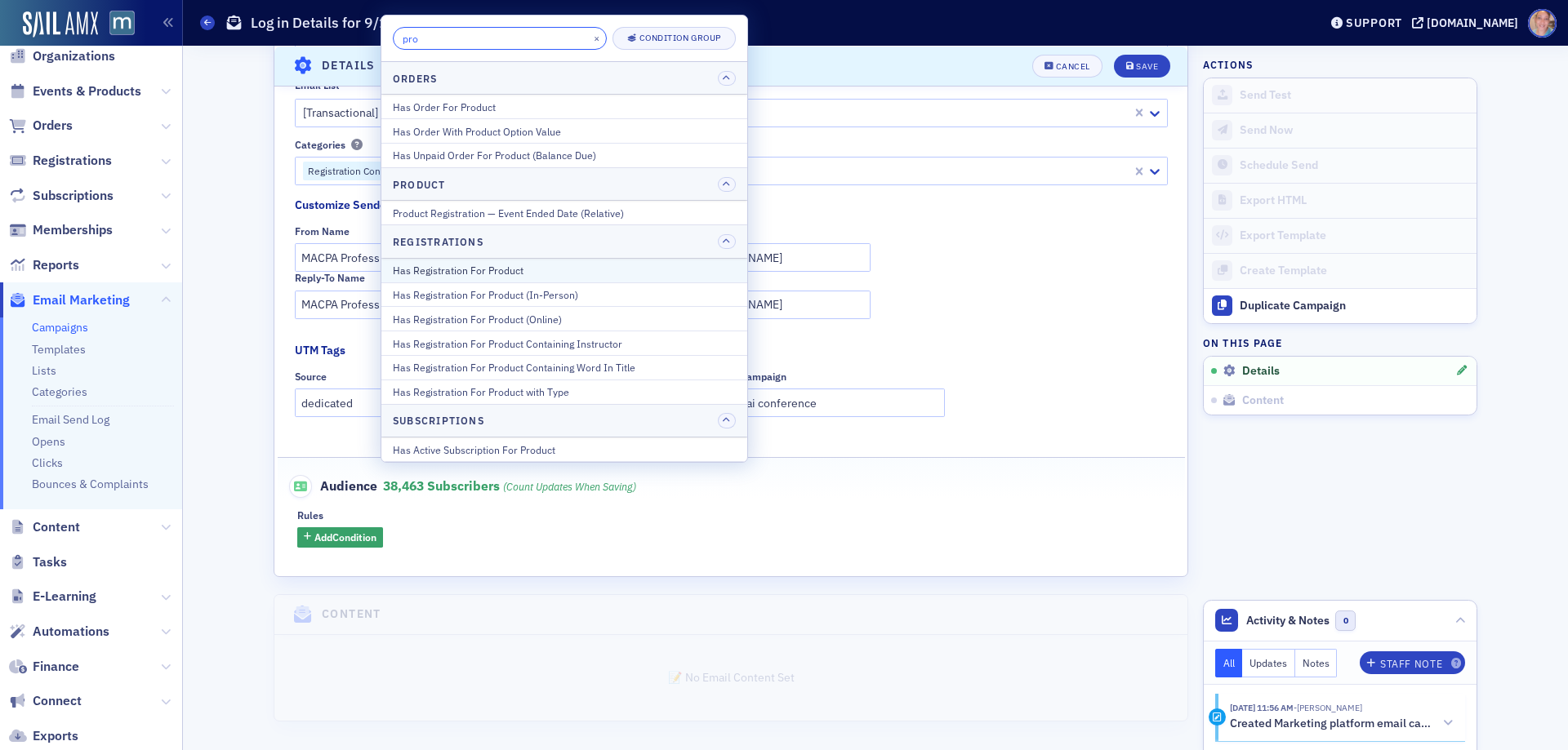
type input "pro"
click at [501, 271] on div "Has Registration For Product" at bounding box center [564, 270] width 343 height 15
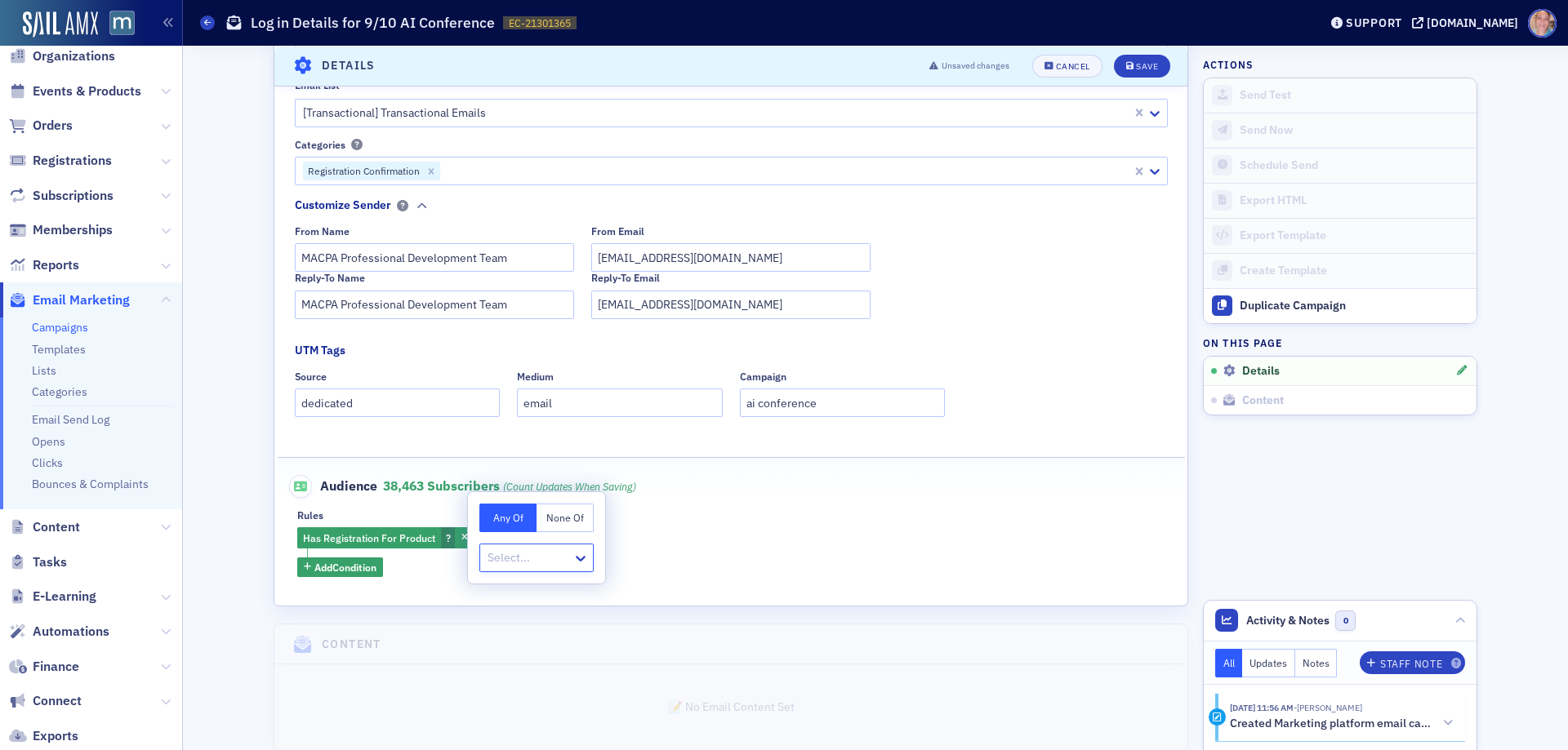
type input "EVT-21149392"
click at [623, 595] on span "AI Conference (in partnership with GWSCPA) [[DATE] 8:00am]" at bounding box center [647, 594] width 314 height 17
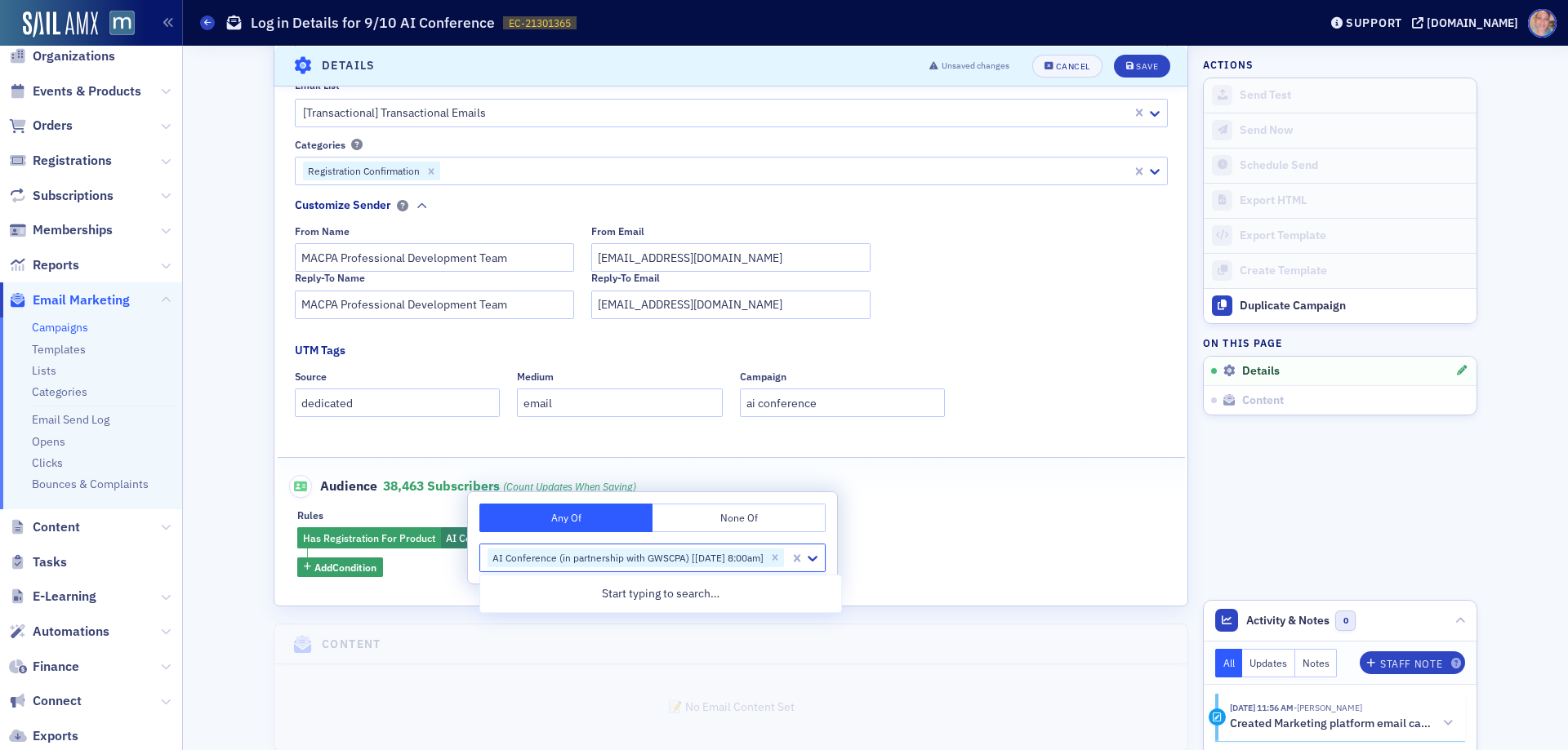
click at [1061, 521] on div "Rules" at bounding box center [730, 516] width 867 height 12
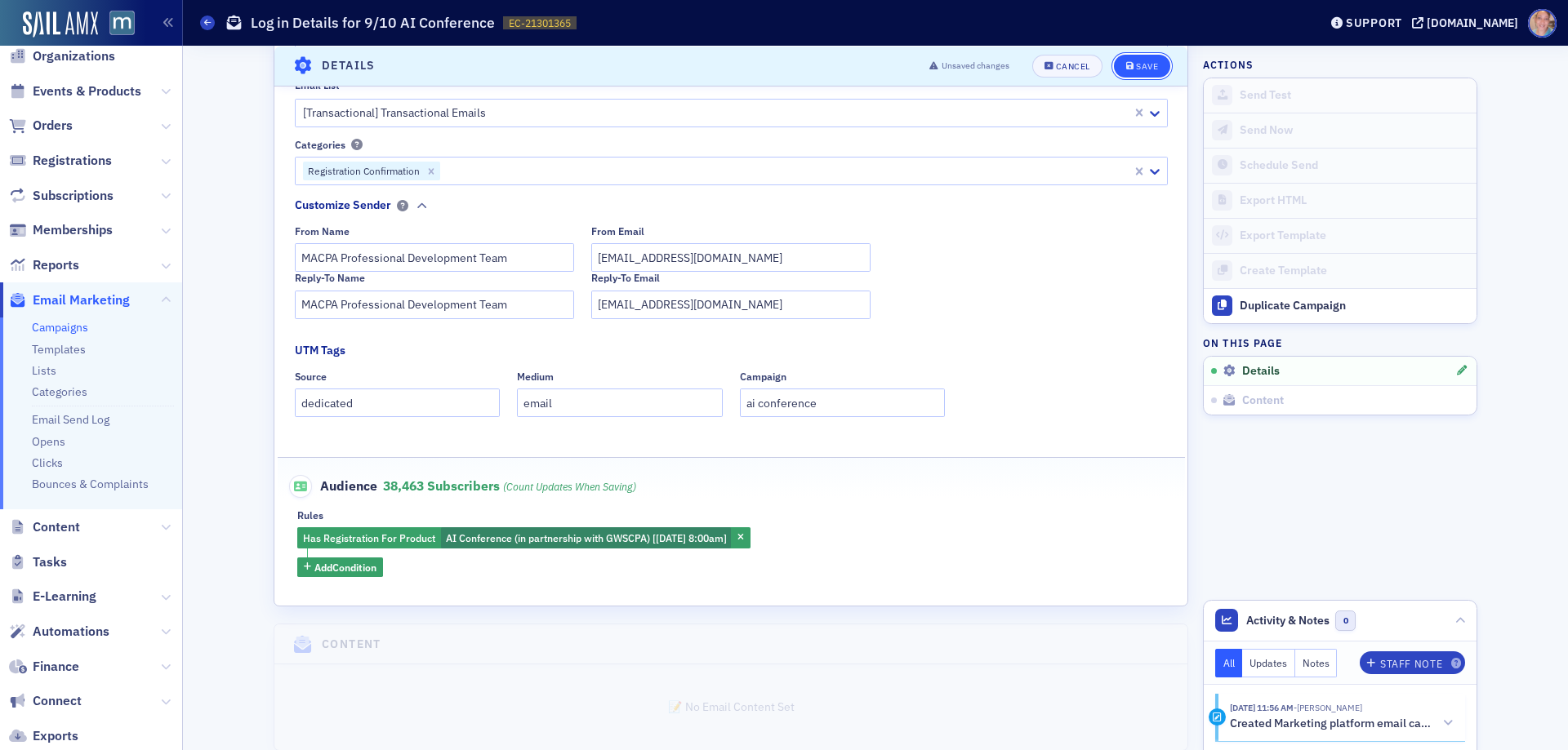
click at [1136, 66] on div "Save" at bounding box center [1146, 65] width 22 height 9
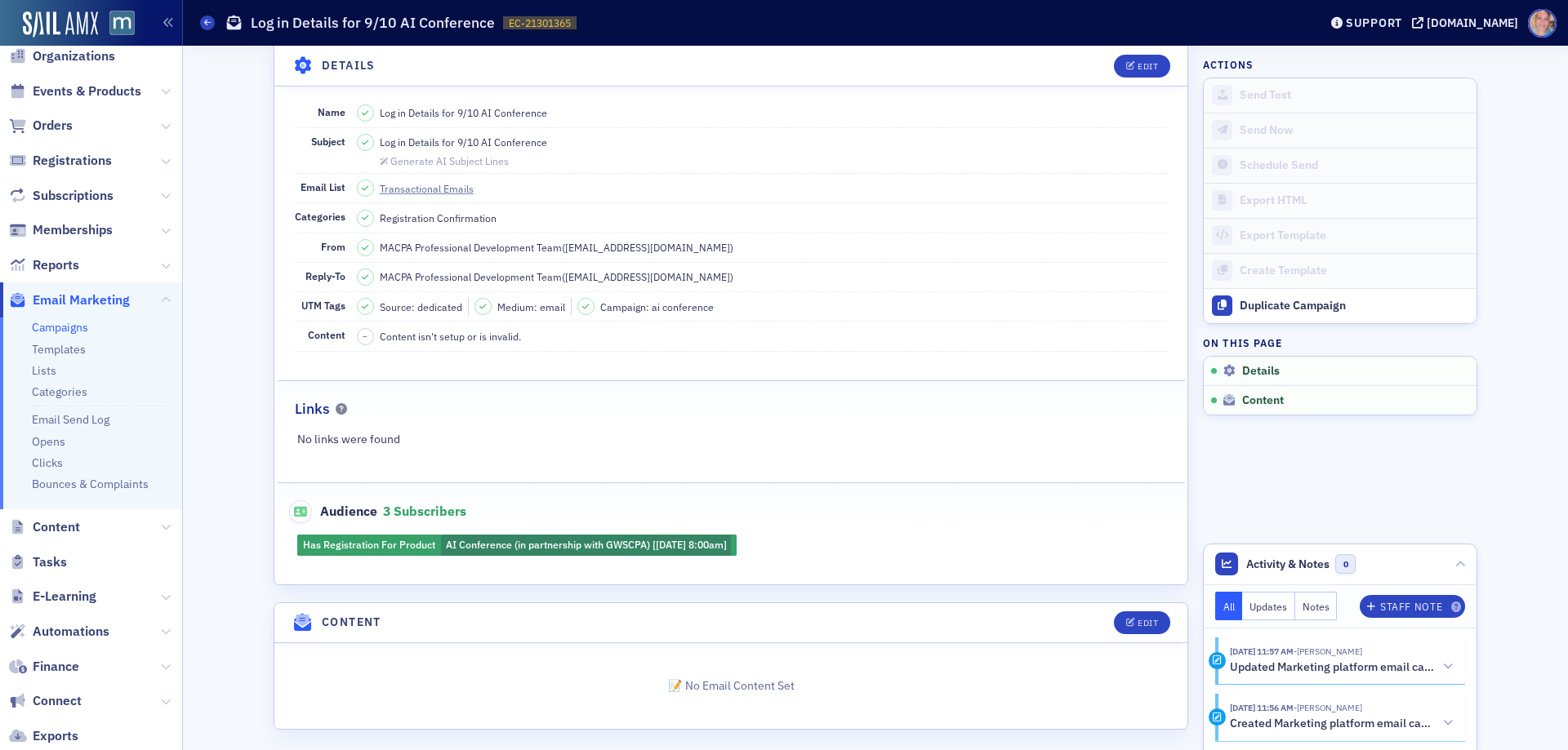
scroll to position [104, 0]
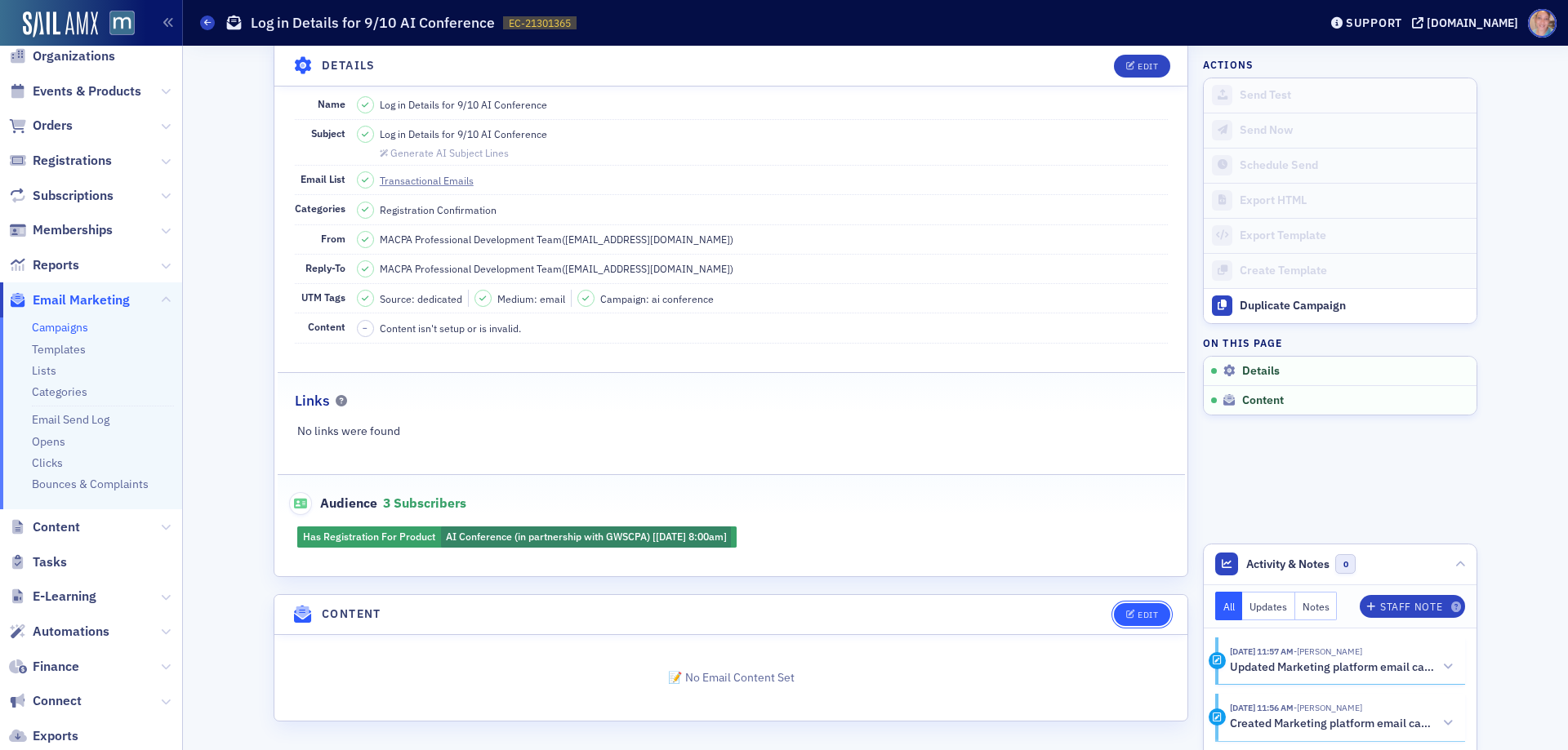
click at [1126, 617] on icon "button" at bounding box center [1130, 615] width 10 height 9
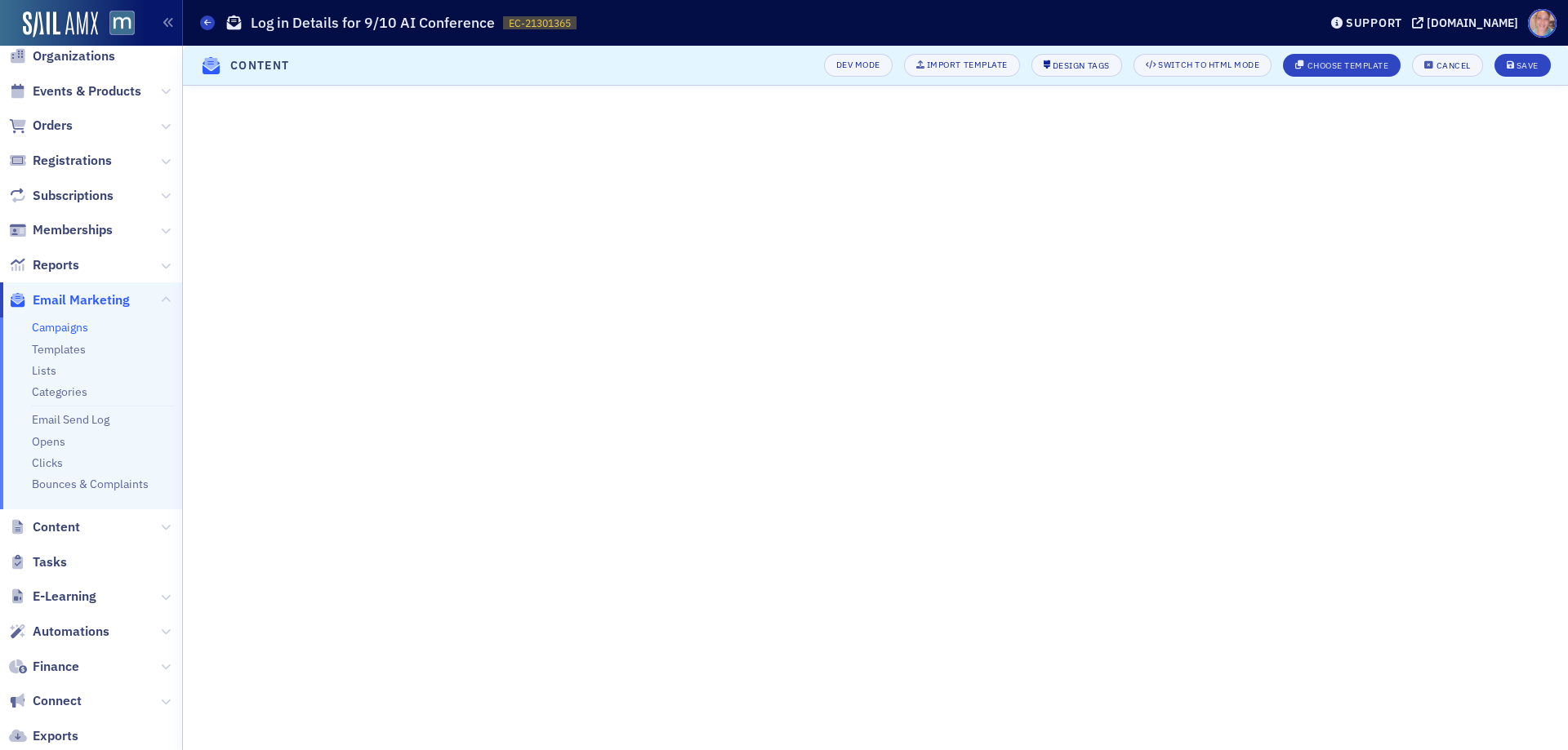
scroll to position [0, 0]
click at [1532, 61] on div "Save" at bounding box center [1527, 65] width 22 height 9
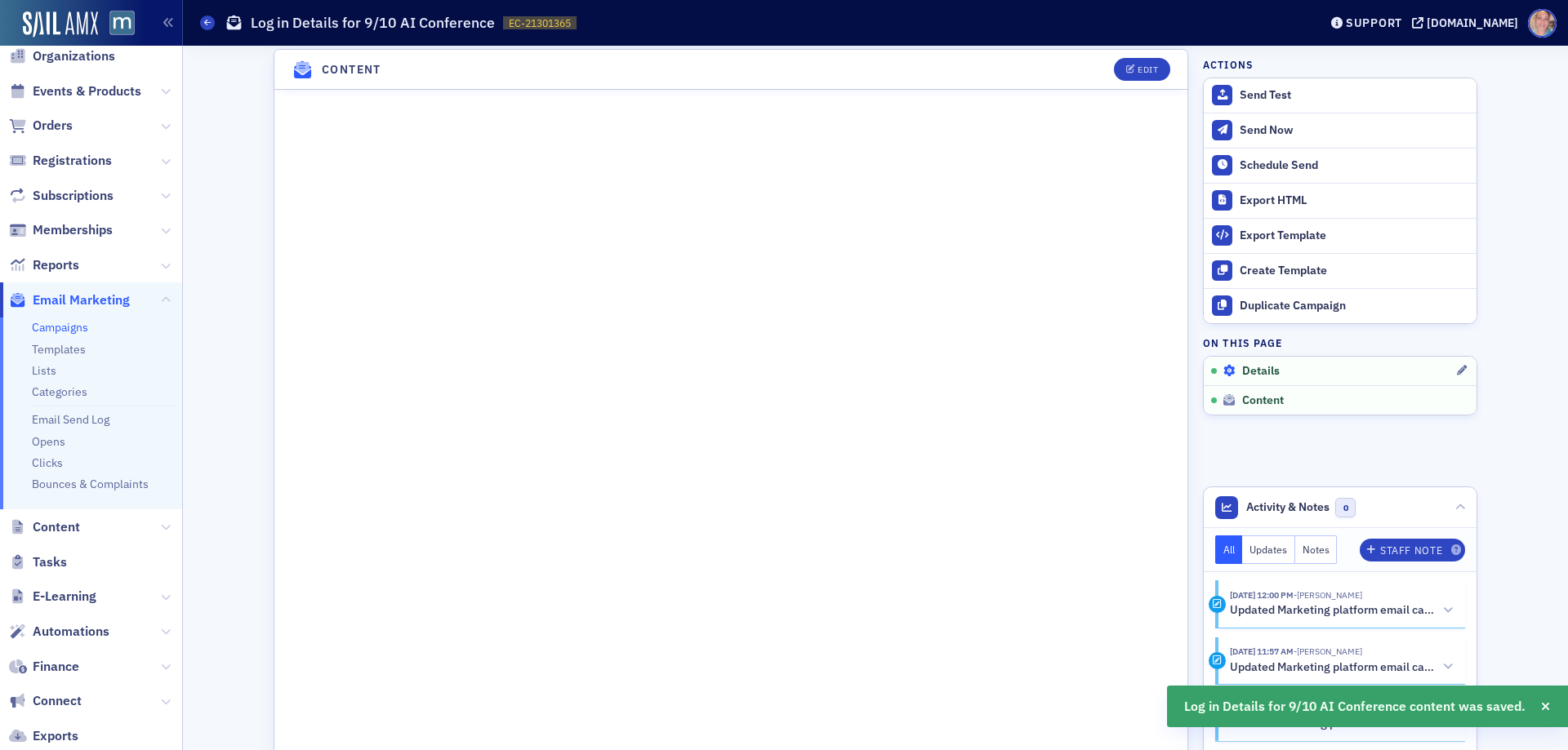
scroll to position [802, 0]
click at [1137, 71] on div "Edit" at bounding box center [1147, 65] width 20 height 9
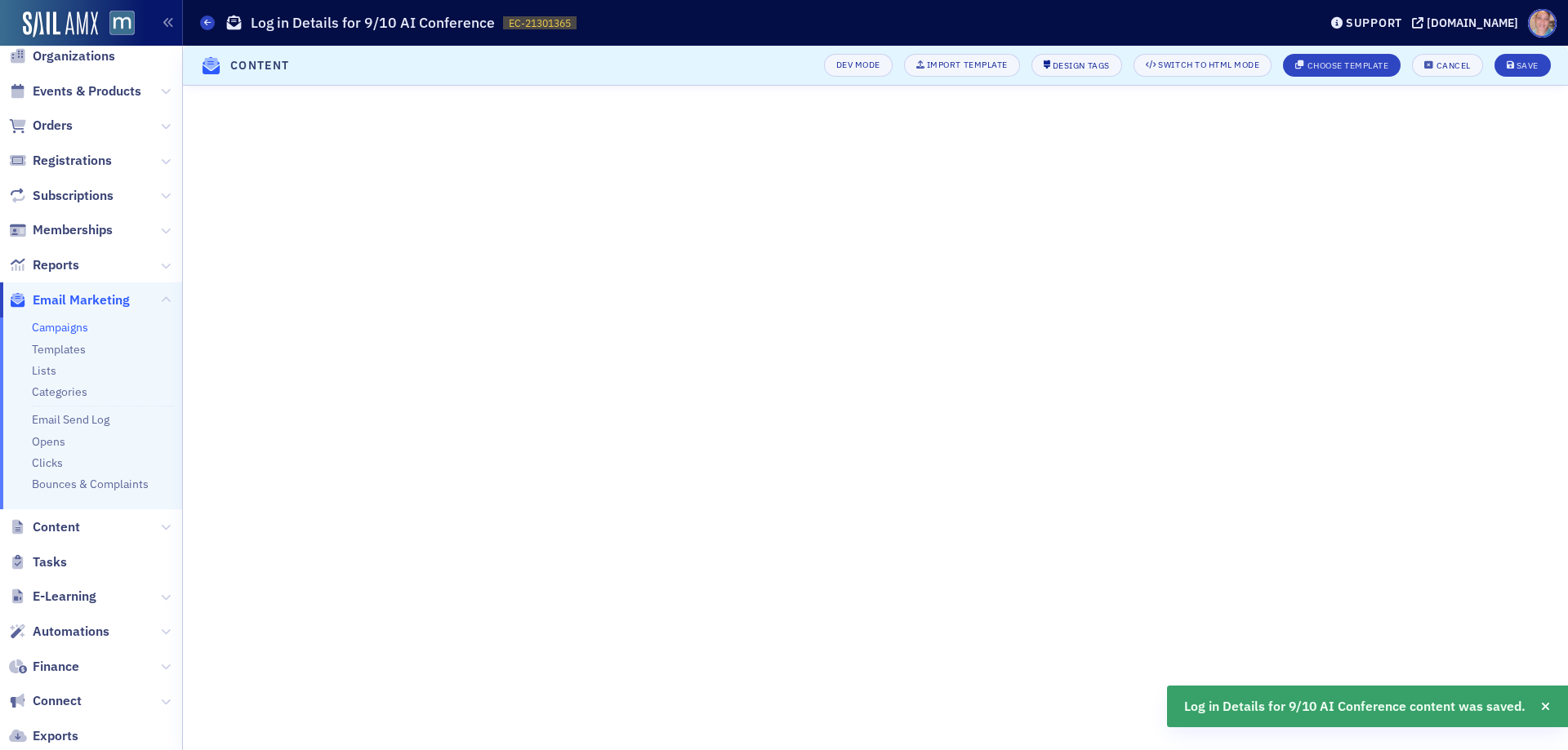
scroll to position [118, 0]
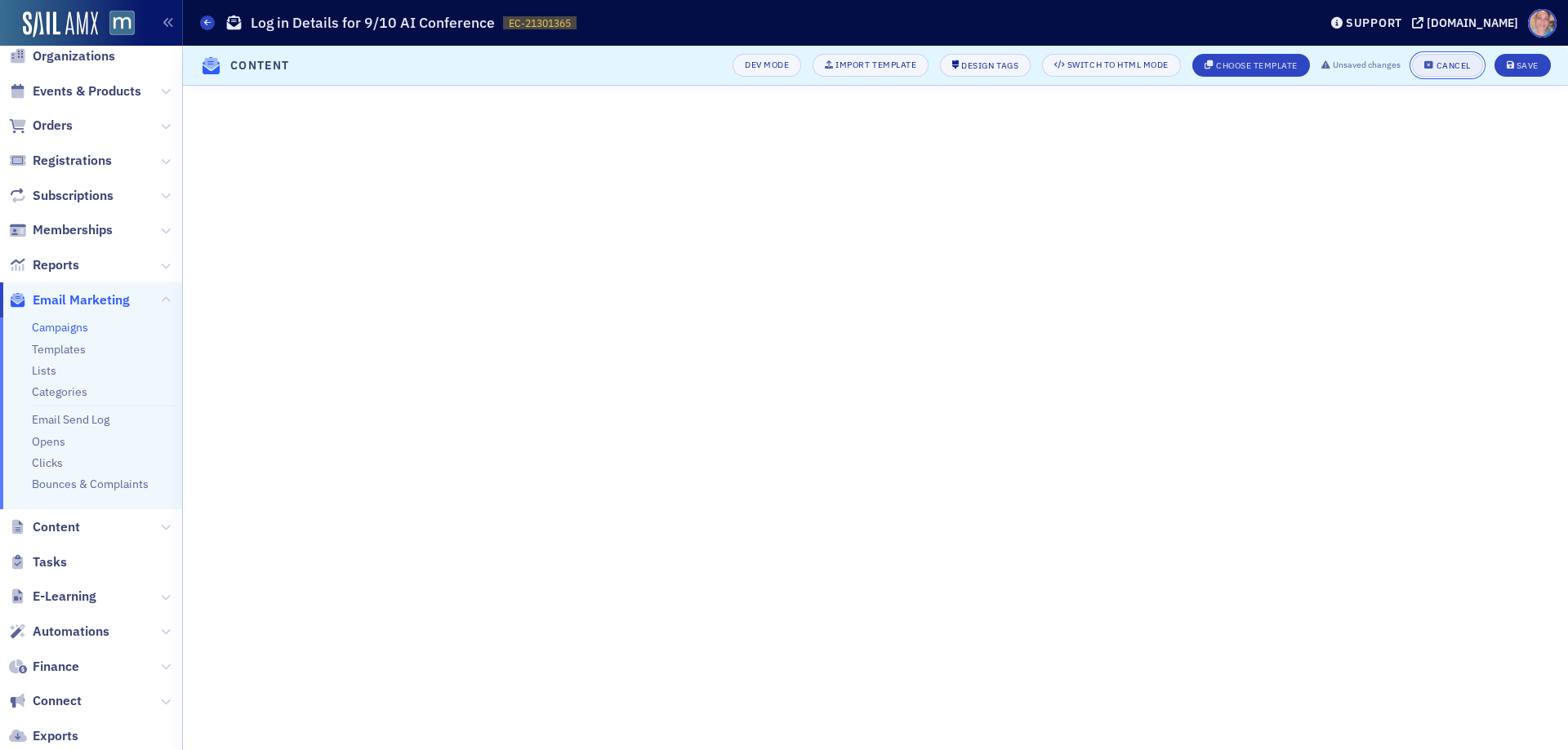
click at [1449, 66] on div "Cancel" at bounding box center [1453, 65] width 34 height 9
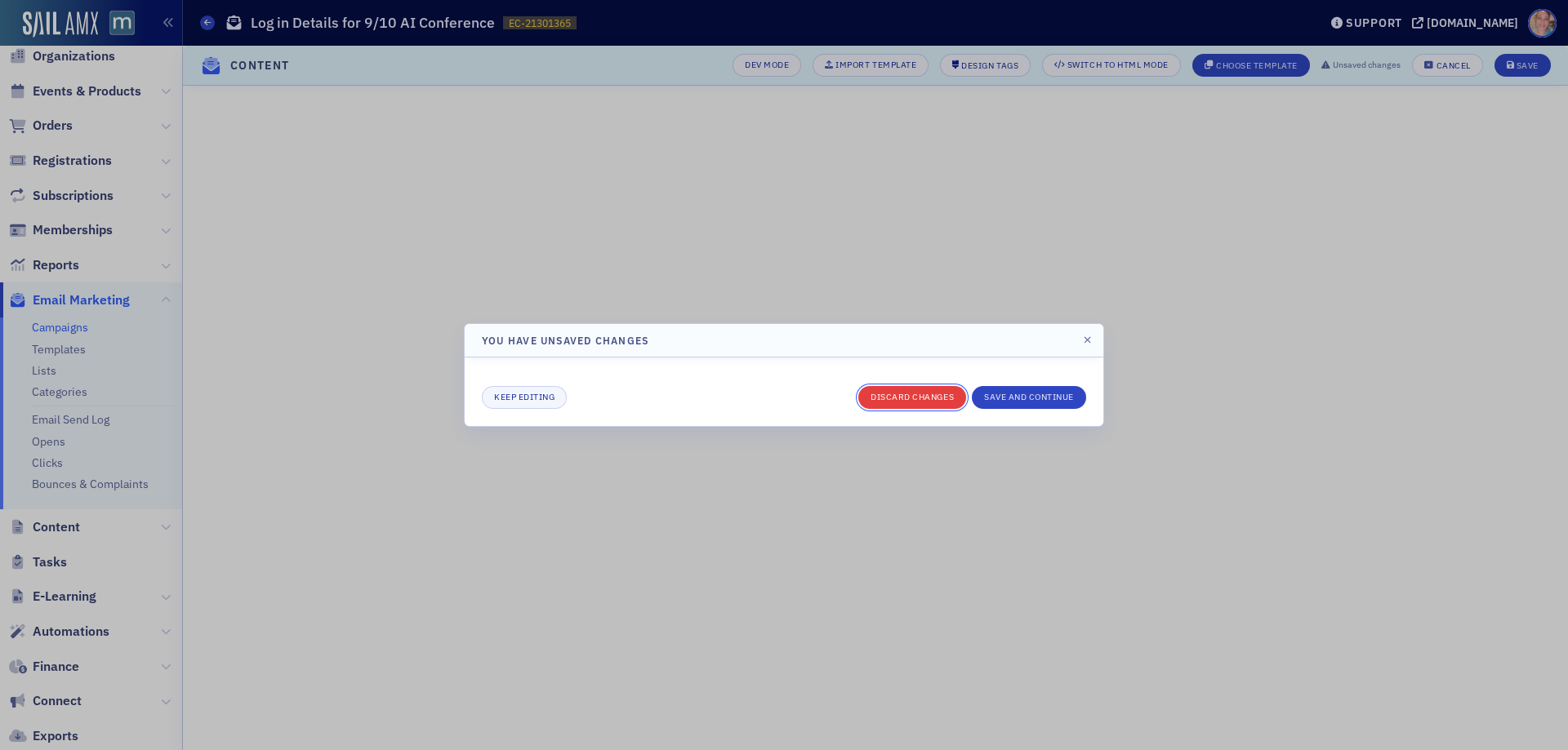
click at [905, 404] on button "Discard changes" at bounding box center [913, 397] width 108 height 23
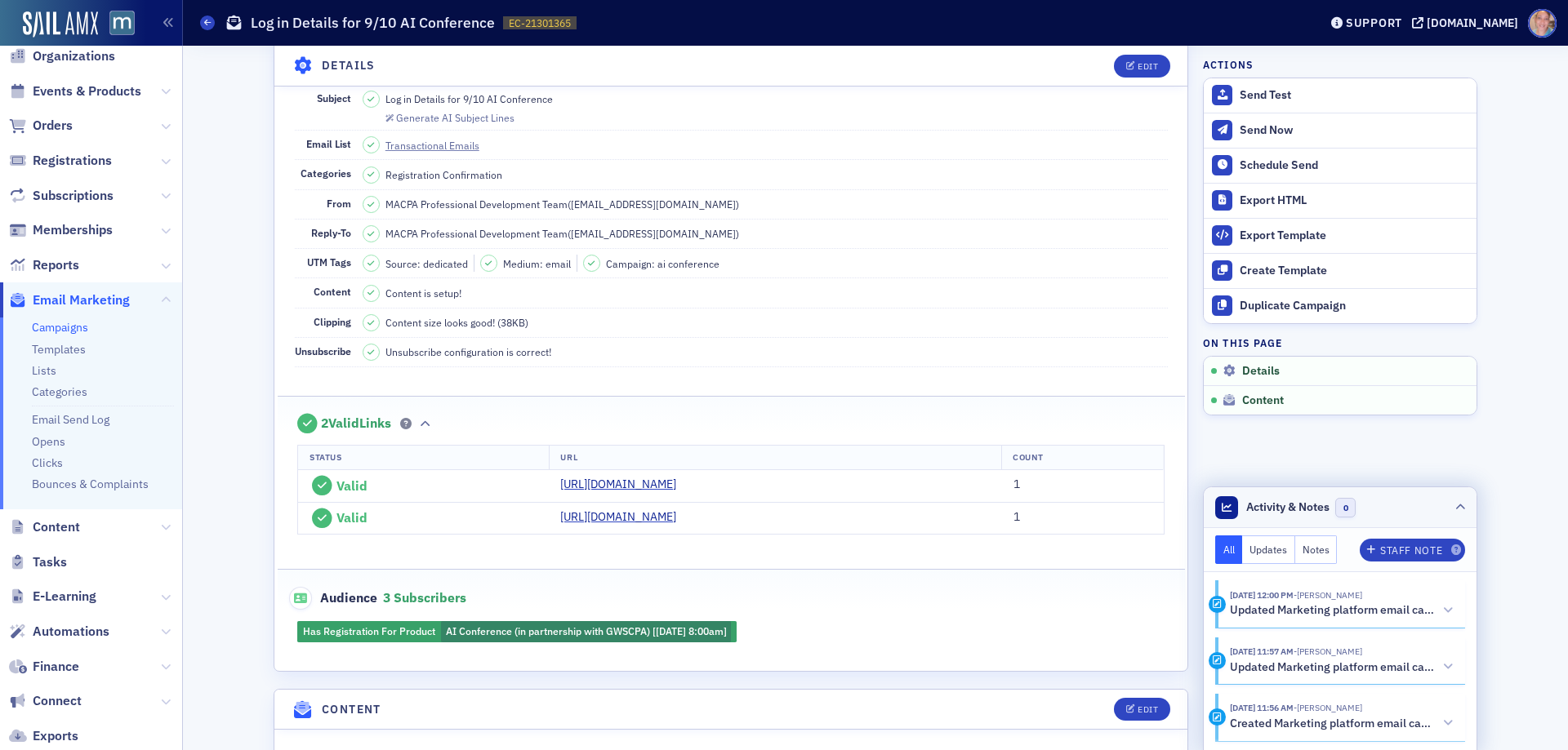
scroll to position [110, 0]
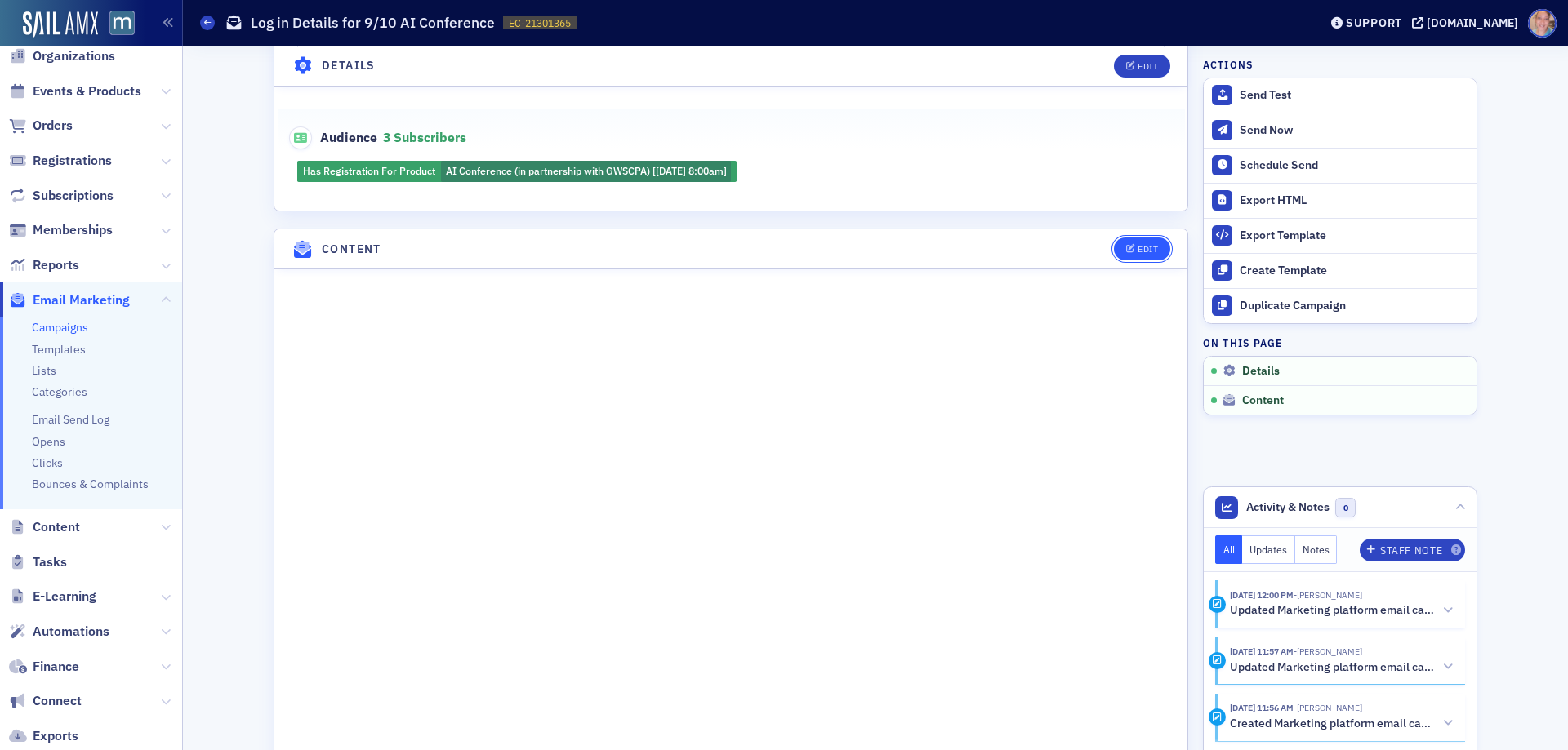
click at [1126, 253] on icon "button" at bounding box center [1130, 249] width 10 height 9
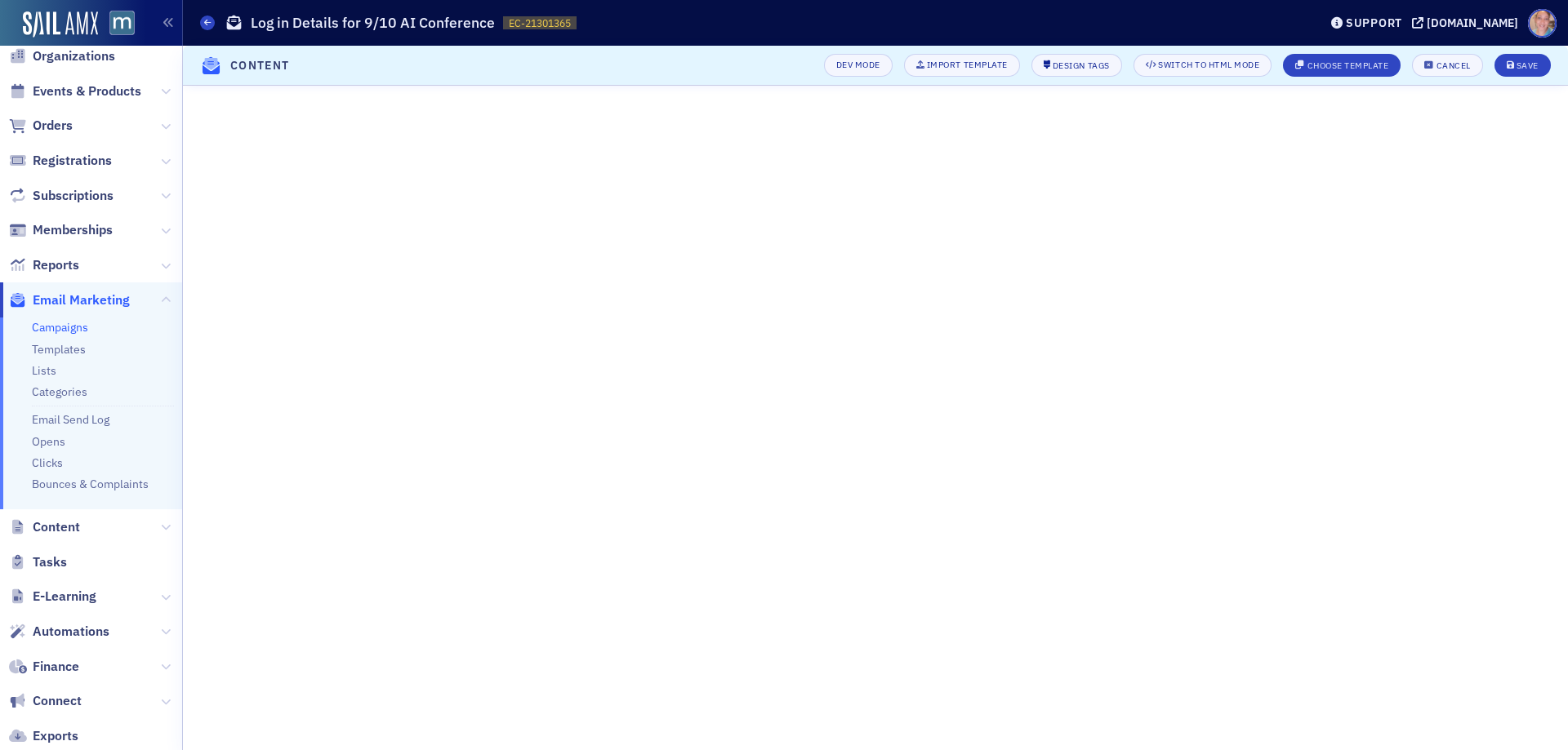
scroll to position [118, 0]
click at [1520, 65] on div "Save" at bounding box center [1527, 65] width 22 height 9
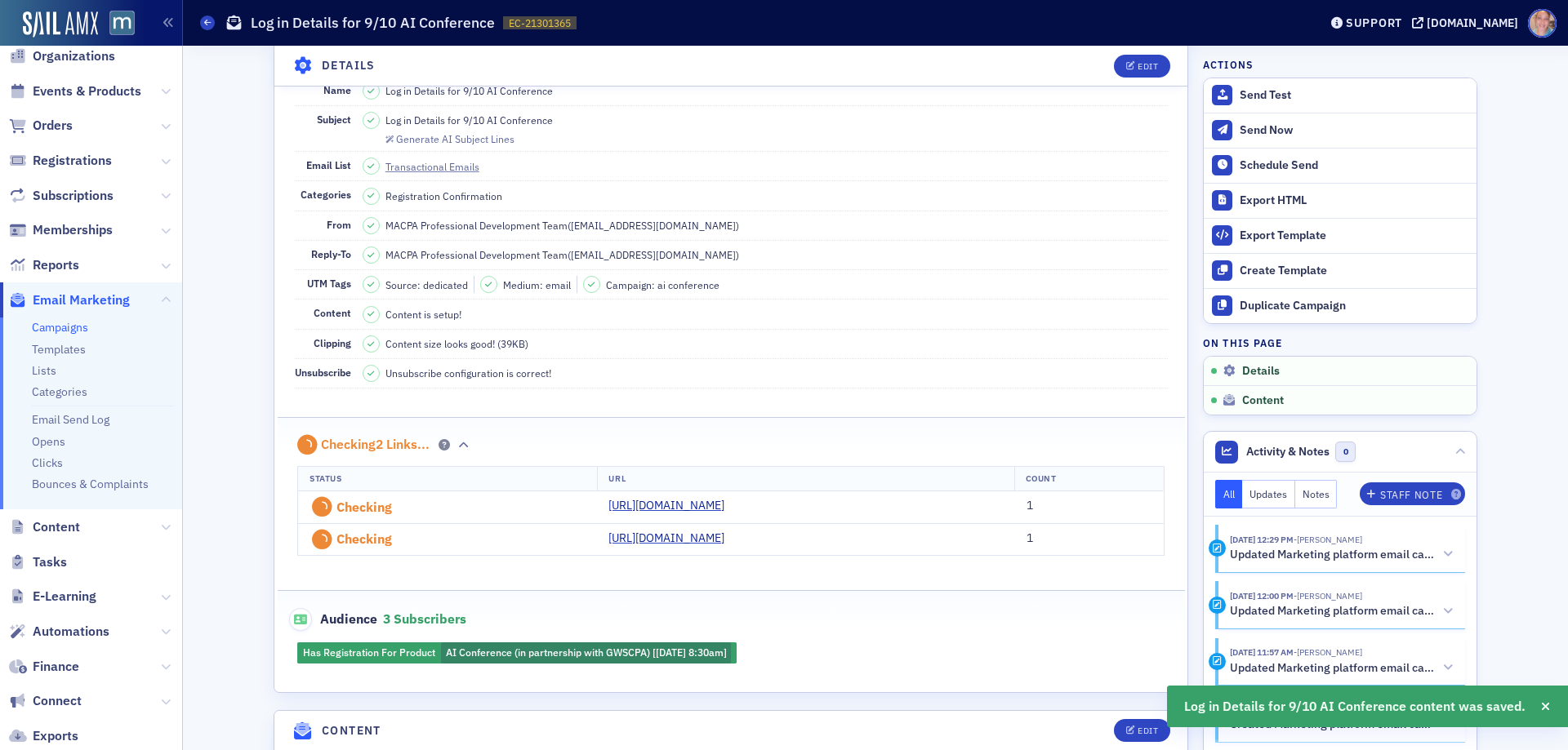
scroll to position [802, 0]
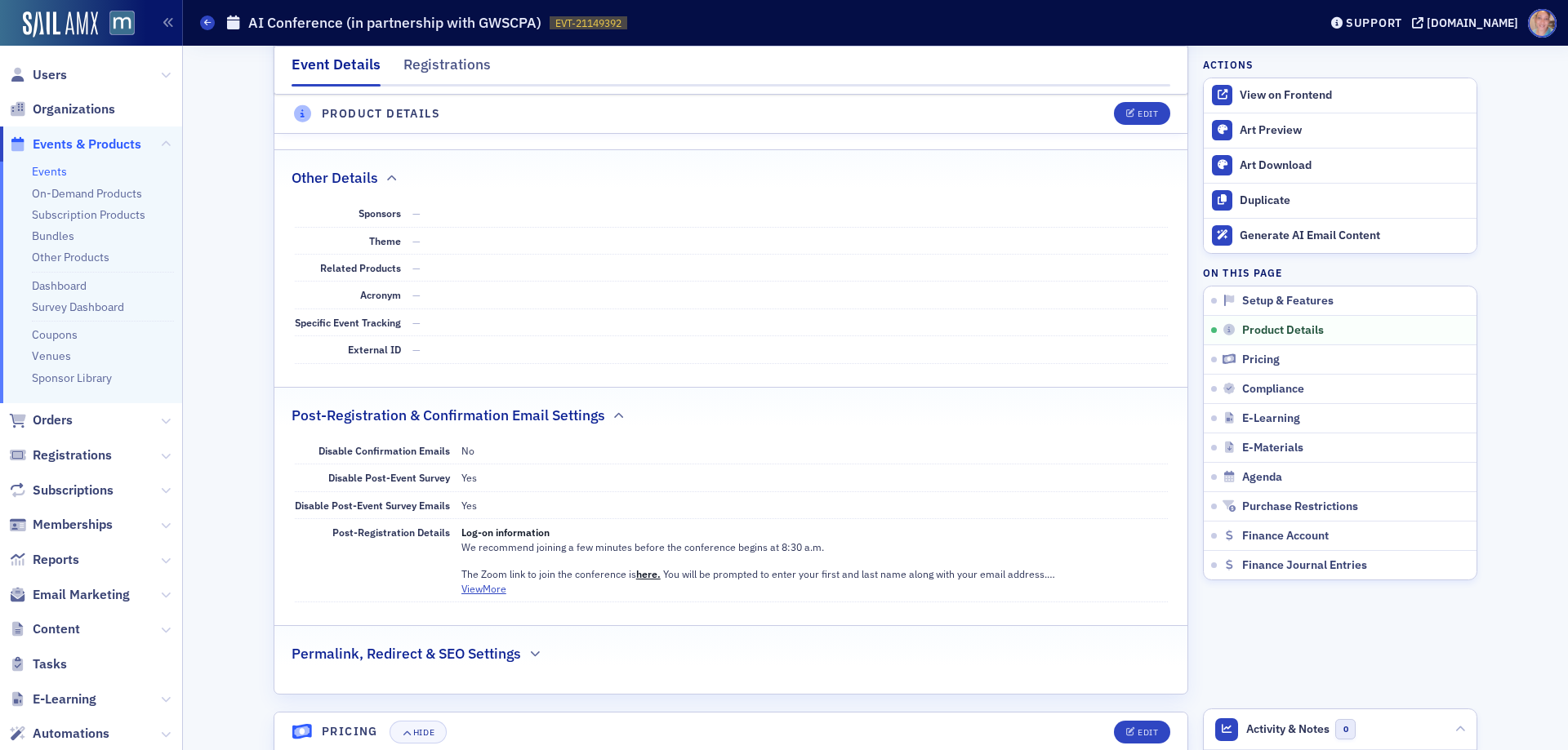
scroll to position [816, 0]
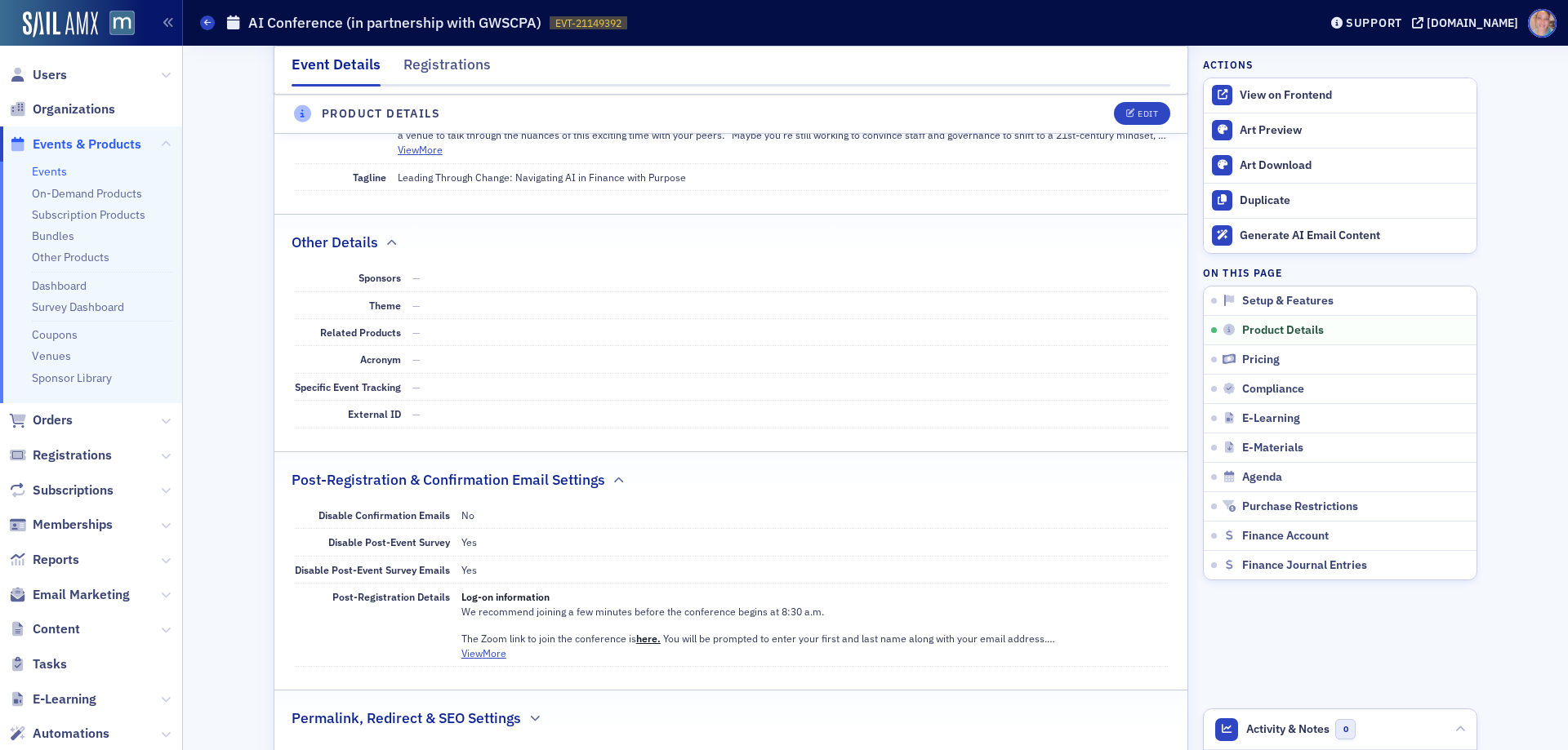
click at [488, 652] on button "View More" at bounding box center [484, 652] width 45 height 15
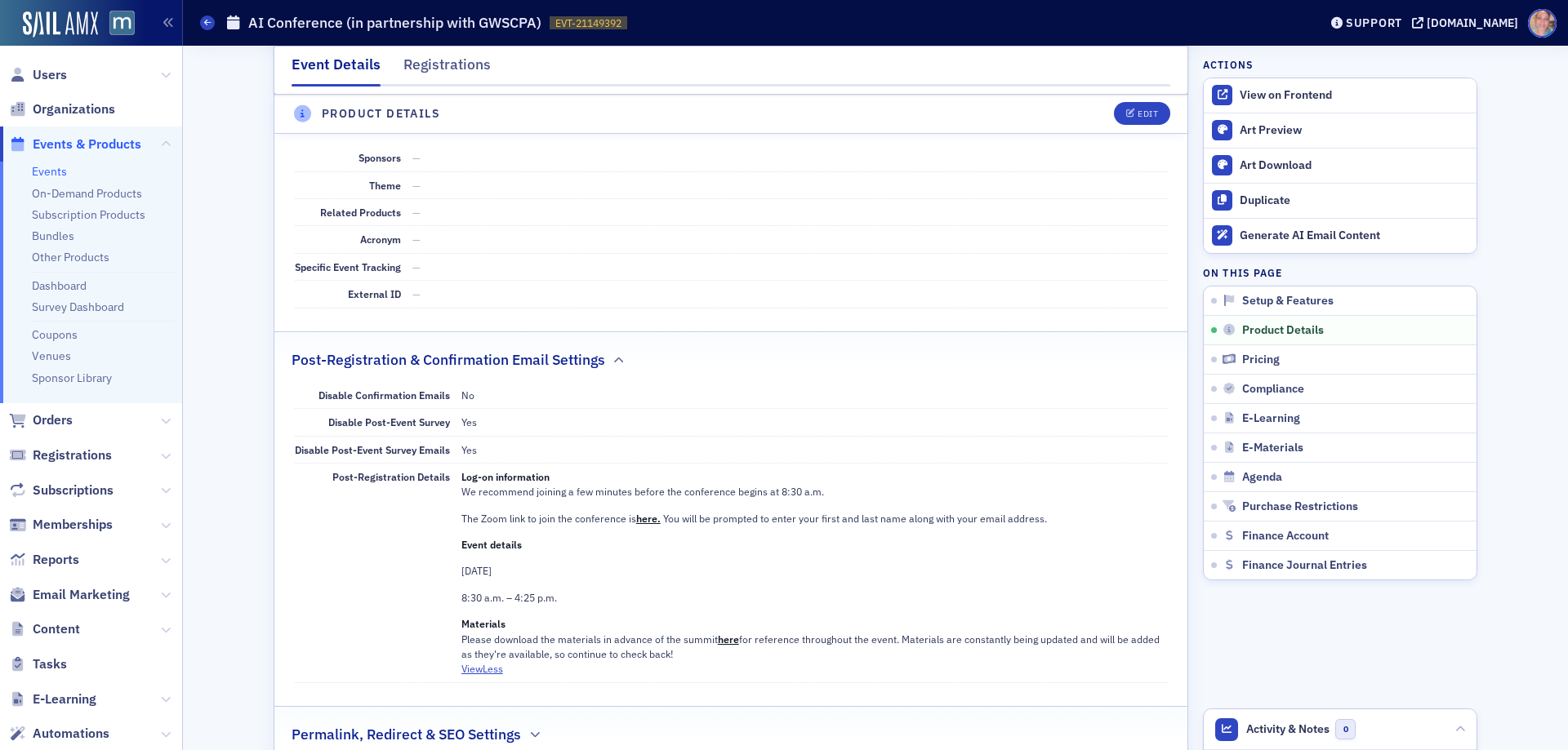
scroll to position [1061, 0]
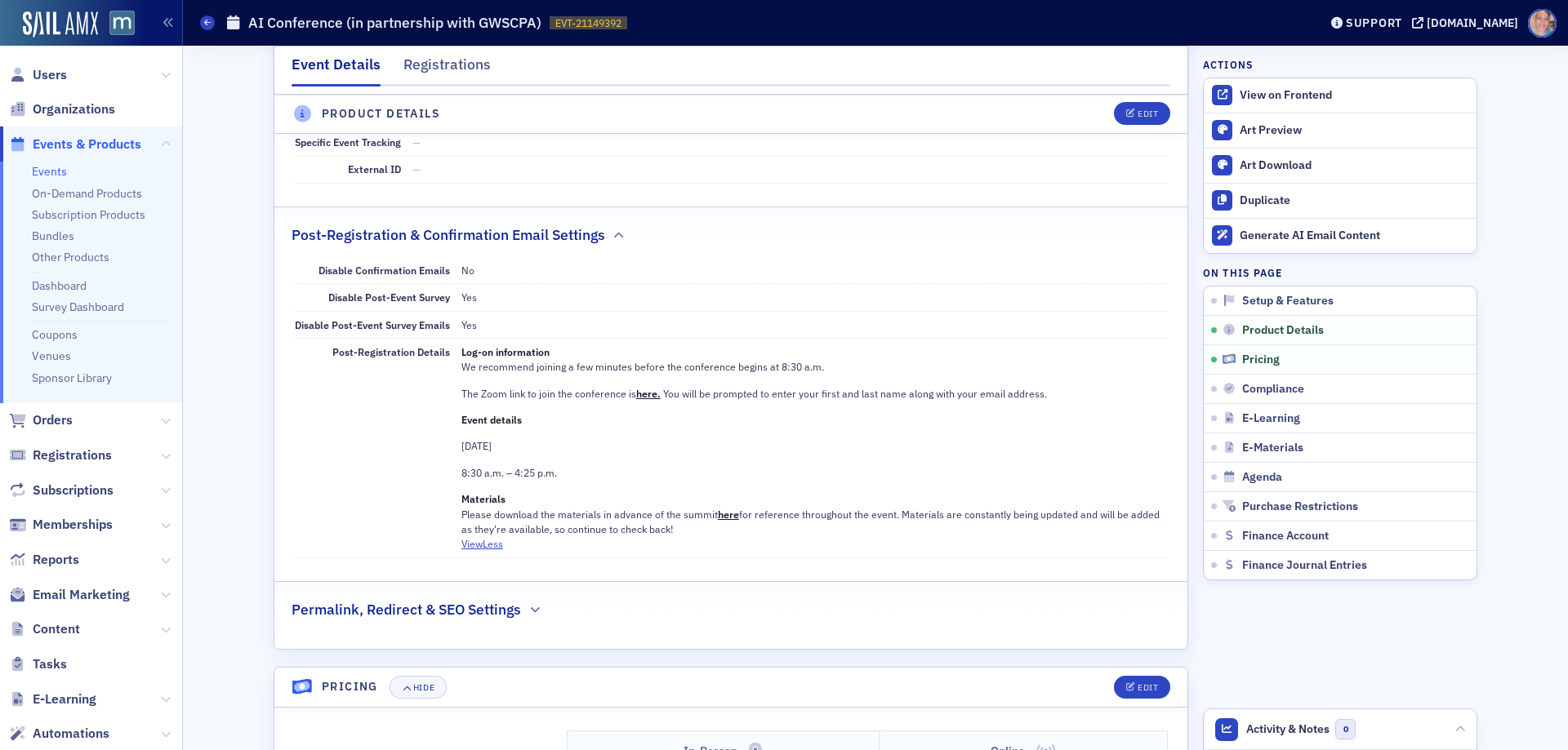
drag, startPoint x: 682, startPoint y: 530, endPoint x: 458, endPoint y: 350, distance: 287.4
click at [461, 350] on div "Log-on information We recommend joining a few minutes before the conference beg…" at bounding box center [814, 440] width 706 height 192
copy div "Log-on information We recommend joining a few minutes before the conference beg…"
click at [229, 228] on div "Event Details Registrations E-Learning has not been set up. Setup & Features Ed…" at bounding box center [875, 666] width 1362 height 3362
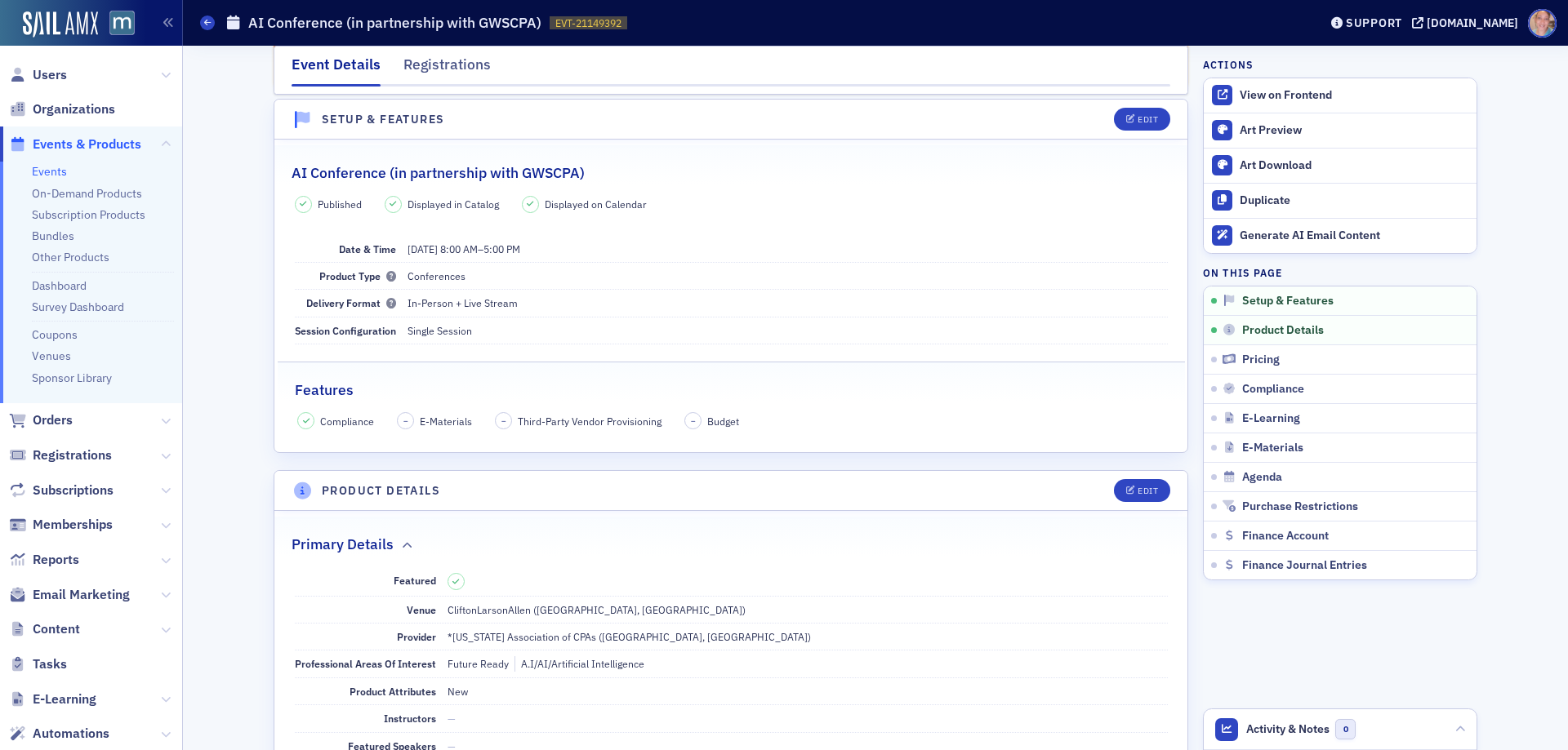
scroll to position [0, 0]
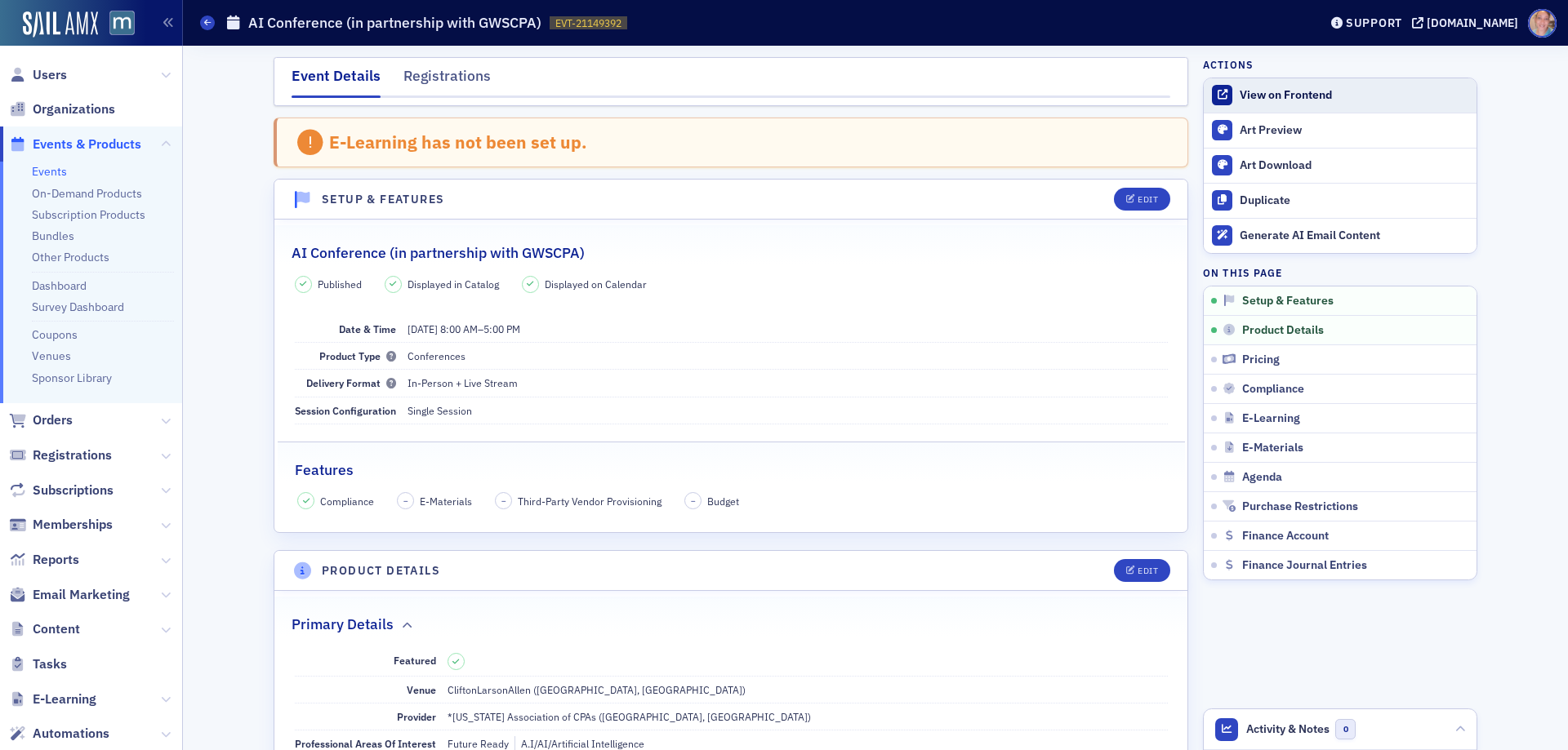
click at [1276, 94] on div "View on Frontend" at bounding box center [1354, 95] width 228 height 15
click at [411, 252] on h2 "AI Conference (in partnership with GWSCPA)" at bounding box center [438, 253] width 293 height 21
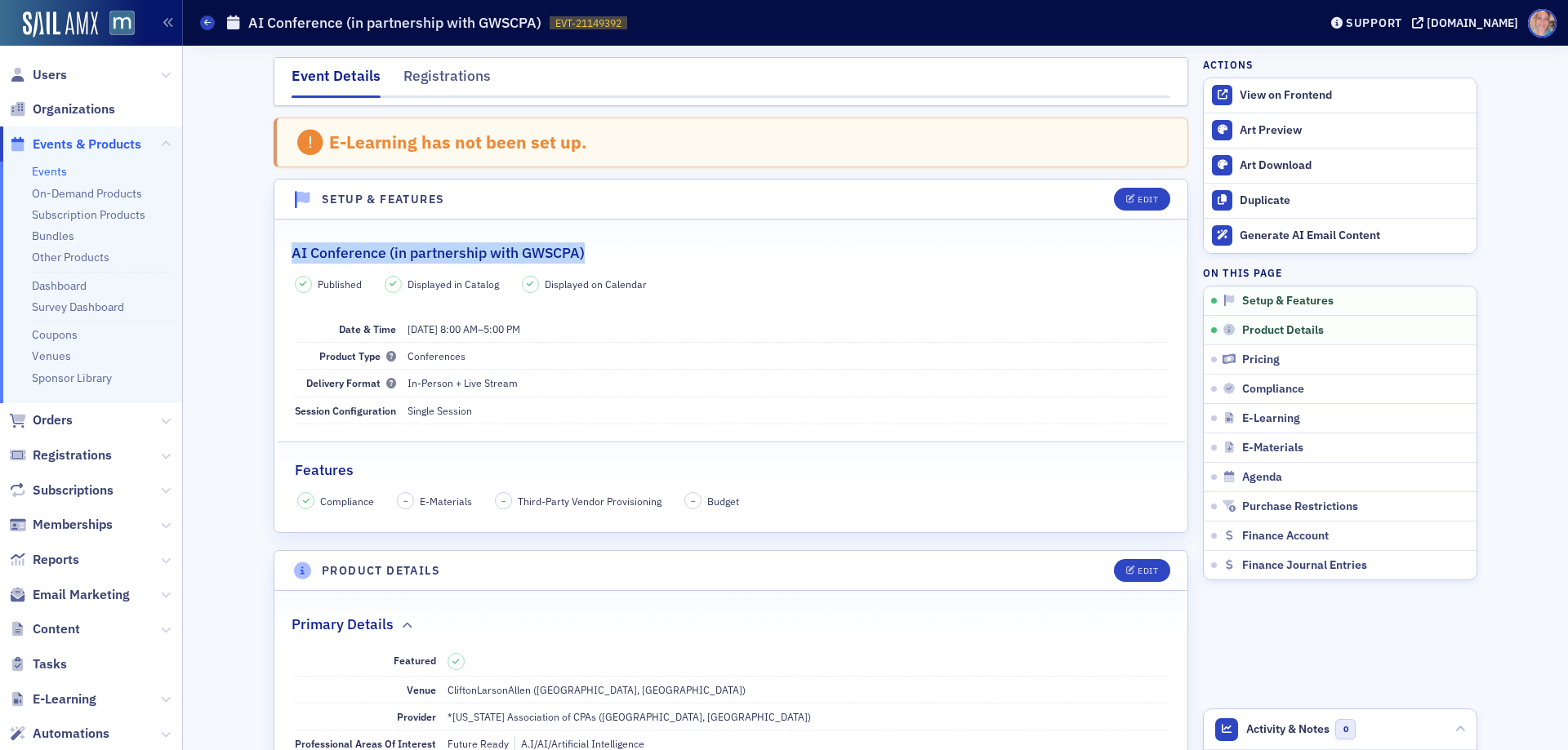
click at [411, 251] on h2 "AI Conference (in partnership with GWSCPA)" at bounding box center [438, 253] width 293 height 21
copy h2 "AI Conference (in partnership with GWSCPA)"
click at [590, 30] on div "Events AI Conference (in partnership with GWSCPA) EVT-21149392 21149392" at bounding box center [747, 23] width 1093 height 31
click at [590, 30] on span "EVT-21149392" at bounding box center [588, 24] width 66 height 14
click at [577, 23] on span "EVT-21149392" at bounding box center [588, 24] width 66 height 14
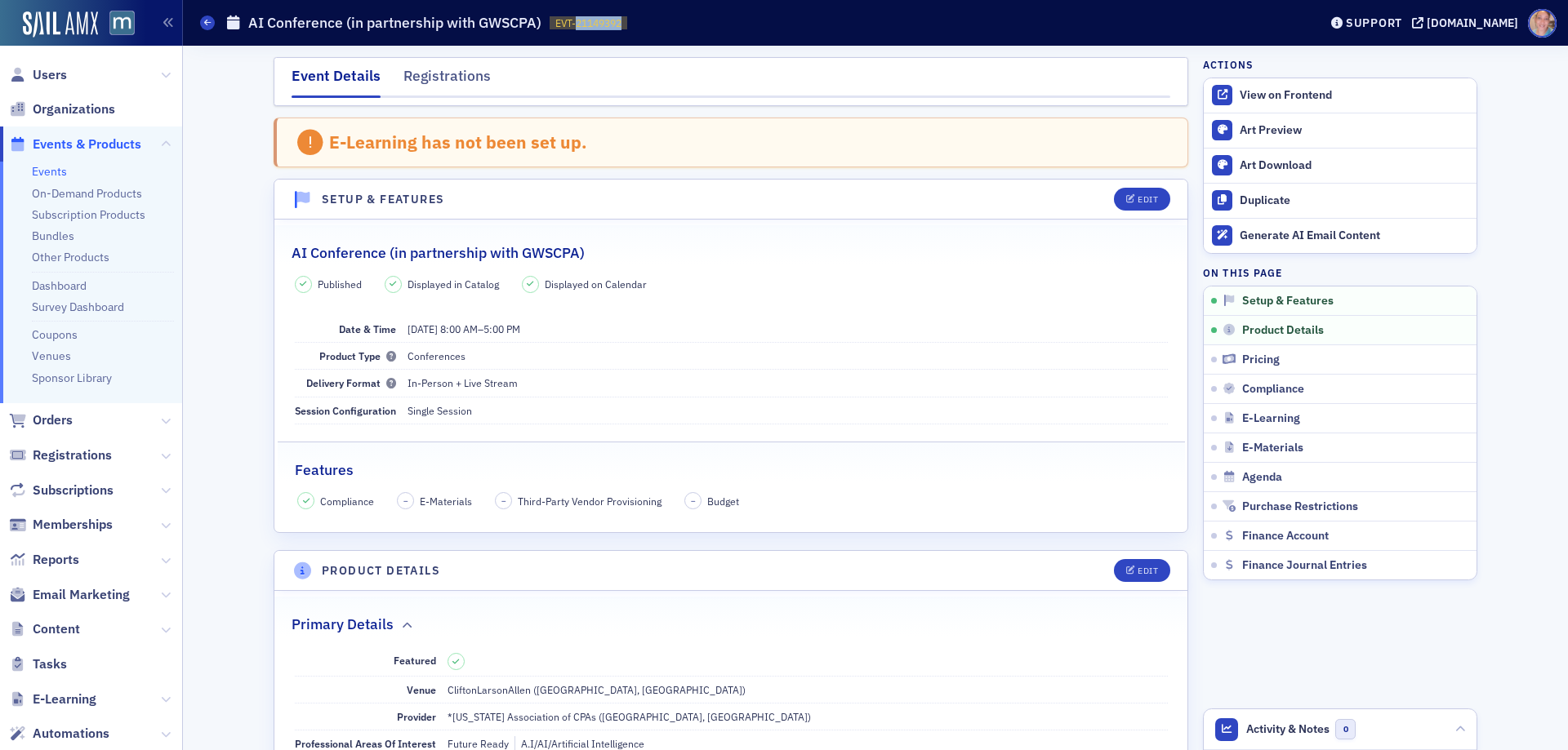
click at [577, 23] on span "EVT-21149392" at bounding box center [588, 24] width 66 height 14
click at [577, 24] on span "EVT-21149392" at bounding box center [588, 24] width 66 height 14
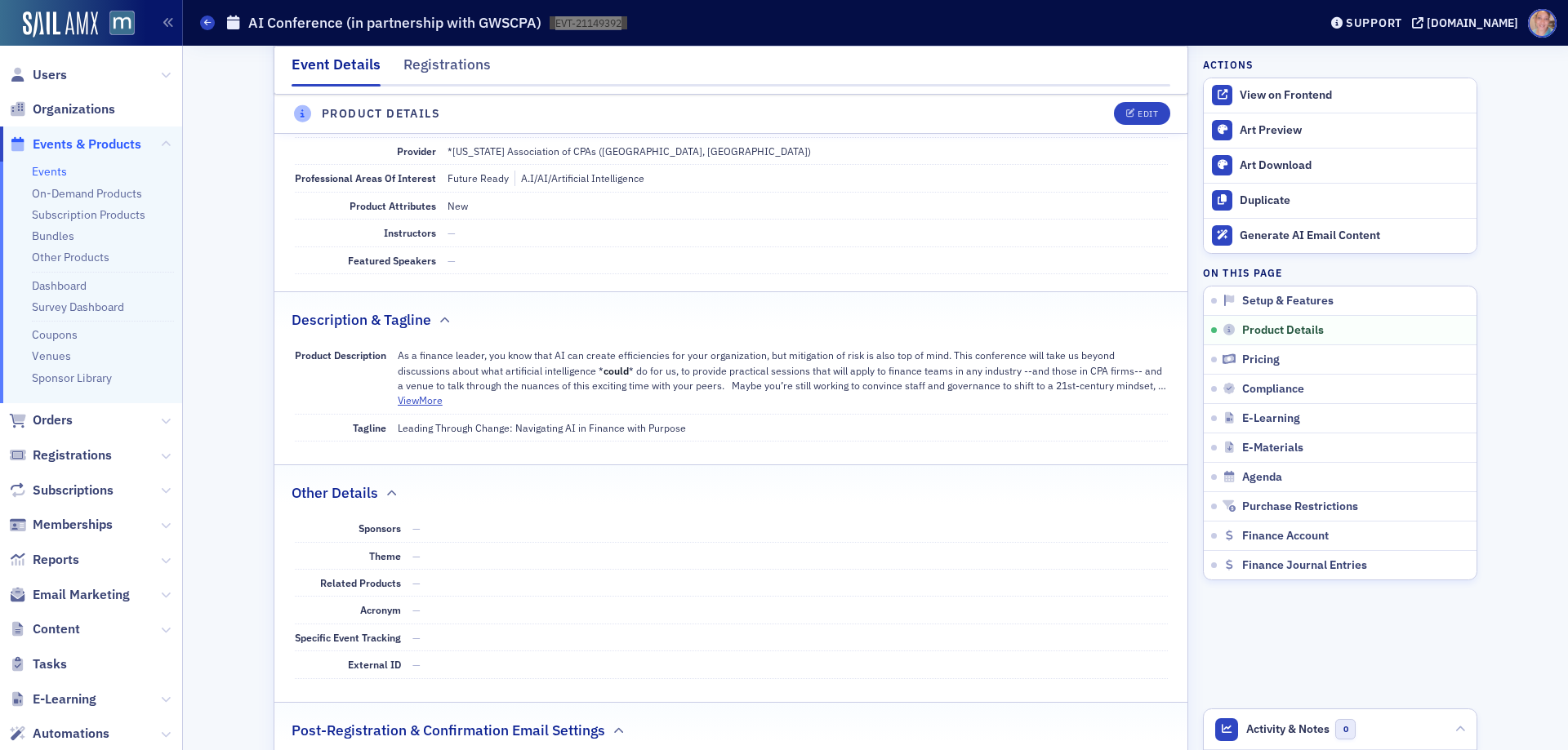
scroll to position [408, 0]
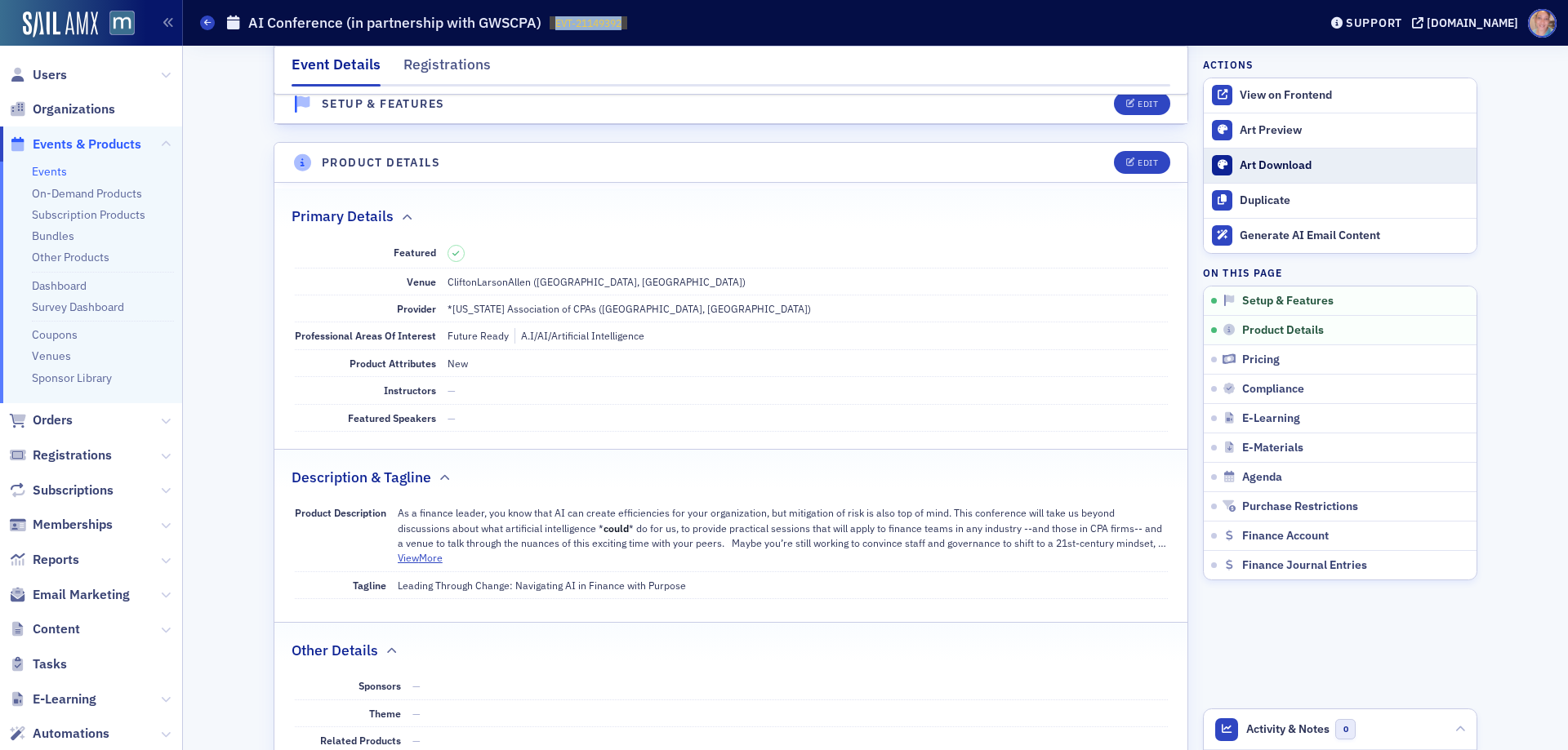
click at [1261, 169] on div "Art Download" at bounding box center [1354, 166] width 228 height 15
click at [1266, 91] on div "View on Frontend" at bounding box center [1354, 95] width 228 height 15
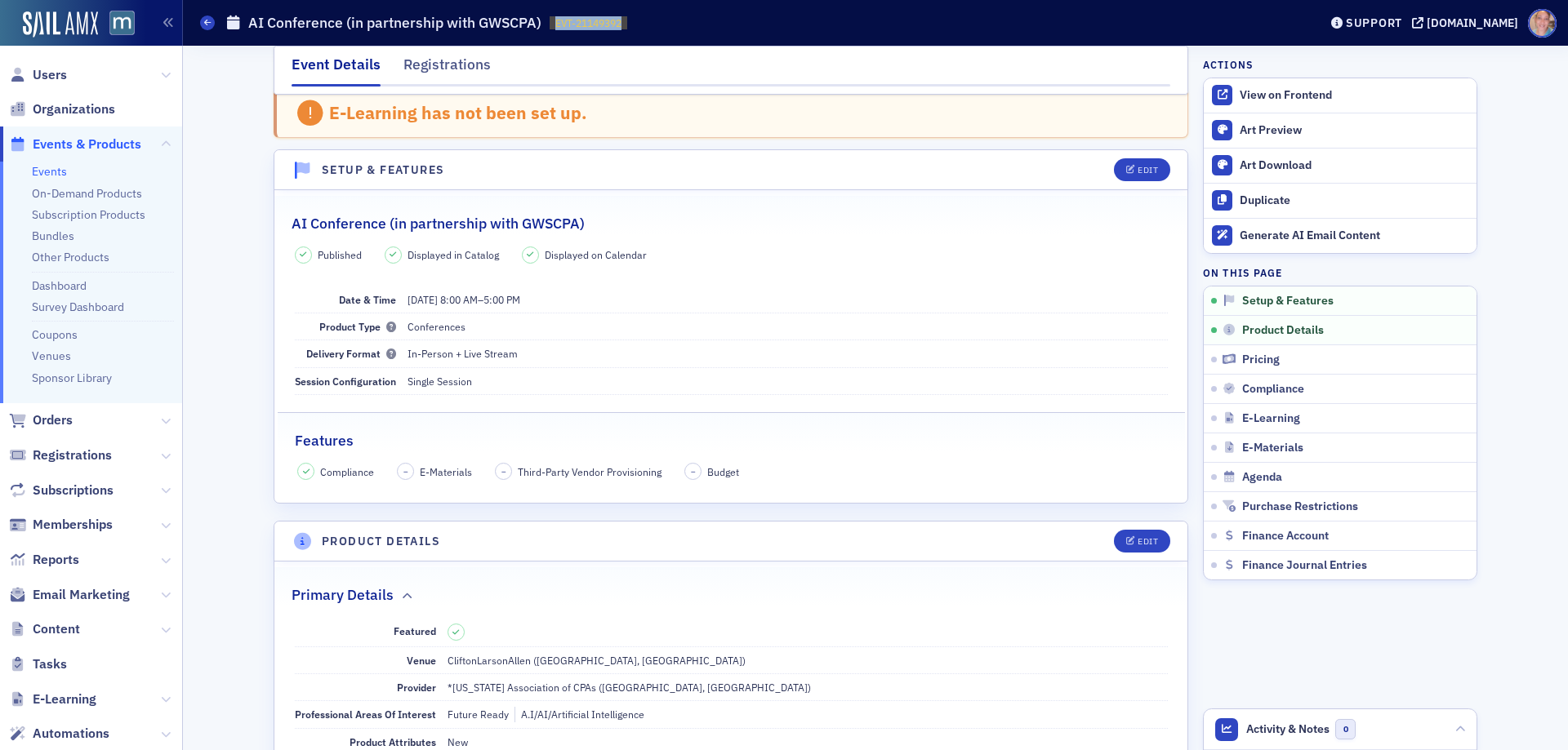
scroll to position [0, 0]
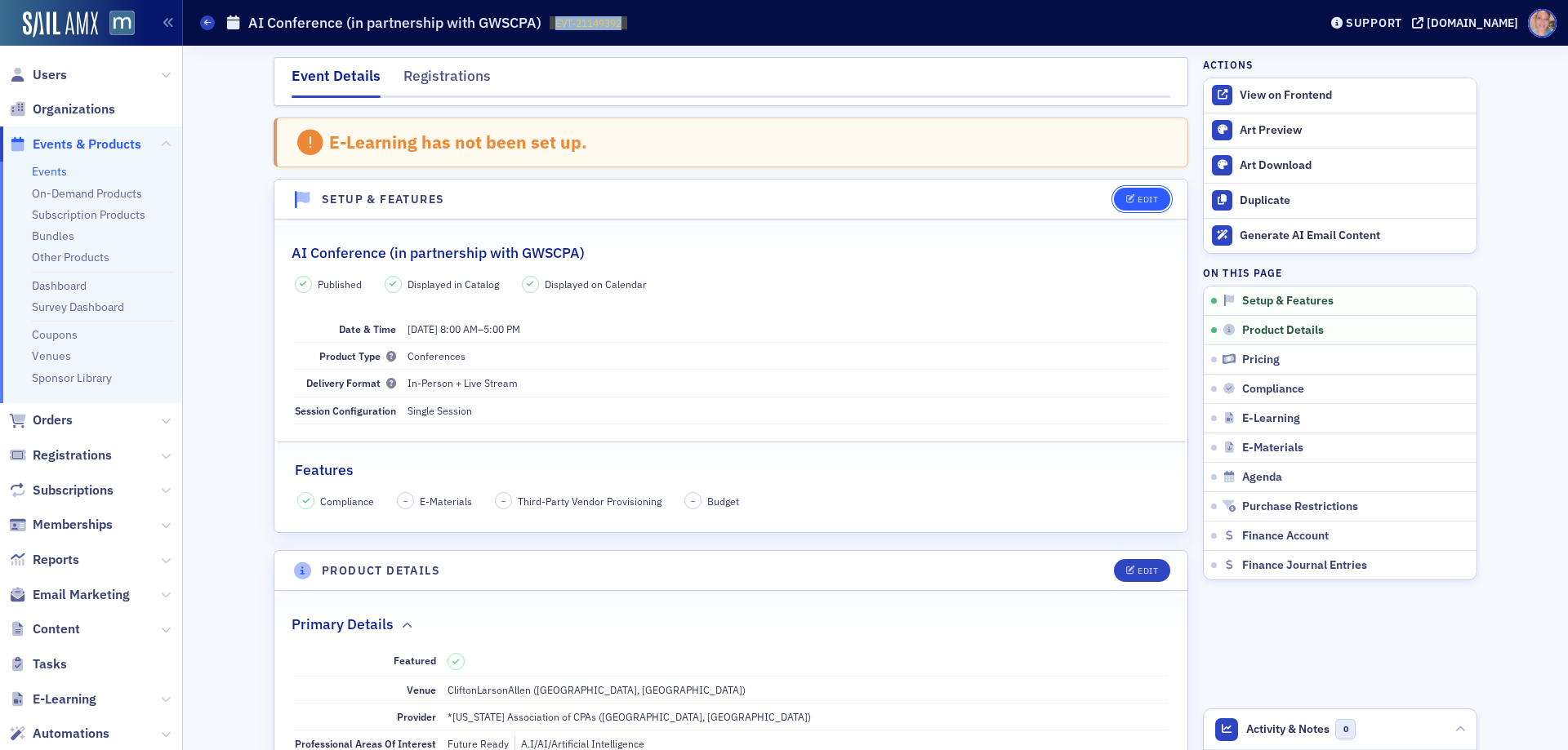
click at [1126, 199] on icon "button" at bounding box center [1130, 199] width 10 height 9
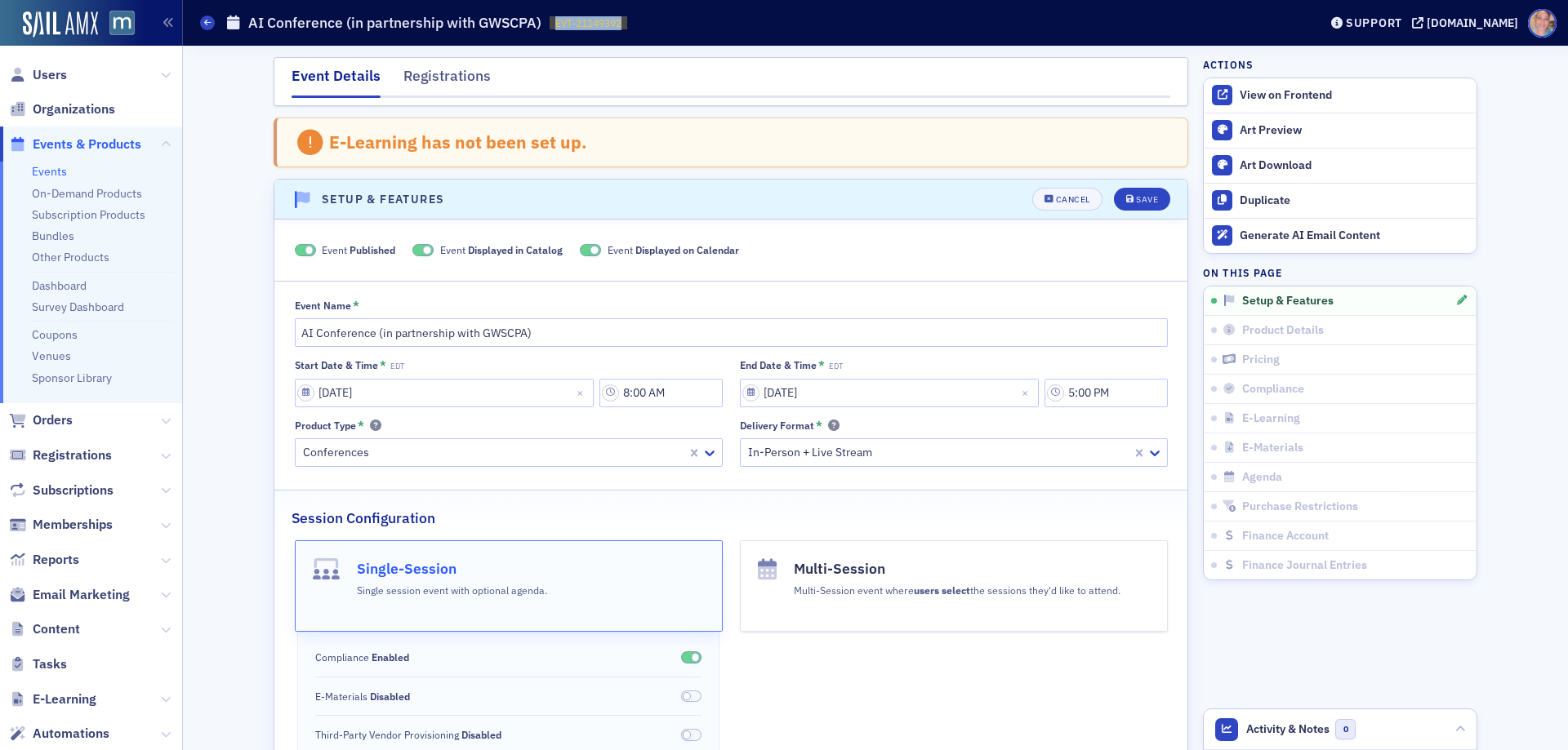
scroll to position [84, 0]
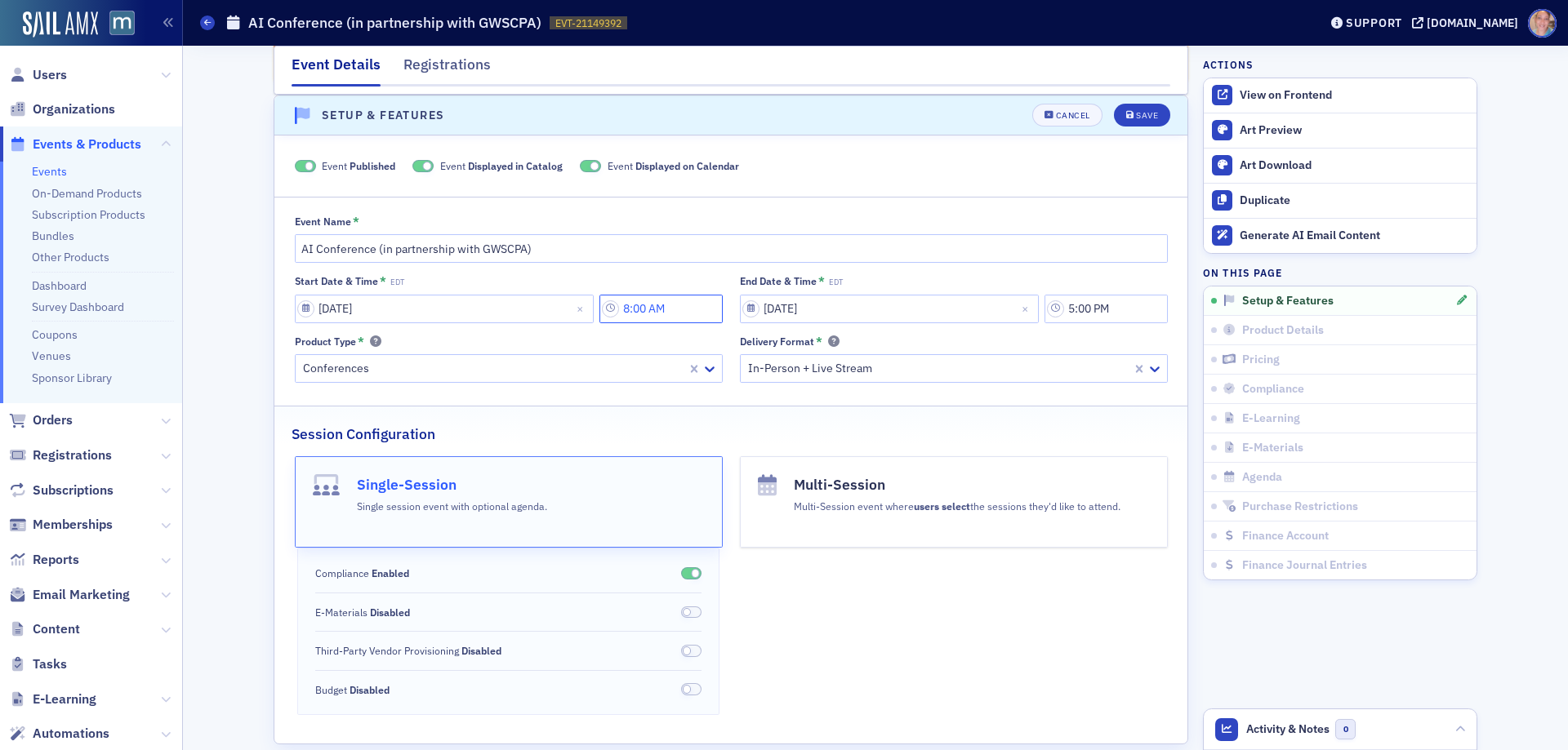
click at [646, 308] on input "8:00 AM" at bounding box center [661, 308] width 123 height 29
click at [813, 313] on div at bounding box center [811, 308] width 37 height 20
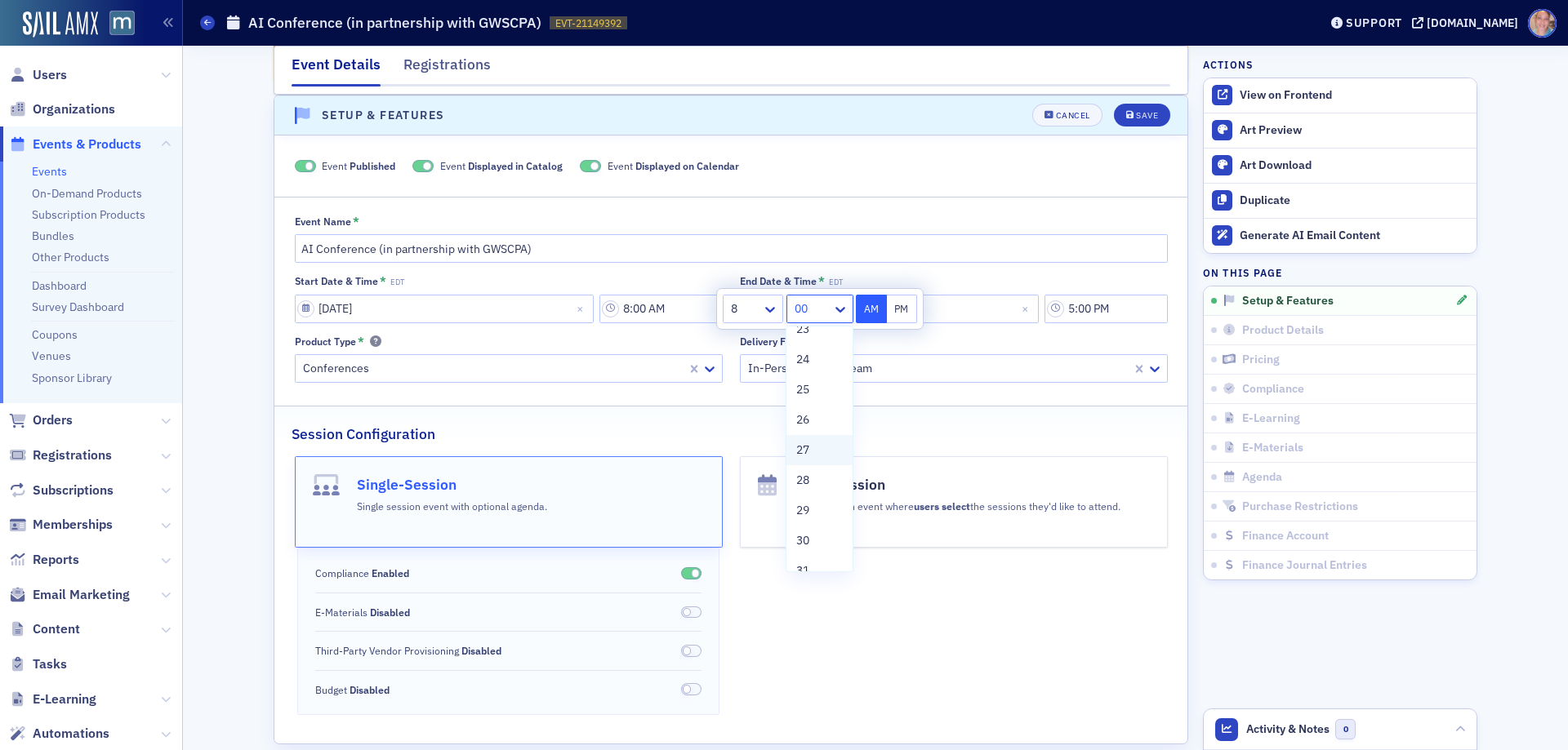
scroll to position [734, 0]
drag, startPoint x: 810, startPoint y: 517, endPoint x: 854, endPoint y: 390, distance: 134.4
click at [809, 517] on span "30" at bounding box center [802, 517] width 13 height 17
type input "8:30 AM"
click at [1106, 310] on input "5:00 PM" at bounding box center [1105, 308] width 123 height 29
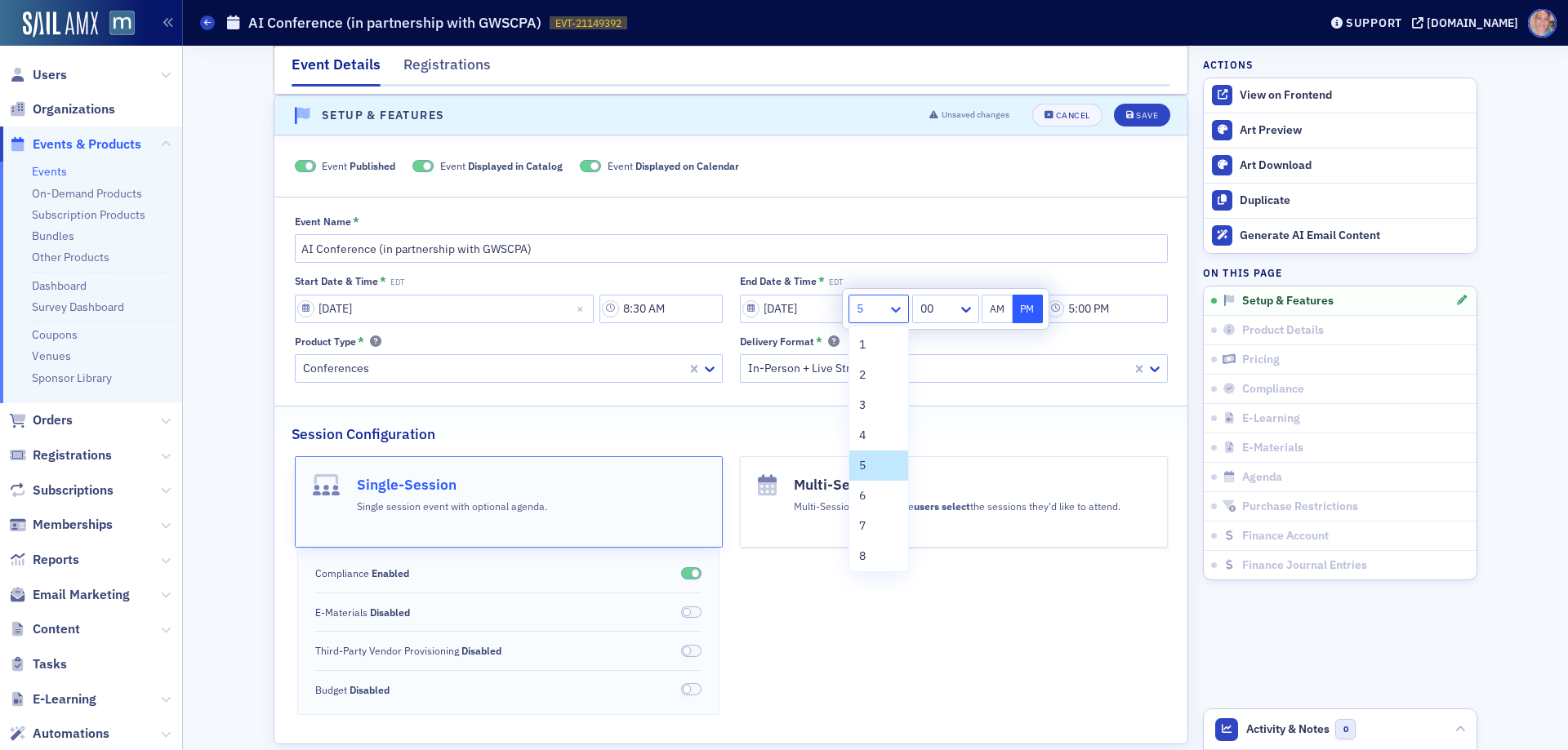
click at [893, 311] on icon at bounding box center [895, 309] width 17 height 17
click at [865, 436] on span "4" at bounding box center [862, 436] width 6 height 17
click at [964, 305] on icon at bounding box center [966, 309] width 17 height 17
click at [935, 431] on span "30" at bounding box center [928, 435] width 13 height 17
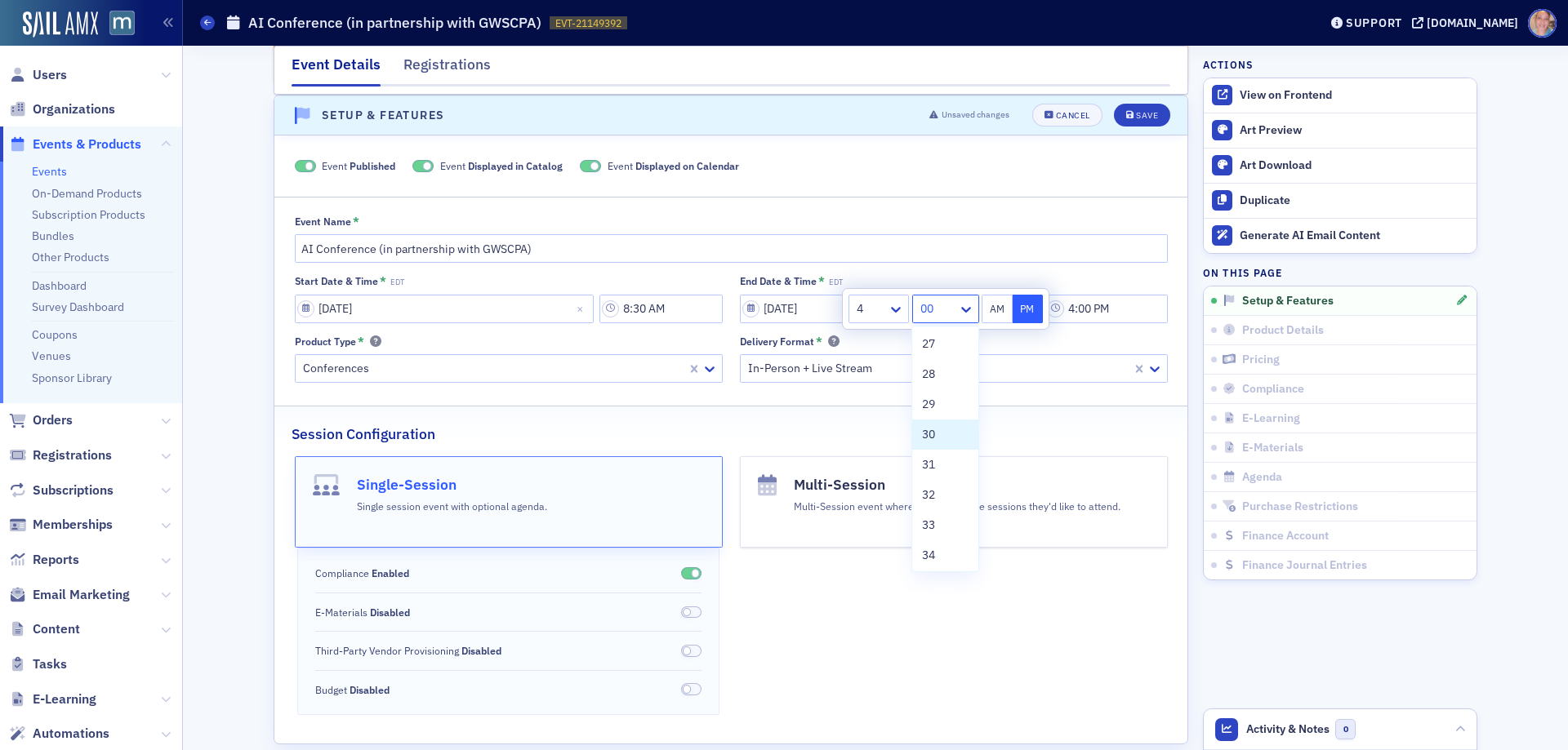
type input "4:30 PM"
click at [1035, 307] on button "PM" at bounding box center [1028, 308] width 31 height 29
click at [1095, 165] on div "Event Published Event Displayed in Catalog Event Displayed on Calendar" at bounding box center [731, 166] width 873 height 15
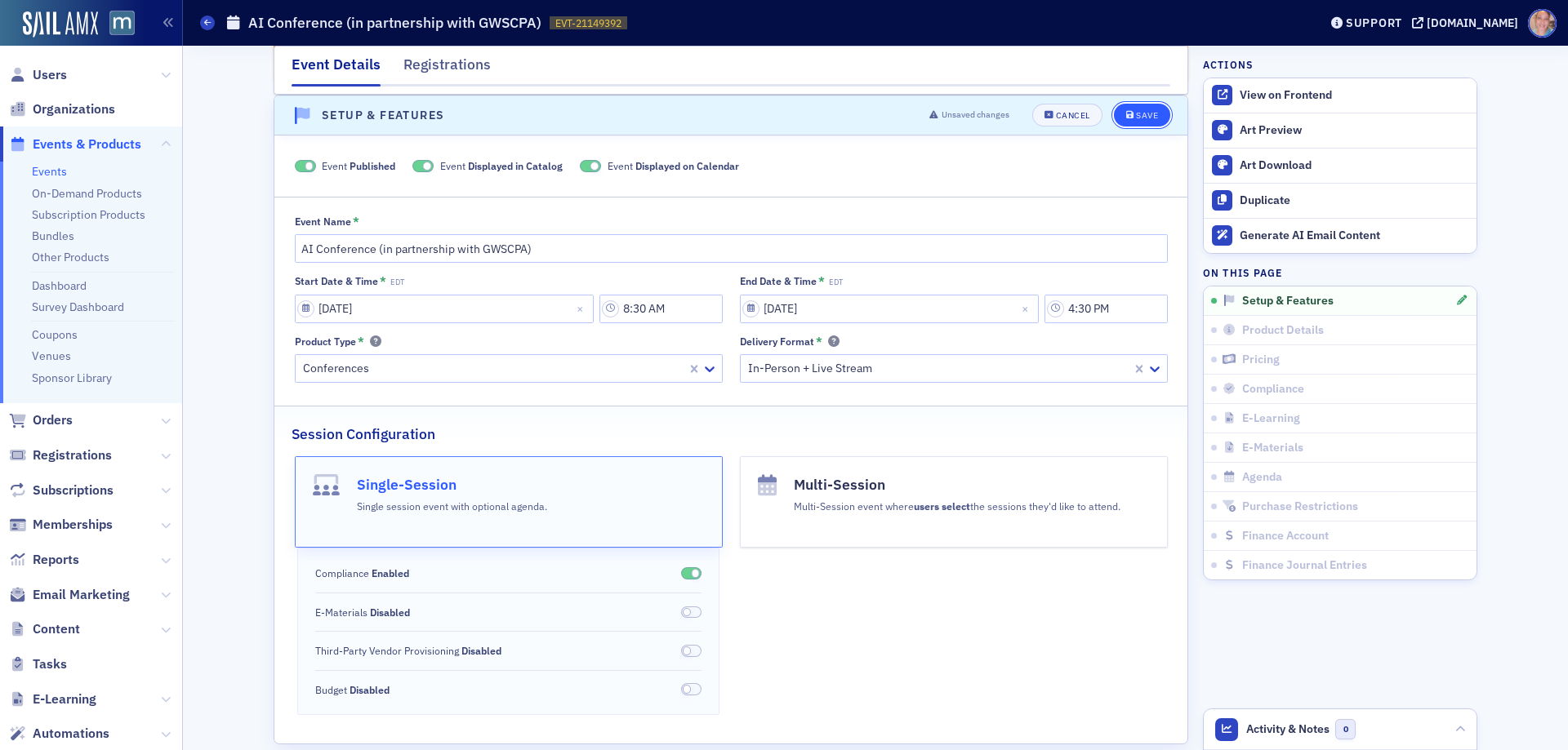
click at [1136, 118] on div "Save" at bounding box center [1146, 115] width 22 height 9
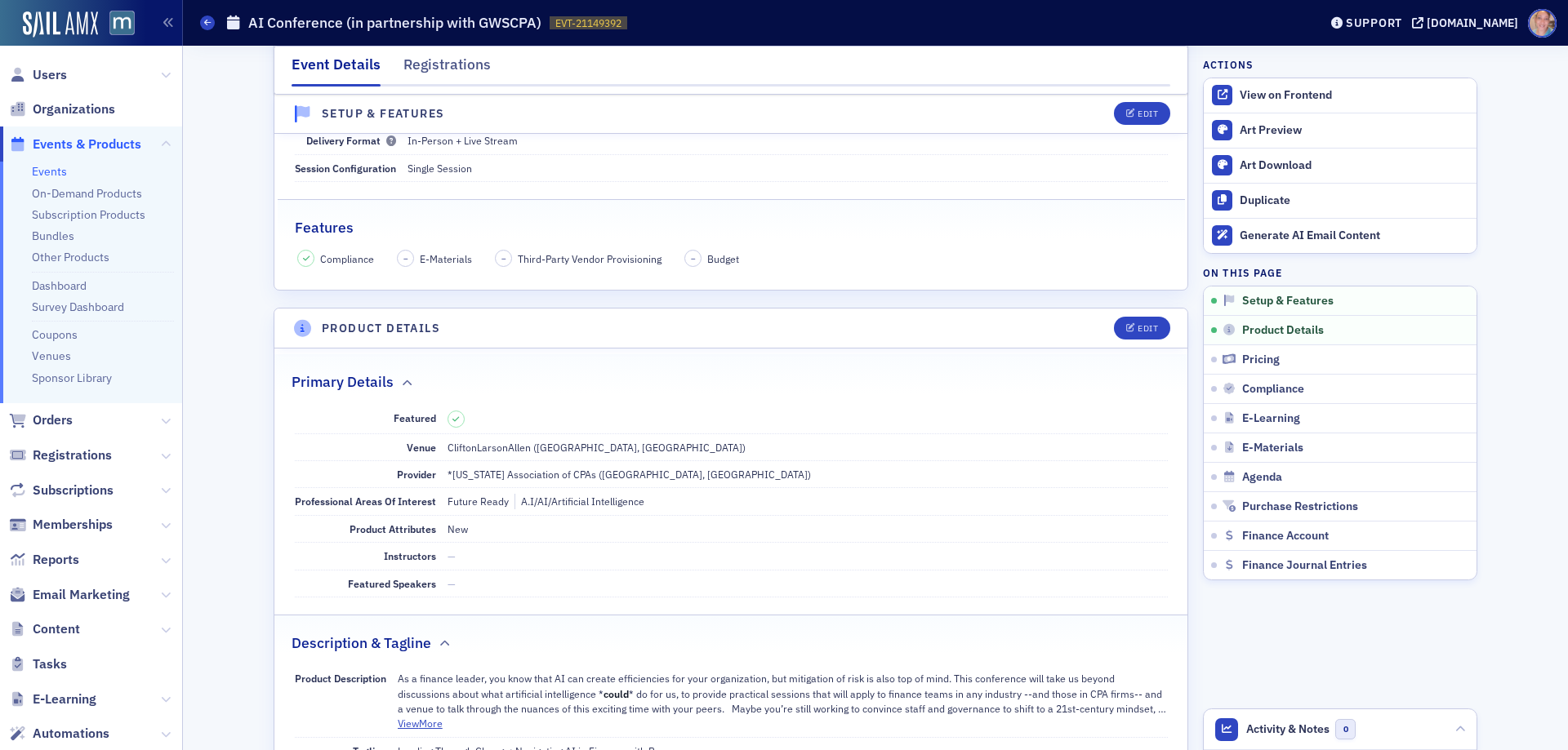
scroll to position [408, 0]
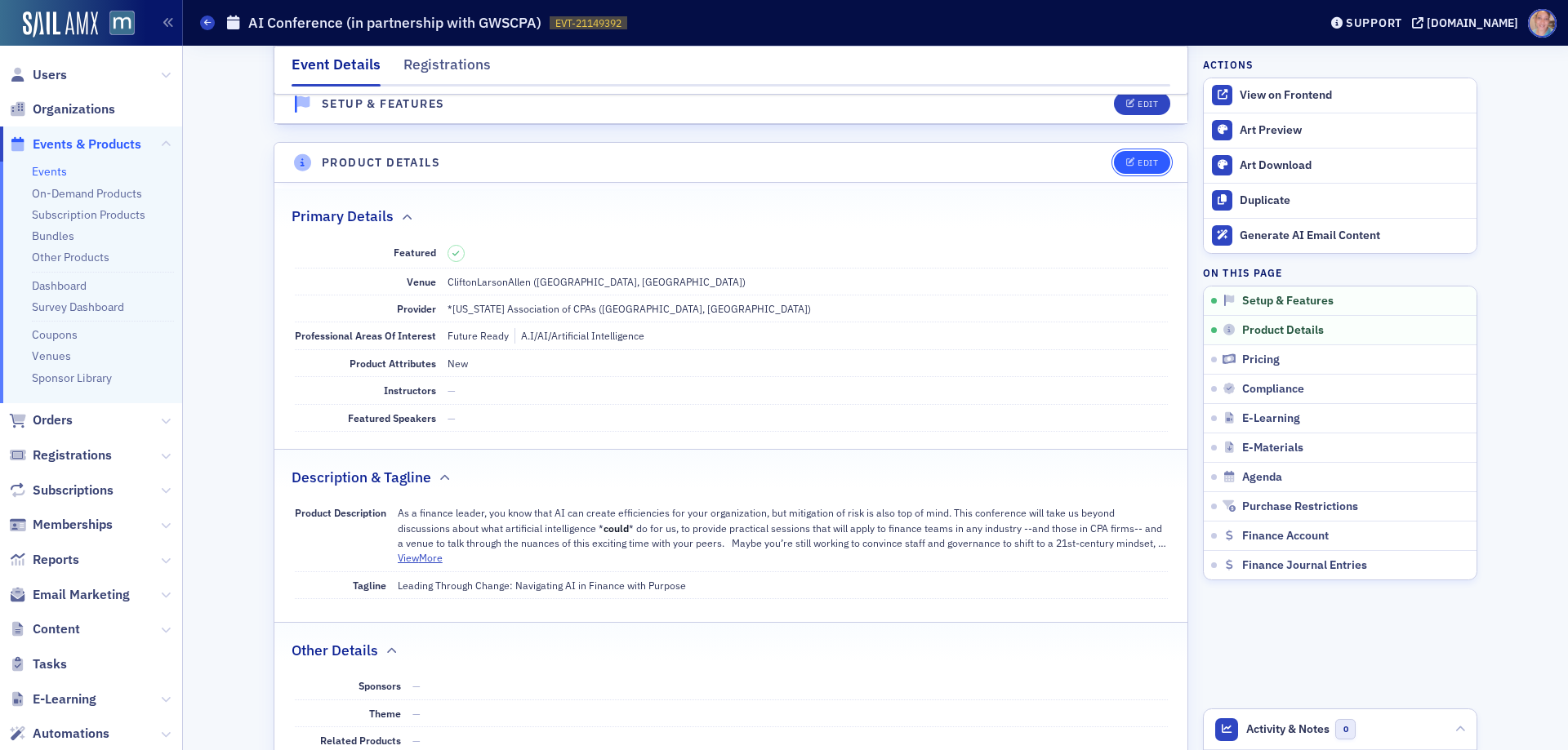
click at [1137, 166] on div "Edit" at bounding box center [1147, 163] width 20 height 9
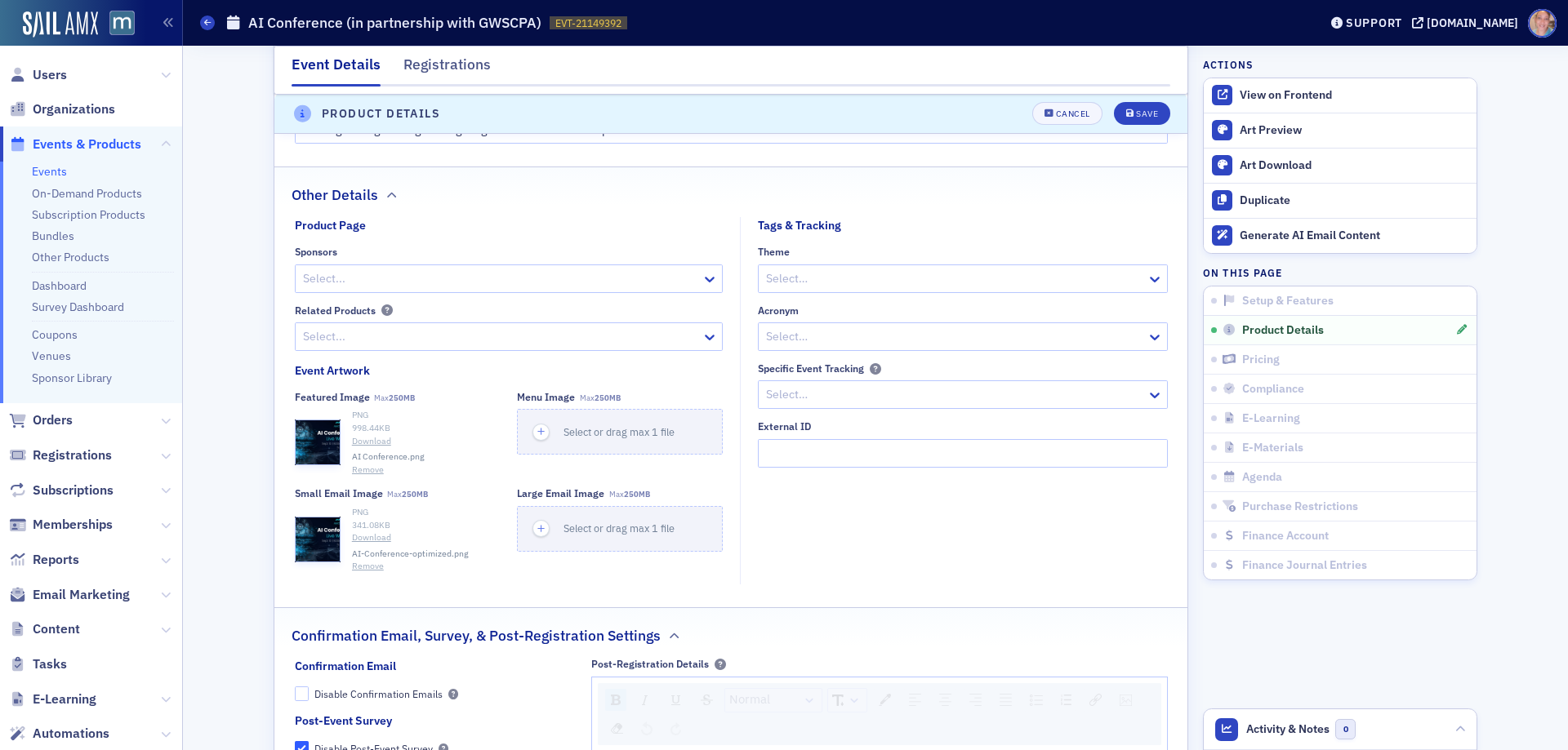
scroll to position [1435, 0]
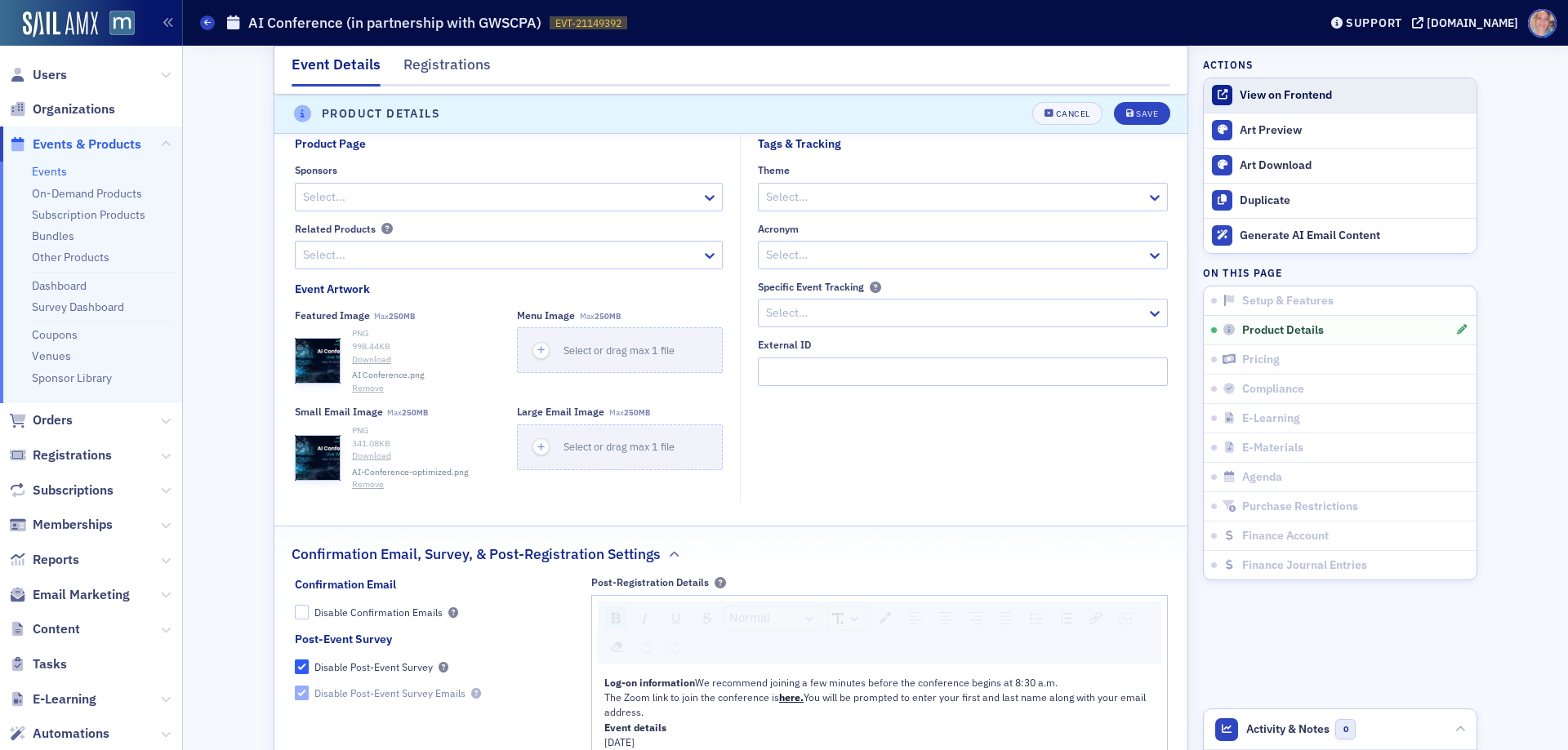
click at [1252, 98] on div "View on Frontend" at bounding box center [1354, 95] width 228 height 15
click at [310, 368] on icon "button" at bounding box center [317, 361] width 15 height 15
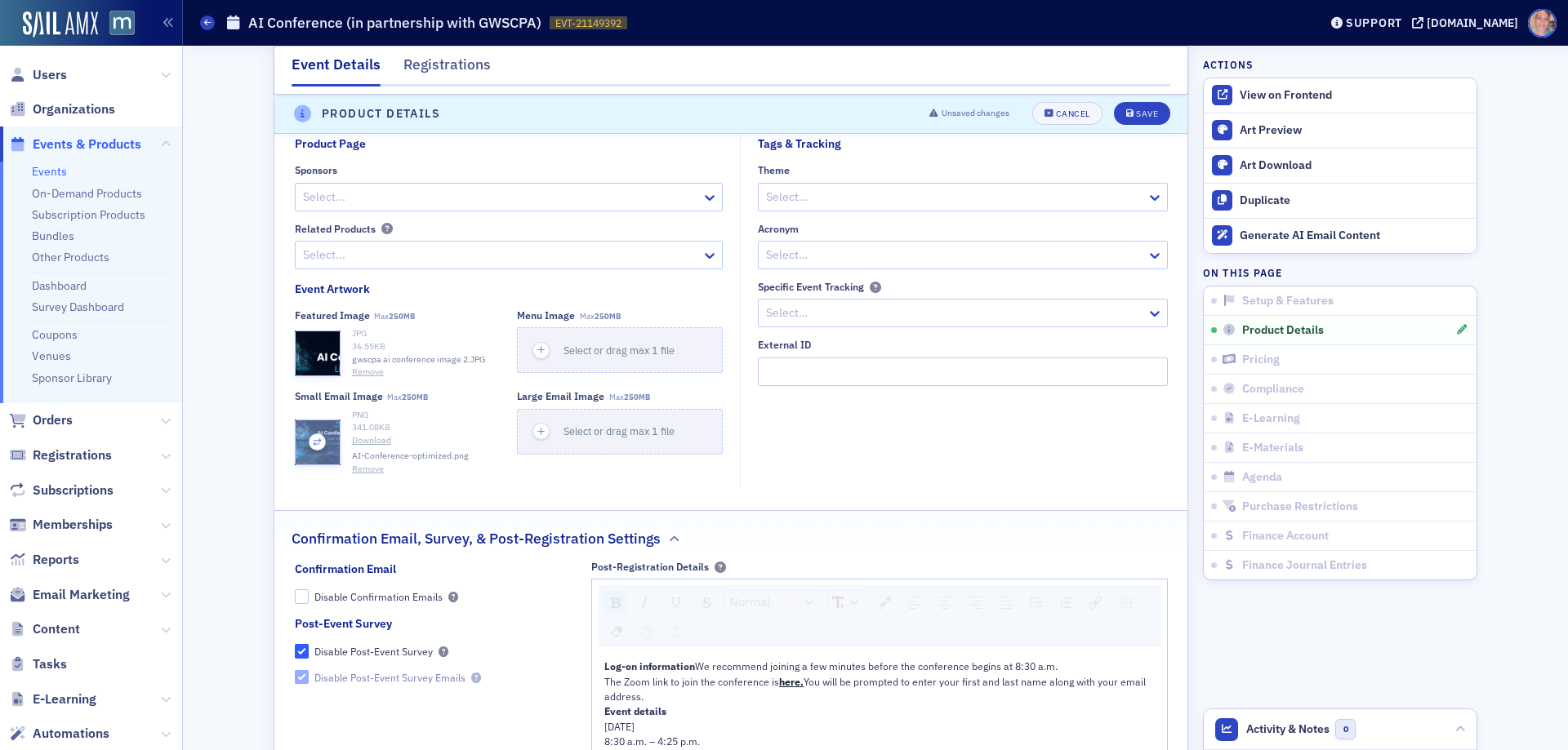
click at [315, 449] on icon "button" at bounding box center [317, 442] width 15 height 15
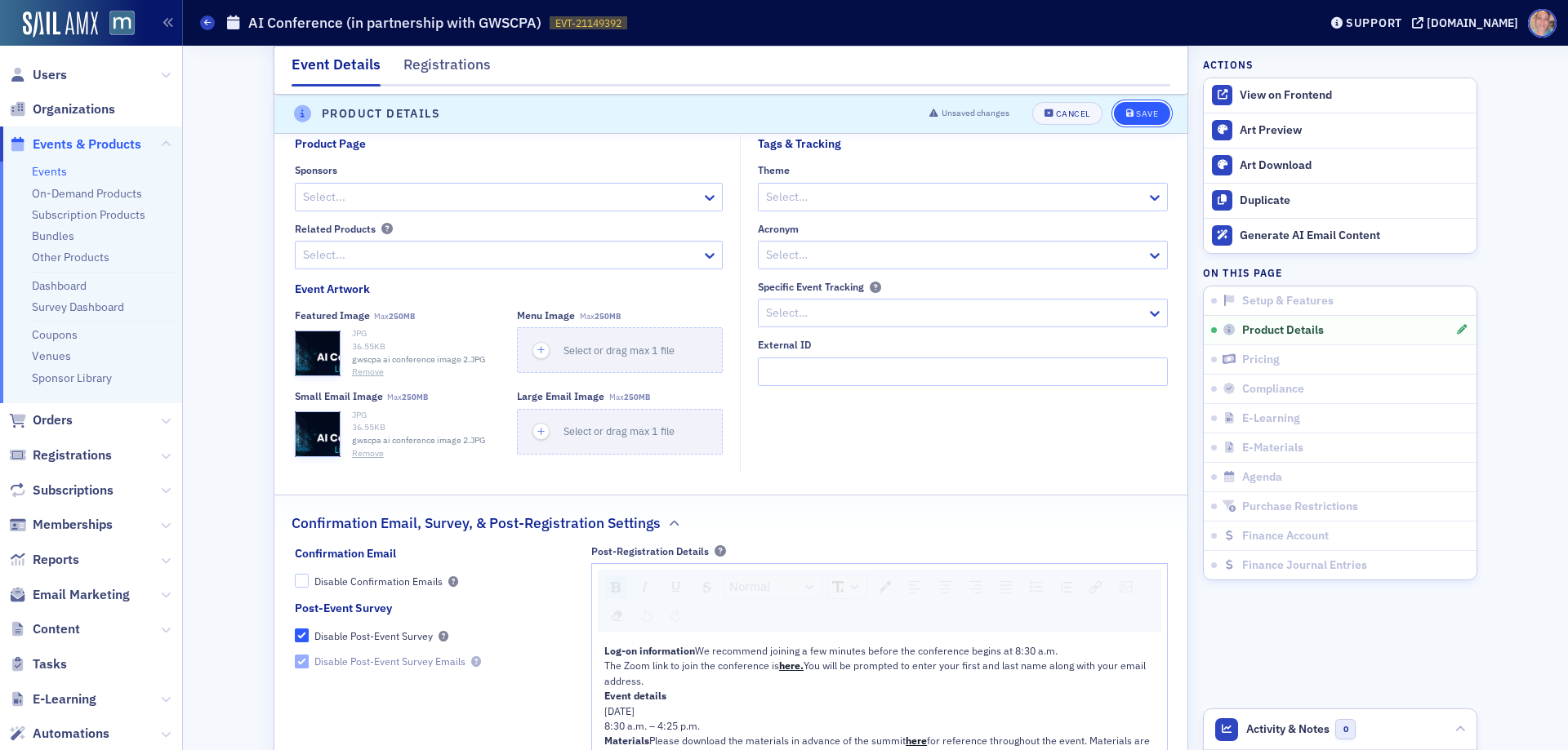
click at [1143, 113] on div "Save" at bounding box center [1146, 114] width 22 height 9
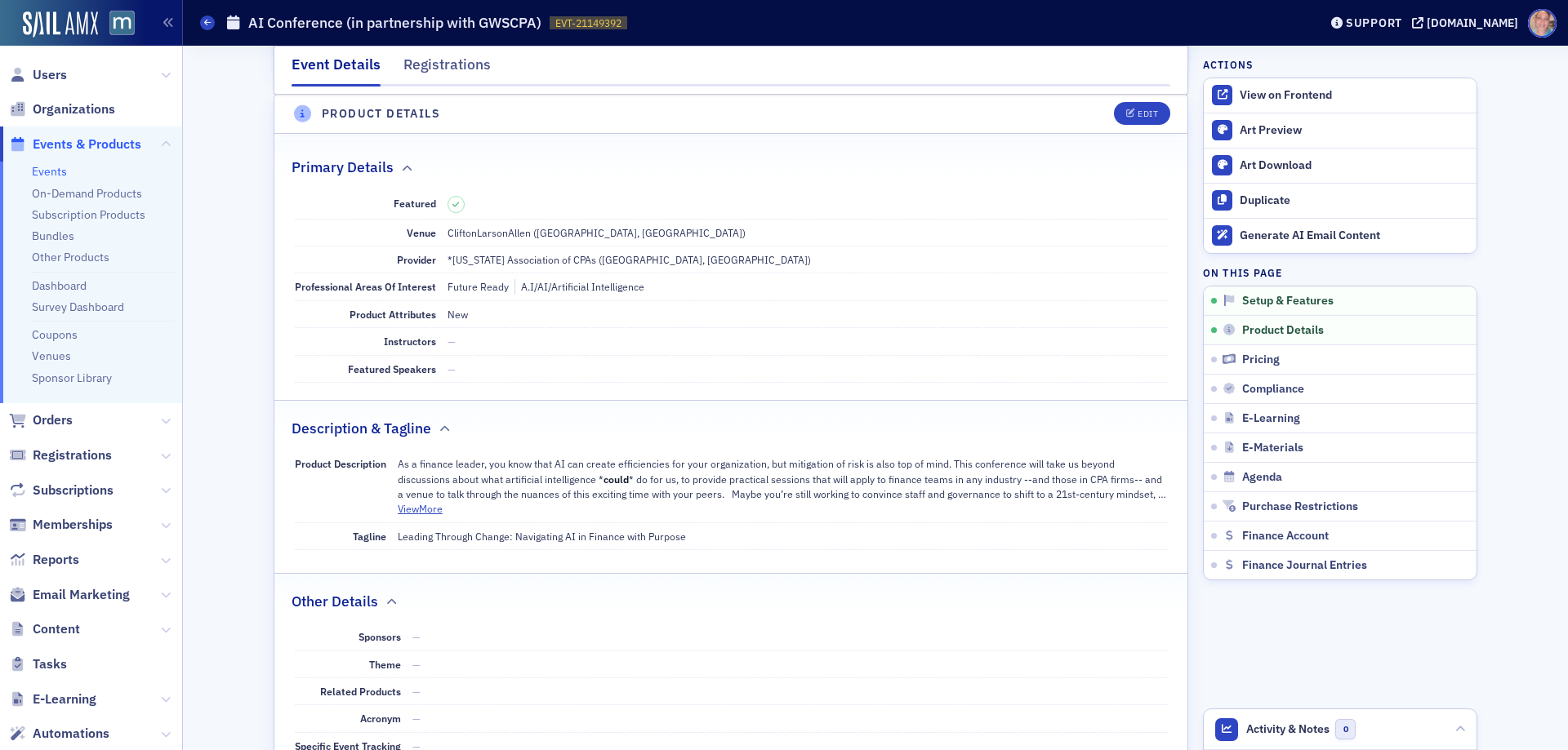
scroll to position [456, 0]
click at [1283, 99] on div "View on Frontend" at bounding box center [1354, 95] width 228 height 15
